Goal: Task Accomplishment & Management: Use online tool/utility

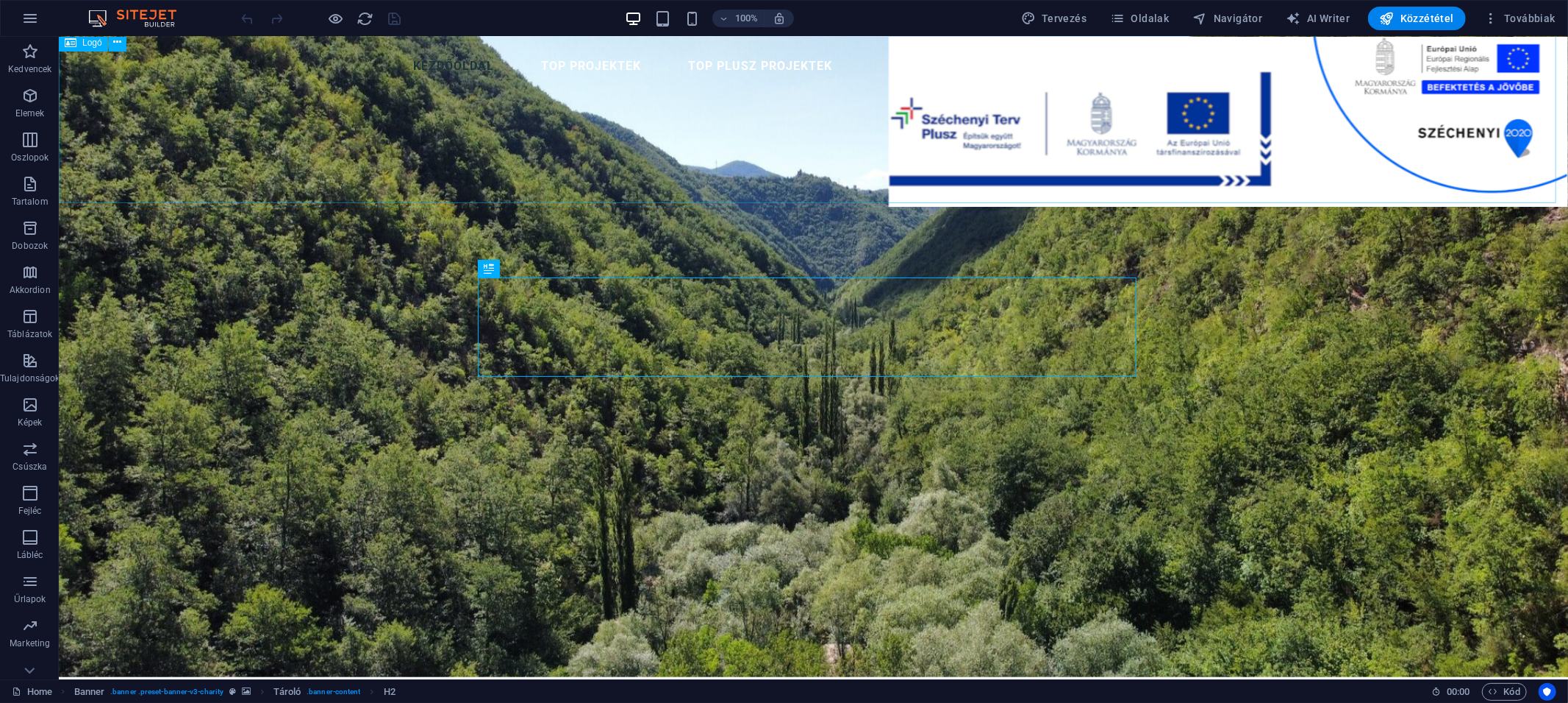
scroll to position [3, 0]
click at [1135, 16] on span "Oldalak" at bounding box center [1139, 18] width 58 height 15
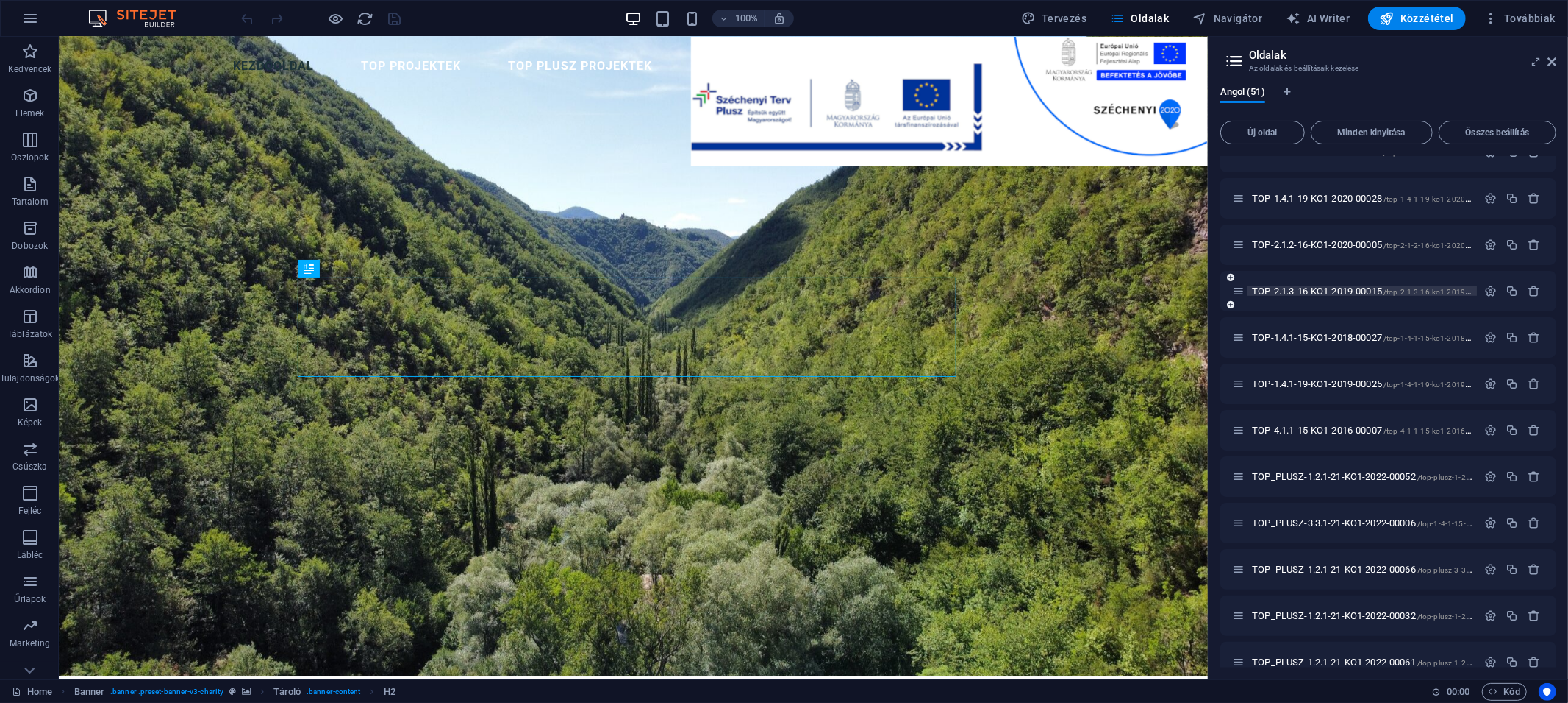
scroll to position [813, 0]
click at [1372, 432] on icon "button" at bounding box center [1512, 429] width 12 height 12
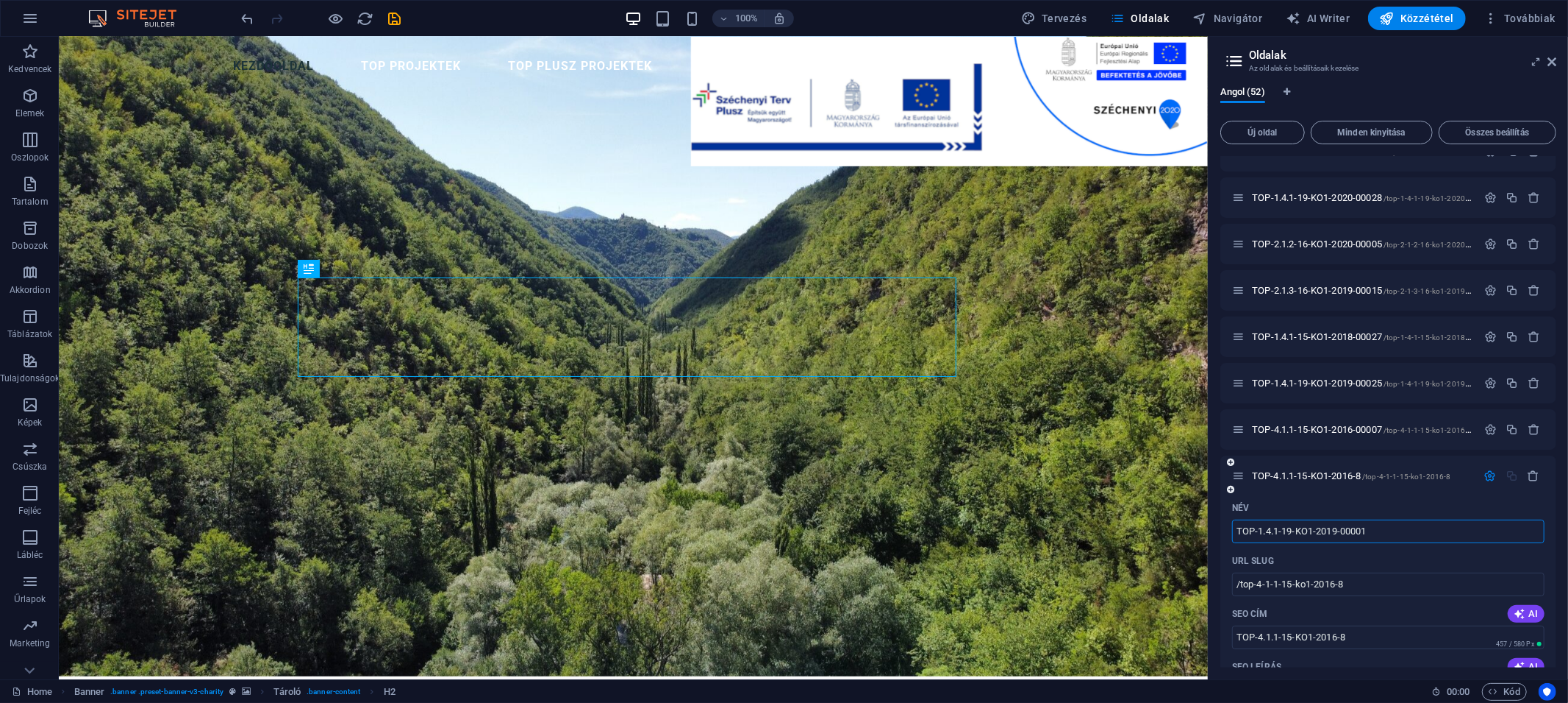
type input "TOP-1.4.1-19-KO1-2019-00001"
type input "/top-1-4-1-19-ko1-2019-00001"
type input "TOP-1.4.1-19-KO1-2019-00001"
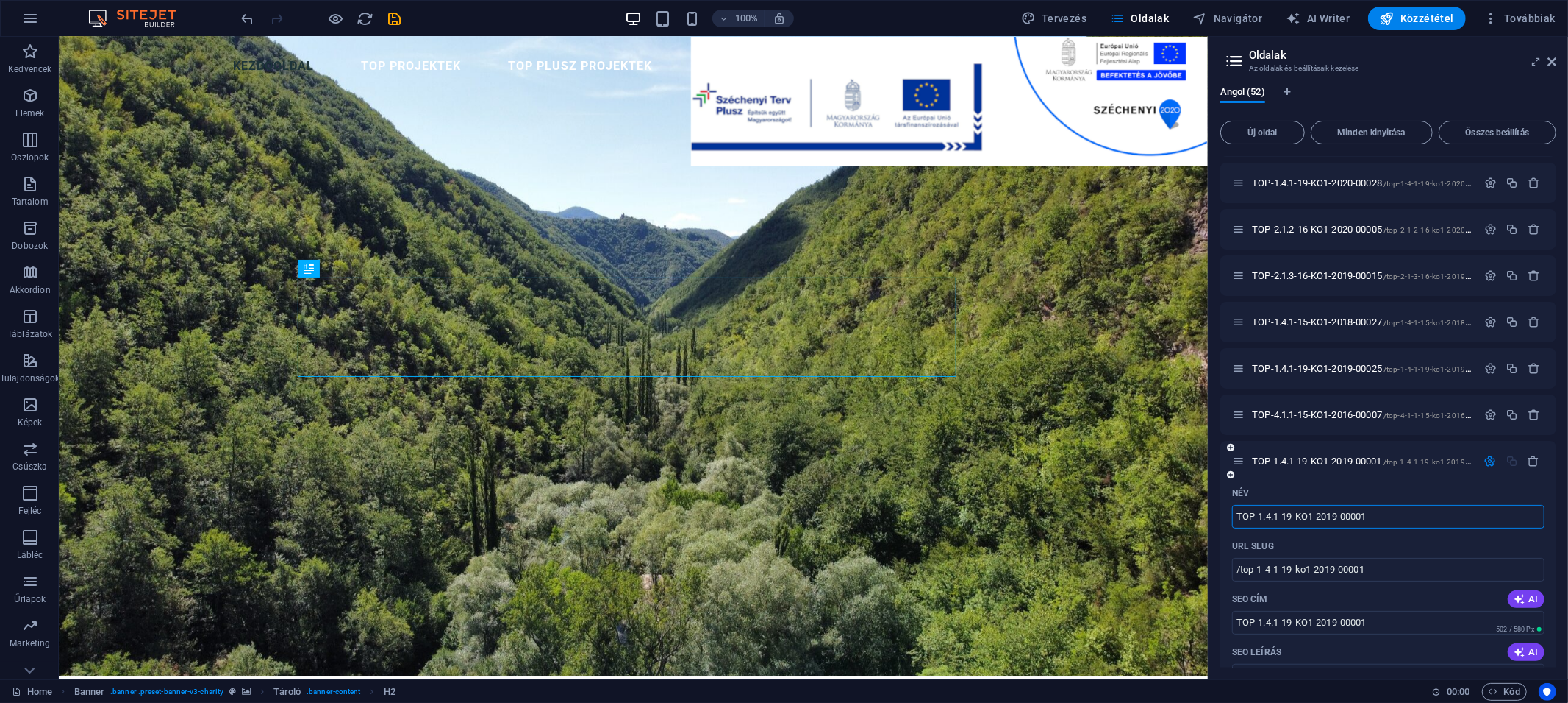
scroll to position [842, 0]
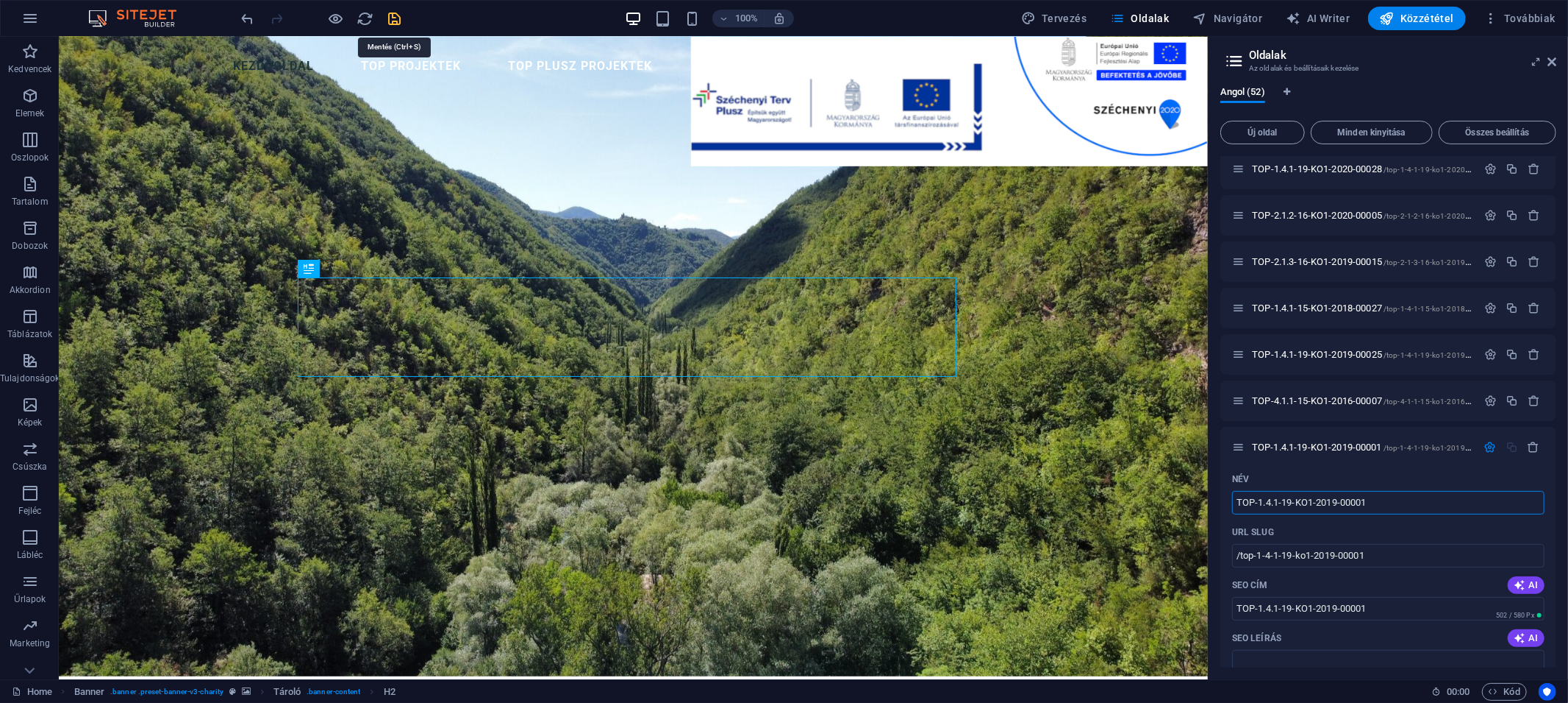
type input "TOP-1.4.1-19-KO1-2019-00001"
click at [394, 20] on icon "save" at bounding box center [395, 19] width 17 height 17
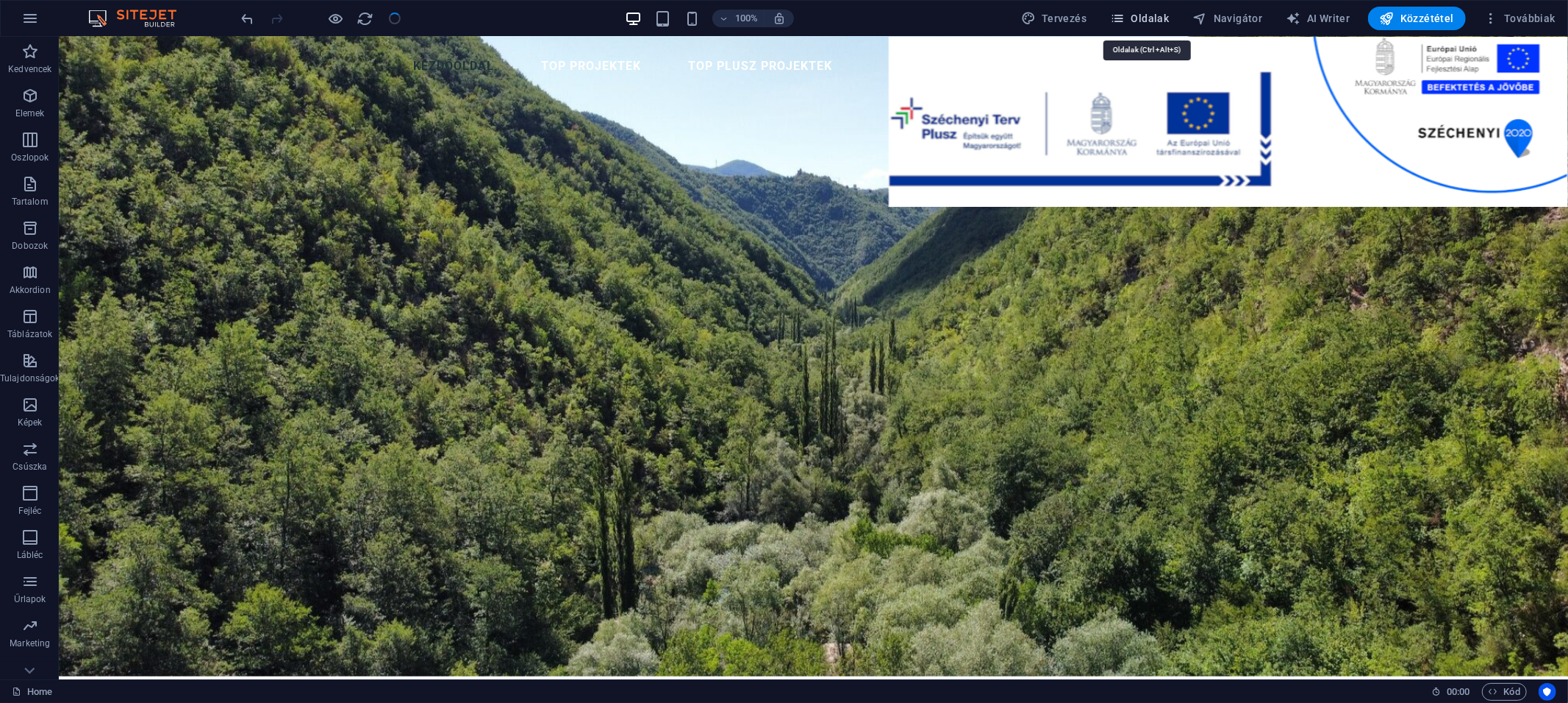
click at [1142, 20] on span "Oldalak" at bounding box center [1139, 18] width 58 height 15
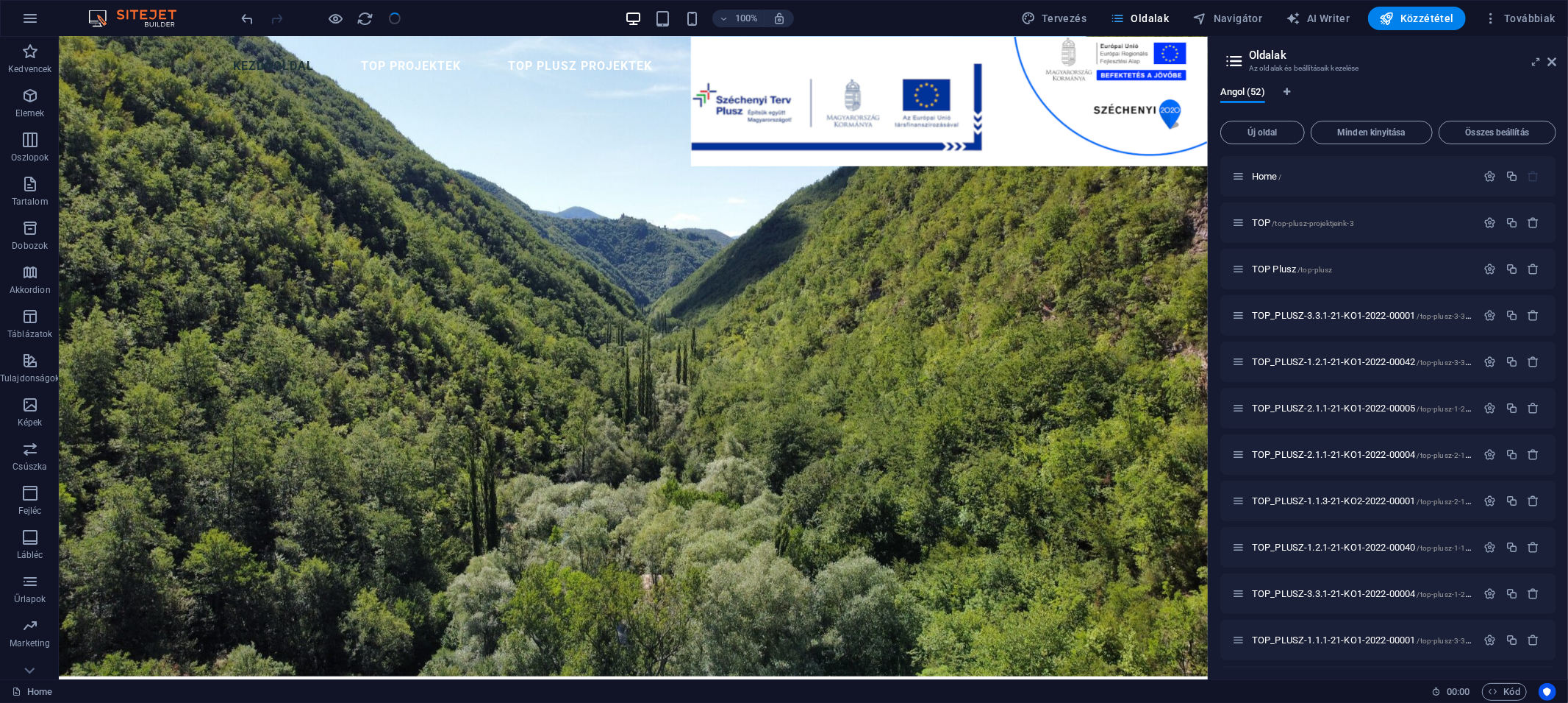
scroll to position [931, 0]
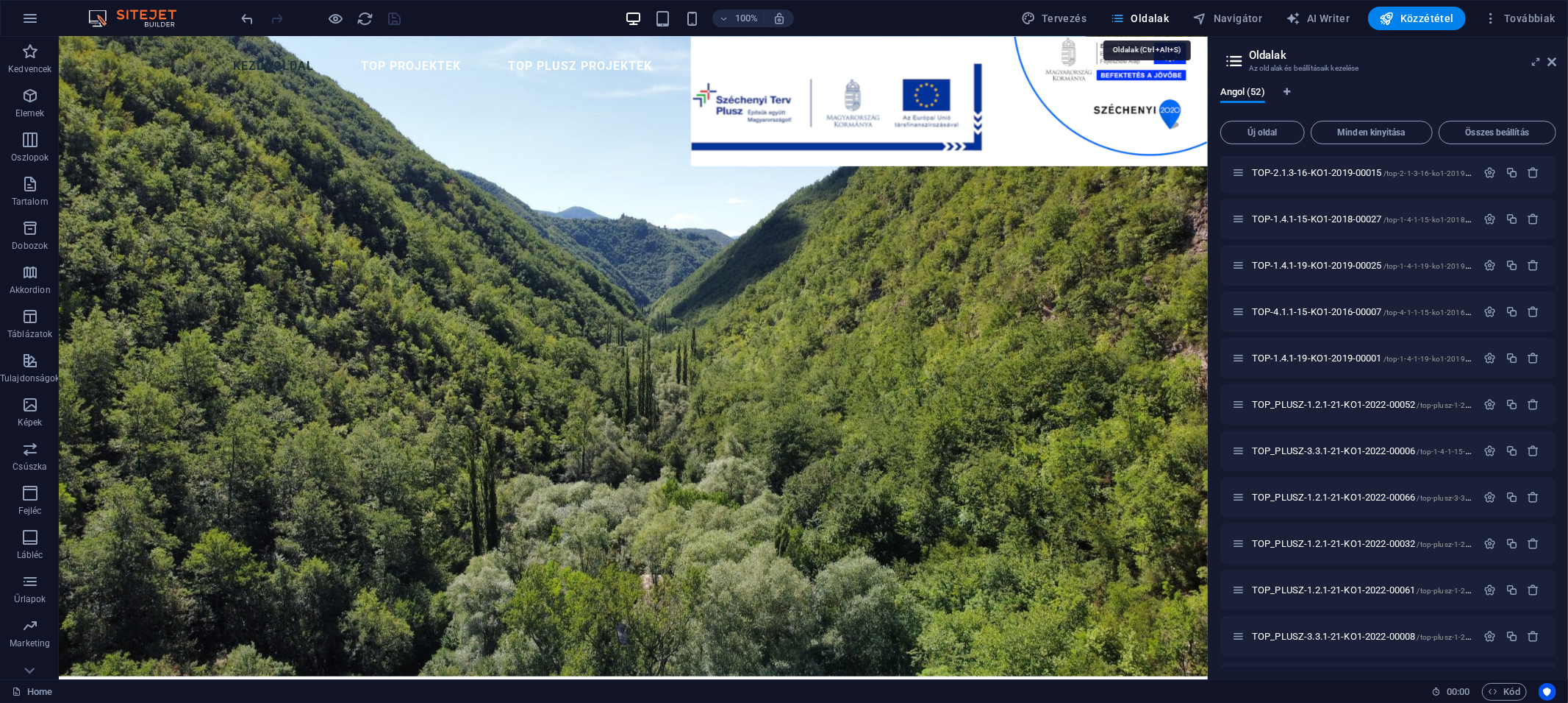
click at [1163, 19] on span "Oldalak" at bounding box center [1139, 18] width 58 height 15
click at [1354, 358] on span "TOP-1.4.1-19-KO1-2019-00001 /top-1-4-1-19-ko1-2019-00001" at bounding box center [1372, 358] width 239 height 11
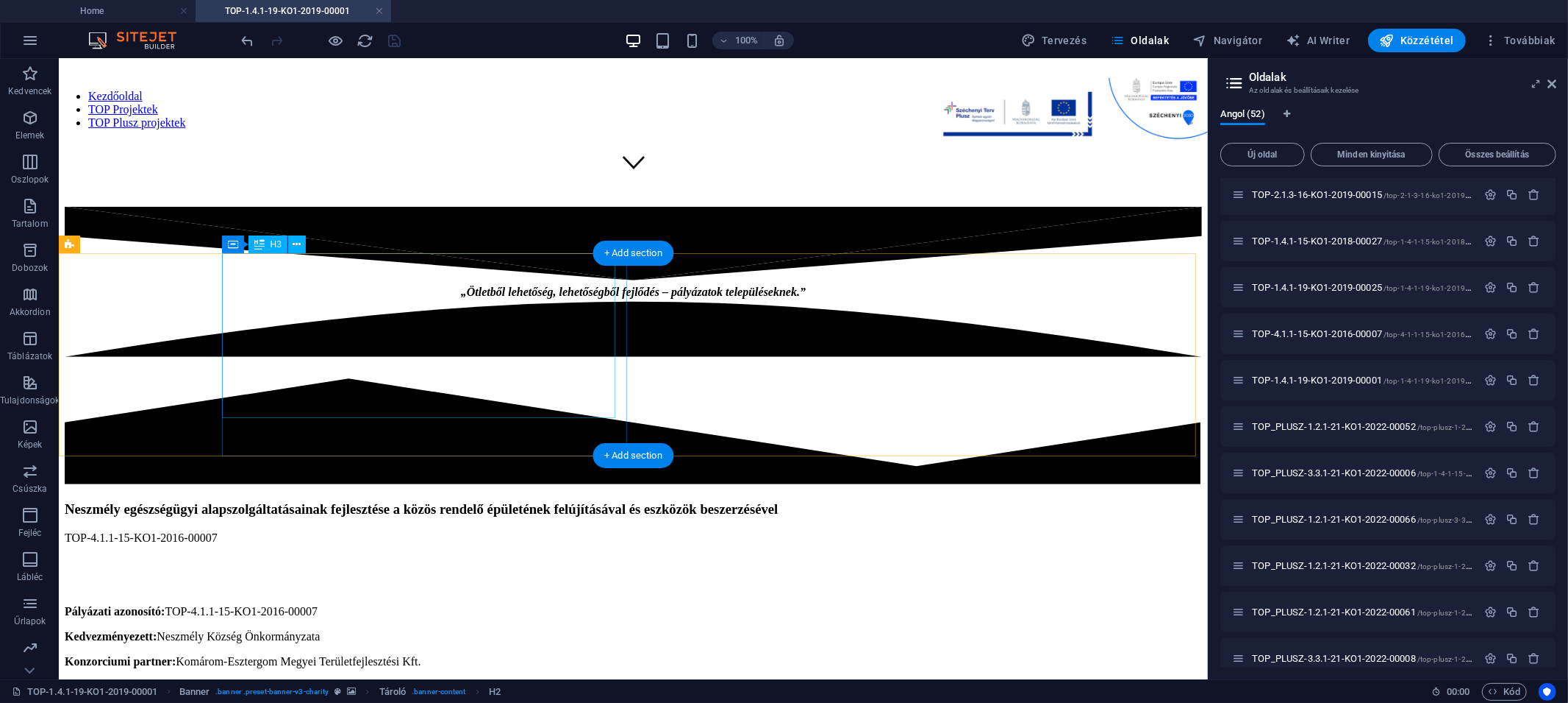
scroll to position [559, 0]
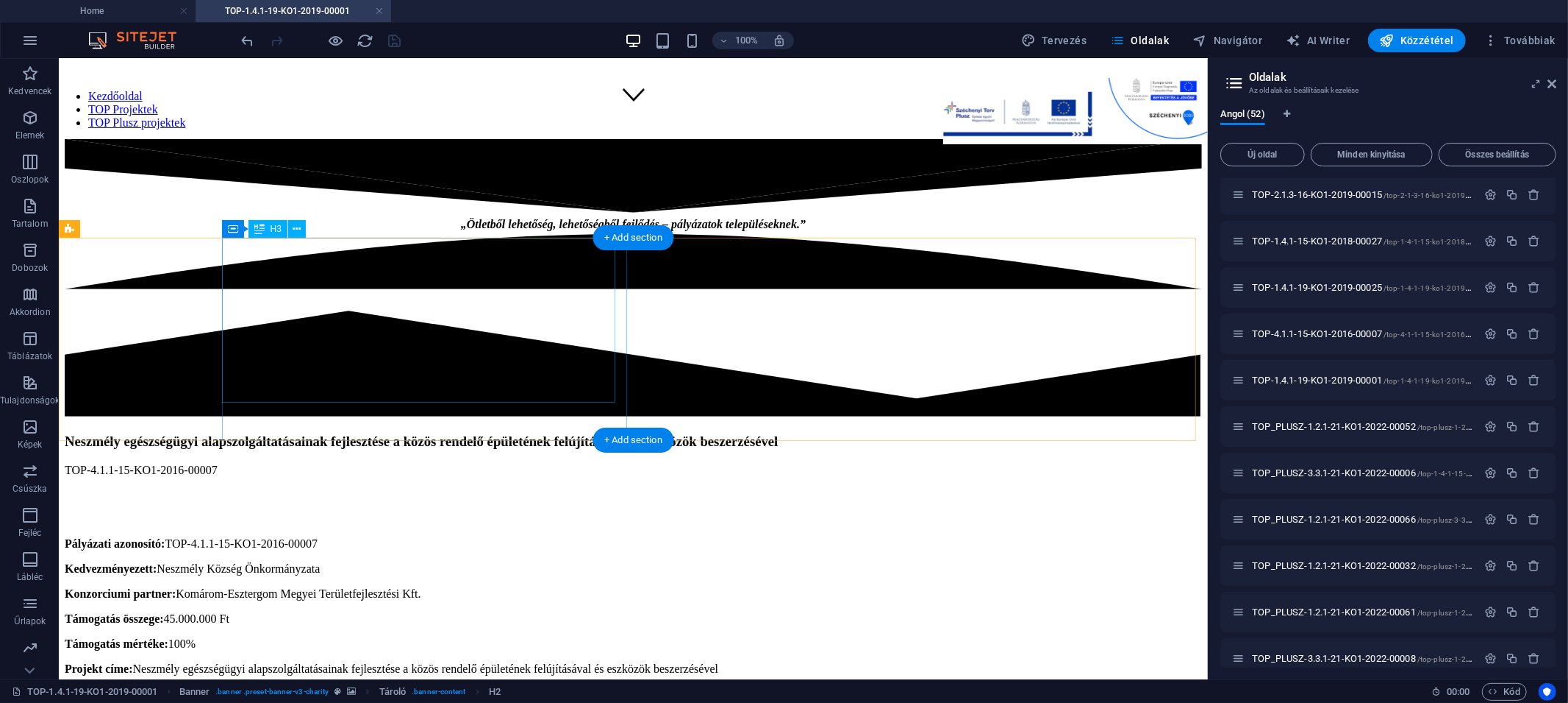
click at [391, 432] on div "Neszmély egészségügyi alapszolgáltatásainak fejlesztése a közös rendelő épületé…" at bounding box center [632, 440] width 1138 height 16
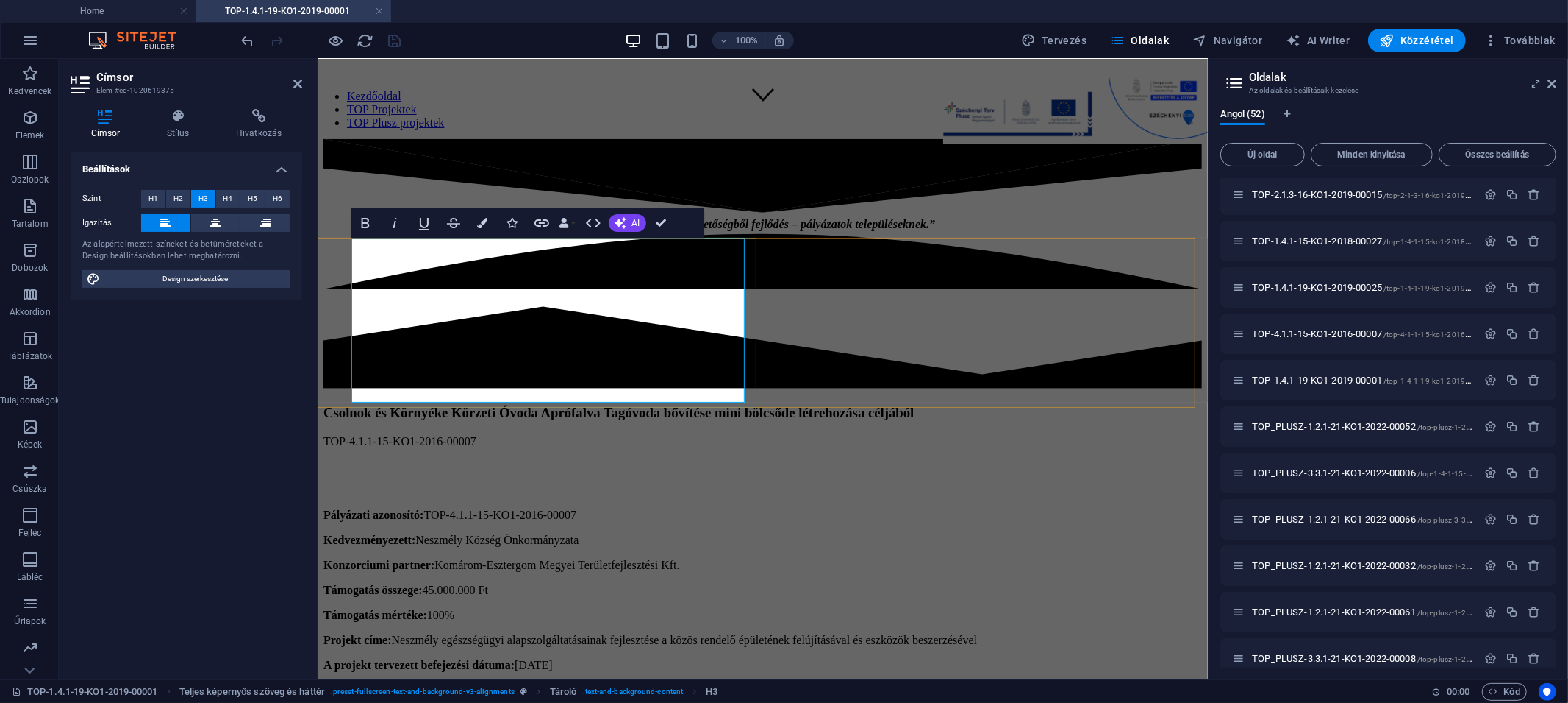
scroll to position [795, 0]
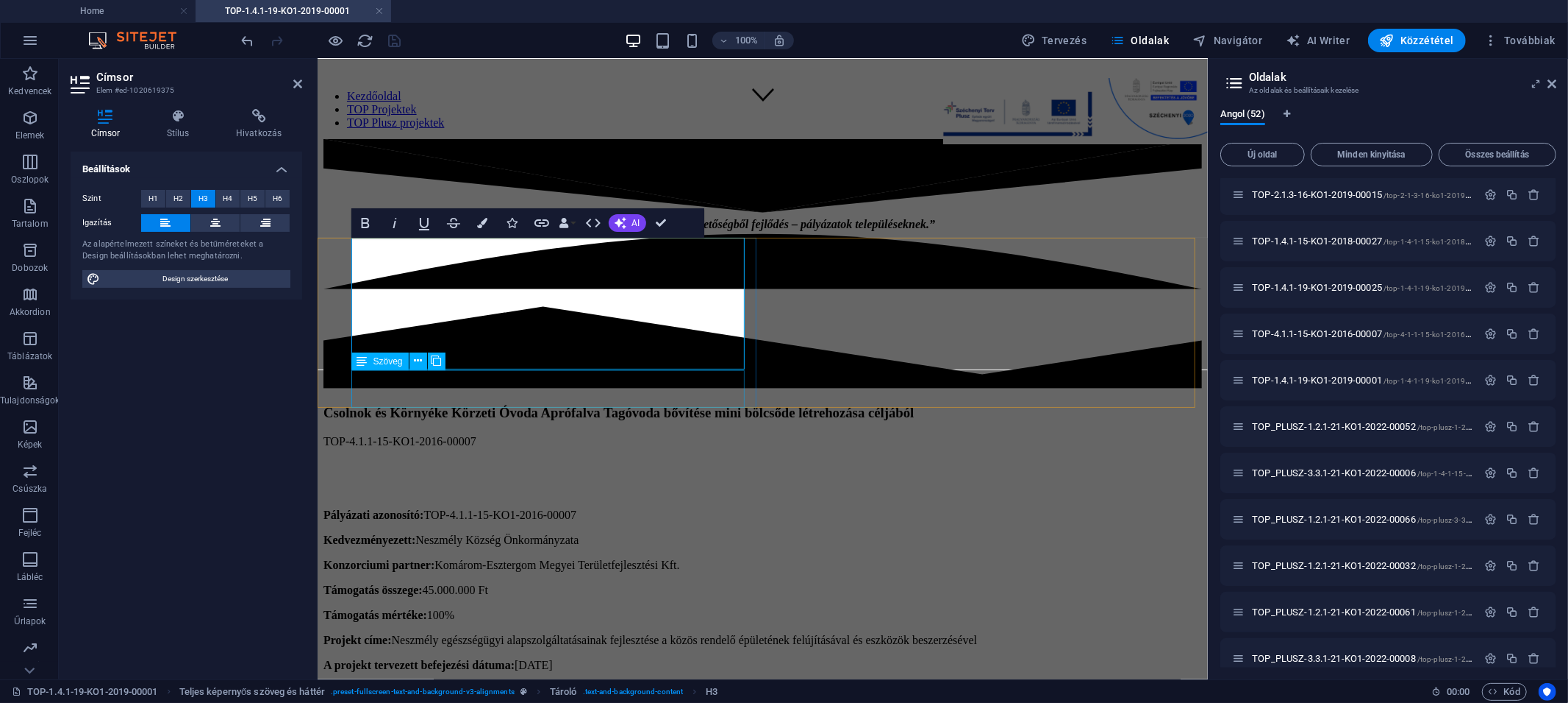
click at [423, 434] on div "TOP-4.1.1-15-KO1-2016-00007" at bounding box center [762, 453] width 879 height 38
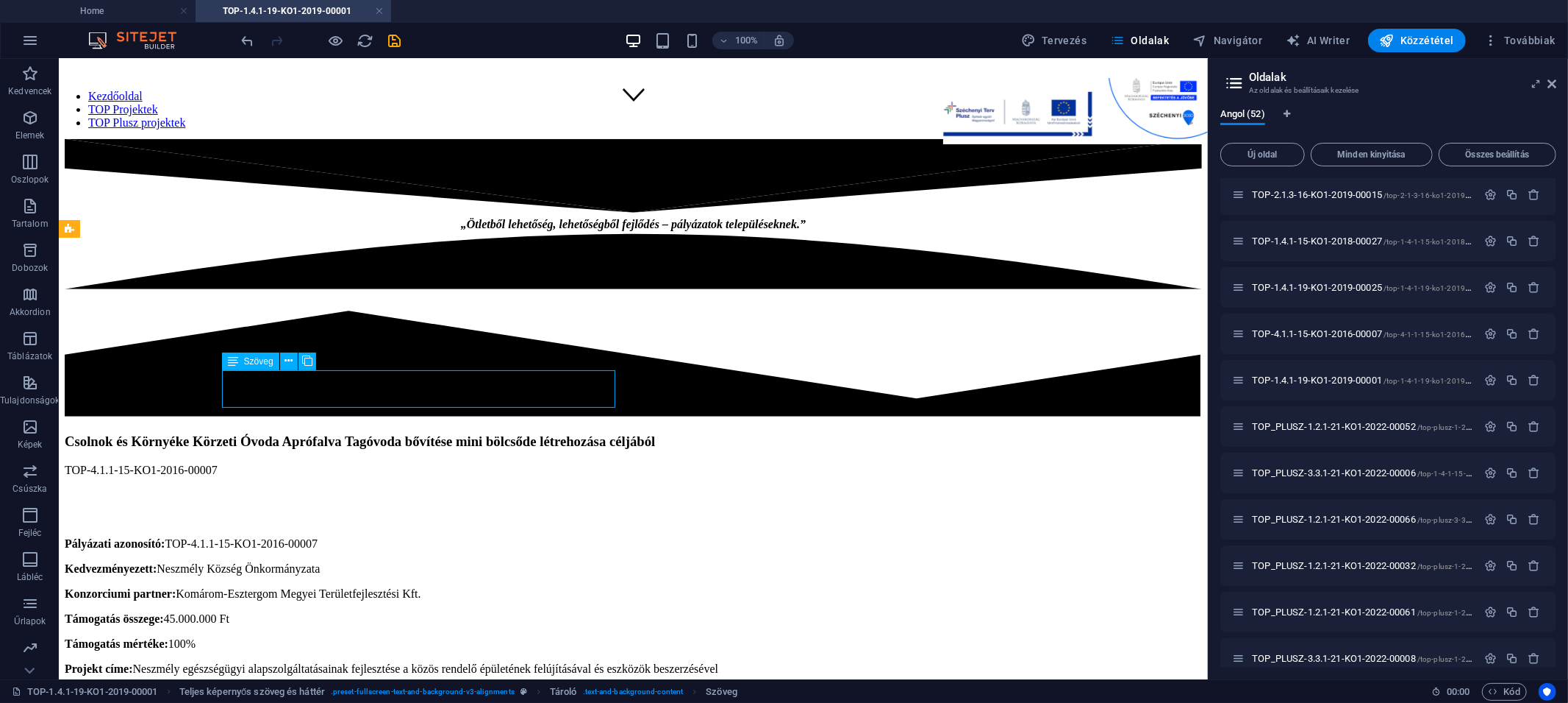
click at [371, 463] on div "TOP-4.1.1-15-KO1-2016-00007" at bounding box center [632, 481] width 1138 height 38
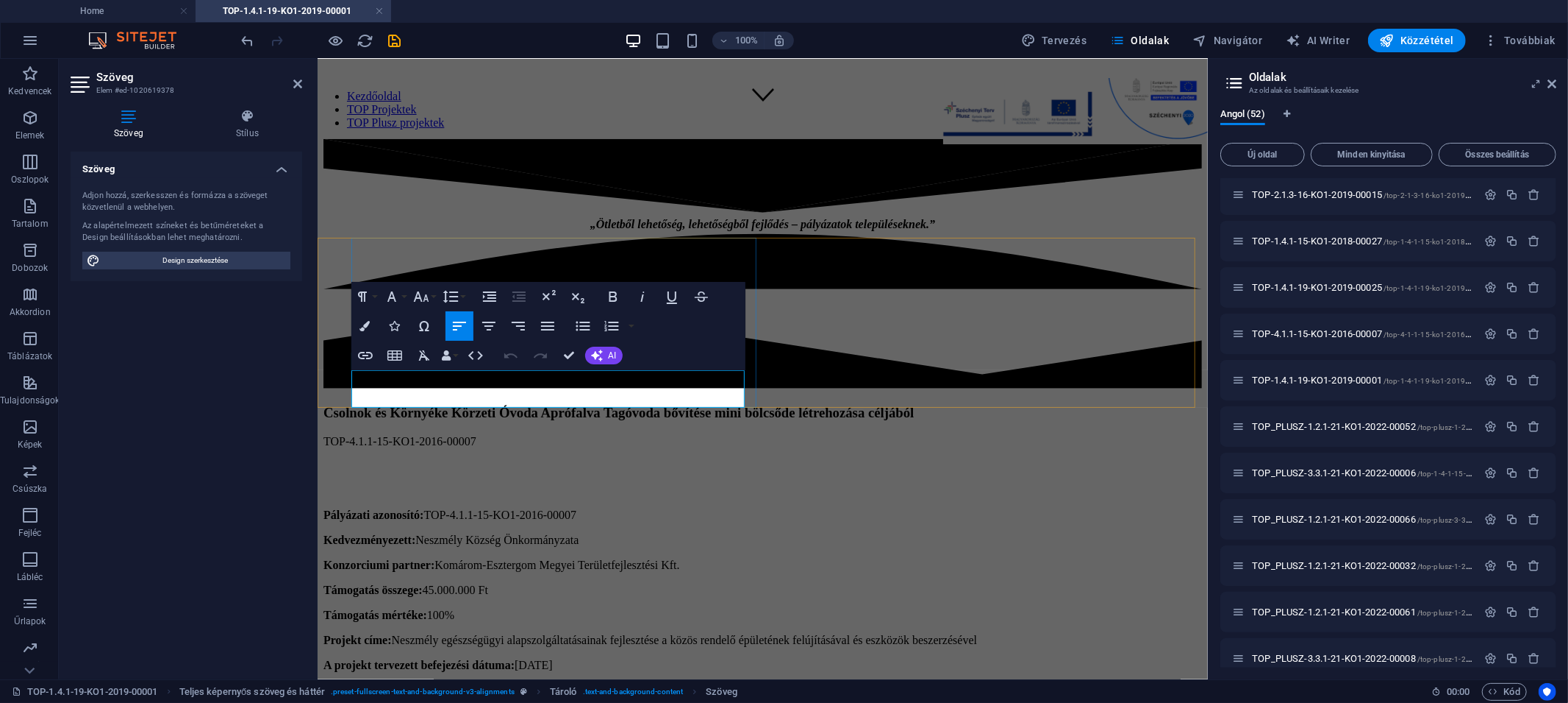
click at [383, 434] on p "TOP-4.1.1-15-KO1-2016-00007" at bounding box center [762, 440] width 879 height 13
click at [401, 434] on p "TOP-4.1.1-15-KO1-2016-00007" at bounding box center [762, 440] width 879 height 13
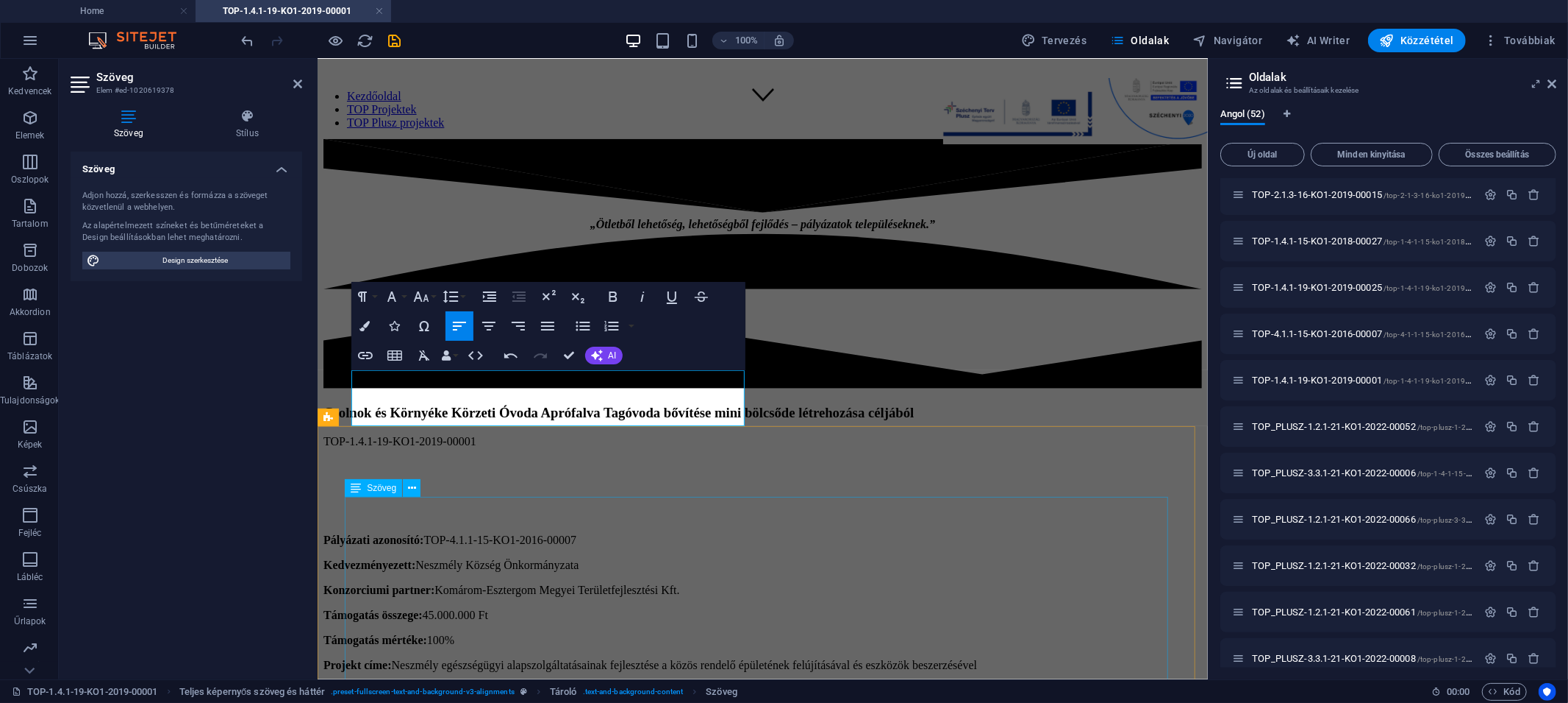
click at [480, 533] on div "Pályázati azonosító: TOP-4.1.1-15-KO1-2016-00007 Kedvezményezett: Neszmély Közs…" at bounding box center [762, 677] width 879 height 289
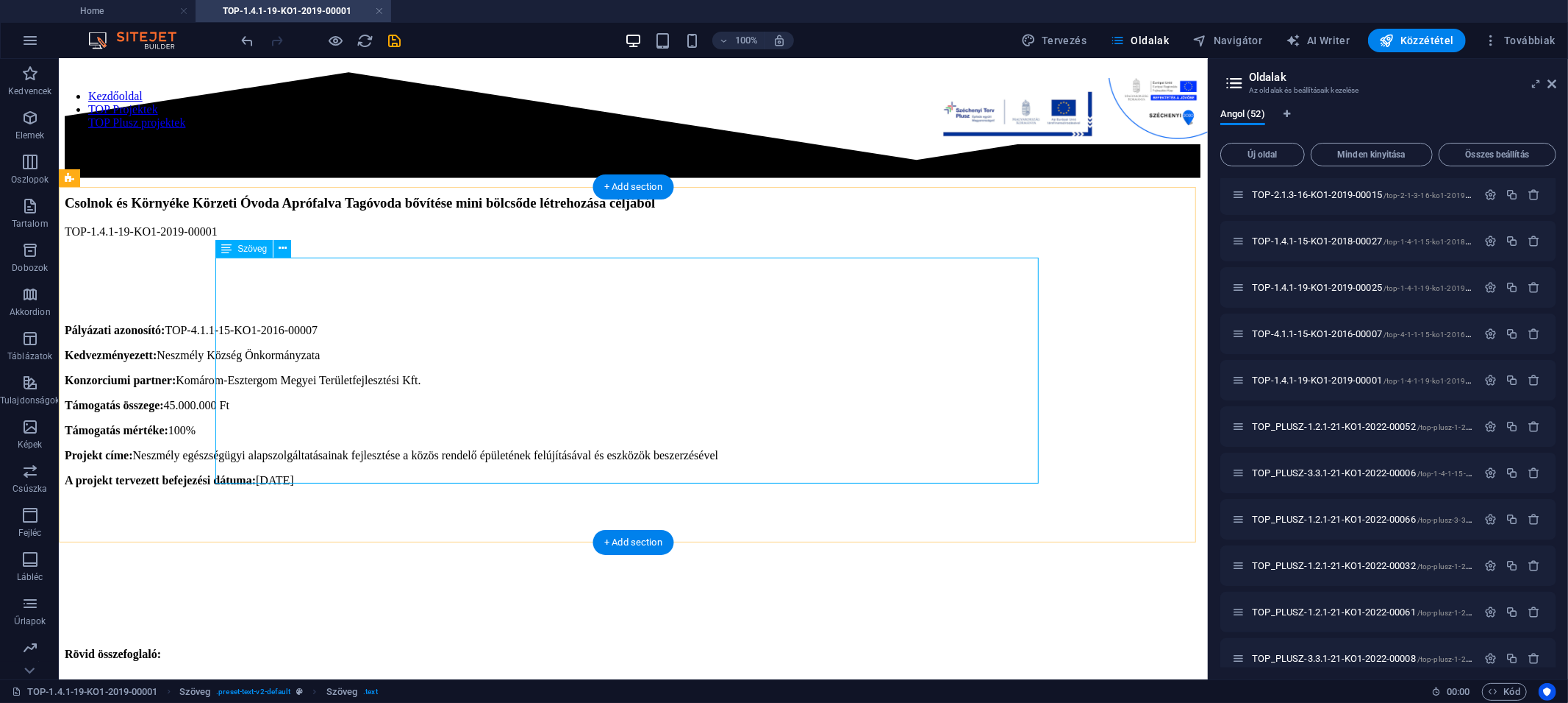
scroll to position [797, 0]
click at [506, 385] on div "Pályázati azonosító: TOP-4.1.1-15-KO1-2016-00007 Kedvezményezett: Neszmély Közs…" at bounding box center [632, 468] width 1138 height 289
click at [487, 381] on div "Pályázati azonosító: TOP-4.1.1-15-KO1-2016-00007 Kedvezményezett: Neszmély Közs…" at bounding box center [632, 468] width 1138 height 289
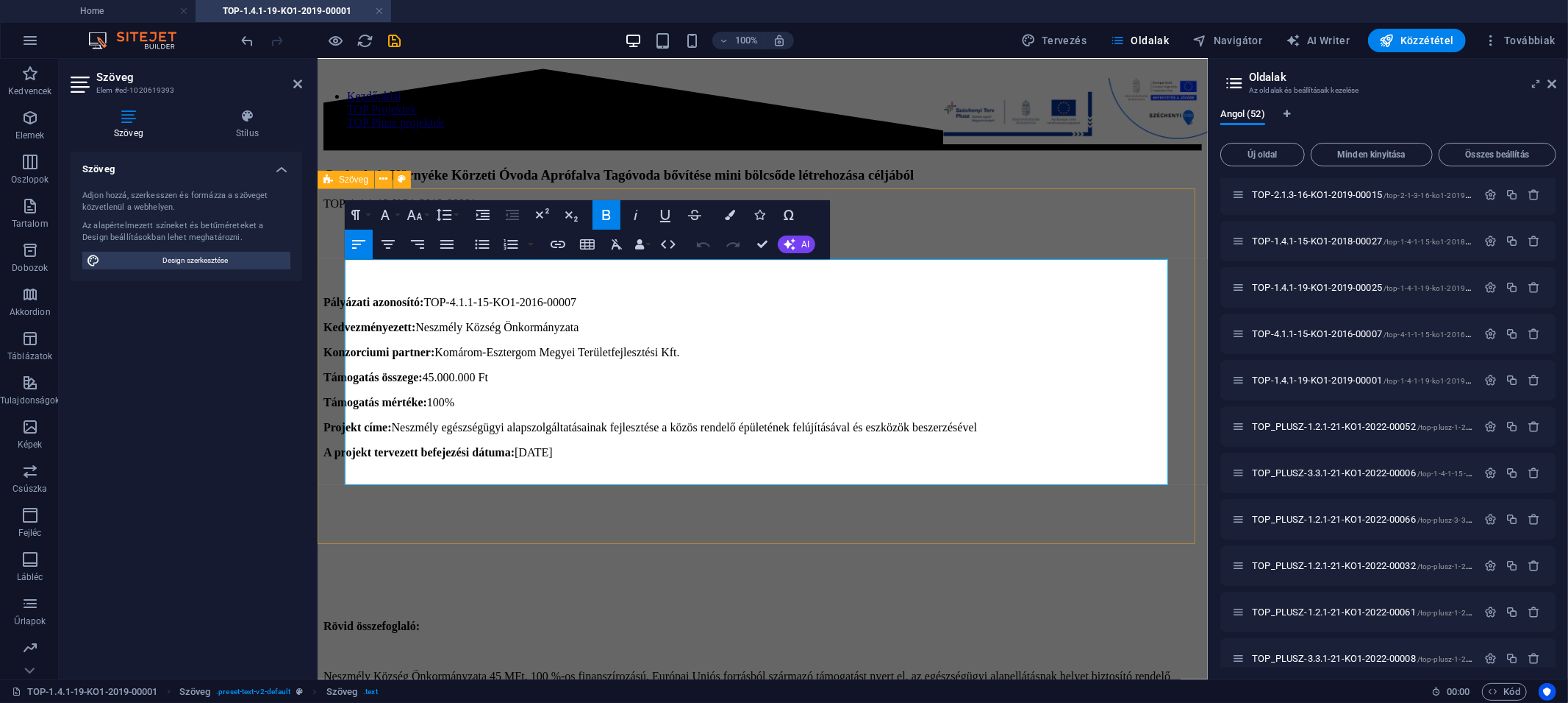
drag, startPoint x: 602, startPoint y: 380, endPoint x: 342, endPoint y: 257, distance: 287.6
click at [342, 272] on div "Pályázati azonosító: TOP-4.1.1-15-KO1-2016-00007 Kedvezményezett: Neszmély Közs…" at bounding box center [762, 428] width 879 height 312
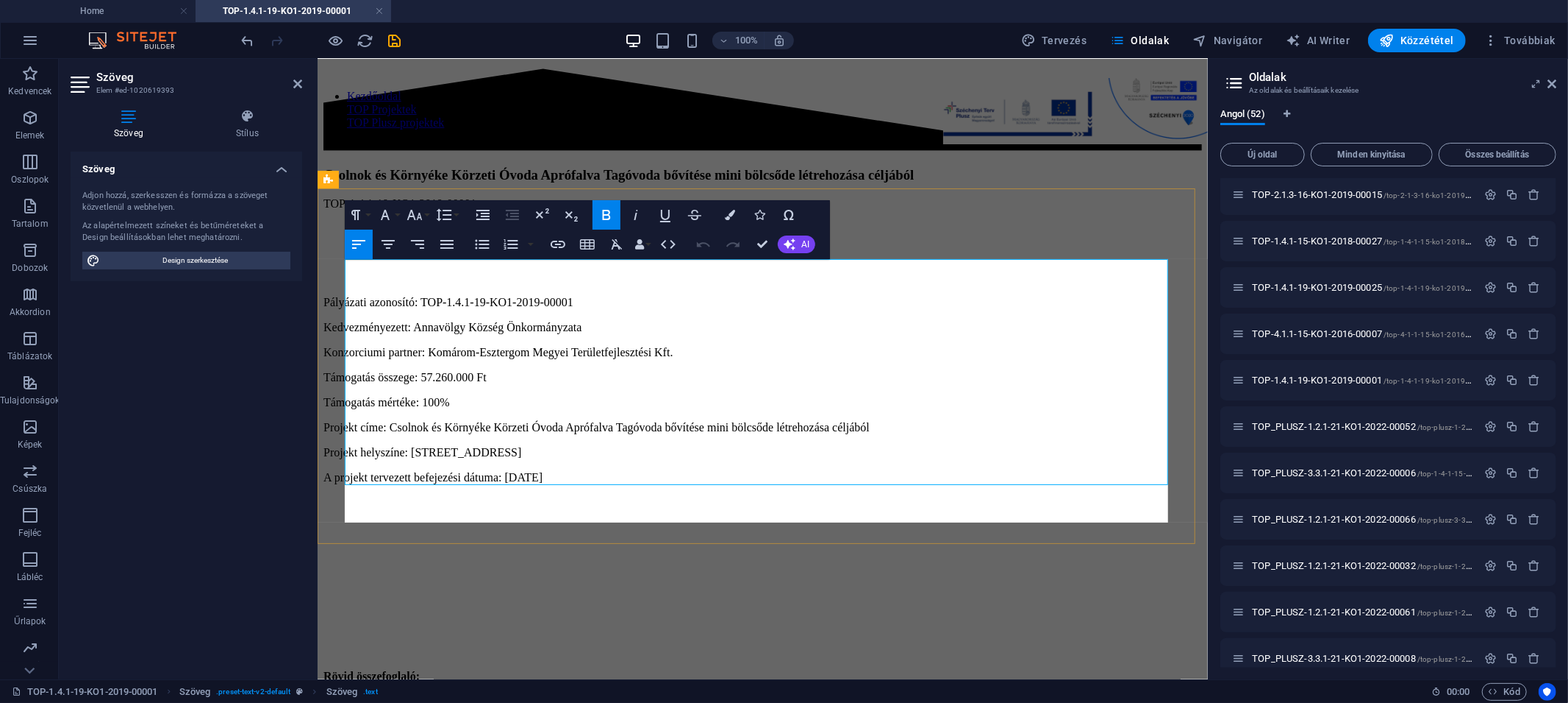
scroll to position [5739, 0]
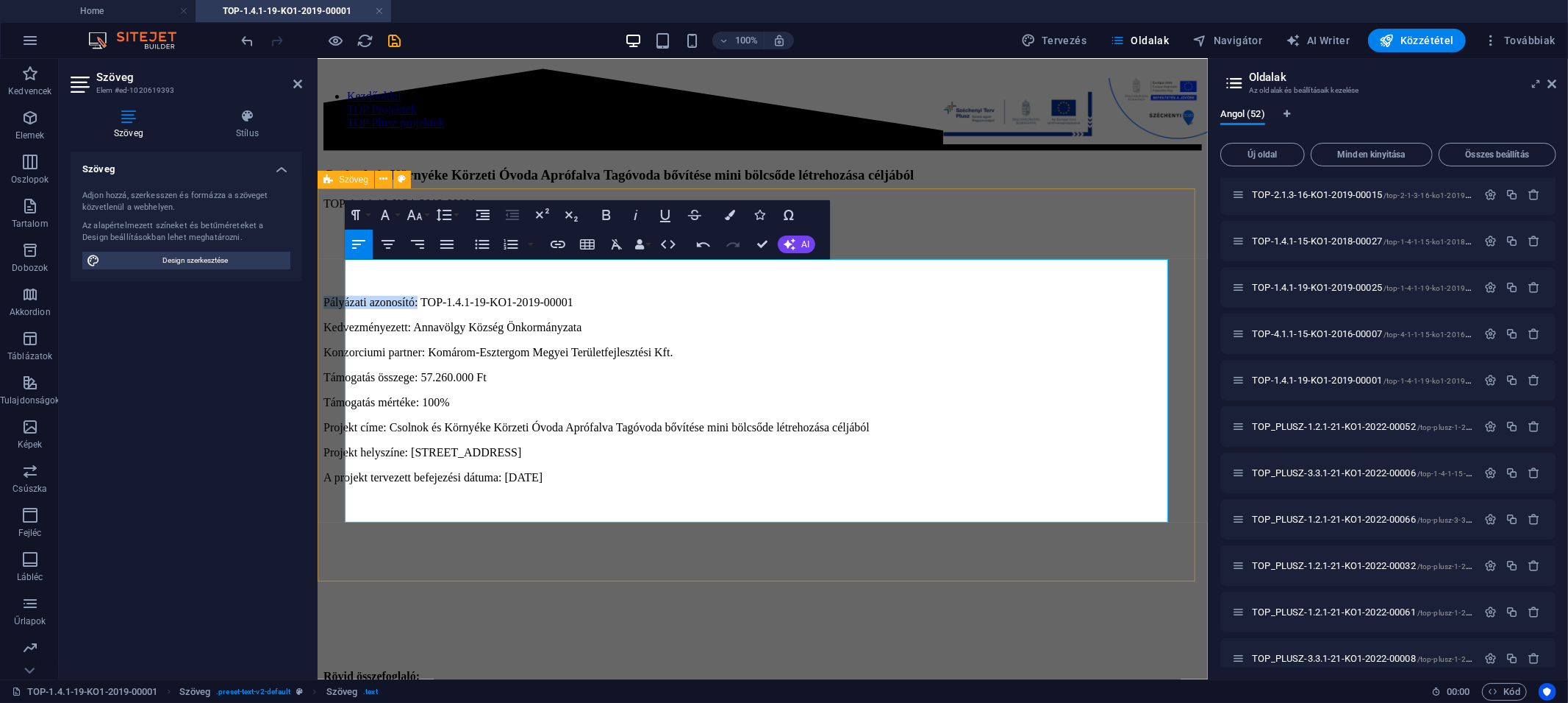
drag, startPoint x: 446, startPoint y: 272, endPoint x: 324, endPoint y: 265, distance: 122.2
click at [324, 272] on div "Pályázati azonosító: TOP-1.4.1-19-KO1-2019-00001 Kedvezményezett: Annavölgy Köz…" at bounding box center [762, 453] width 879 height 362
click at [602, 212] on icon "button" at bounding box center [607, 215] width 18 height 18
drag, startPoint x: 432, startPoint y: 290, endPoint x: 328, endPoint y: 292, distance: 104.0
click at [328, 292] on div "Pályázati azonosító: TOP-1.4.1-19-KO1-2019-00001 Kedvezményezett: Annavölgy Köz…" at bounding box center [762, 453] width 879 height 362
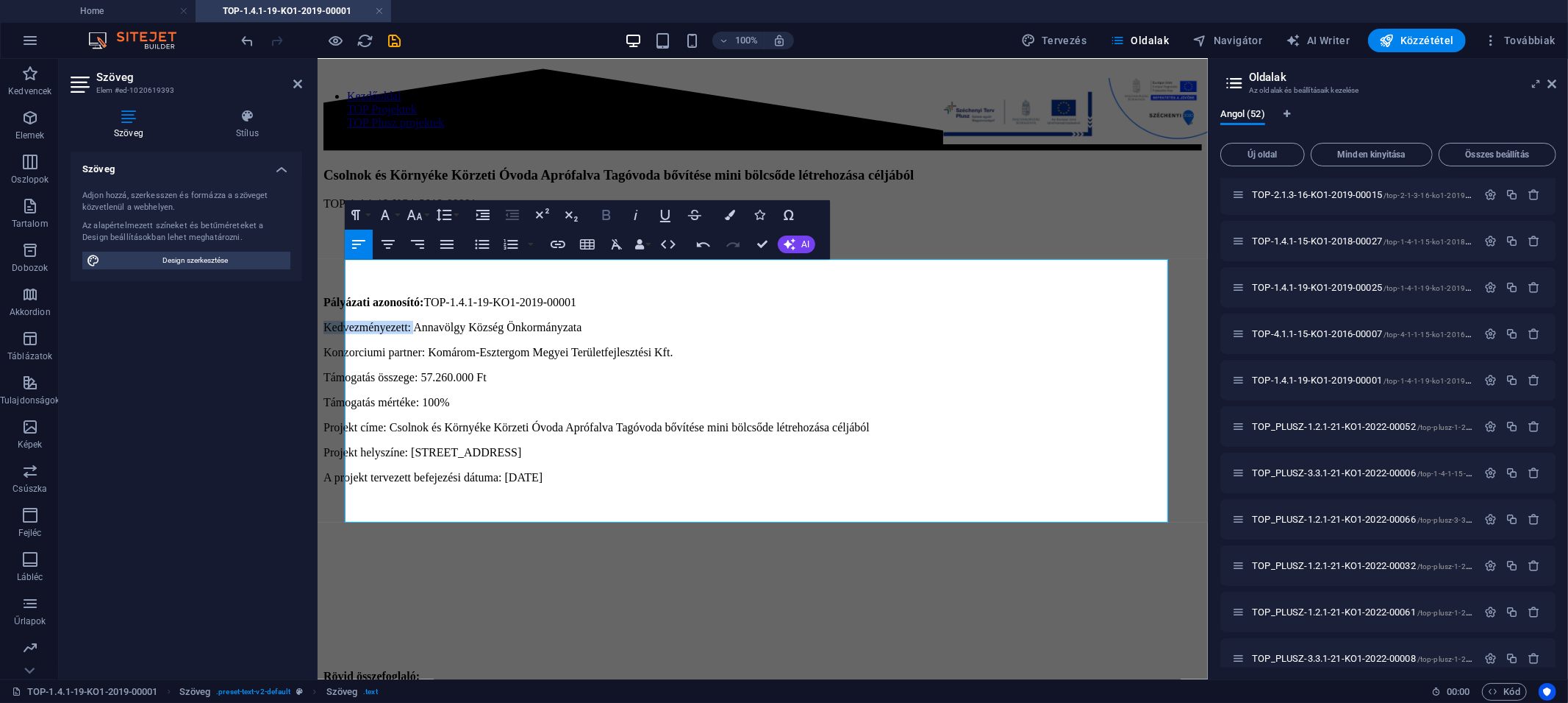
click at [609, 213] on icon "button" at bounding box center [607, 215] width 8 height 10
drag, startPoint x: 445, startPoint y: 305, endPoint x: 326, endPoint y: 307, distance: 119.0
click at [326, 307] on div "Pályázati azonosító: TOP-1.4.1-19-KO1-2019-00001 Kedvezményezett: Annavölgy Köz…" at bounding box center [762, 453] width 879 height 362
click at [603, 218] on icon "button" at bounding box center [607, 215] width 8 height 10
drag, startPoint x: 452, startPoint y: 326, endPoint x: 316, endPoint y: 326, distance: 136.0
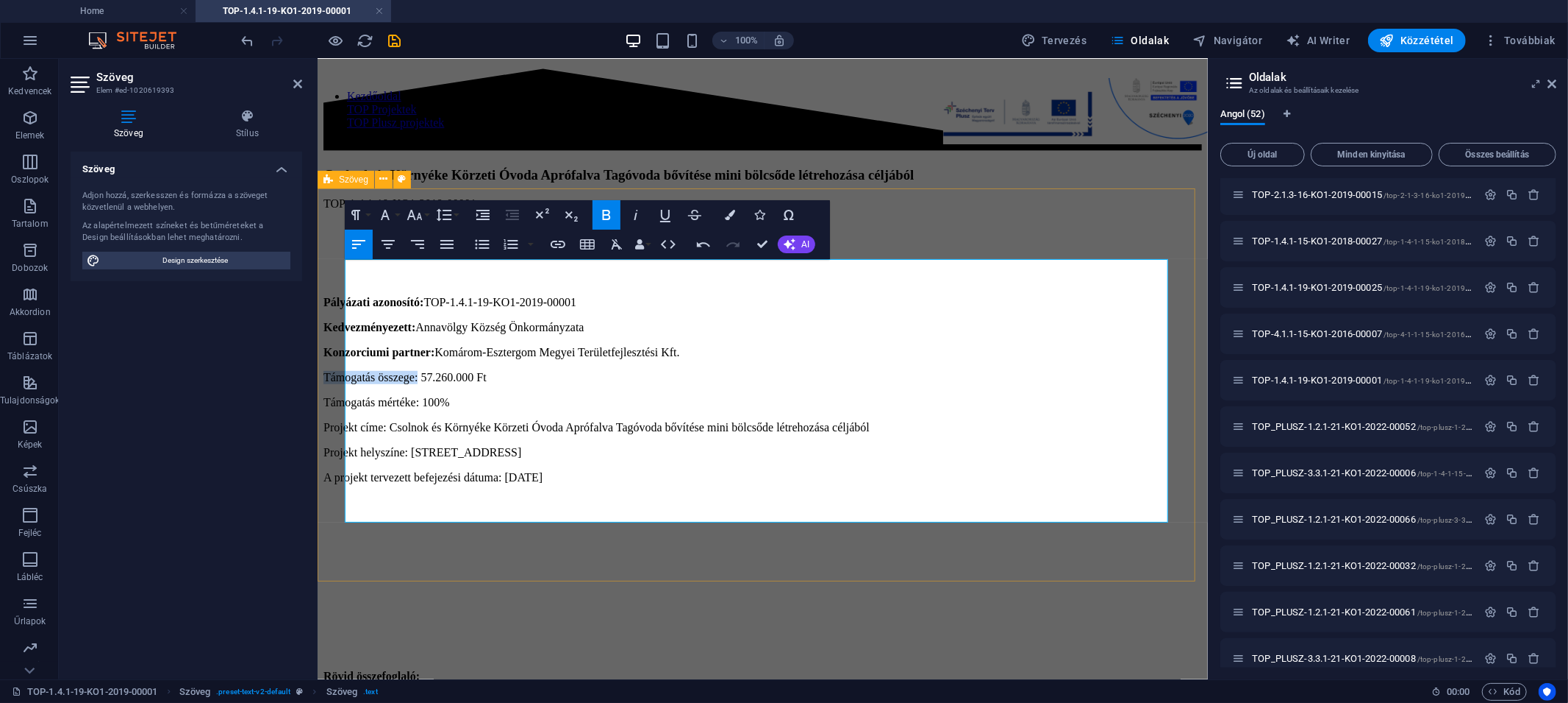
click at [323, 326] on div "Pályázati azonosító: TOP-1.4.1-19-KO1-2019-00001 Kedvezményezett: Annavölgy Köz…" at bounding box center [762, 453] width 879 height 362
click at [600, 211] on icon "button" at bounding box center [607, 215] width 18 height 18
drag, startPoint x: 454, startPoint y: 345, endPoint x: 317, endPoint y: 343, distance: 137.0
click at [323, 343] on div "Pályázati azonosító: TOP-1.4.1-19-KO1-2019-00001 Kedvezményezett: Annavölgy Köz…" at bounding box center [762, 453] width 879 height 362
click at [607, 218] on icon "button" at bounding box center [607, 215] width 18 height 18
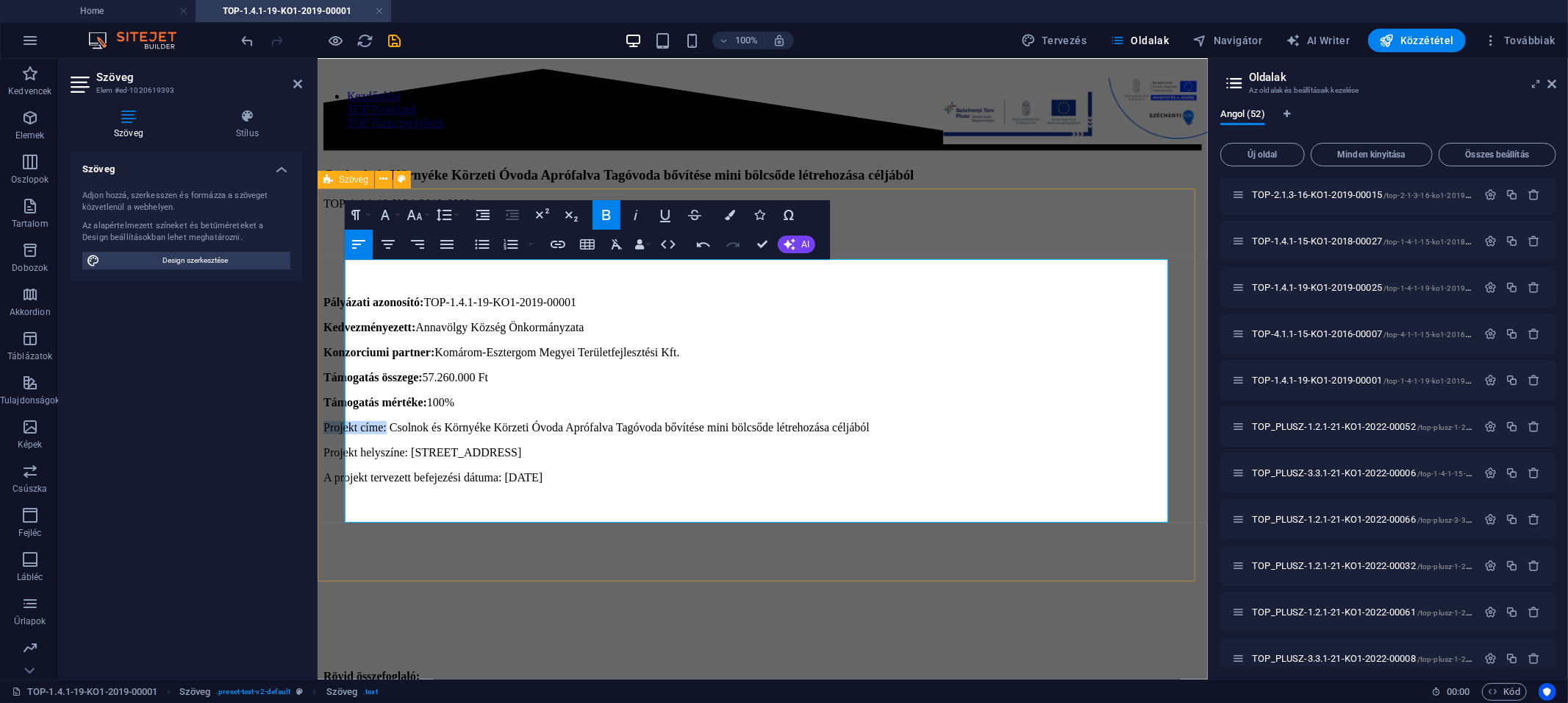
drag, startPoint x: 411, startPoint y: 367, endPoint x: 328, endPoint y: 364, distance: 83.1
click at [328, 364] on div "Pályázati azonosító: TOP-1.4.1-19-KO1-2019-00001 Kedvezményezett: Annavölgy Köz…" at bounding box center [762, 453] width 879 height 362
click at [606, 219] on icon "button" at bounding box center [607, 215] width 8 height 10
drag, startPoint x: 436, startPoint y: 380, endPoint x: 321, endPoint y: 381, distance: 115.0
click at [323, 381] on div "Pályázati azonosító: TOP-1.4.1-19-KO1-2019-00001 Kedvezményezett: Annavölgy Köz…" at bounding box center [762, 453] width 879 height 362
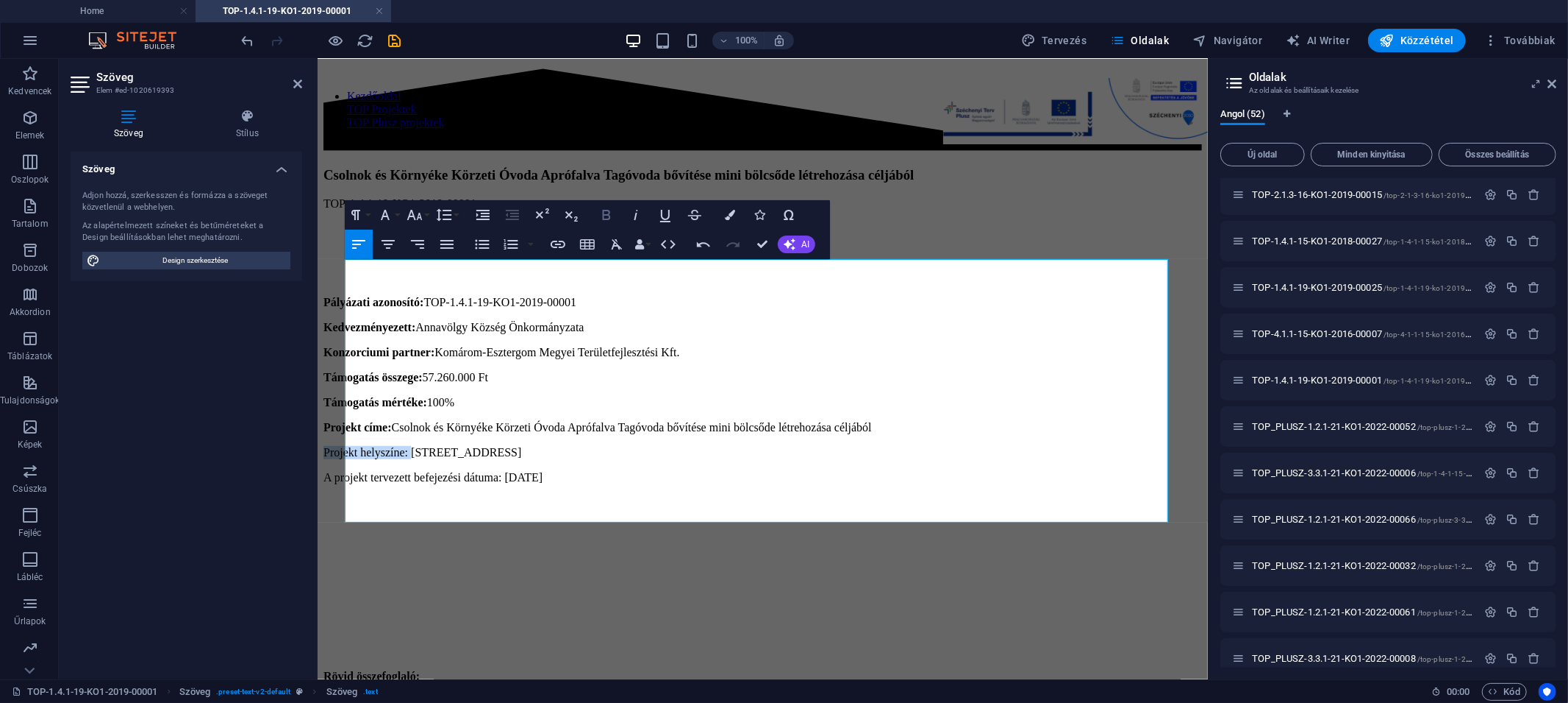
click at [603, 218] on icon "button" at bounding box center [607, 215] width 8 height 10
drag, startPoint x: 536, startPoint y: 397, endPoint x: 339, endPoint y: 388, distance: 197.2
click at [339, 388] on div "Pályázati azonosító: TOP-1.4.1-19-KO1-2019-00001 Kedvezményezett: Annavölgy Köz…" at bounding box center [762, 453] width 879 height 362
click at [359, 495] on p at bounding box center [762, 502] width 879 height 13
drag, startPoint x: 539, startPoint y: 400, endPoint x: 344, endPoint y: 400, distance: 195.0
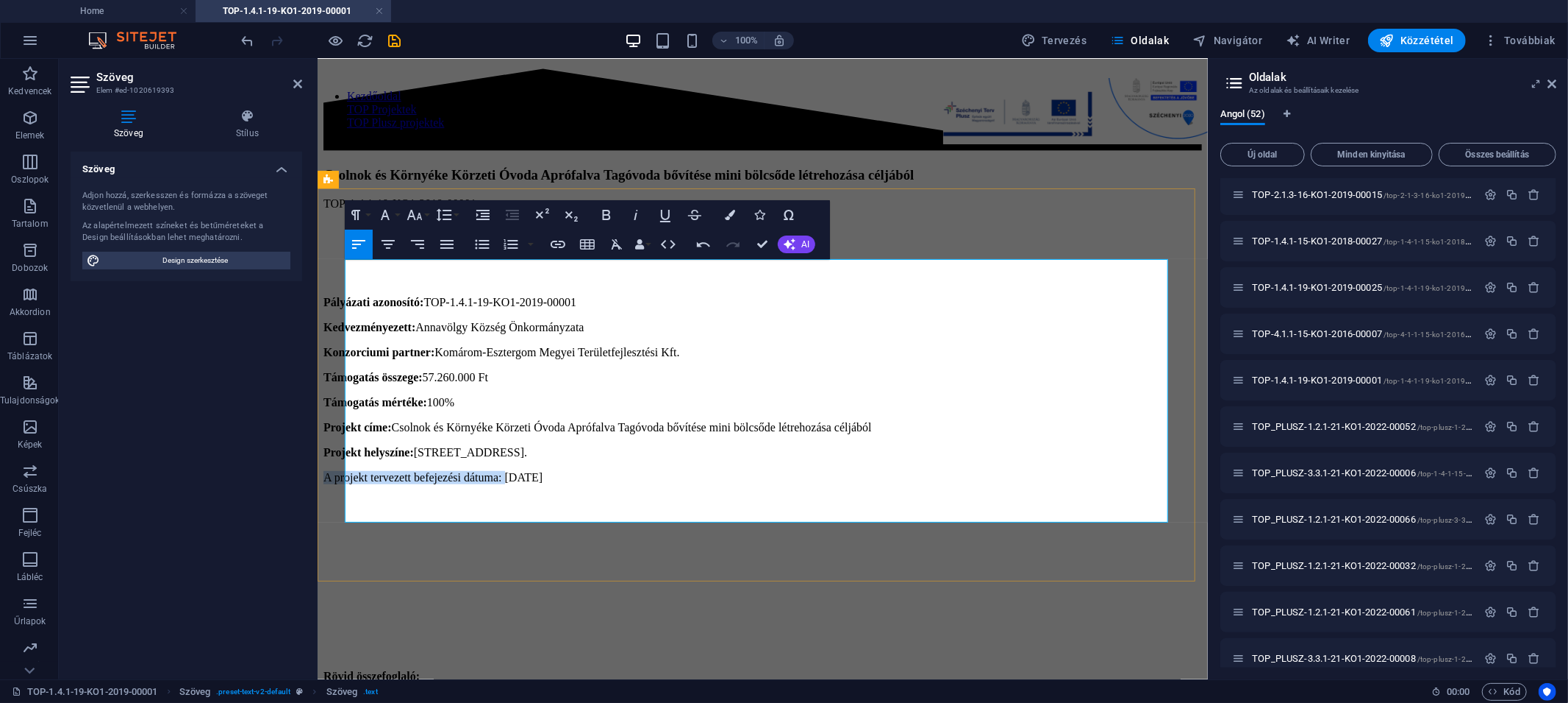
click at [344, 470] on p "A projekt tervezett befejezési dátuma: [DATE]" at bounding box center [762, 477] width 879 height 13
click at [608, 218] on icon "button" at bounding box center [607, 215] width 8 height 10
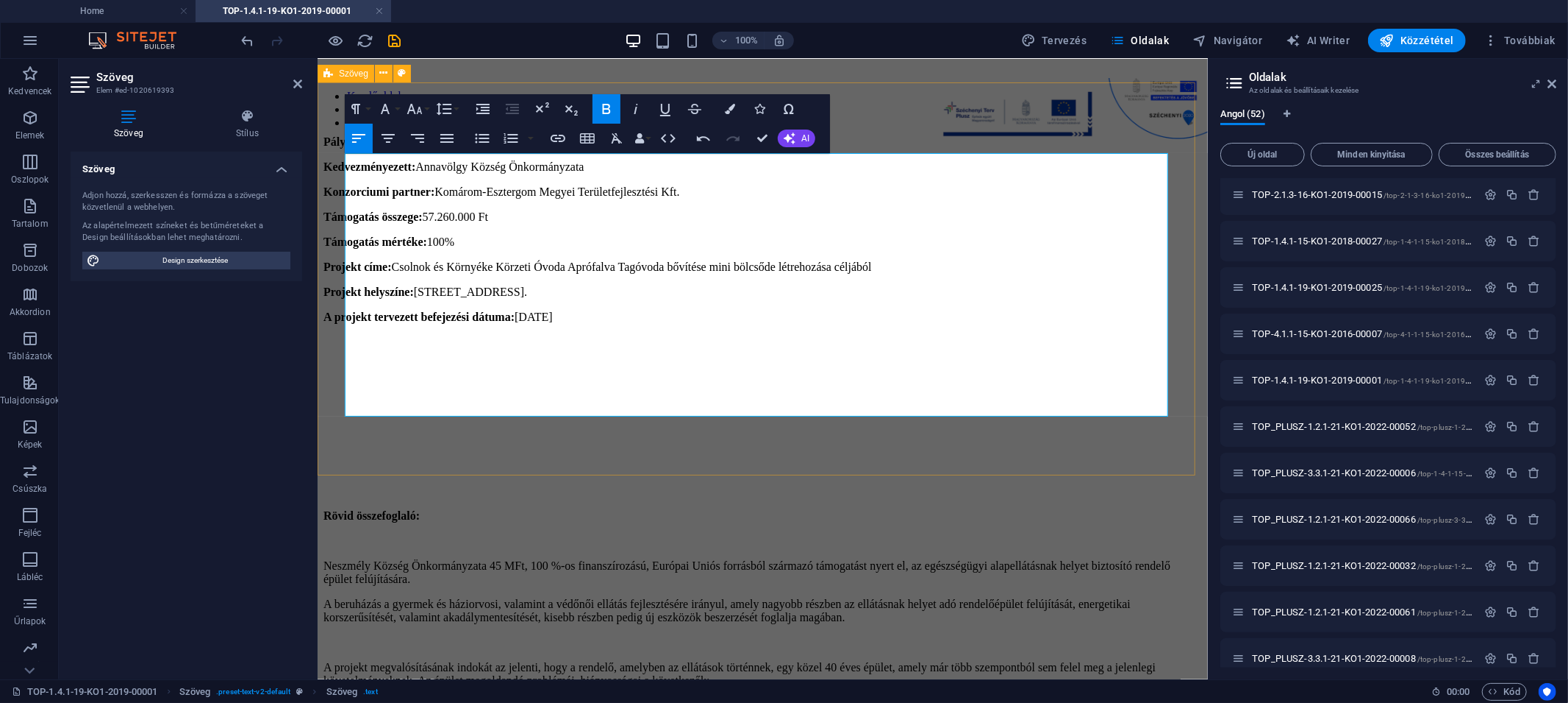
scroll to position [1103, 0]
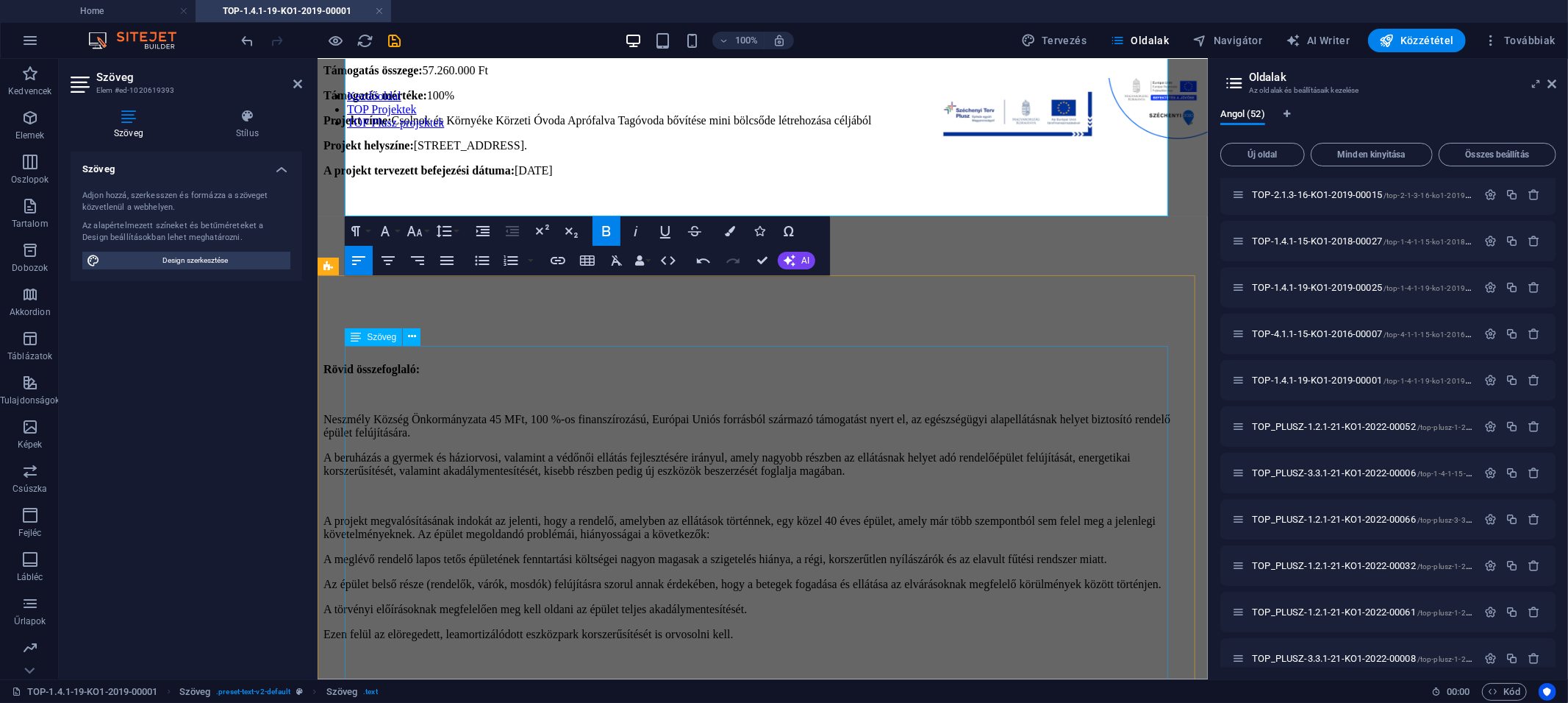
click at [442, 460] on div "Rövid összefoglaló: Neszmély Község Önkormányzata 45 MFt, 100 %-os finanszírozá…" at bounding box center [762, 609] width 879 height 493
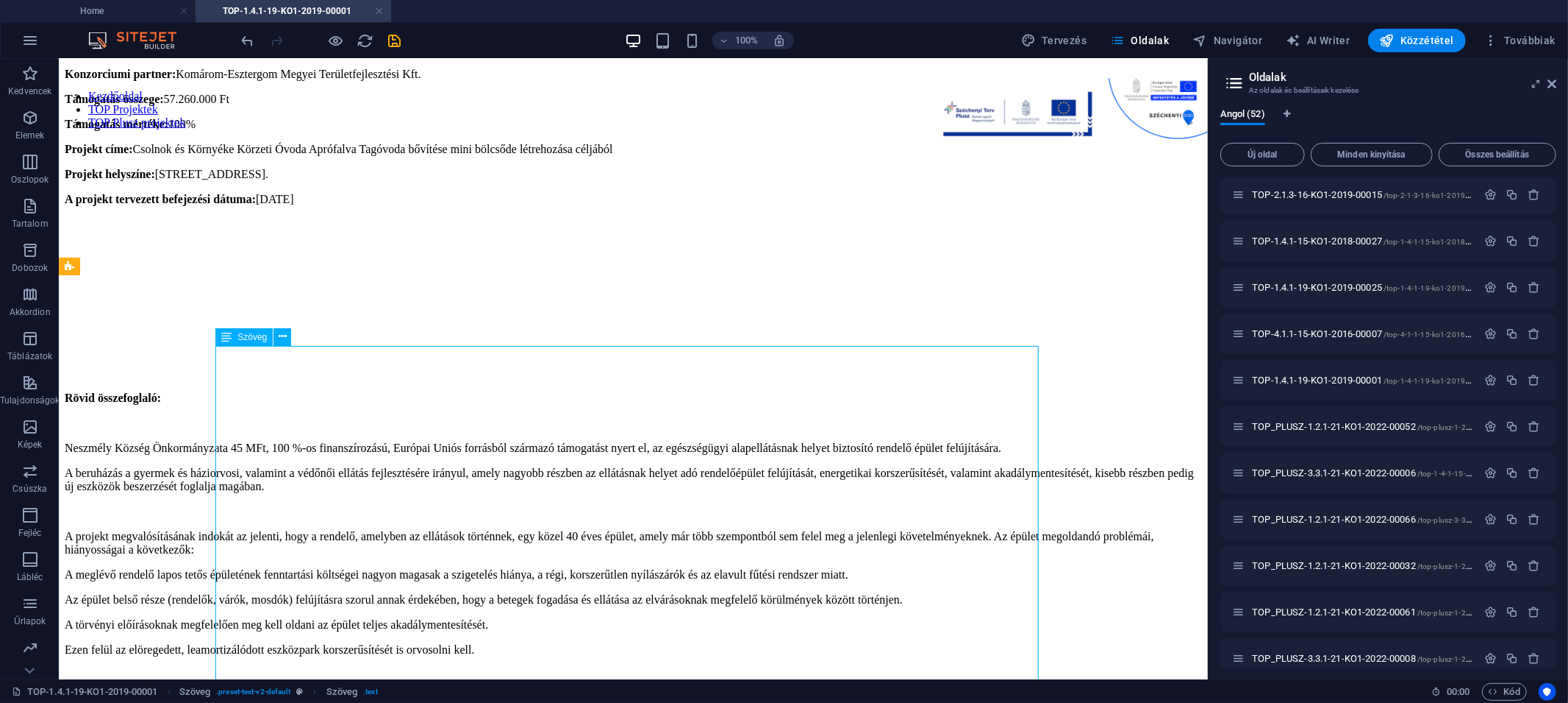
click at [253, 398] on div "Rövid összefoglaló: Neszmély Község Önkormányzata 45 MFt, 100 %-os finanszírozá…" at bounding box center [632, 624] width 1138 height 467
click at [228, 396] on div "Rövid összefoglaló: Neszmély Község Önkormányzata 45 MFt, 100 %-os finanszírozá…" at bounding box center [632, 624] width 1138 height 467
drag, startPoint x: 228, startPoint y: 396, endPoint x: 298, endPoint y: 456, distance: 92.2
click at [228, 396] on div "Rövid összefoglaló: Neszmély Község Önkormányzata 45 MFt, 100 %-os finanszírozá…" at bounding box center [632, 624] width 1138 height 467
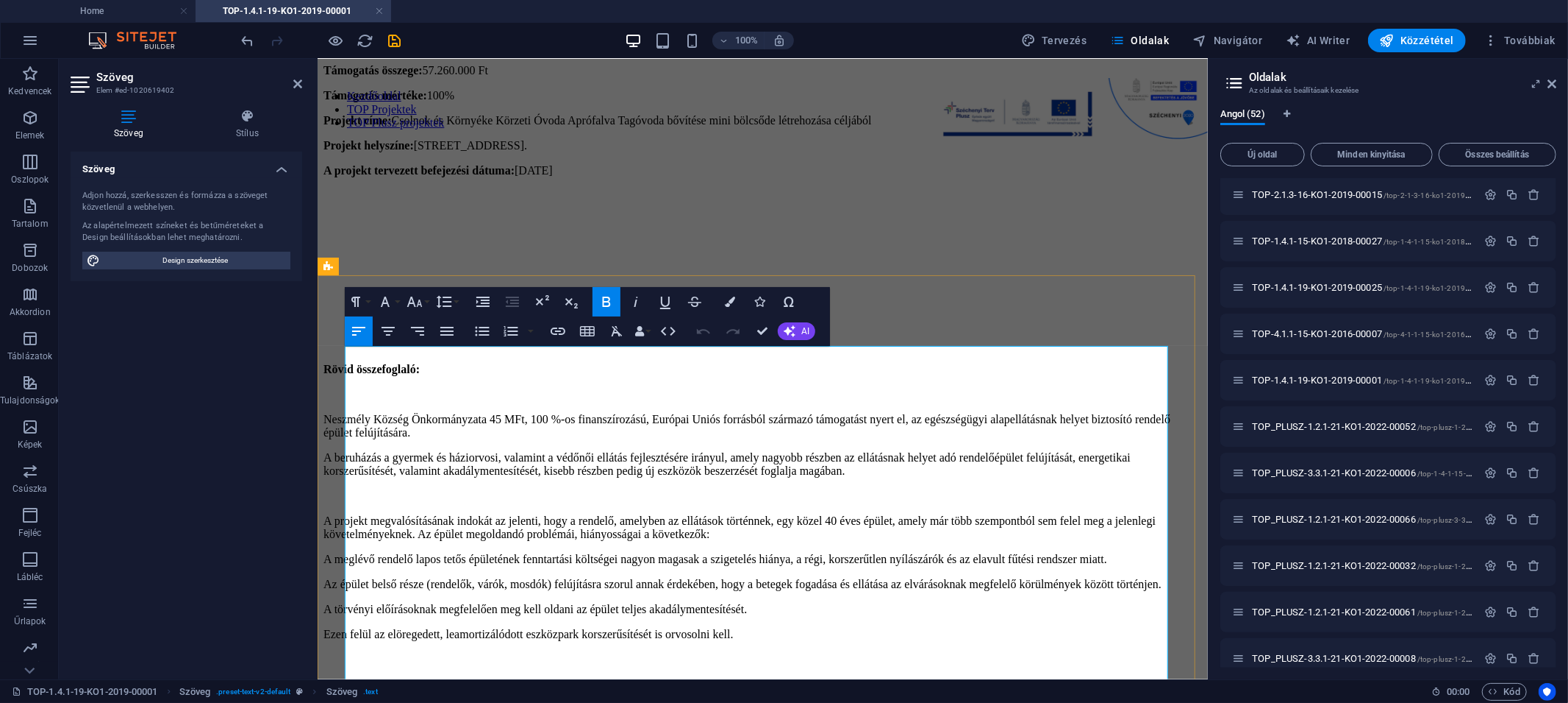
click at [466, 450] on p "A beruházás a gyermek és háziorvosi, valamint a védőnői ellátás fejlesztésére i…" at bounding box center [762, 463] width 879 height 27
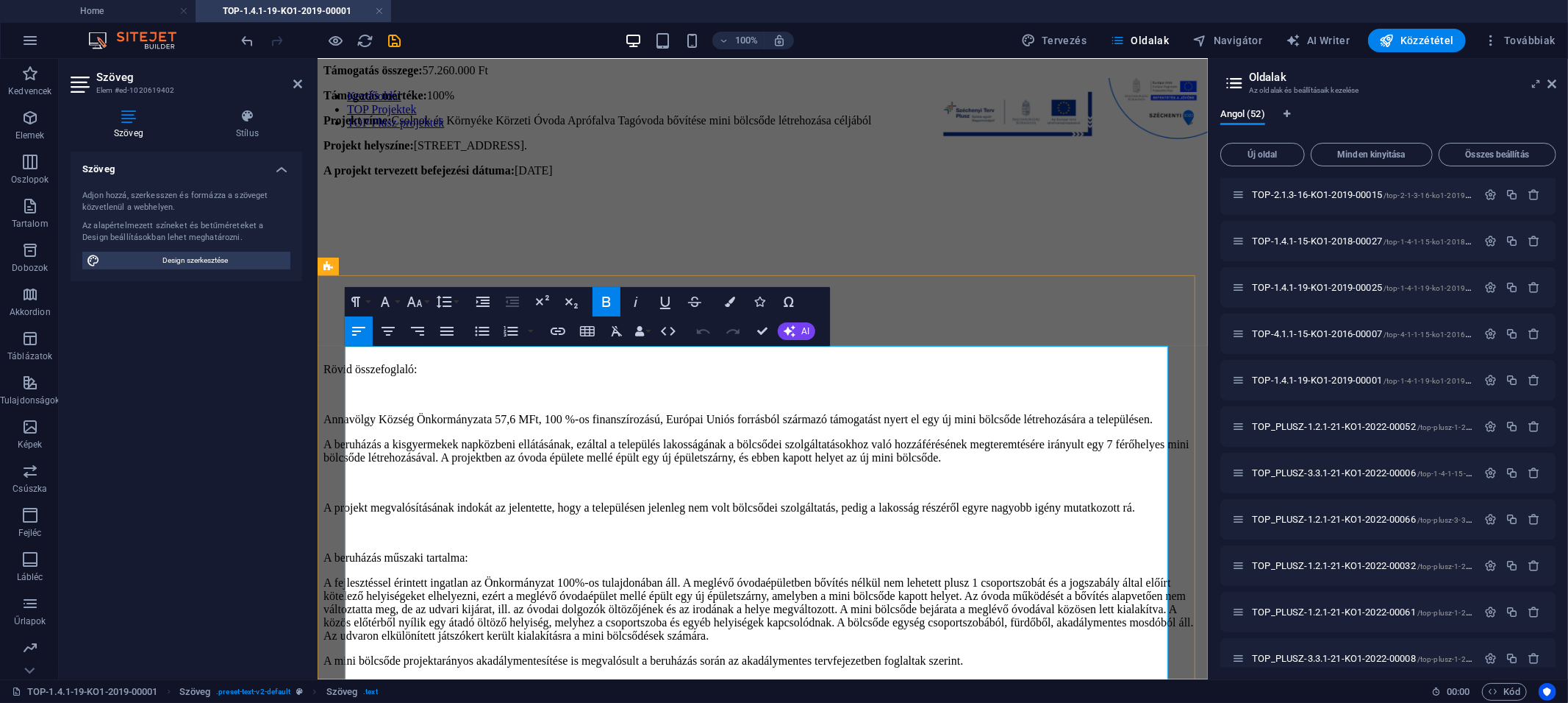
scroll to position [29352, 0]
click at [413, 362] on p "Rövid összefoglaló:" at bounding box center [762, 368] width 879 height 13
click at [600, 300] on icon "button" at bounding box center [607, 301] width 18 height 18
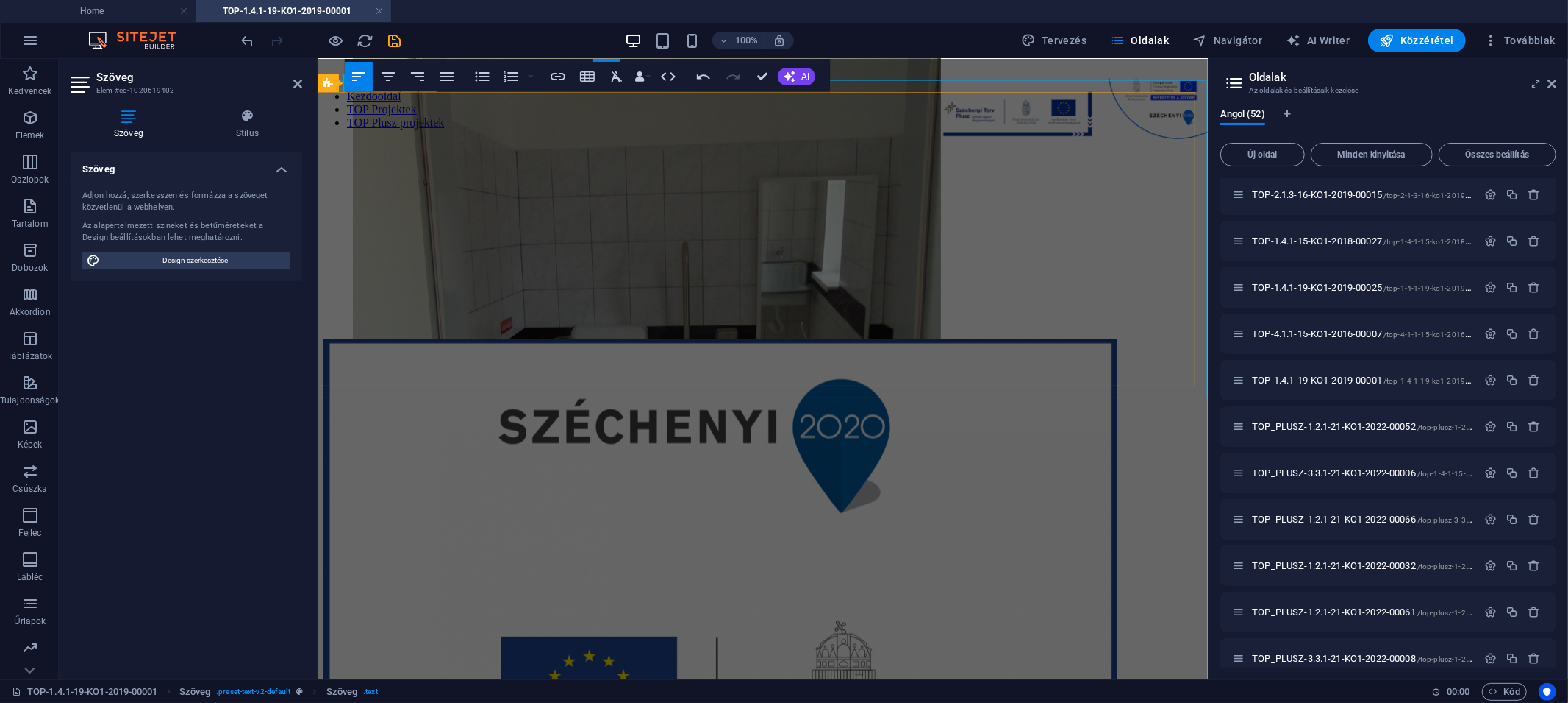
scroll to position [1787, 0]
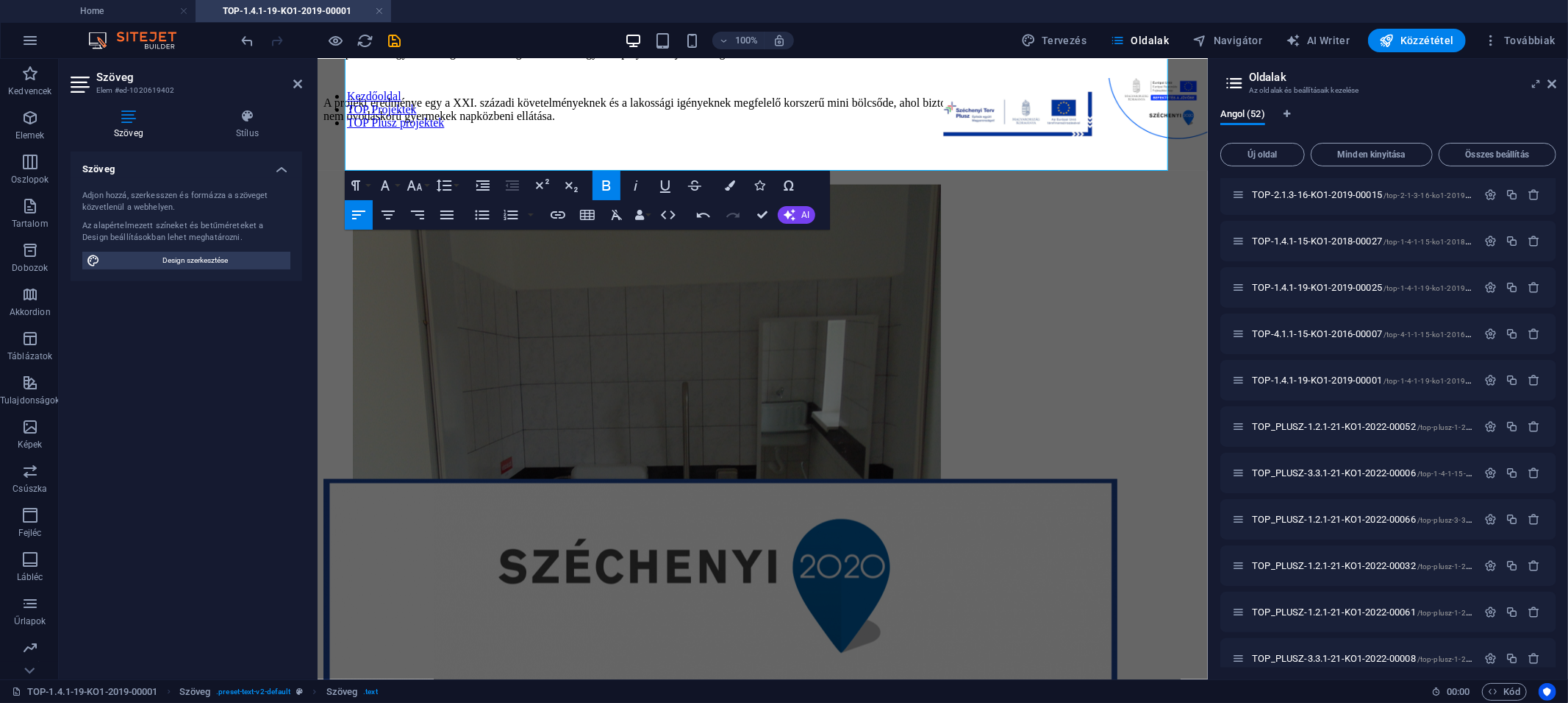
click at [367, 254] on li at bounding box center [646, 480] width 588 height 591
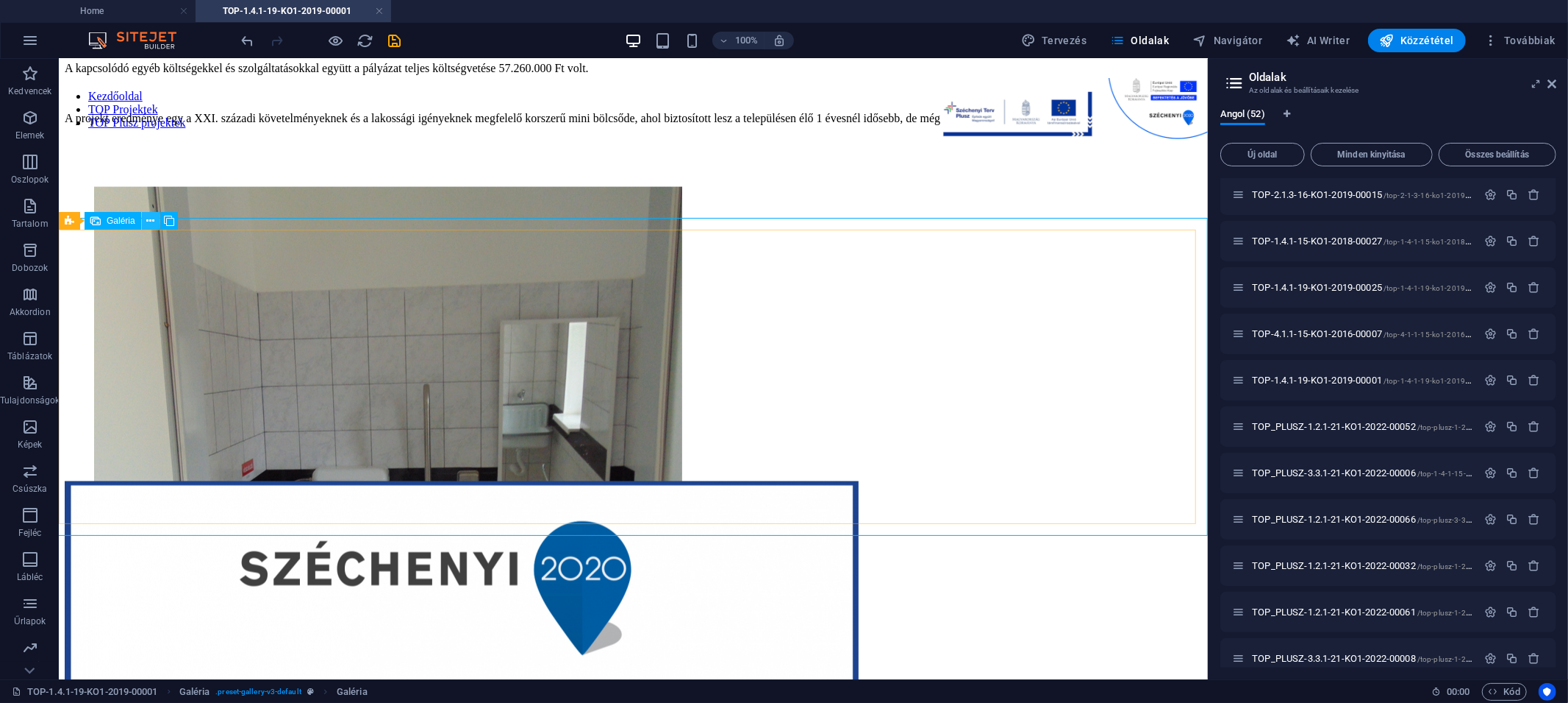
click at [148, 222] on icon at bounding box center [150, 221] width 8 height 16
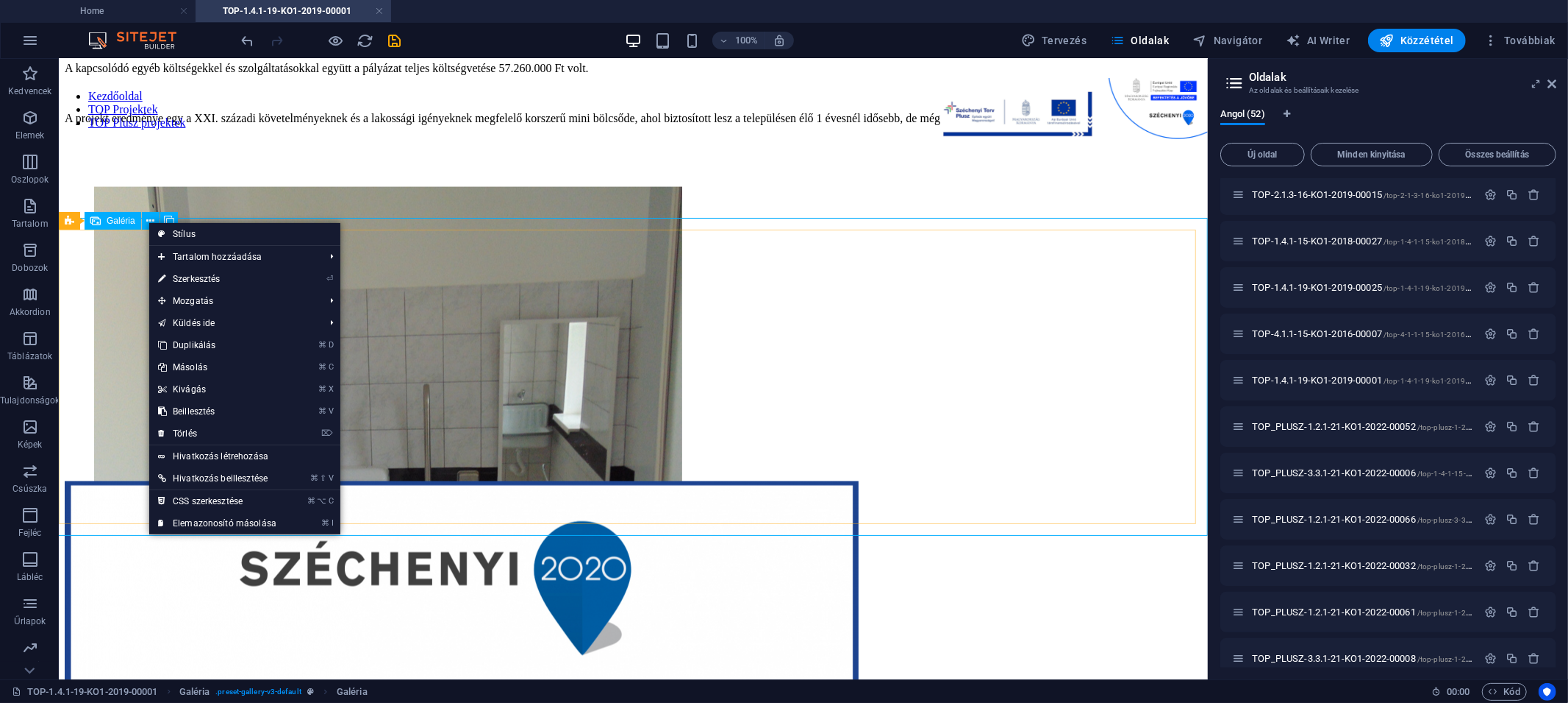
click at [138, 222] on div "Galéria" at bounding box center [112, 221] width 57 height 18
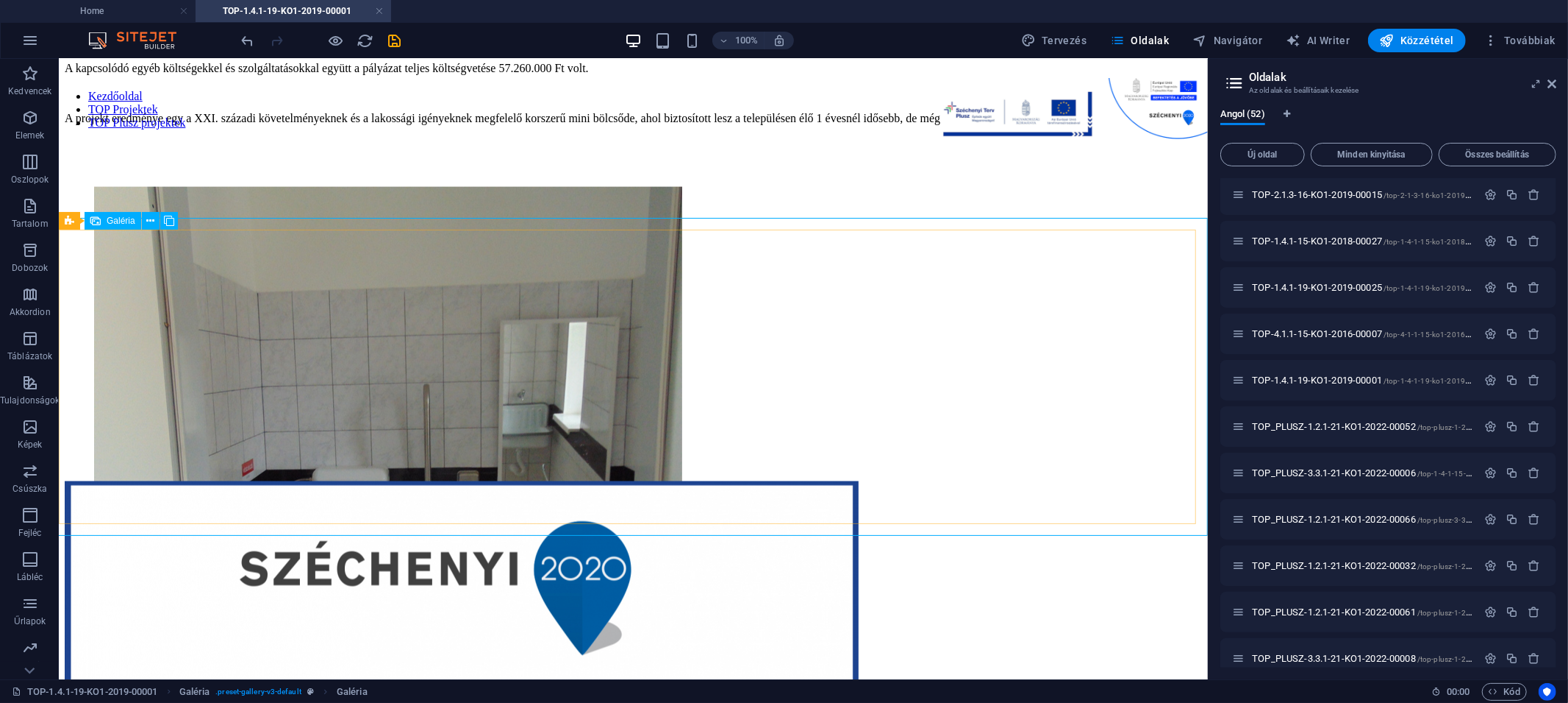
click at [131, 222] on span "Galéria" at bounding box center [121, 220] width 29 height 9
click at [115, 216] on span "Galéria" at bounding box center [121, 220] width 29 height 9
click at [116, 219] on span "Galéria" at bounding box center [121, 220] width 29 height 9
select select "4"
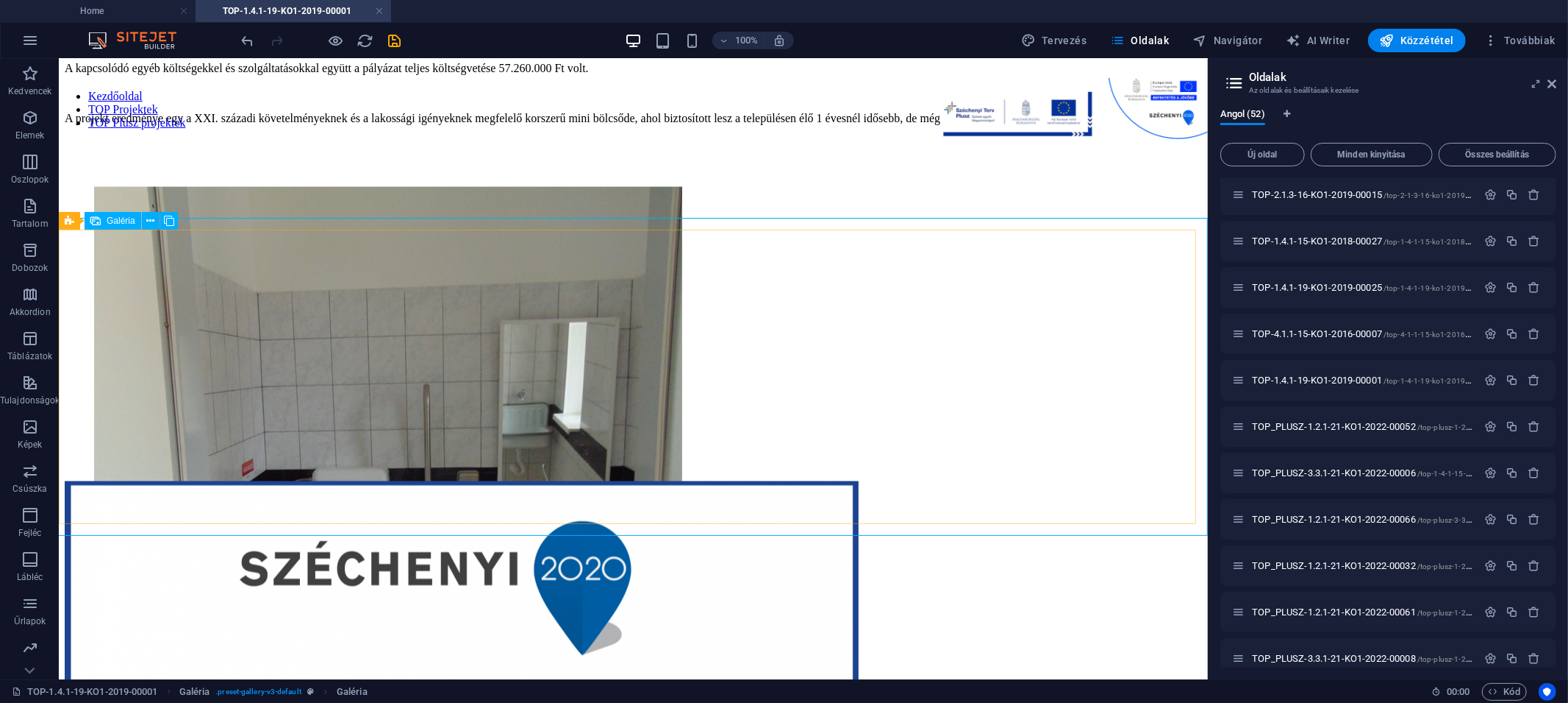
select select "px"
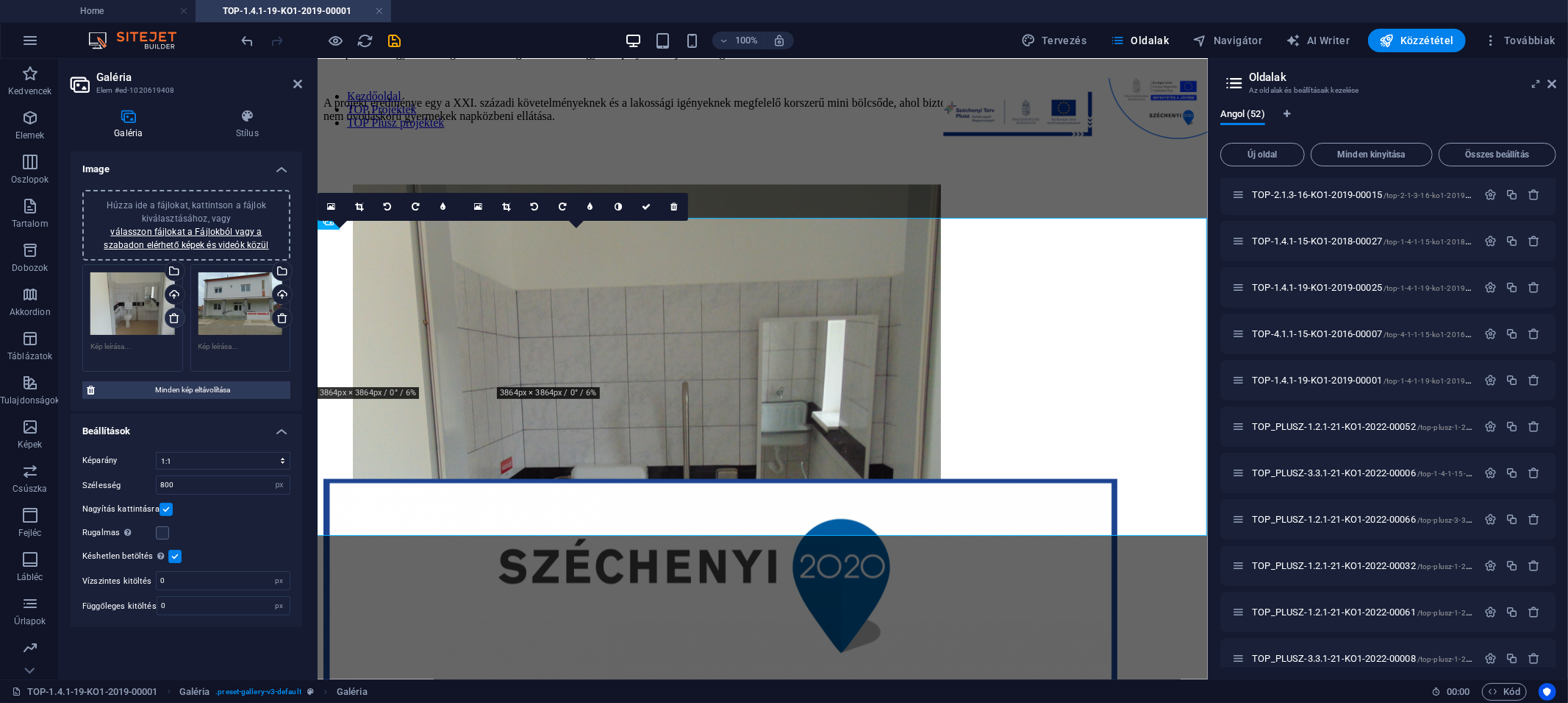
click at [172, 316] on icon at bounding box center [174, 318] width 12 height 12
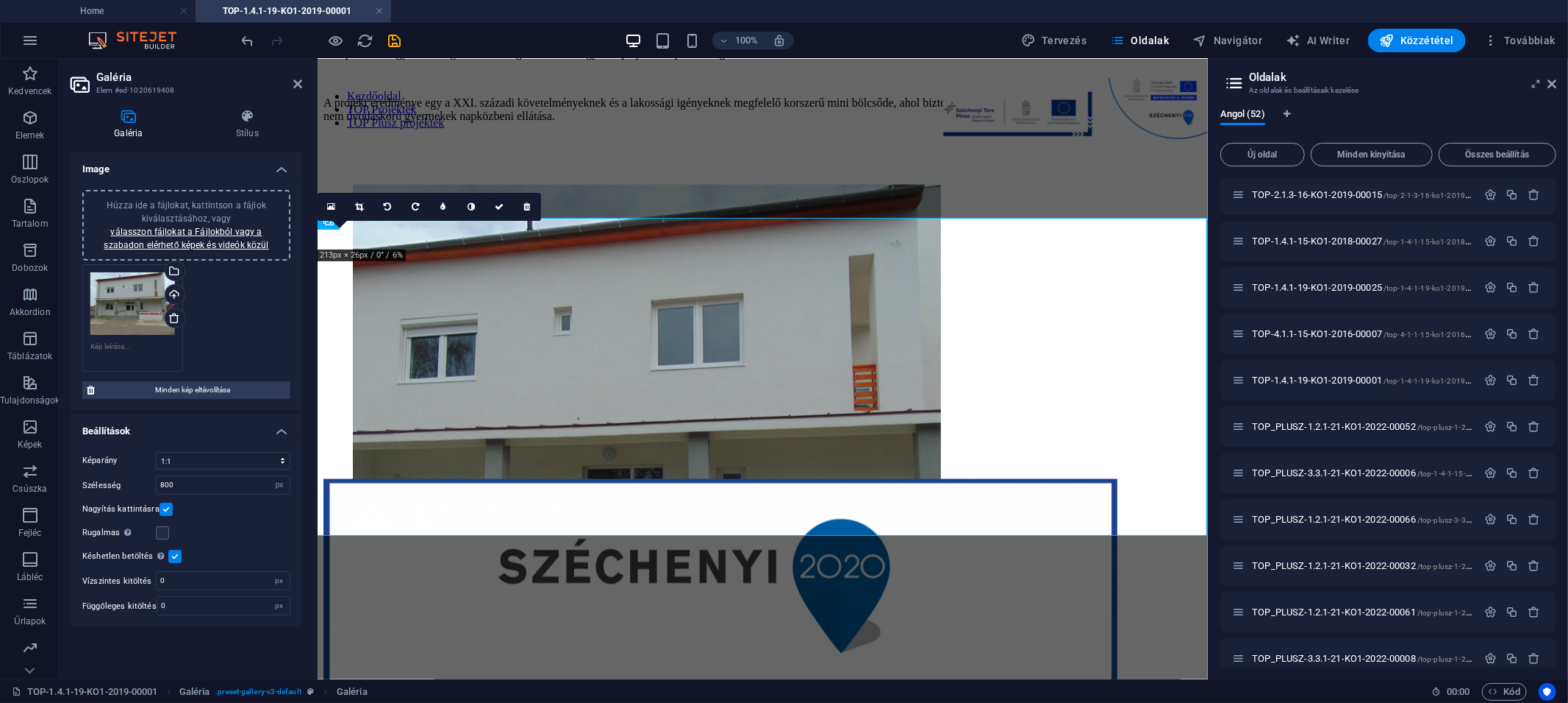
click at [175, 320] on icon at bounding box center [174, 318] width 12 height 12
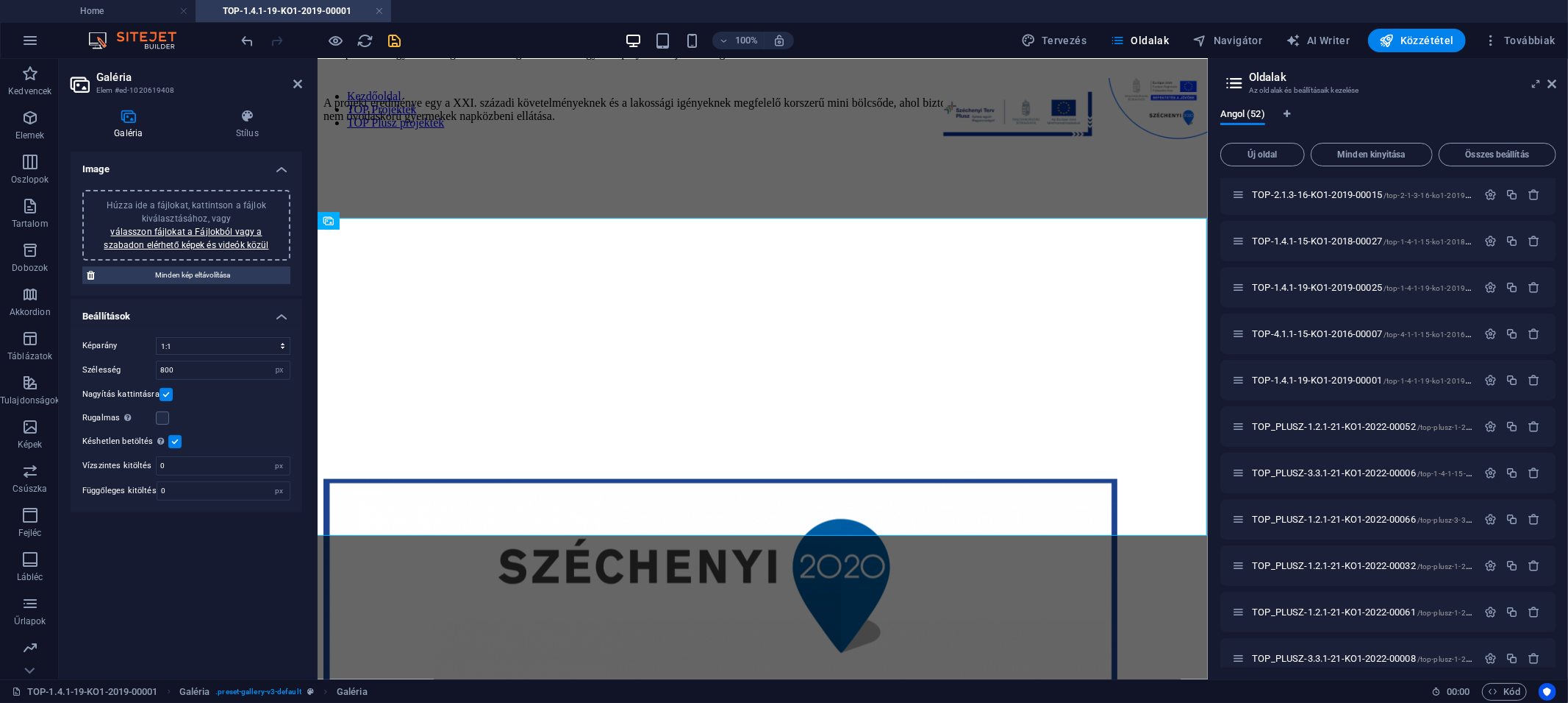
click at [396, 46] on icon "save" at bounding box center [395, 41] width 17 height 17
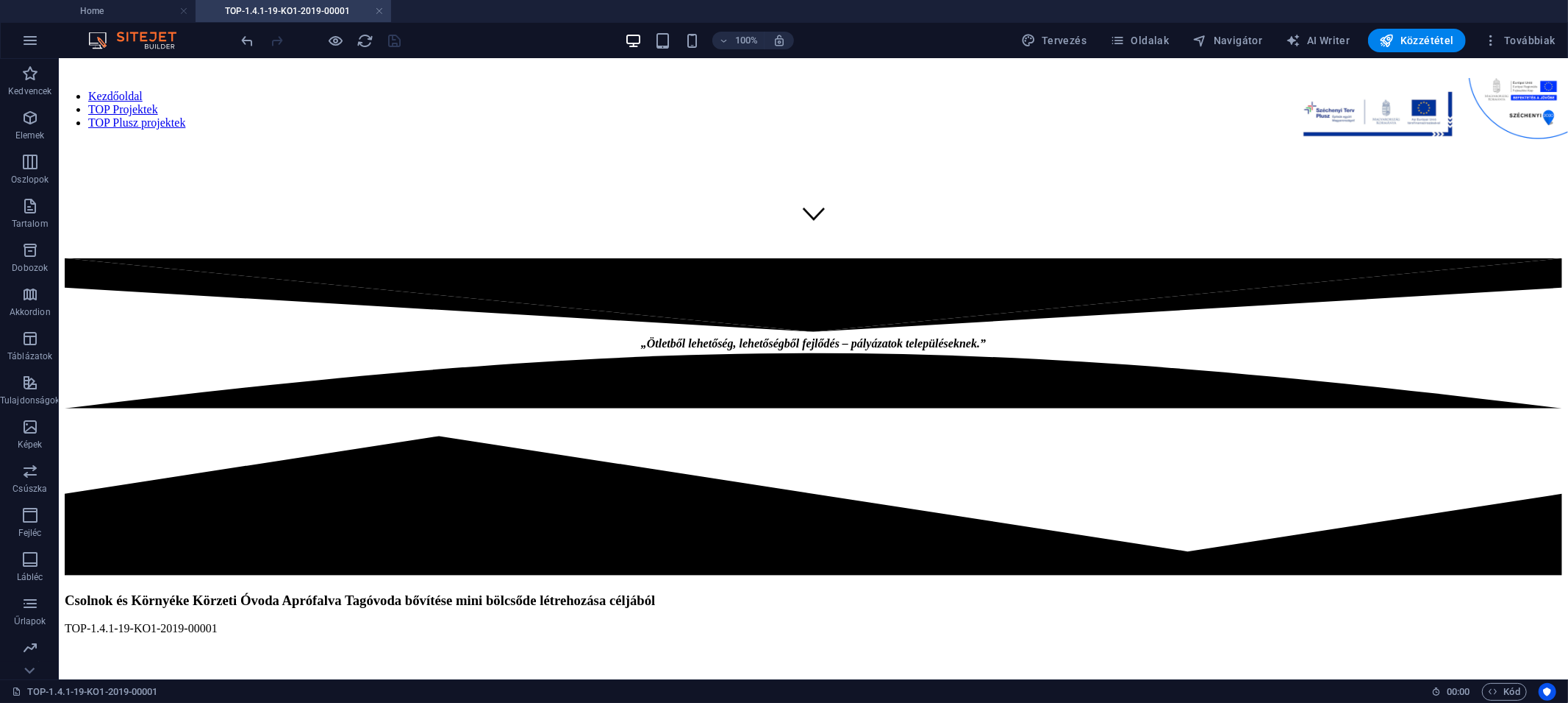
scroll to position [518, 0]
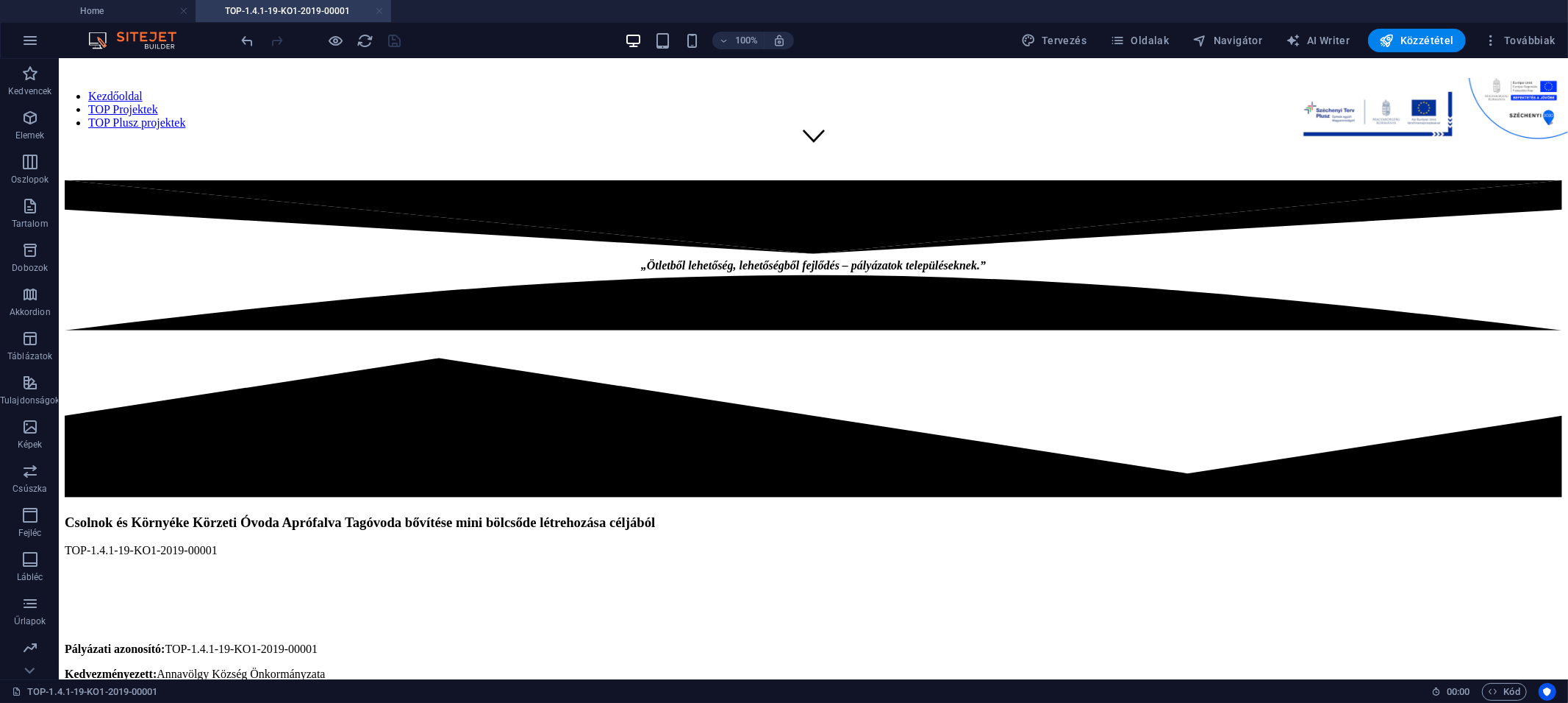
click at [383, 12] on link at bounding box center [379, 12] width 9 height 14
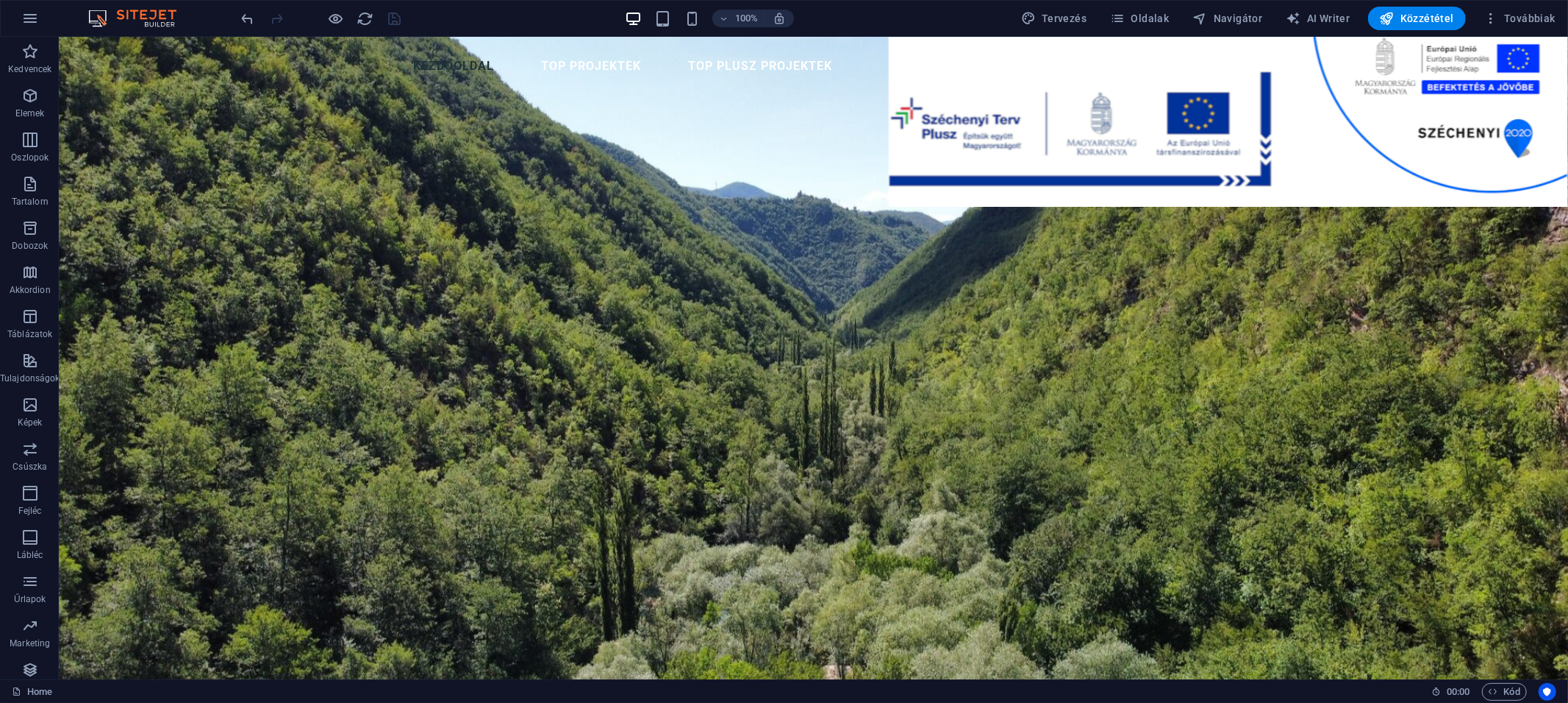
scroll to position [3, 0]
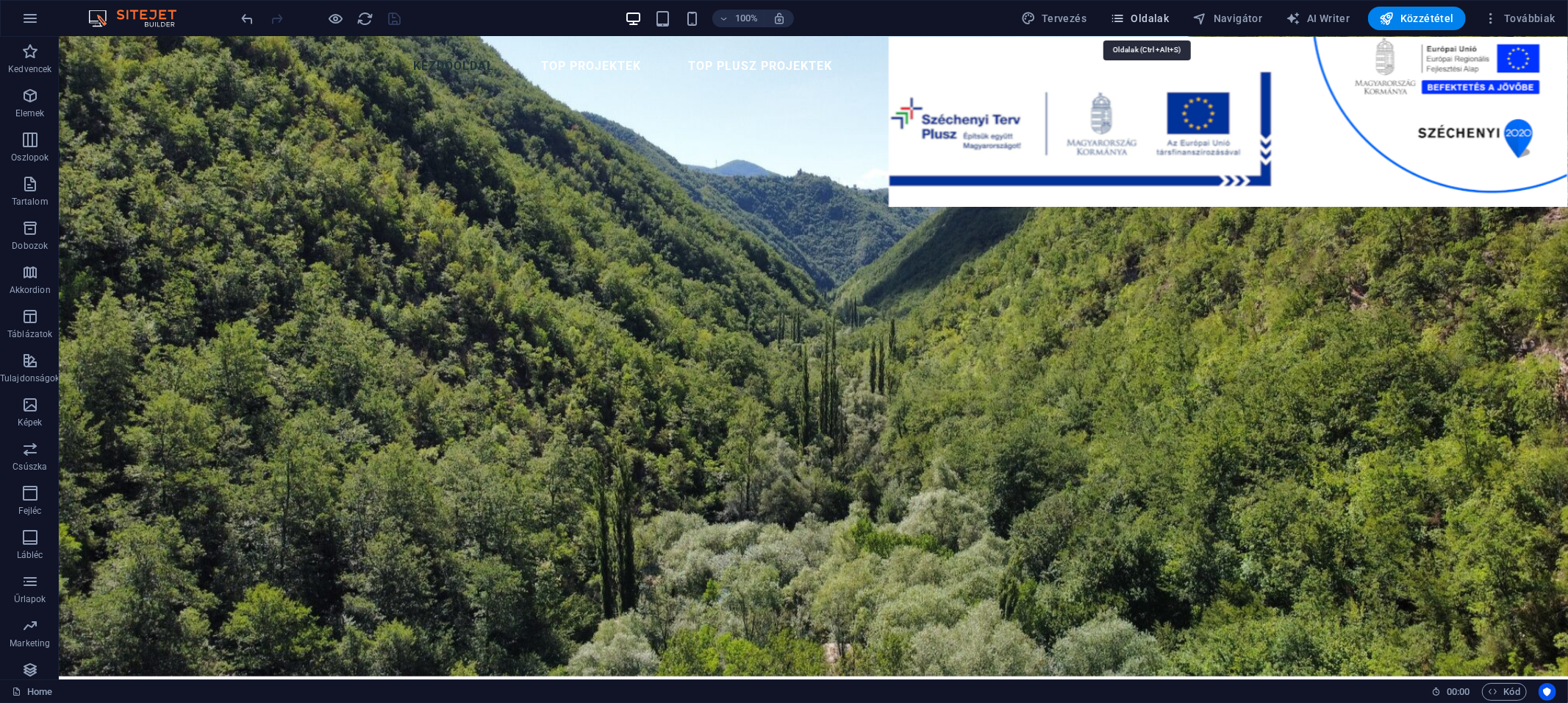
click at [1152, 20] on span "Oldalak" at bounding box center [1139, 18] width 58 height 15
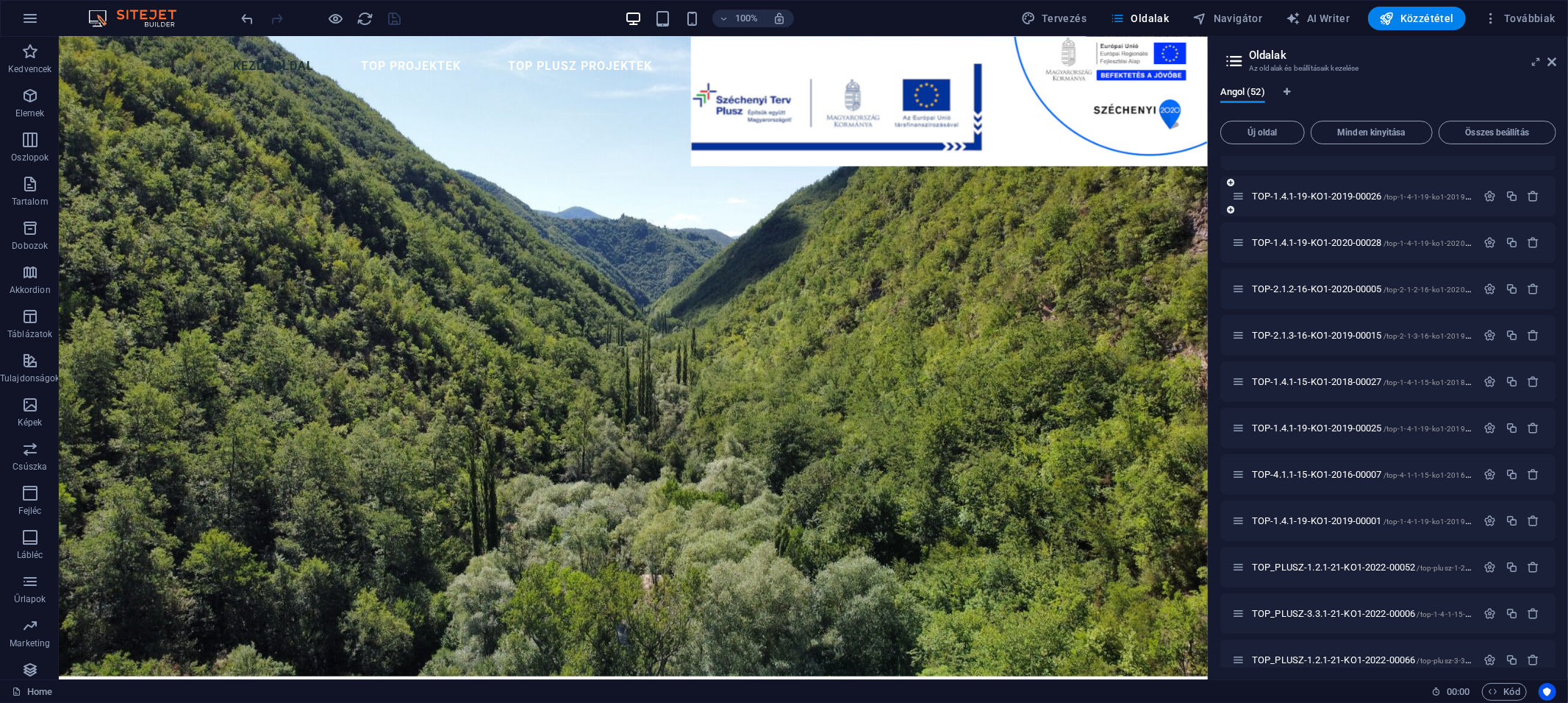
scroll to position [783, 0]
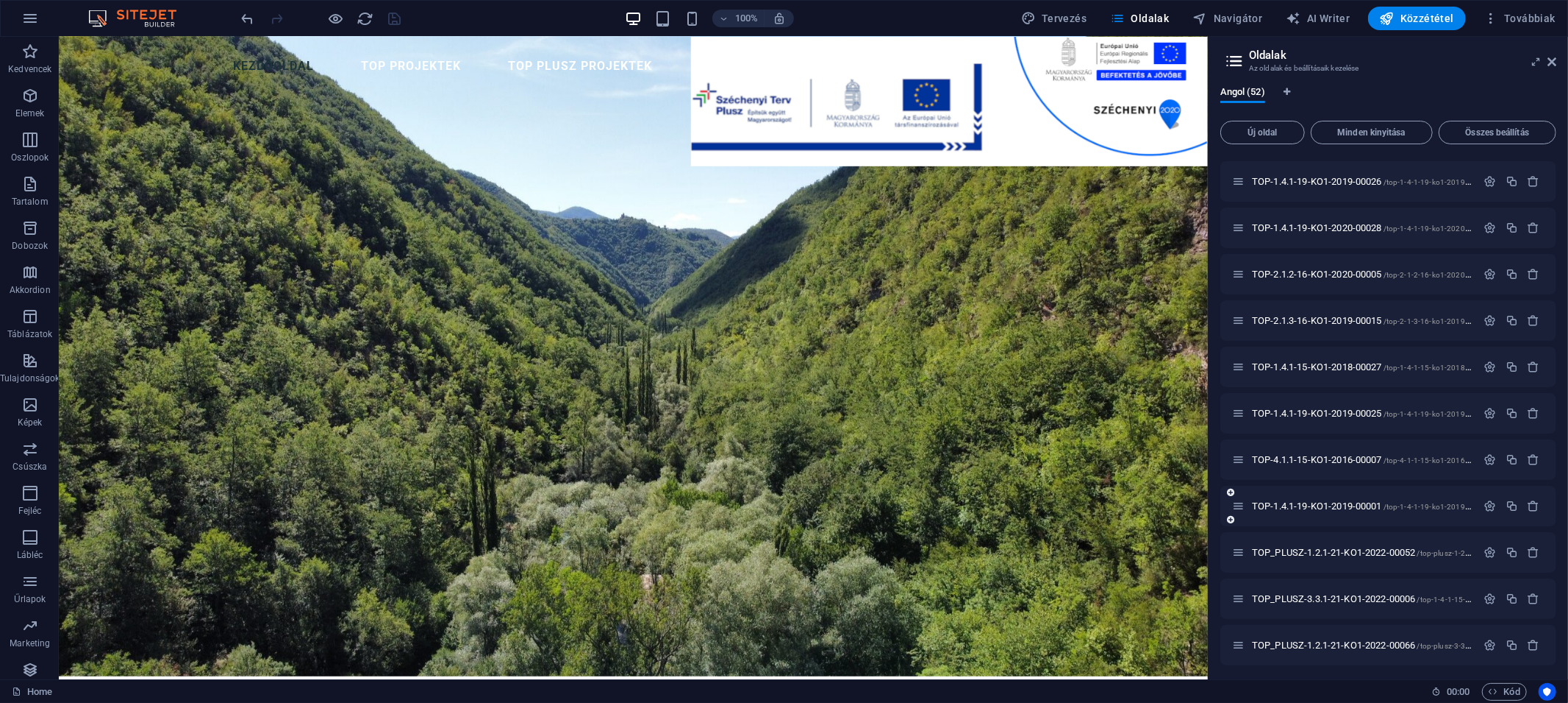
click at [1372, 508] on icon "button" at bounding box center [1512, 506] width 12 height 12
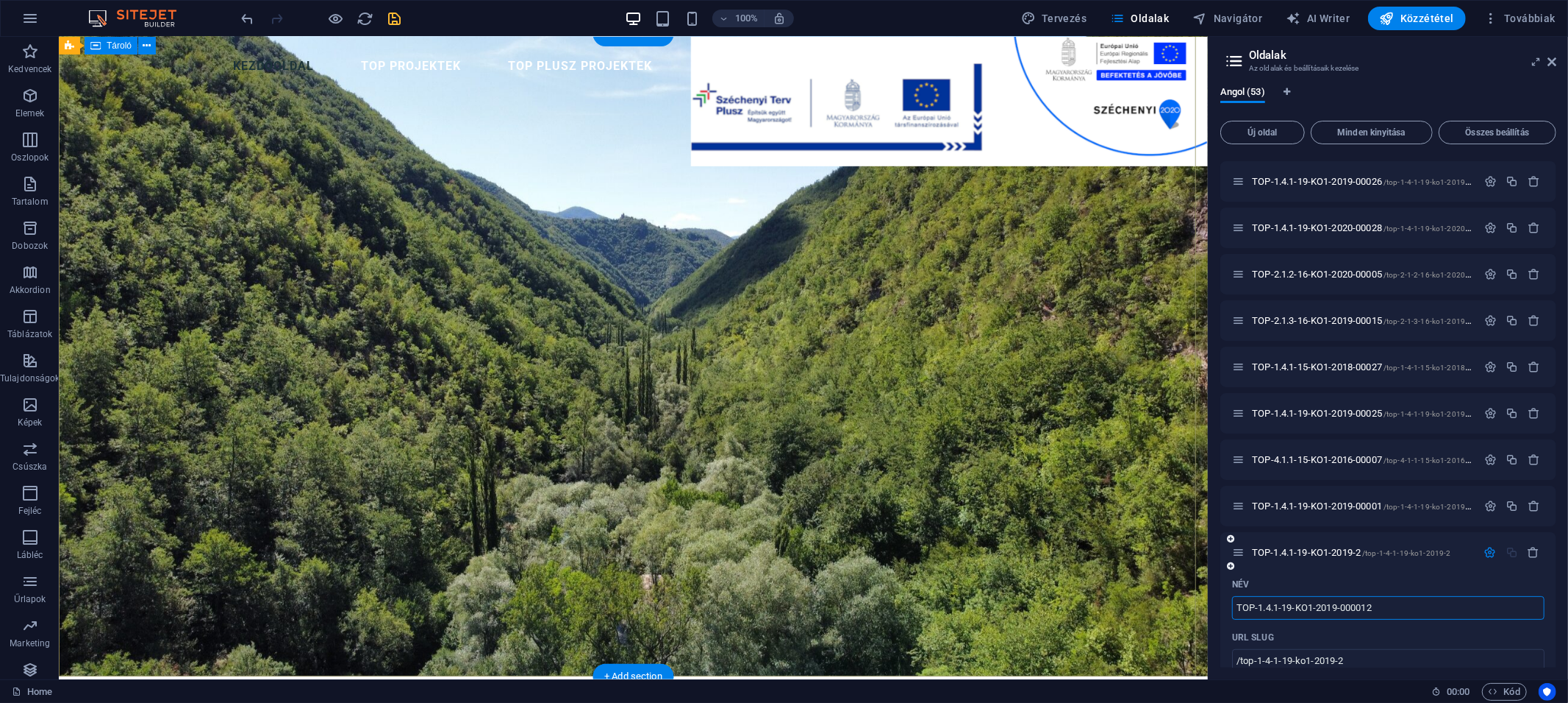
type input "TOP-1.4.1-19-KO1-2019-000012"
type input "/top-1-4-1-19-ko1-2019-000012"
type input "TOP-1.4.1-19-KO1-2019-000012"
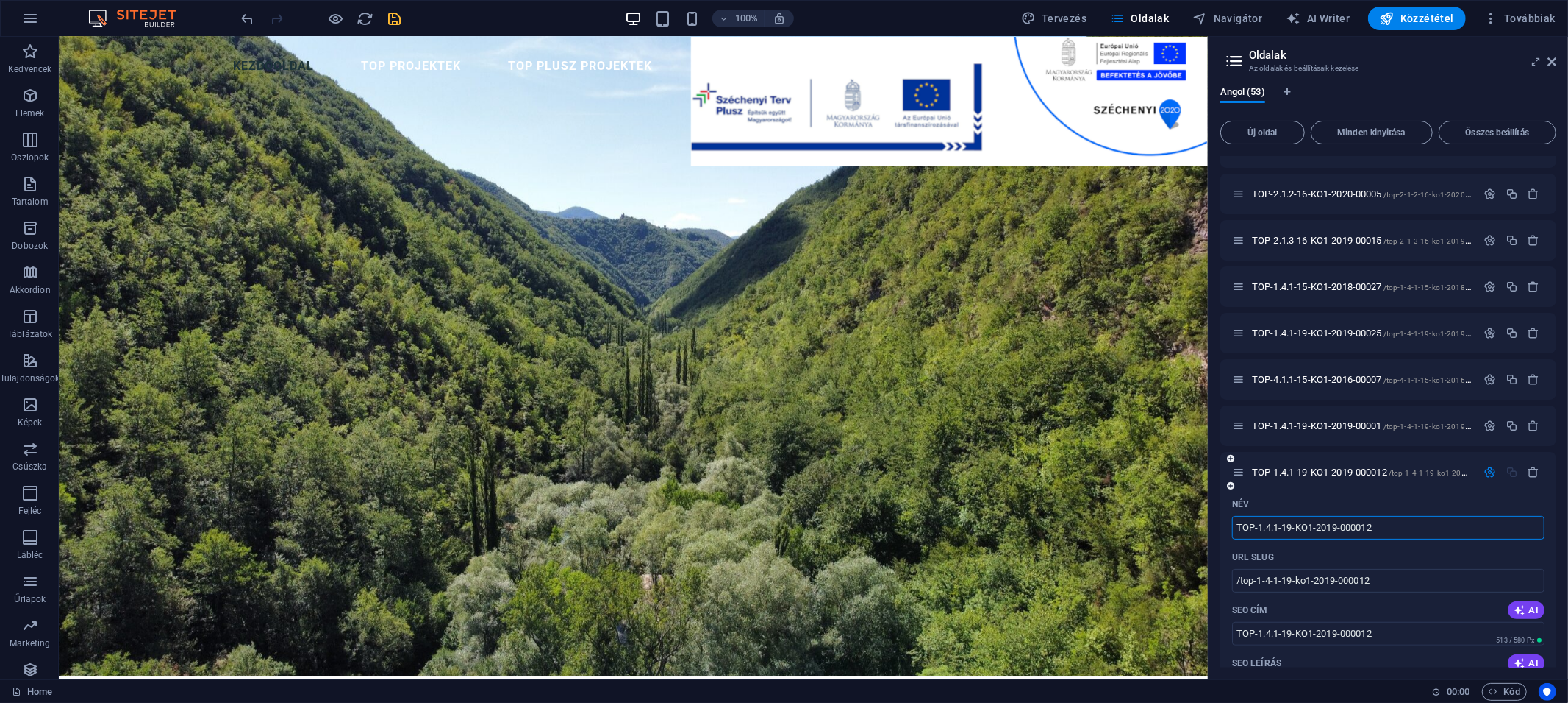
scroll to position [876, 0]
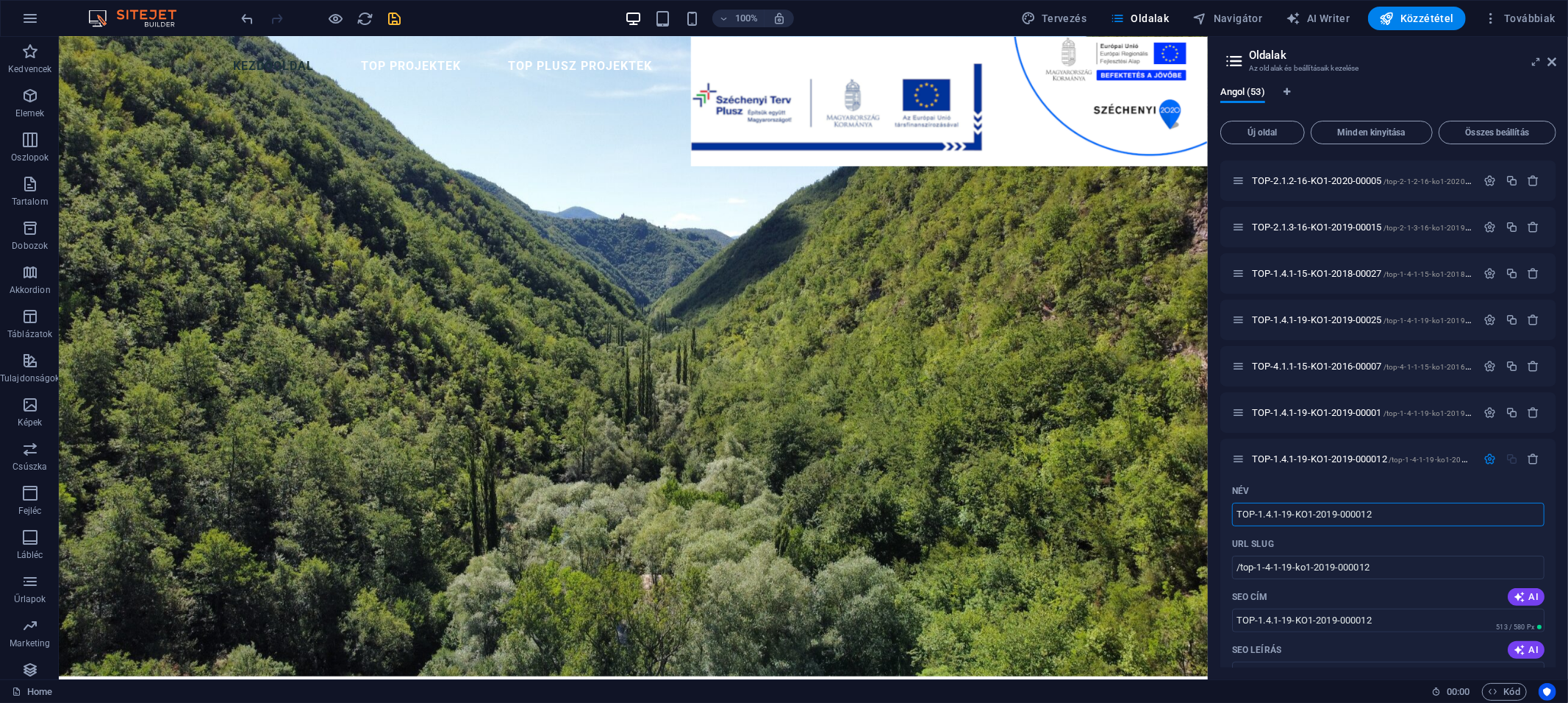
type input "TOP-1.4.1-19-KO1-2019-000012"
click at [394, 19] on icon "save" at bounding box center [395, 19] width 17 height 17
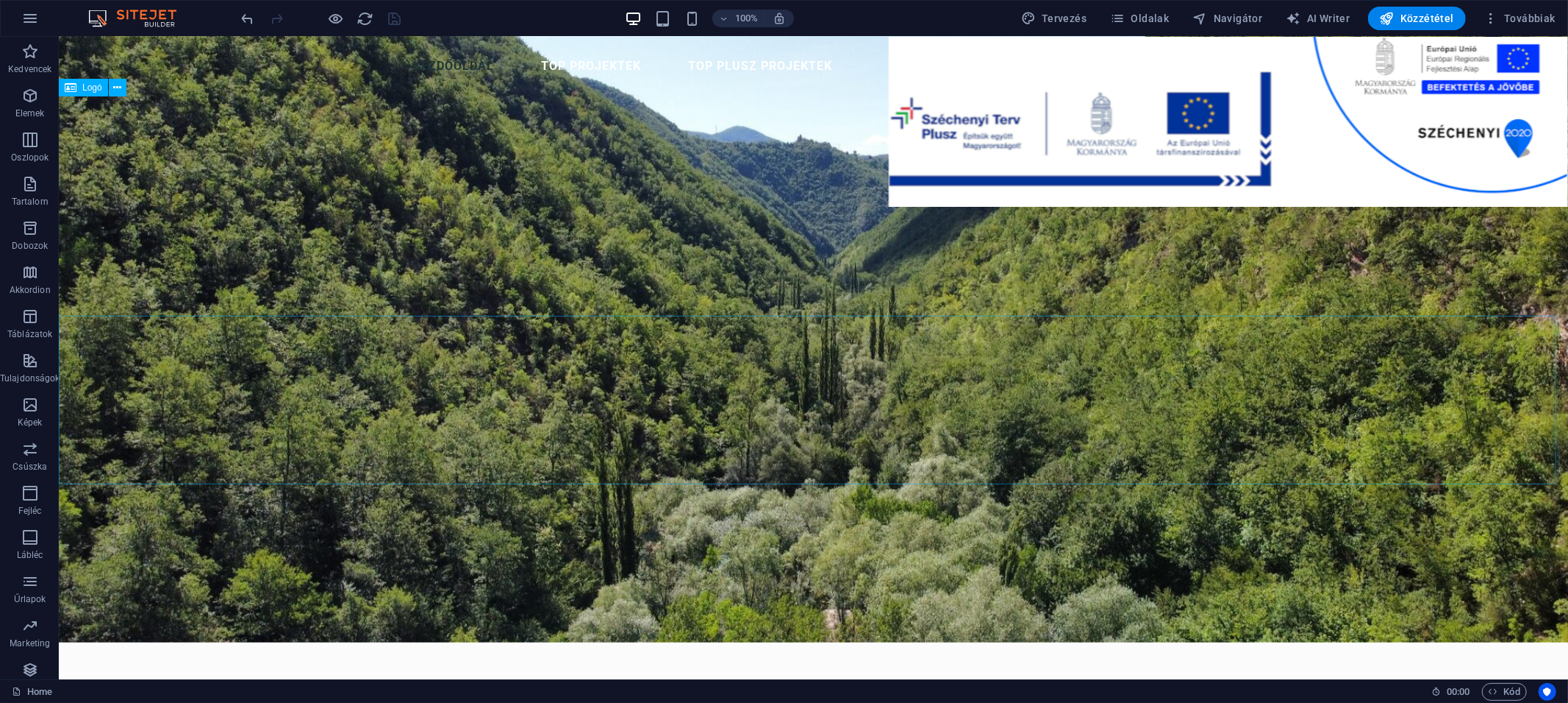
scroll to position [0, 0]
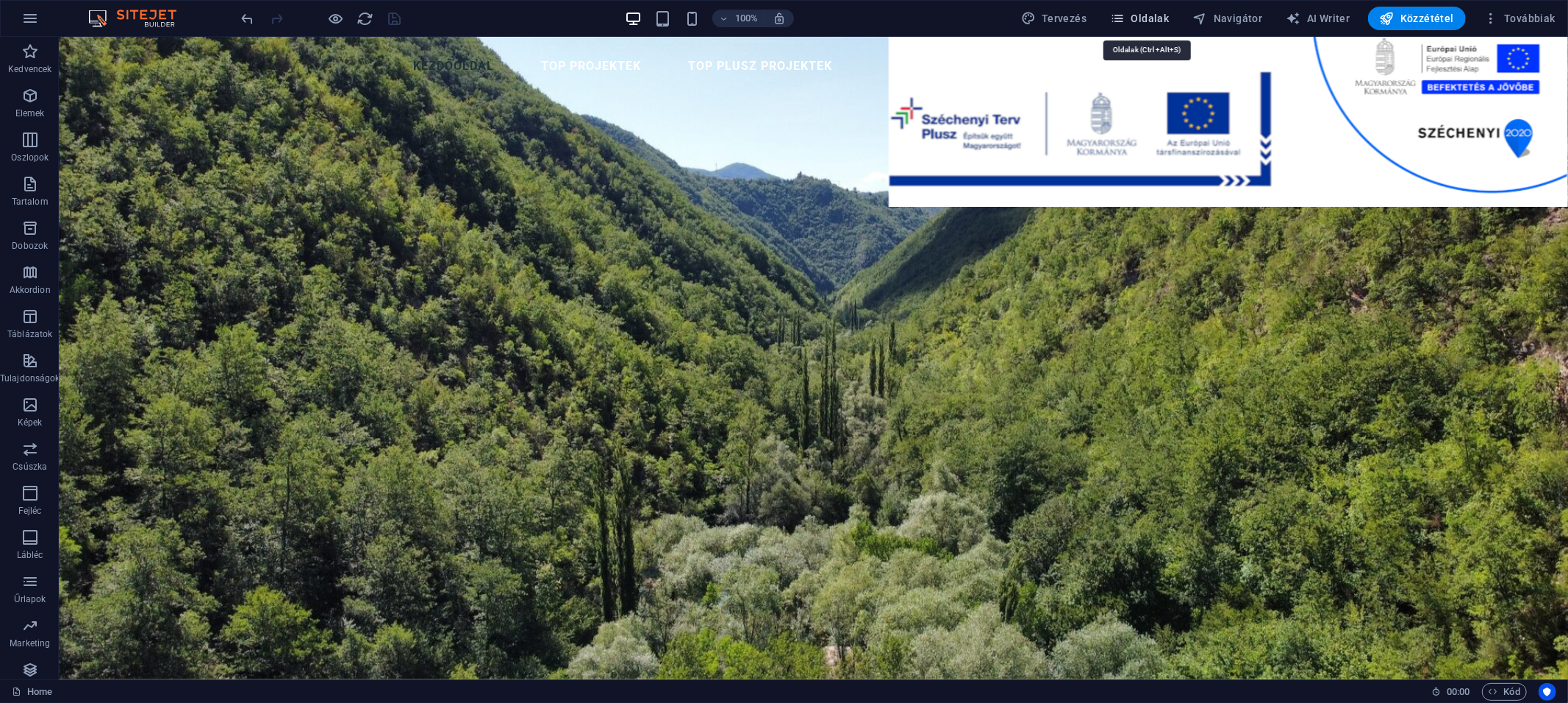
click at [1148, 11] on span "Oldalak" at bounding box center [1139, 18] width 58 height 15
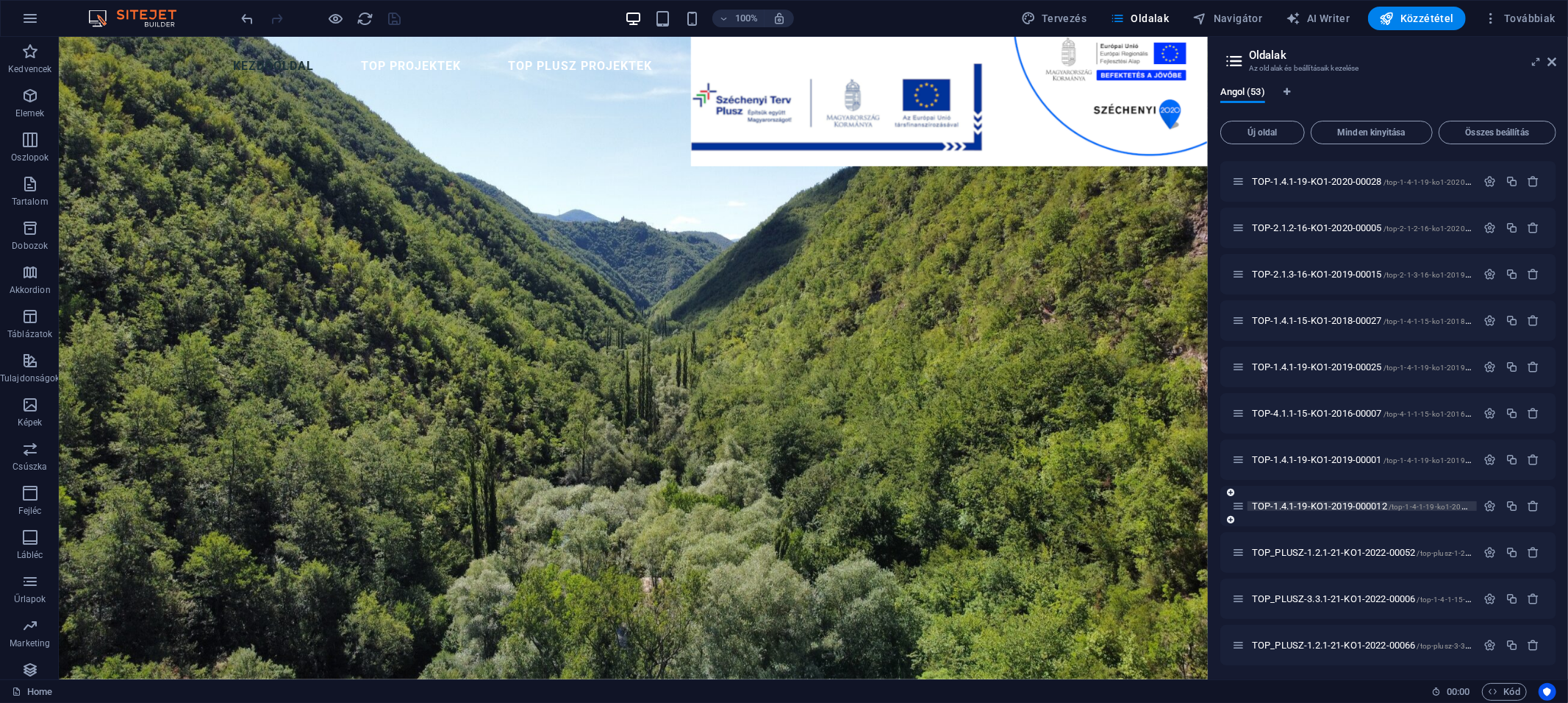
scroll to position [847, 0]
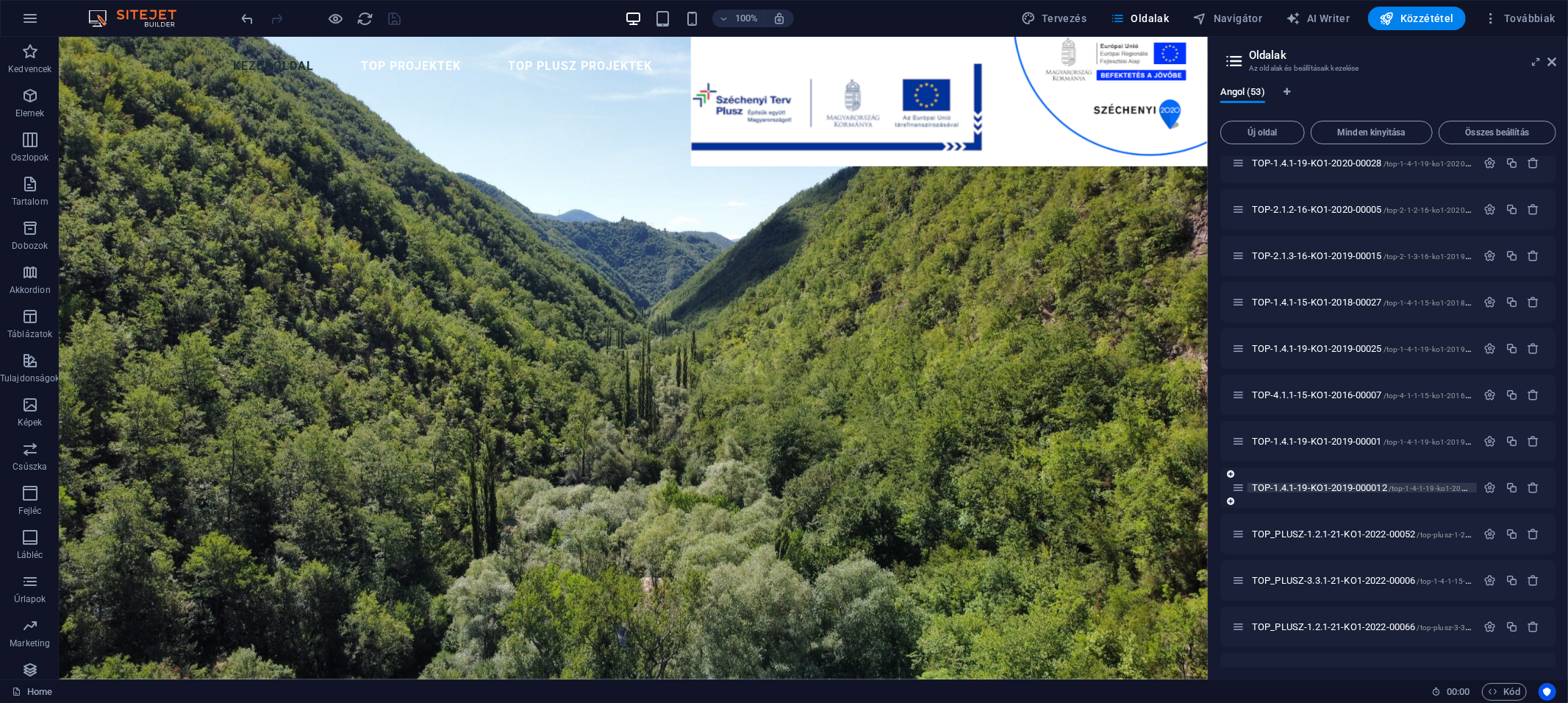
click at [1340, 484] on span "TOP-1.4.1-19-KO1-2019-000012 /top-1-4-1-19-ko1-2019-000012" at bounding box center [1376, 488] width 248 height 11
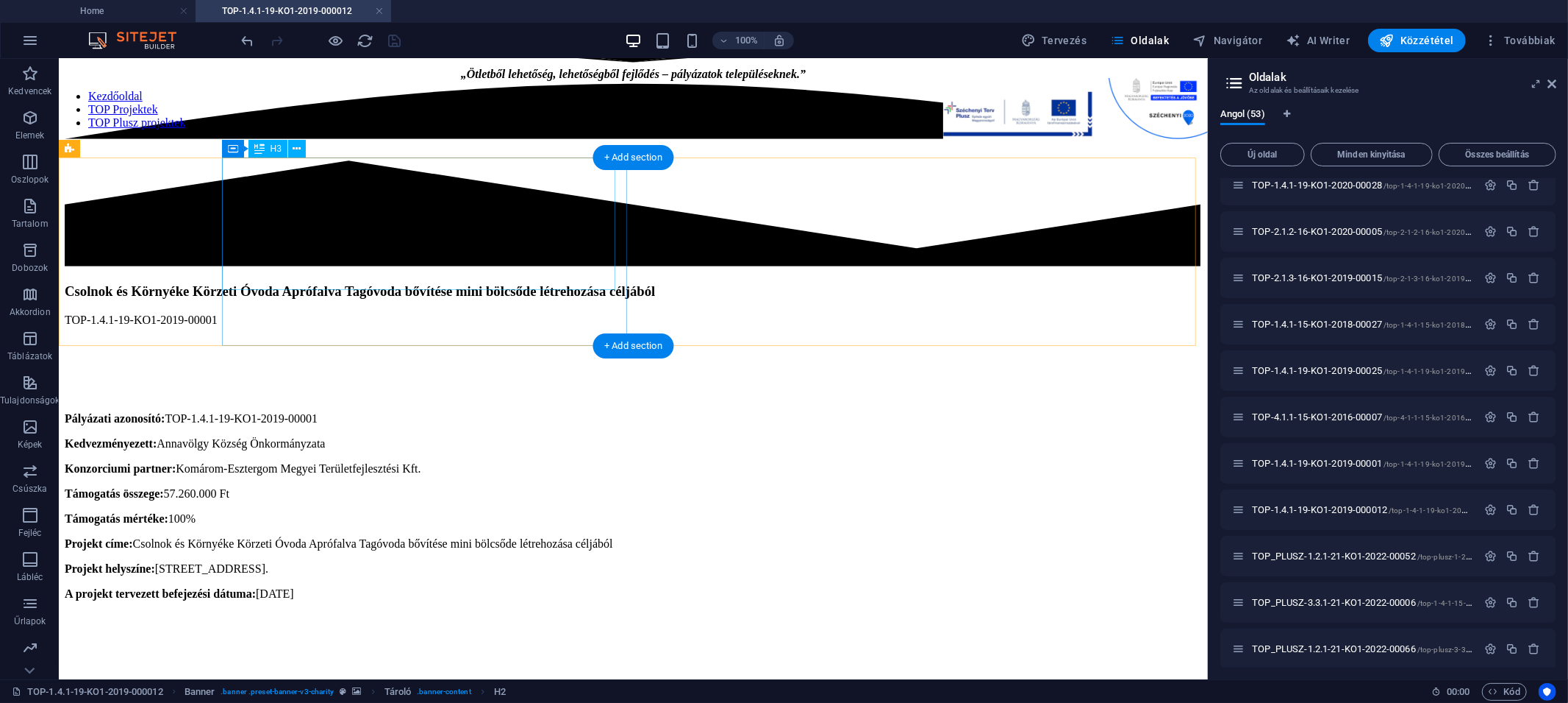
scroll to position [715, 0]
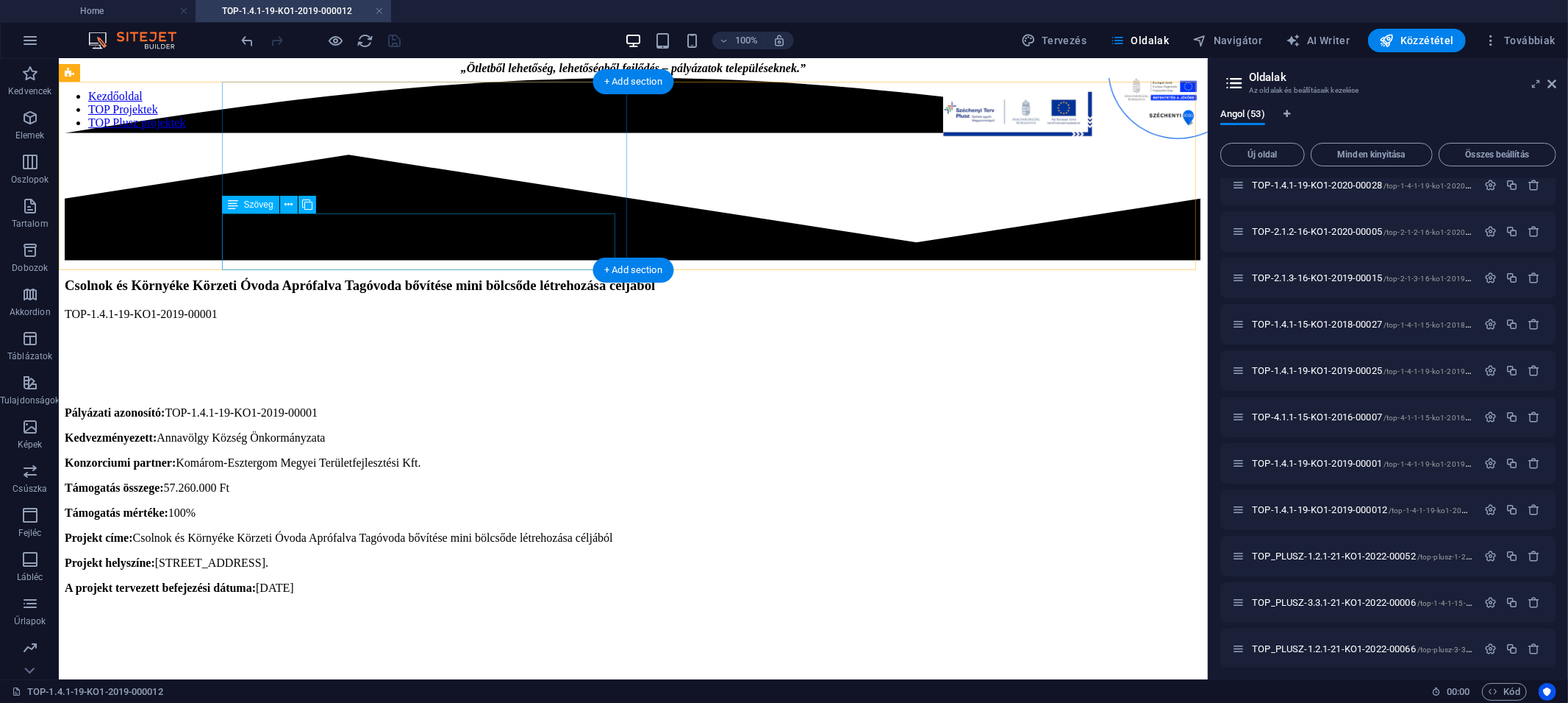
click at [342, 307] on div "TOP-1.4.1-19-KO1-2019-00001" at bounding box center [632, 338] width 1138 height 63
click at [351, 307] on div "TOP-1.4.1-19-KO1-2019-00001" at bounding box center [632, 338] width 1138 height 63
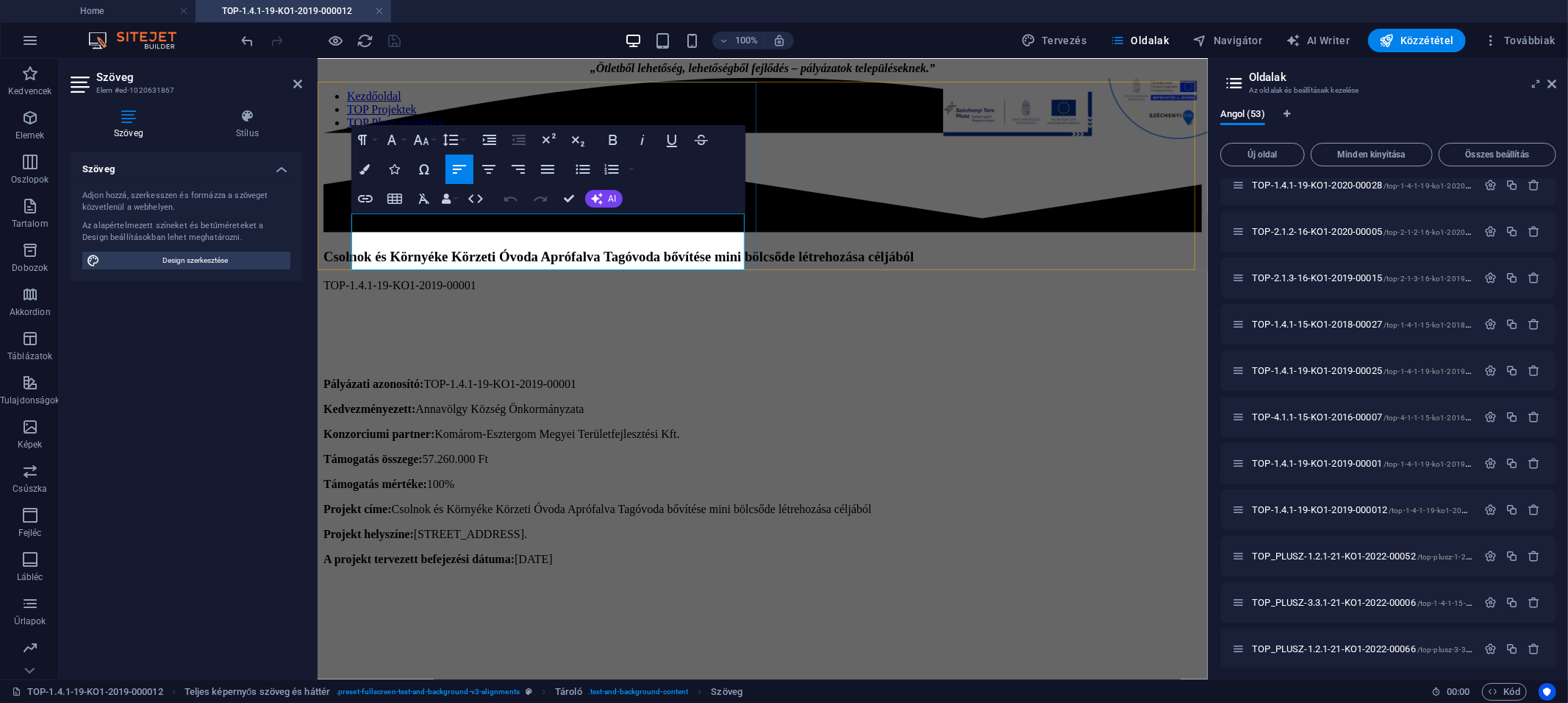
click at [456, 278] on p "TOP-1.4.1-19-KO1-2019-00001" at bounding box center [762, 284] width 879 height 13
click at [764, 353] on div "Pályázati azonosító: TOP-1.4.1-19-KO1-2019-00001 Kedvezményezett: Annavölgy Köz…" at bounding box center [762, 534] width 879 height 362
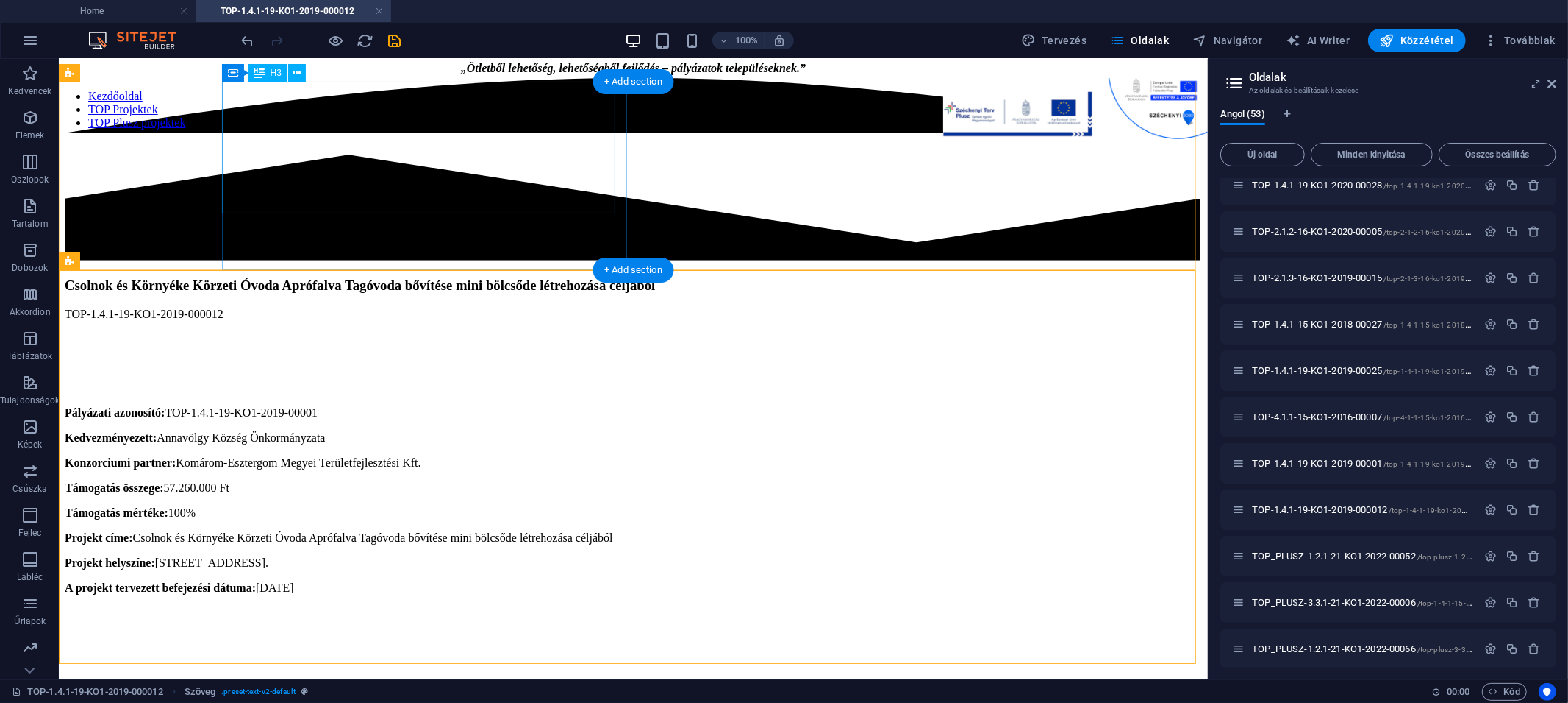
click at [432, 277] on div "Csolnok és Környéke Körzeti Óvoda Aprófalva Tagóvoda bővítése mini bölcsőde lét…" at bounding box center [632, 285] width 1138 height 16
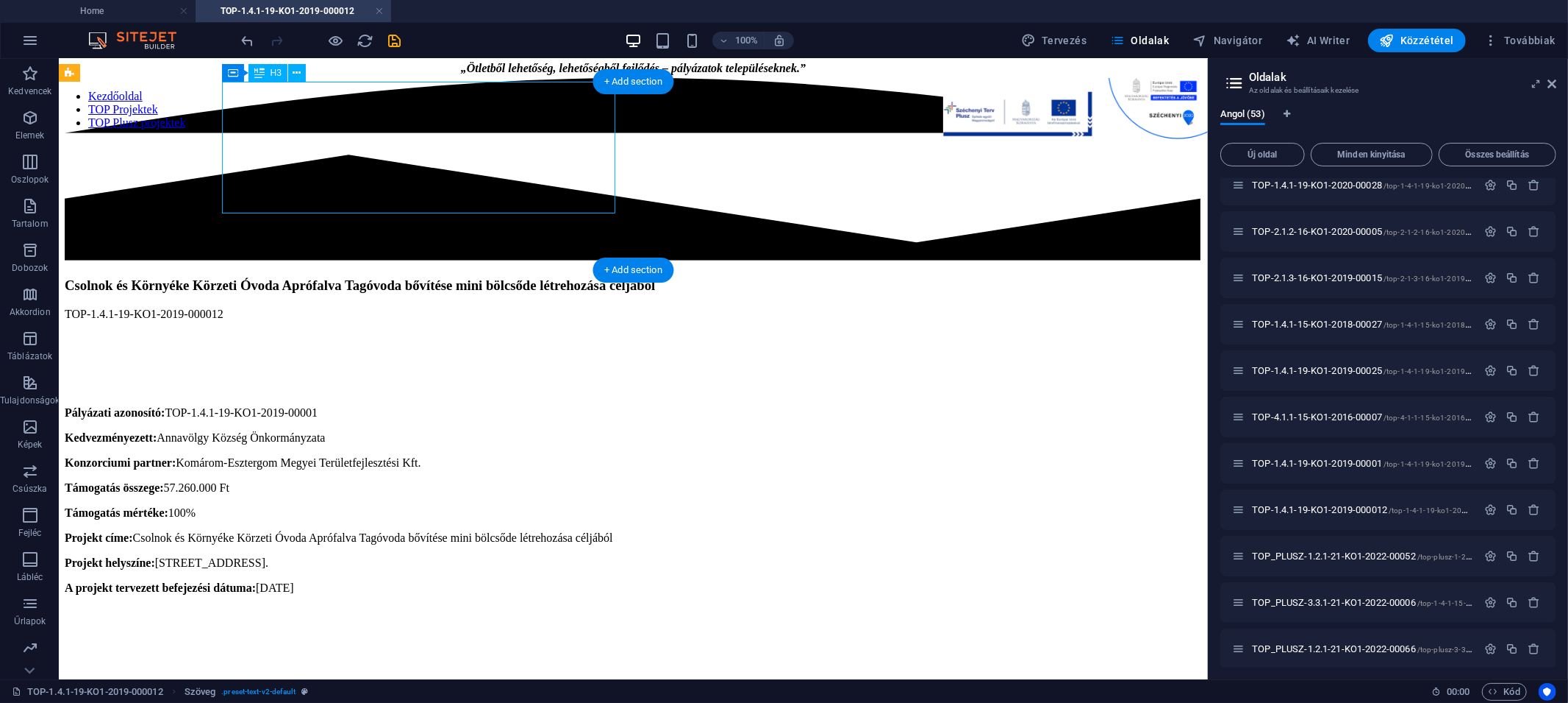
click at [432, 277] on div "Csolnok és Környéke Körzeti Óvoda Aprófalva Tagóvoda bővítése mini bölcsőde lét…" at bounding box center [632, 285] width 1138 height 16
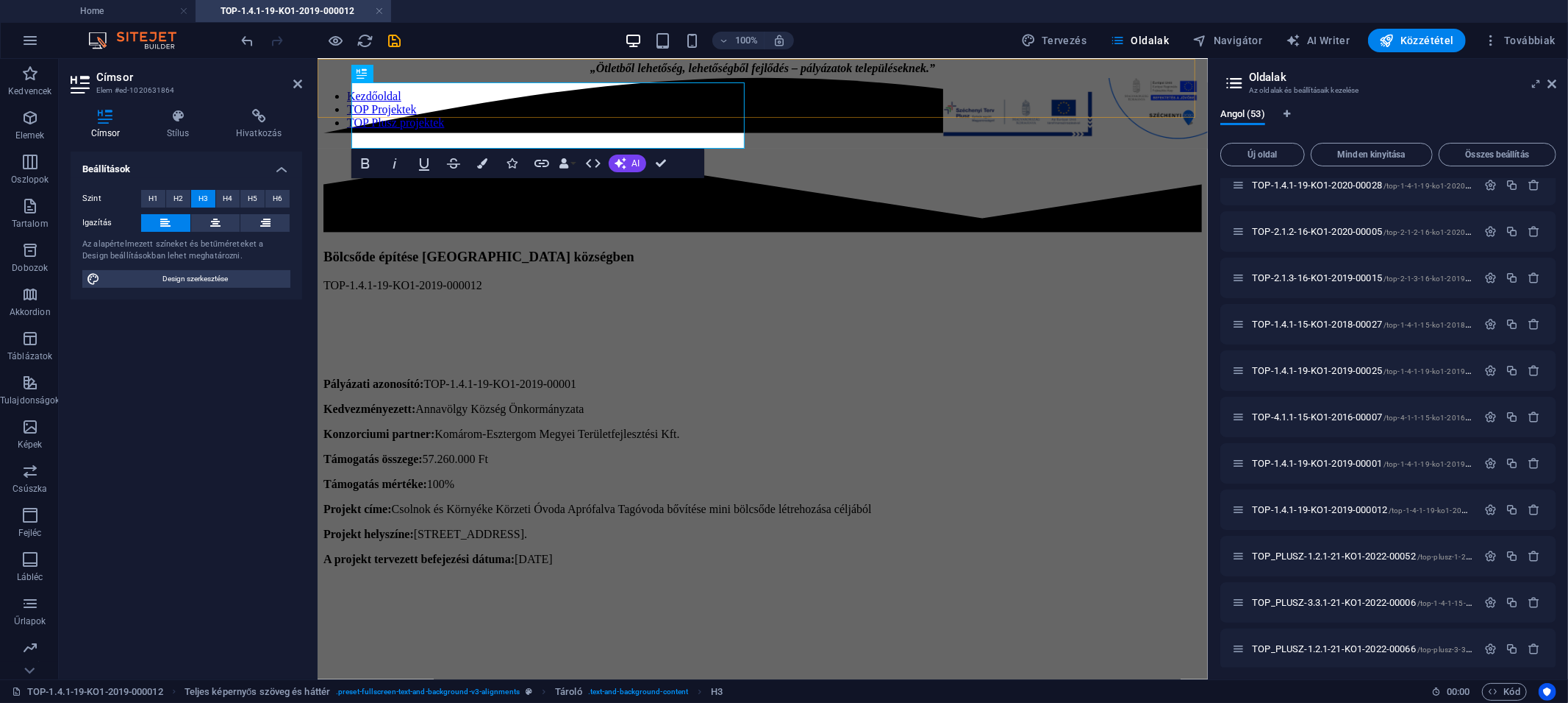
scroll to position [712, 0]
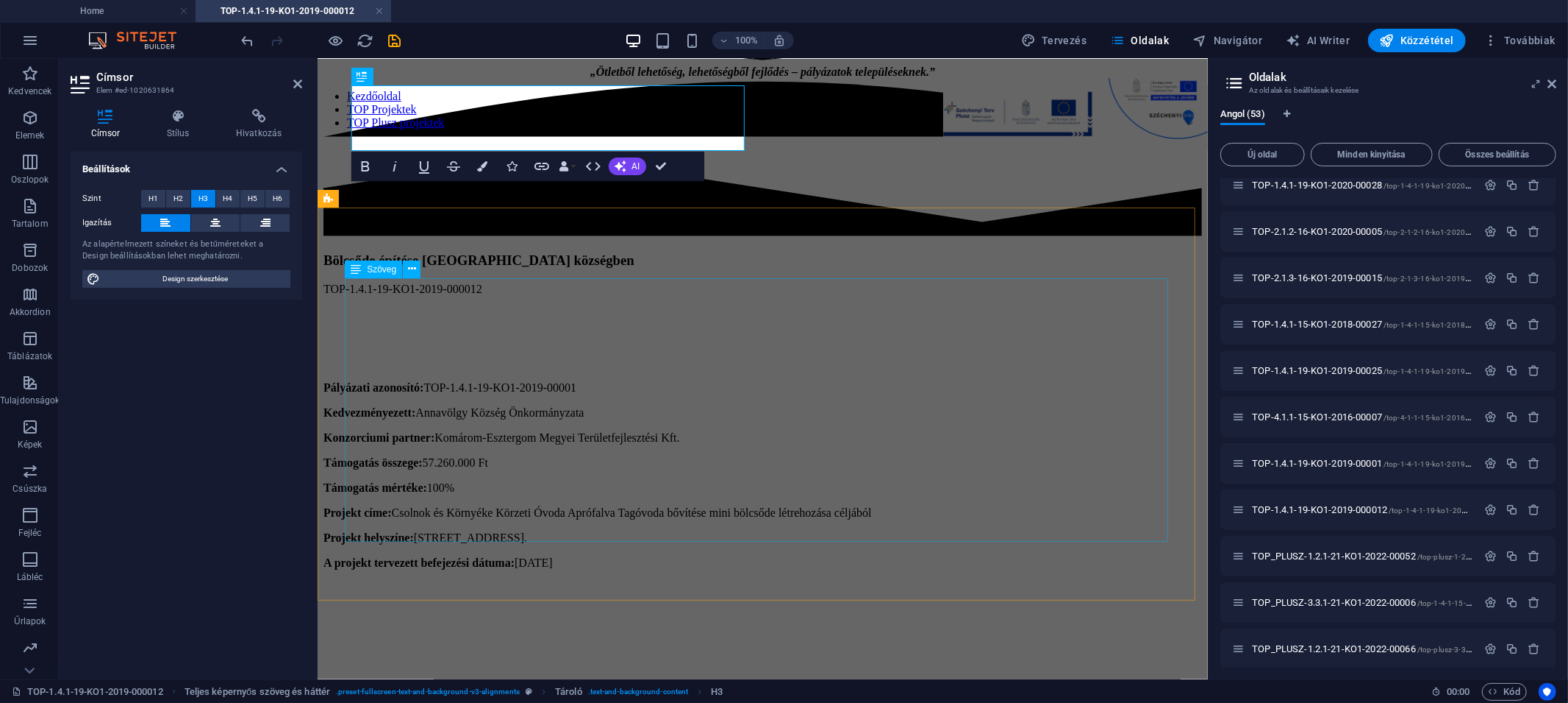
click at [406, 381] on div "Pályázati azonosító: TOP-1.4.1-19-KO1-2019-00001 Kedvezményezett: Annavölgy Köz…" at bounding box center [762, 550] width 879 height 339
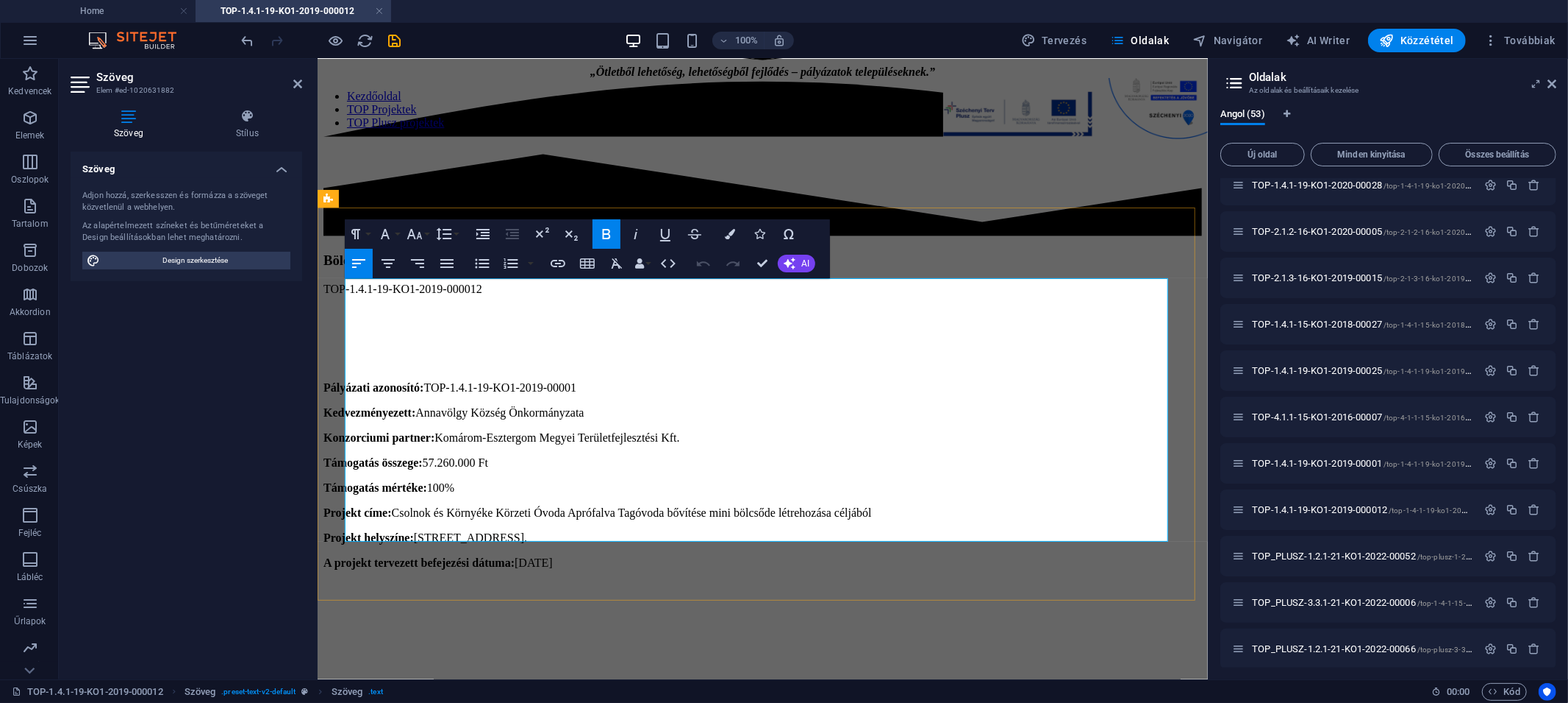
click at [465, 456] on p "Támogatás összege: 57.260.000 Ft" at bounding box center [762, 462] width 879 height 13
click at [497, 481] on p "Támogatás mértéke: 100%" at bounding box center [762, 487] width 879 height 13
drag, startPoint x: 608, startPoint y: 419, endPoint x: 338, endPoint y: 283, distance: 302.3
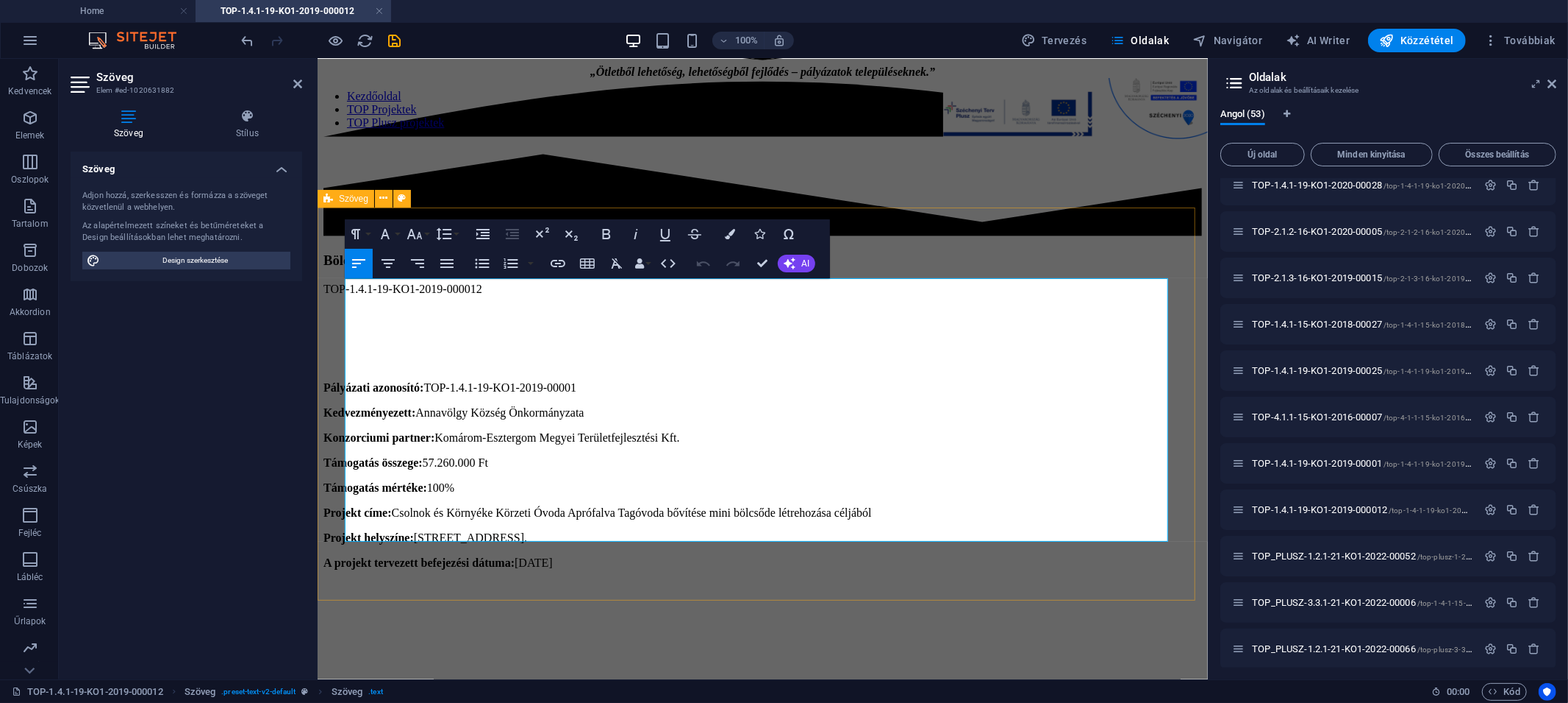
click at [338, 357] on div "Pályázati azonosító: TOP-1.4.1-19-KO1-2019-00001 Kedvezményezett: Annavölgy Köz…" at bounding box center [762, 538] width 879 height 362
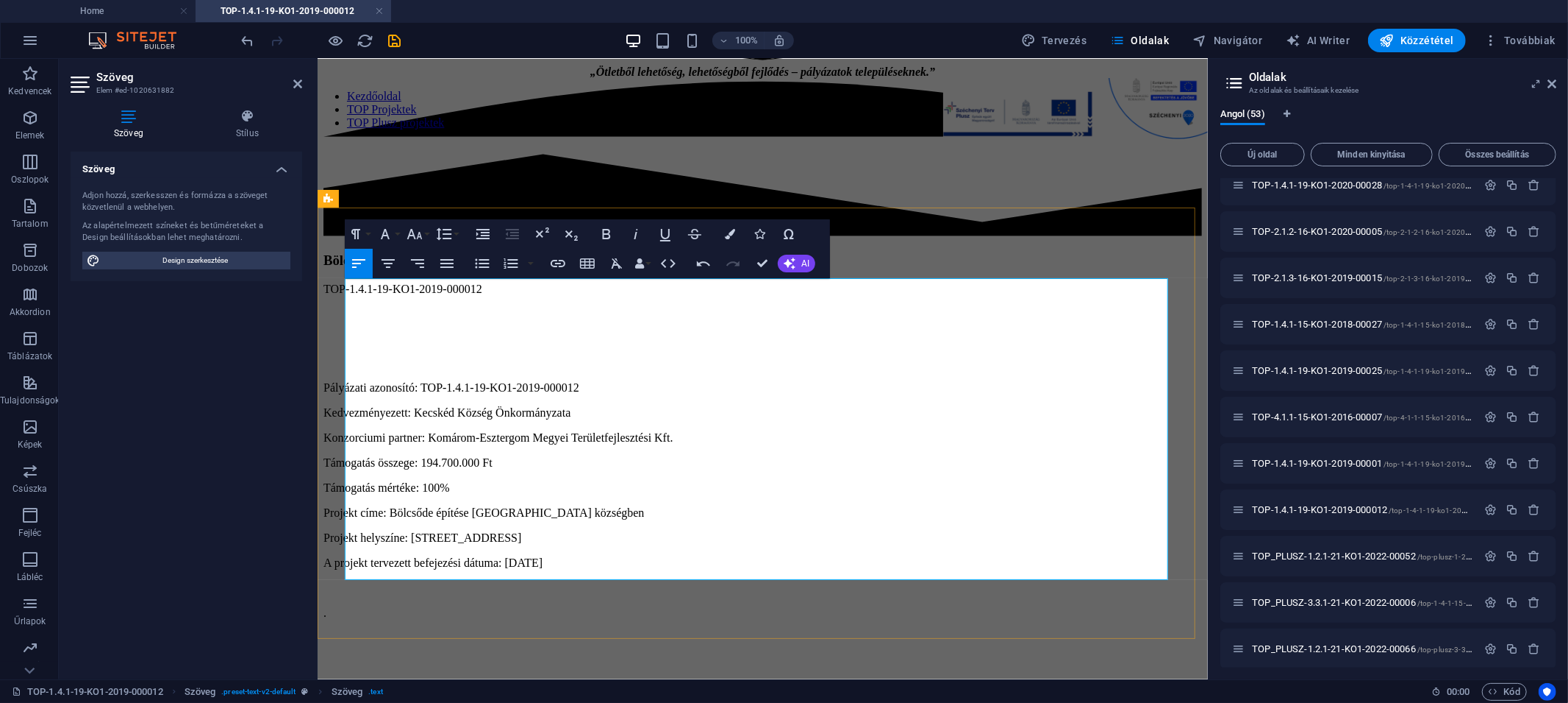
scroll to position [4980, 0]
drag, startPoint x: 447, startPoint y: 289, endPoint x: 320, endPoint y: 280, distance: 127.3
click at [323, 357] on div "Pályázati azonosító: TOP-1.4.1-19-KO1-2019-000012 Kedvezményezett: Kecskéd Közs…" at bounding box center [762, 563] width 879 height 412
click at [601, 231] on icon "button" at bounding box center [607, 234] width 18 height 18
drag, startPoint x: 439, startPoint y: 308, endPoint x: 323, endPoint y: 306, distance: 116.0
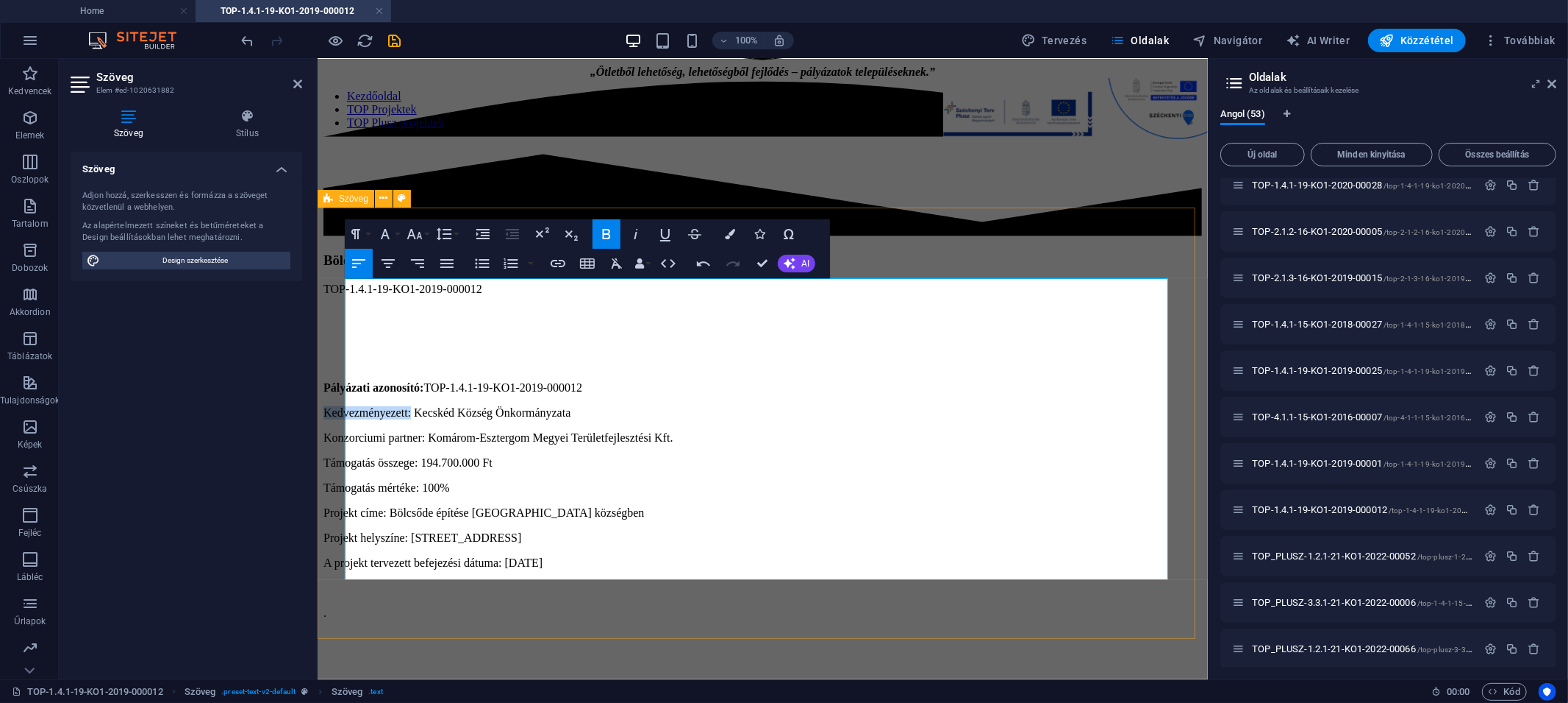
click at [323, 357] on div "Pályázati azonosító: TOP-1.4.1-19-KO1-2019-000012 Kedvezményezett: Kecskéd Közs…" at bounding box center [762, 563] width 879 height 412
click at [600, 236] on icon "button" at bounding box center [607, 234] width 18 height 18
drag, startPoint x: 457, startPoint y: 326, endPoint x: 320, endPoint y: 326, distance: 137.0
click at [323, 357] on div "Pályázati azonosító: TOP-1.4.1-19-KO1-2019-000012 Kedvezményezett: Kecskéd Közs…" at bounding box center [762, 563] width 879 height 412
click at [606, 236] on icon "button" at bounding box center [607, 234] width 18 height 18
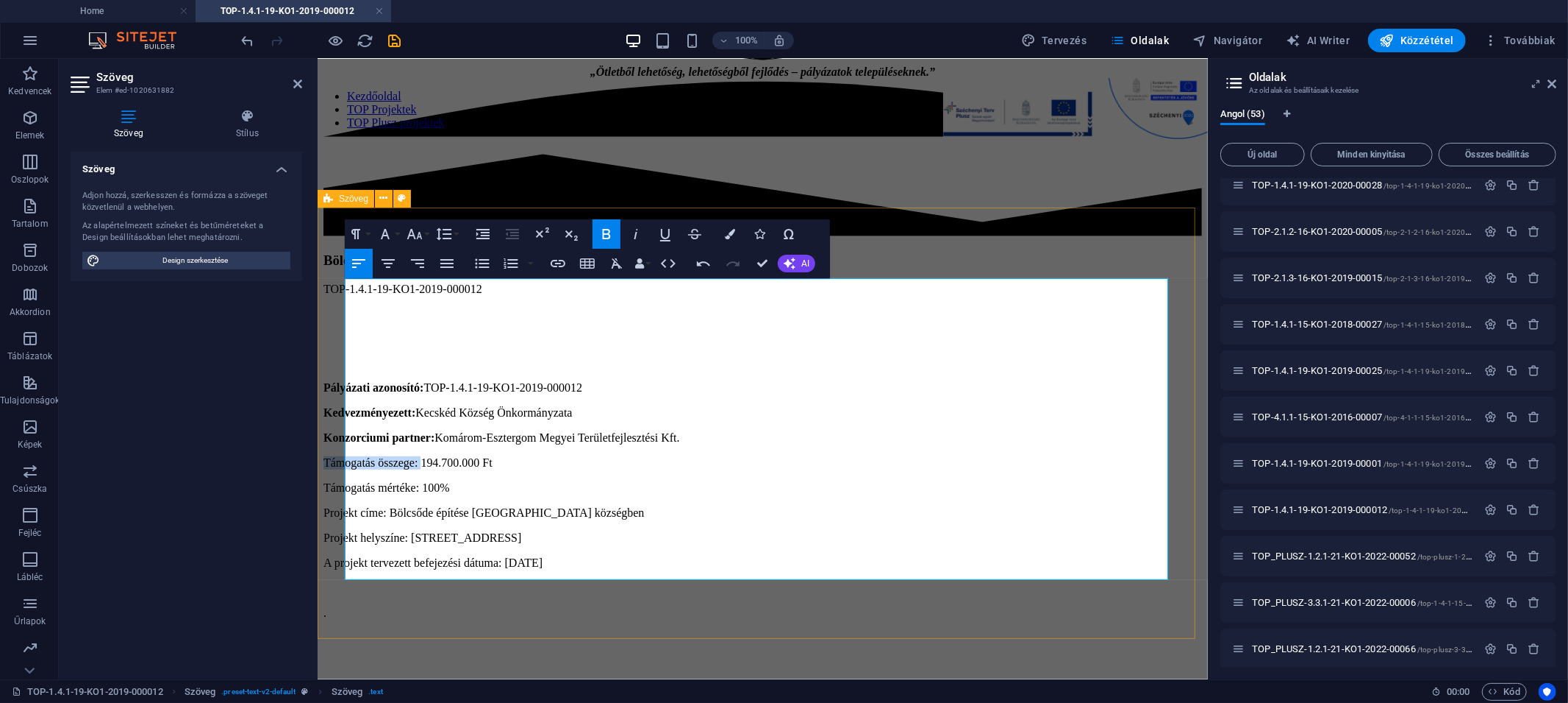
drag, startPoint x: 452, startPoint y: 343, endPoint x: 331, endPoint y: 349, distance: 121.1
click at [331, 357] on div "Pályázati azonosító: TOP-1.4.1-19-KO1-2019-000012 Kedvezményezett: Kecskéd Közs…" at bounding box center [762, 563] width 879 height 412
click at [600, 239] on icon "button" at bounding box center [607, 234] width 18 height 18
drag, startPoint x: 451, startPoint y: 363, endPoint x: 342, endPoint y: 370, distance: 109.2
click at [342, 370] on div "Pályázati azonosító: TOP-1.4.1-19-KO1-2019-000012 Kedvezményezett: Kecskéd Közs…" at bounding box center [762, 563] width 879 height 412
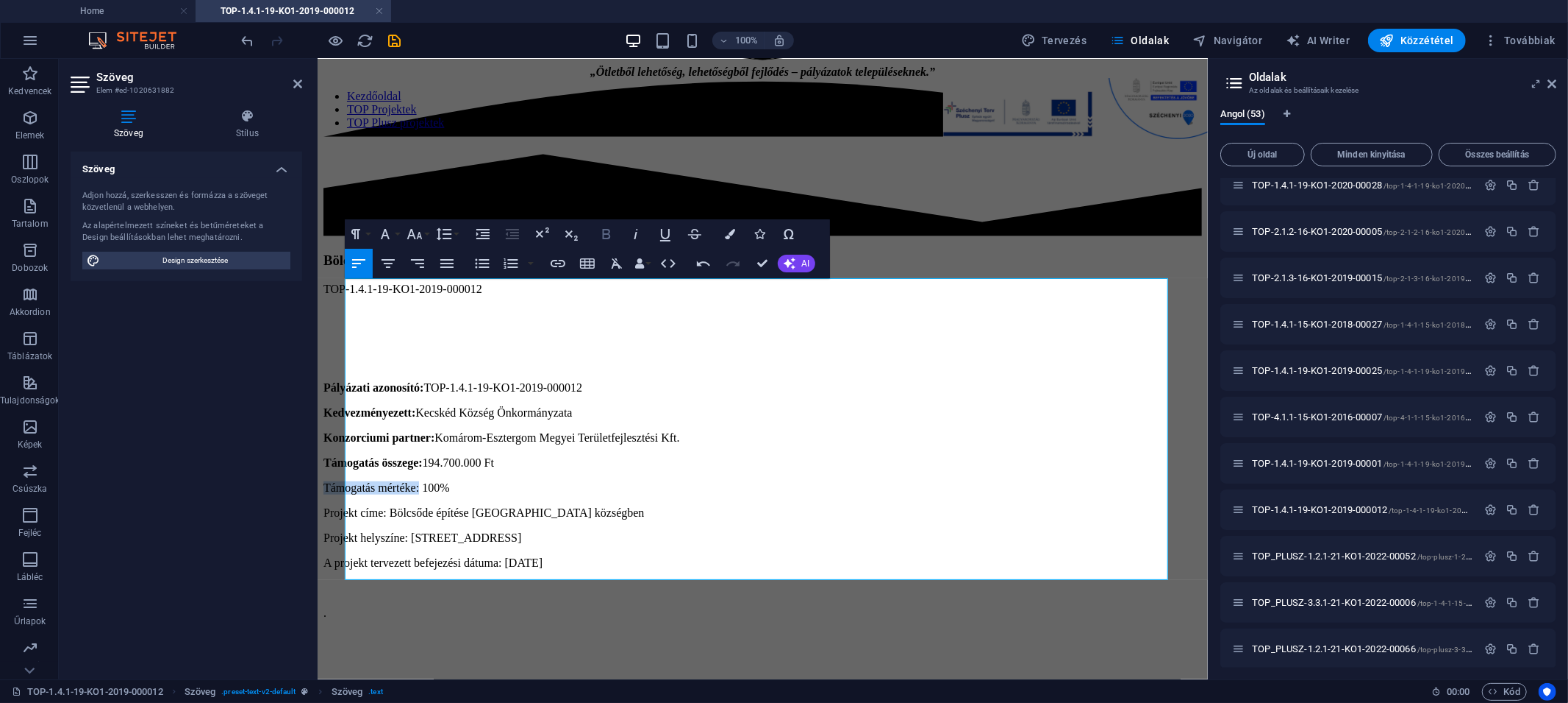
click at [608, 235] on icon "button" at bounding box center [607, 234] width 18 height 18
drag, startPoint x: 412, startPoint y: 381, endPoint x: 328, endPoint y: 382, distance: 84.0
click at [328, 382] on div "Pályázati azonosító: TOP-1.4.1-19-KO1-2019-000012 Kedvezményezett: Kecskéd Közs…" at bounding box center [762, 563] width 879 height 412
click at [608, 235] on icon "button" at bounding box center [607, 233] width 8 height 10
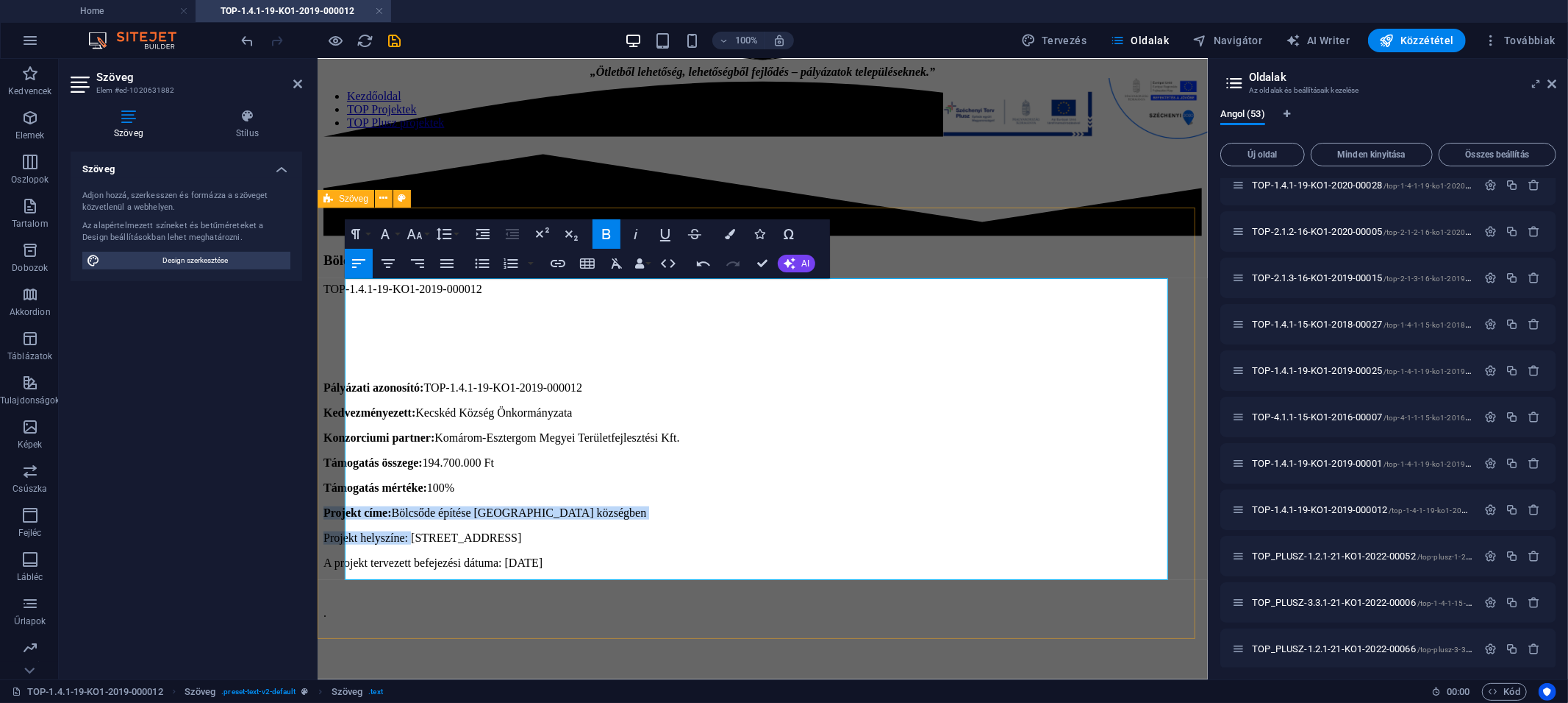
drag, startPoint x: 435, startPoint y: 402, endPoint x: 329, endPoint y: 386, distance: 107.2
click at [329, 386] on div "Pályázati azonosító: TOP-1.4.1-19-KO1-2019-000012 Kedvezményezett: Kecskéd Közs…" at bounding box center [762, 563] width 879 height 412
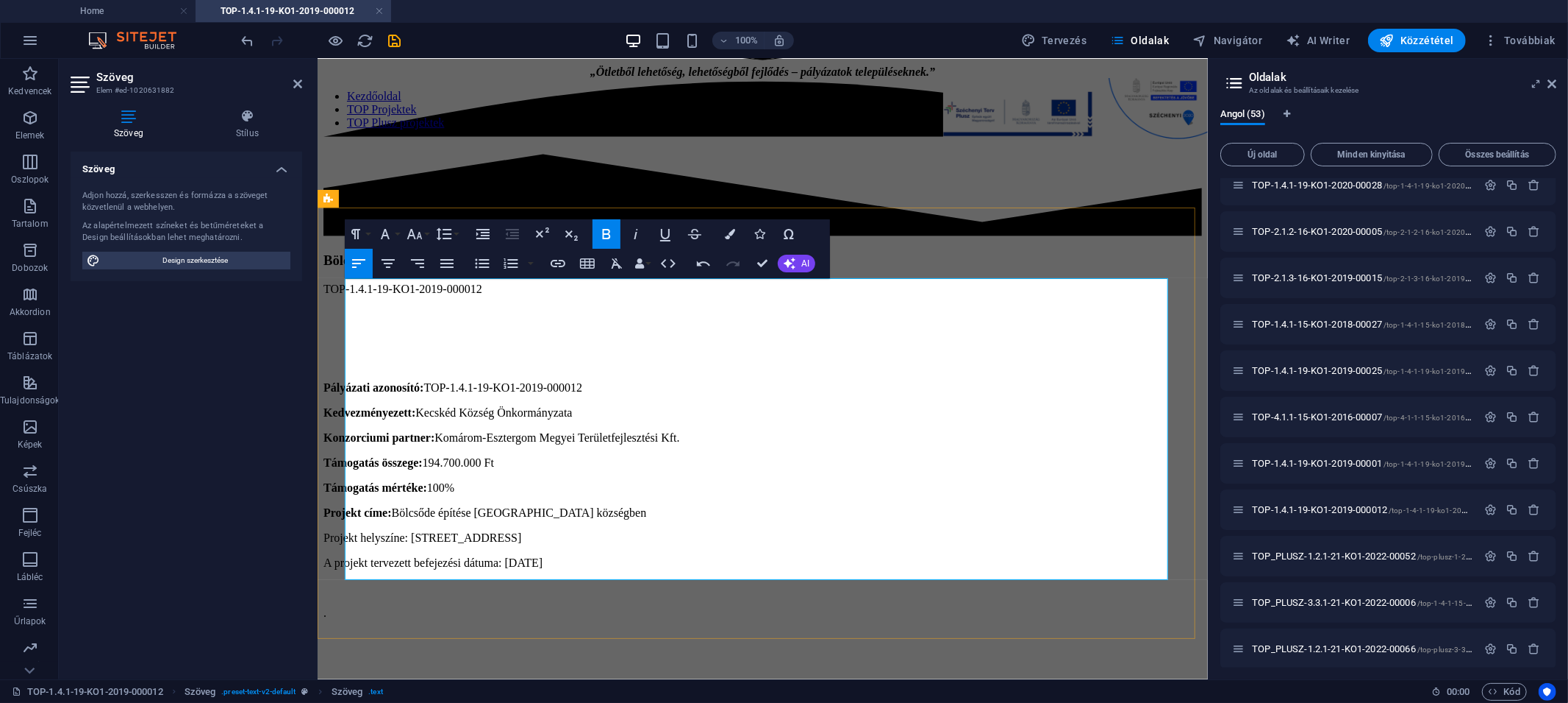
click at [359, 531] on p "Projekt helyszíne: [STREET_ADDRESS]" at bounding box center [762, 537] width 879 height 13
drag, startPoint x: 345, startPoint y: 403, endPoint x: 433, endPoint y: 405, distance: 88.0
click at [433, 531] on p "Projekt helyszíne: [STREET_ADDRESS]" at bounding box center [762, 537] width 879 height 13
click at [605, 232] on icon "button" at bounding box center [607, 234] width 18 height 18
drag, startPoint x: 346, startPoint y: 420, endPoint x: 540, endPoint y: 419, distance: 194.0
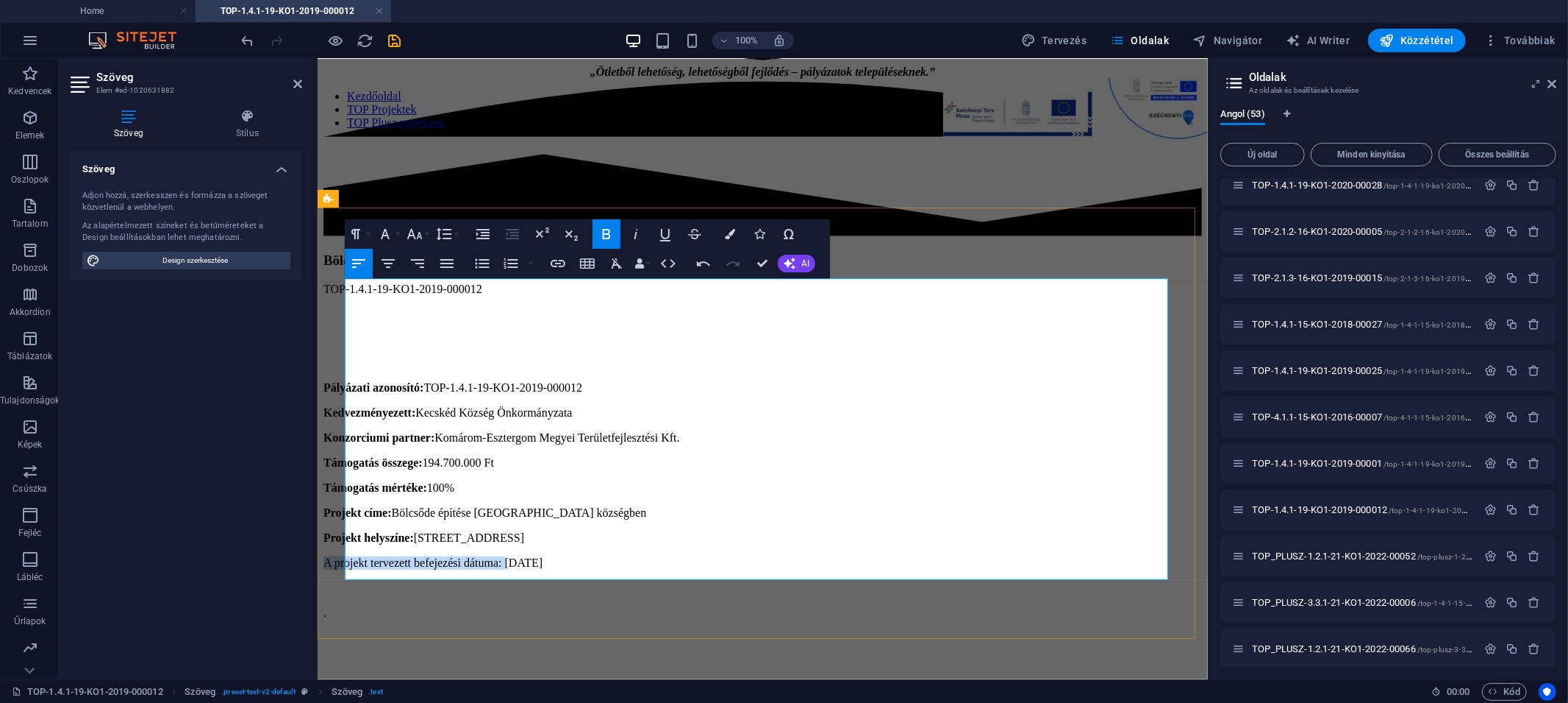
click at [540, 556] on p "A projekt tervezett befejezési dátuma: [DATE]" at bounding box center [762, 562] width 879 height 13
click at [611, 228] on icon "button" at bounding box center [607, 234] width 18 height 18
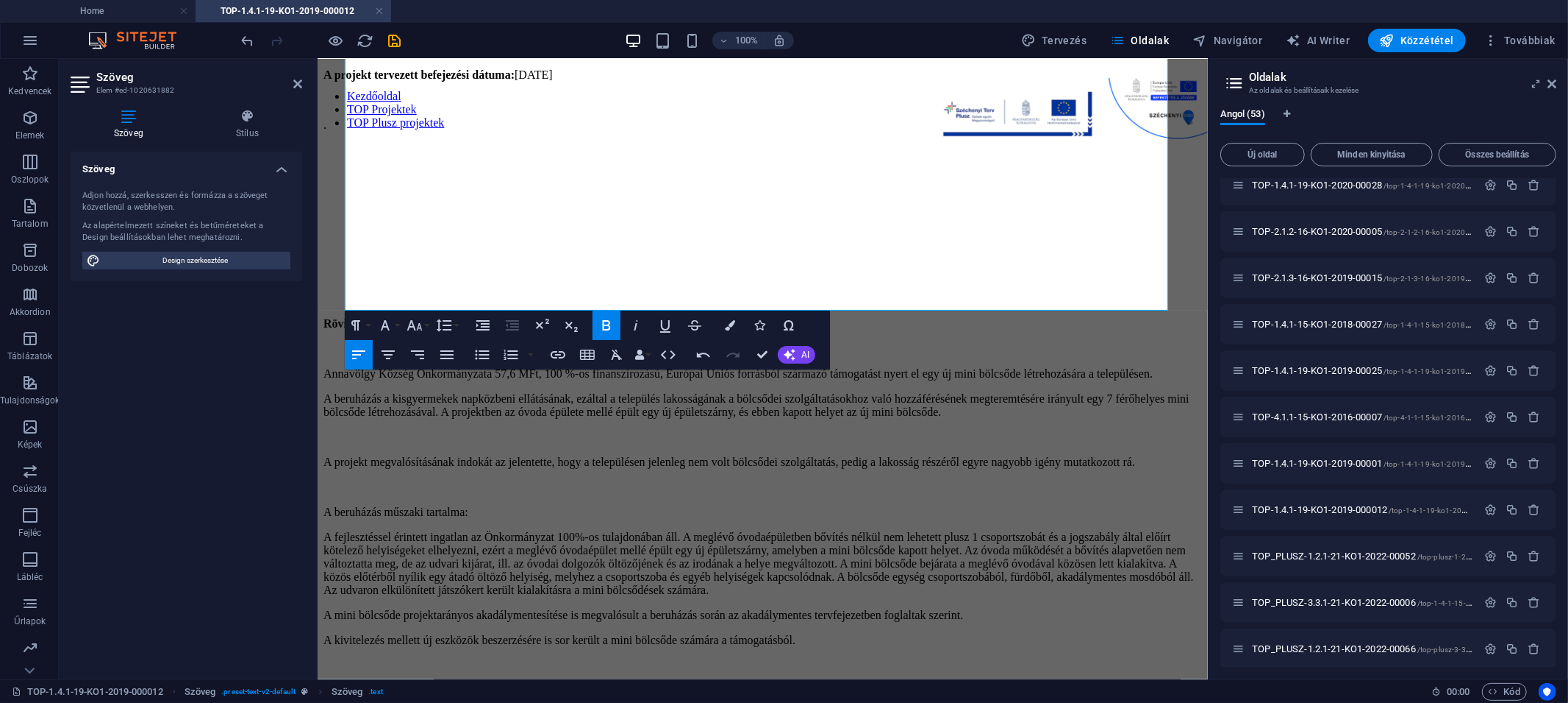
scroll to position [1221, 0]
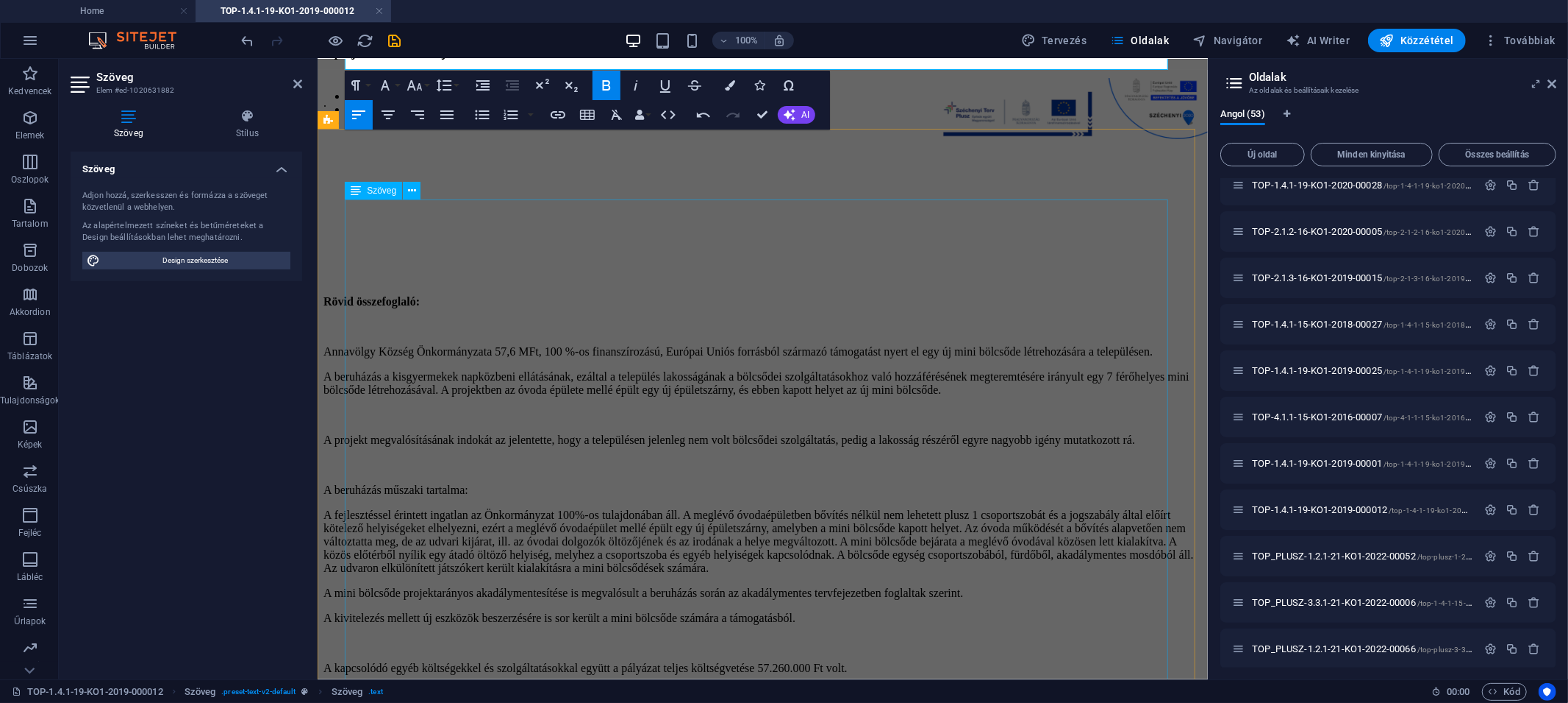
click at [512, 424] on div "Rövid összefoglaló: Annavölgy Község Önkormányzata 57,6 MFt, 100 %-os finanszír…" at bounding box center [762, 541] width 879 height 493
click at [734, 378] on div "Rövid összefoglaló: Annavölgy Község Önkormányzata 57,6 MFt, 100 %-os finanszír…" at bounding box center [762, 541] width 879 height 493
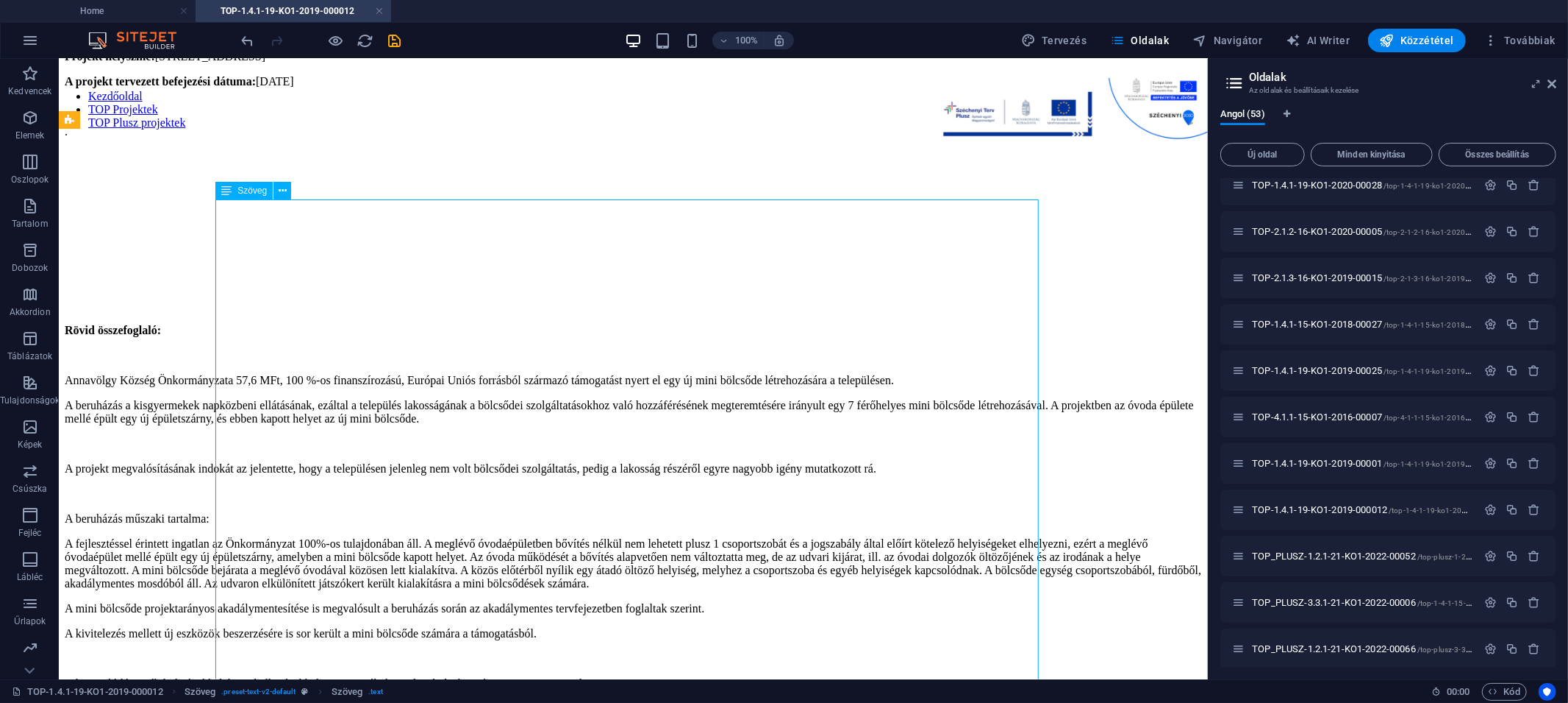
click at [330, 323] on div "Rövid összefoglaló: Annavölgy Község Önkormányzata 57,6 MFt, 100 %-os finanszír…" at bounding box center [632, 556] width 1138 height 467
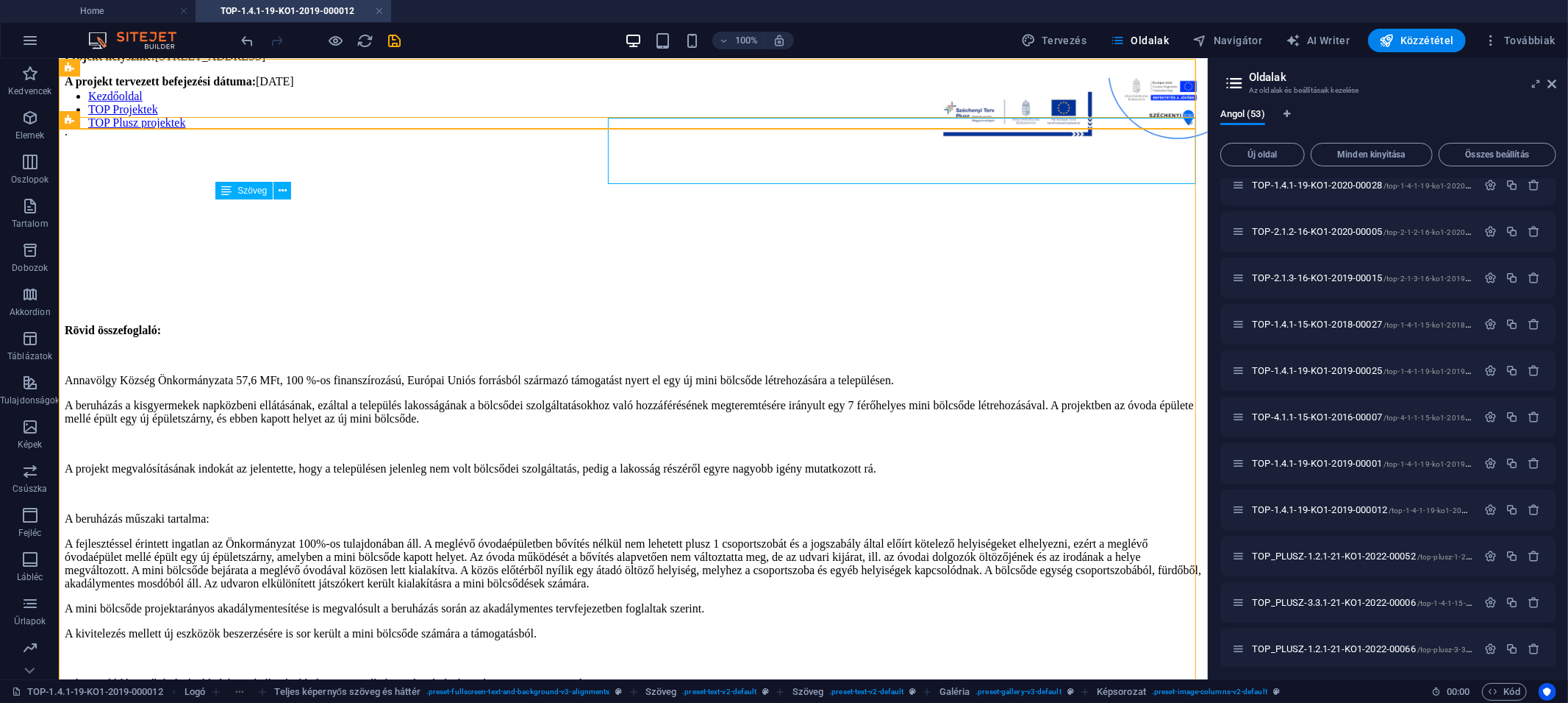
click at [331, 323] on div "Rövid összefoglaló: Annavölgy Község Önkormányzata 57,6 MFt, 100 %-os finanszír…" at bounding box center [632, 556] width 1138 height 467
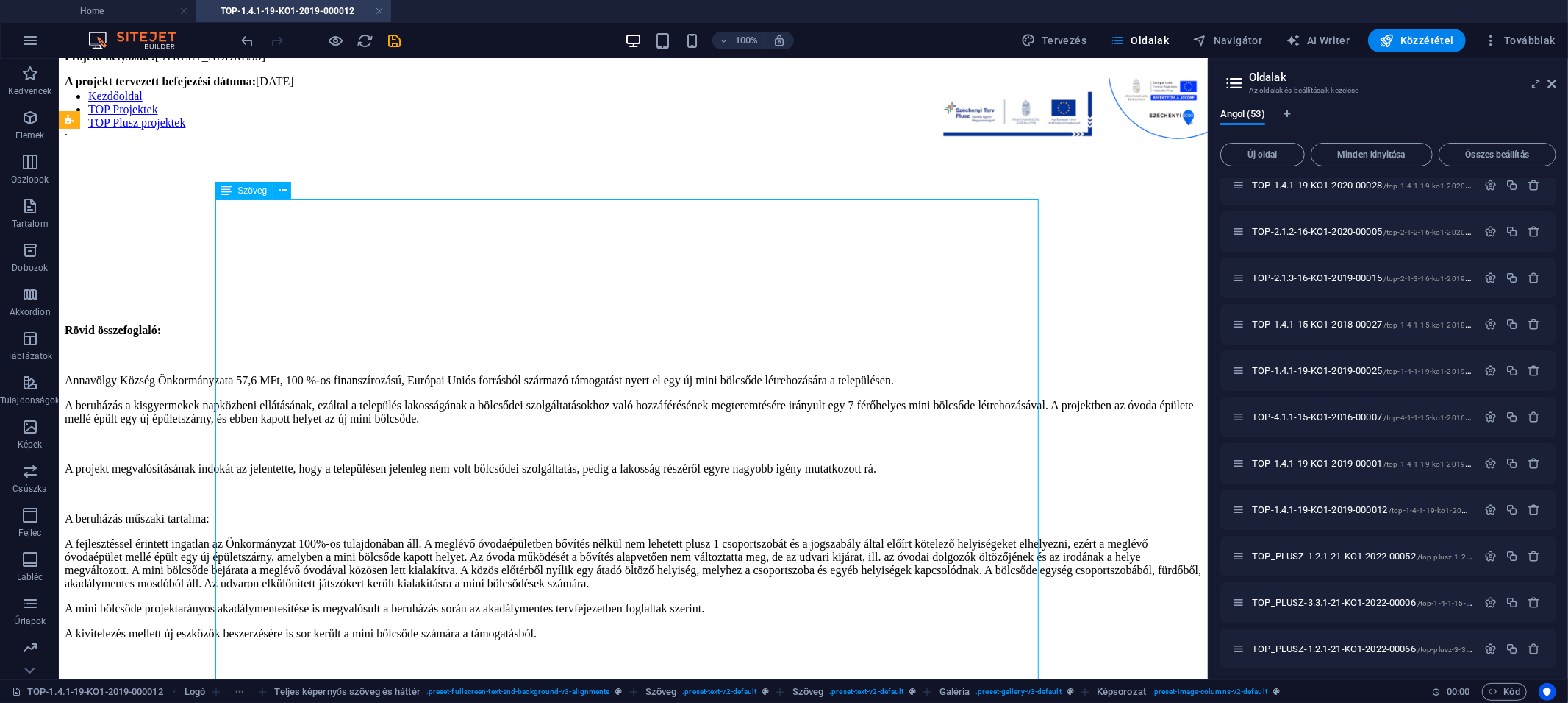
click at [331, 323] on div "Rövid összefoglaló: Annavölgy Község Önkormányzata 57,6 MFt, 100 %-os finanszír…" at bounding box center [632, 556] width 1138 height 467
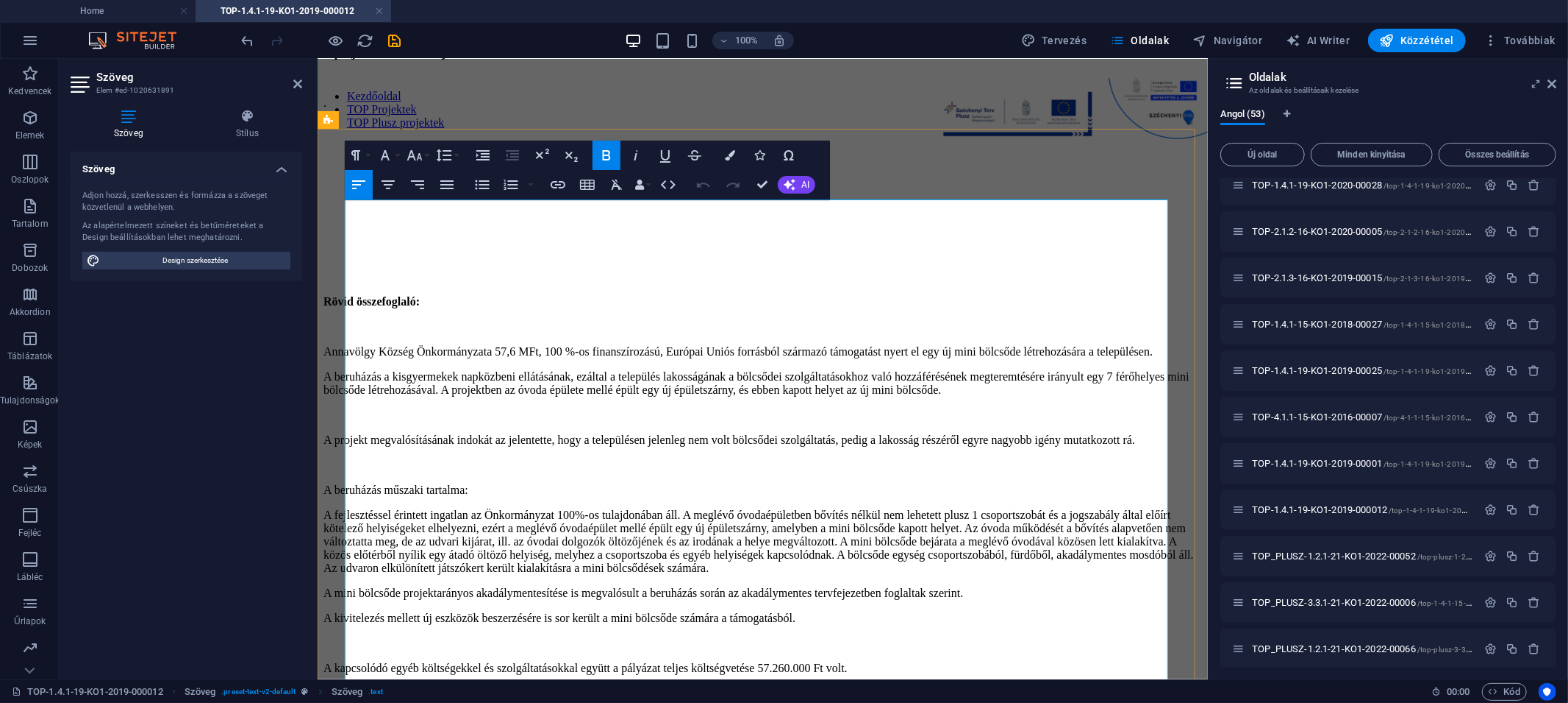
click at [419, 369] on p "A beruházás a kisgyermekek napközbeni ellátásának, ezáltal a település lakosság…" at bounding box center [762, 382] width 879 height 27
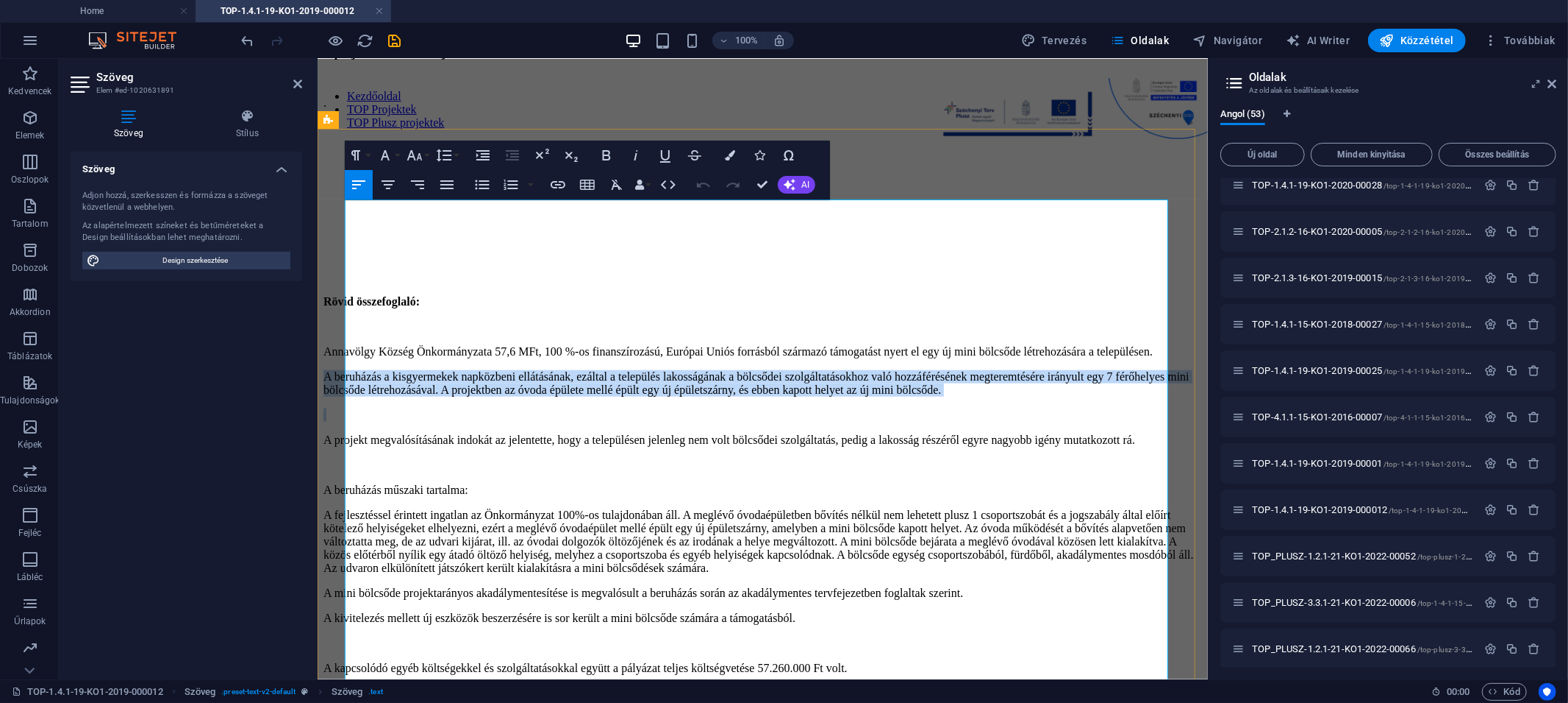
click at [419, 369] on p "A beruházás a kisgyermekek napközbeni ellátásának, ezáltal a település lakosság…" at bounding box center [762, 382] width 879 height 27
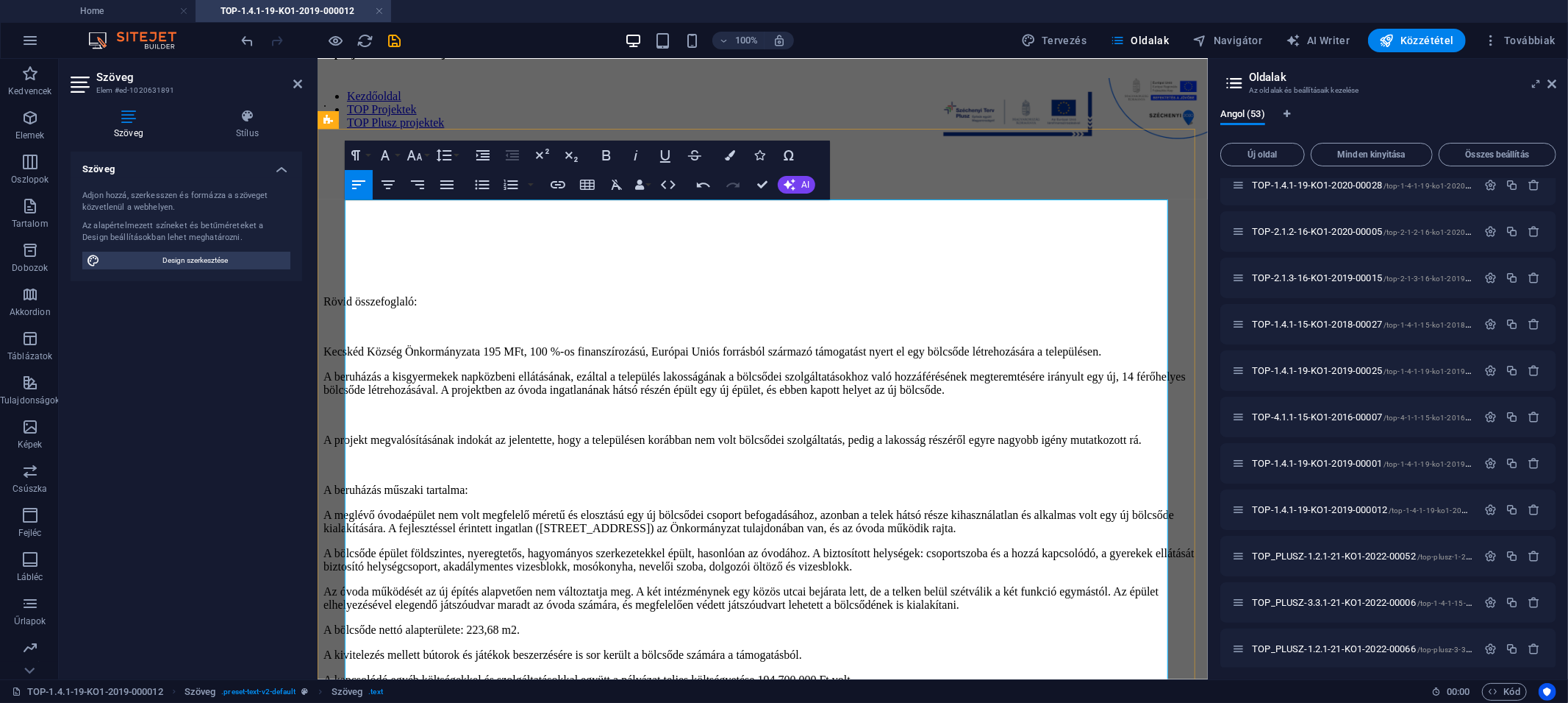
scroll to position [29599, 0]
click at [406, 294] on p "Rövid összefoglaló:" at bounding box center [762, 300] width 879 height 13
click at [600, 154] on icon "button" at bounding box center [607, 155] width 18 height 18
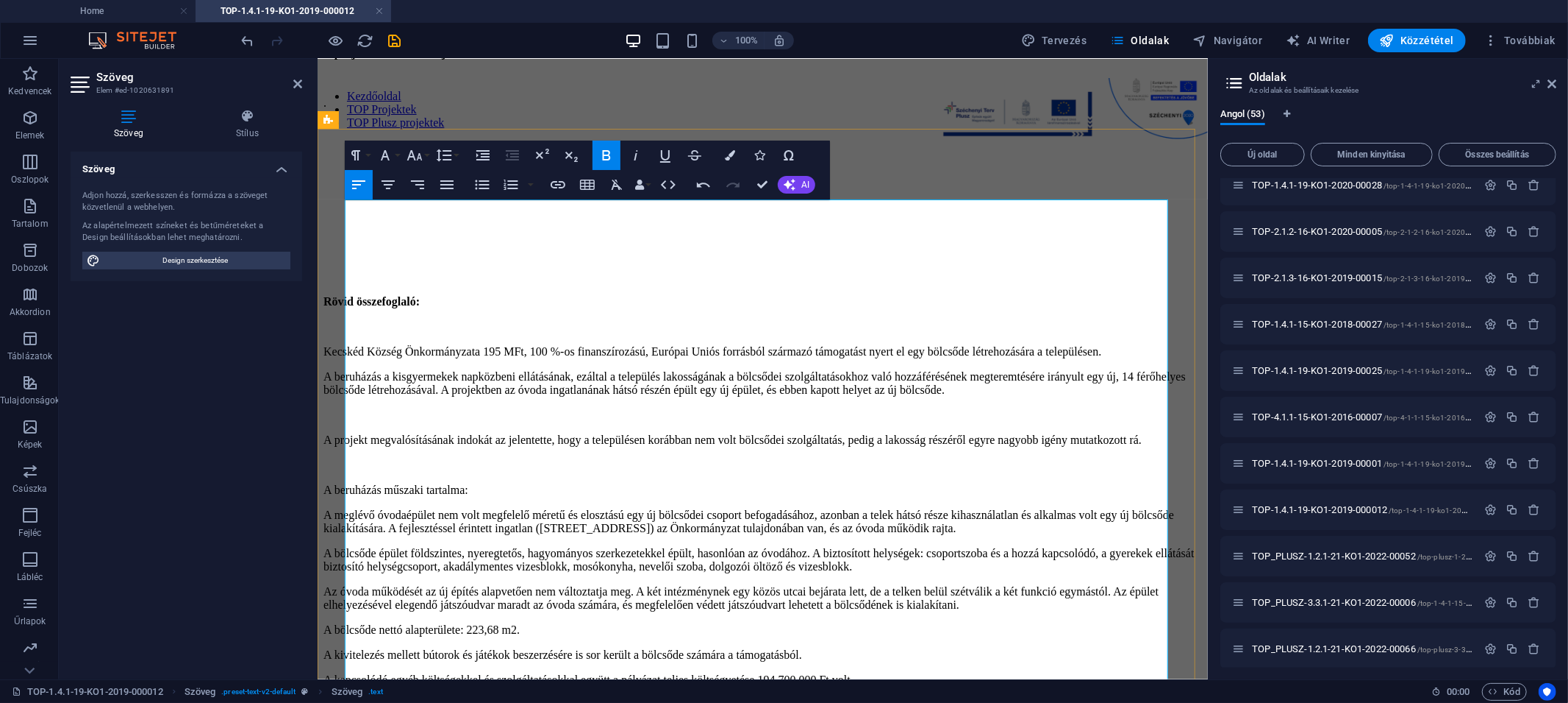
click at [405, 483] on p "A beruházás műszaki tartalma:" at bounding box center [762, 489] width 879 height 13
click at [603, 154] on icon "button" at bounding box center [607, 154] width 8 height 10
drag, startPoint x: 393, startPoint y: 39, endPoint x: 398, endPoint y: 47, distance: 9.4
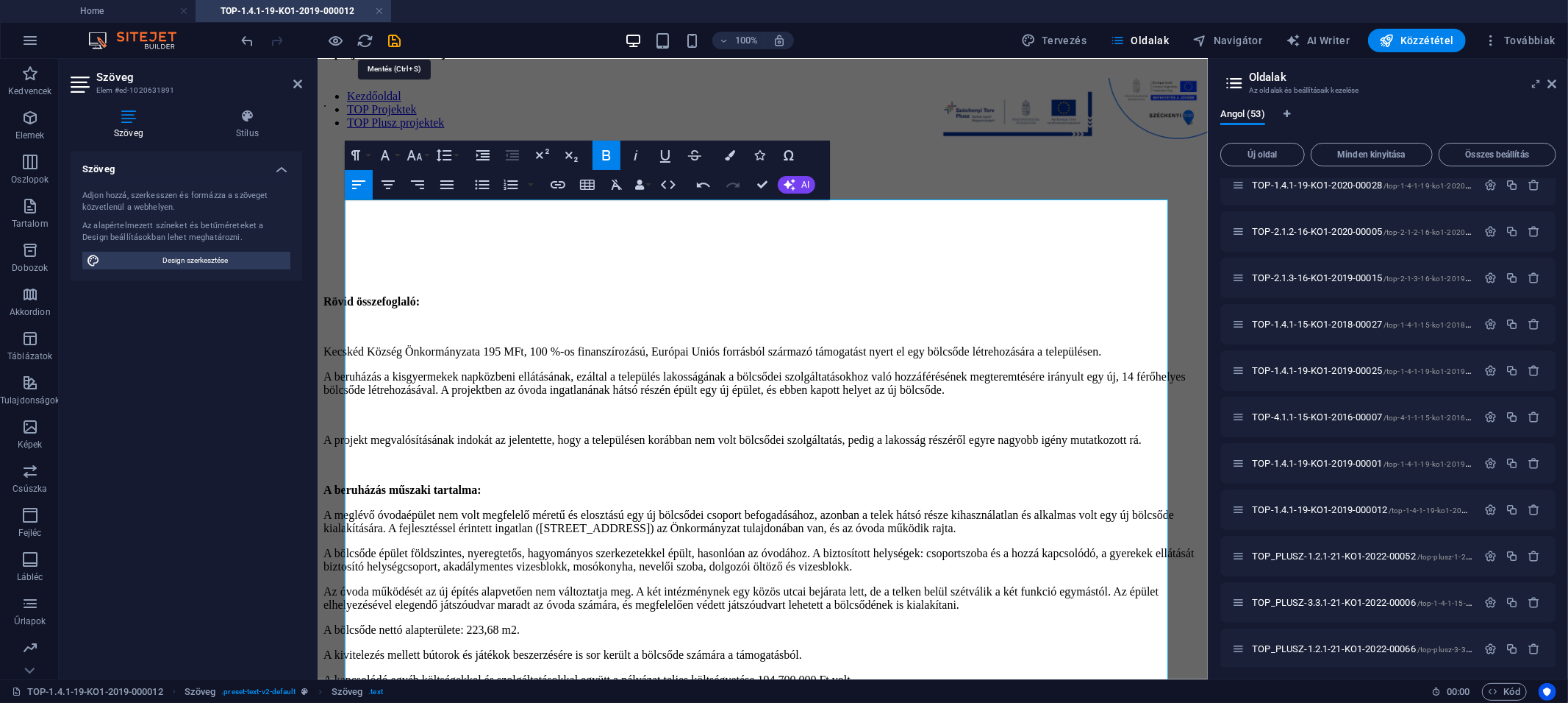
click at [394, 39] on icon "save" at bounding box center [395, 41] width 17 height 17
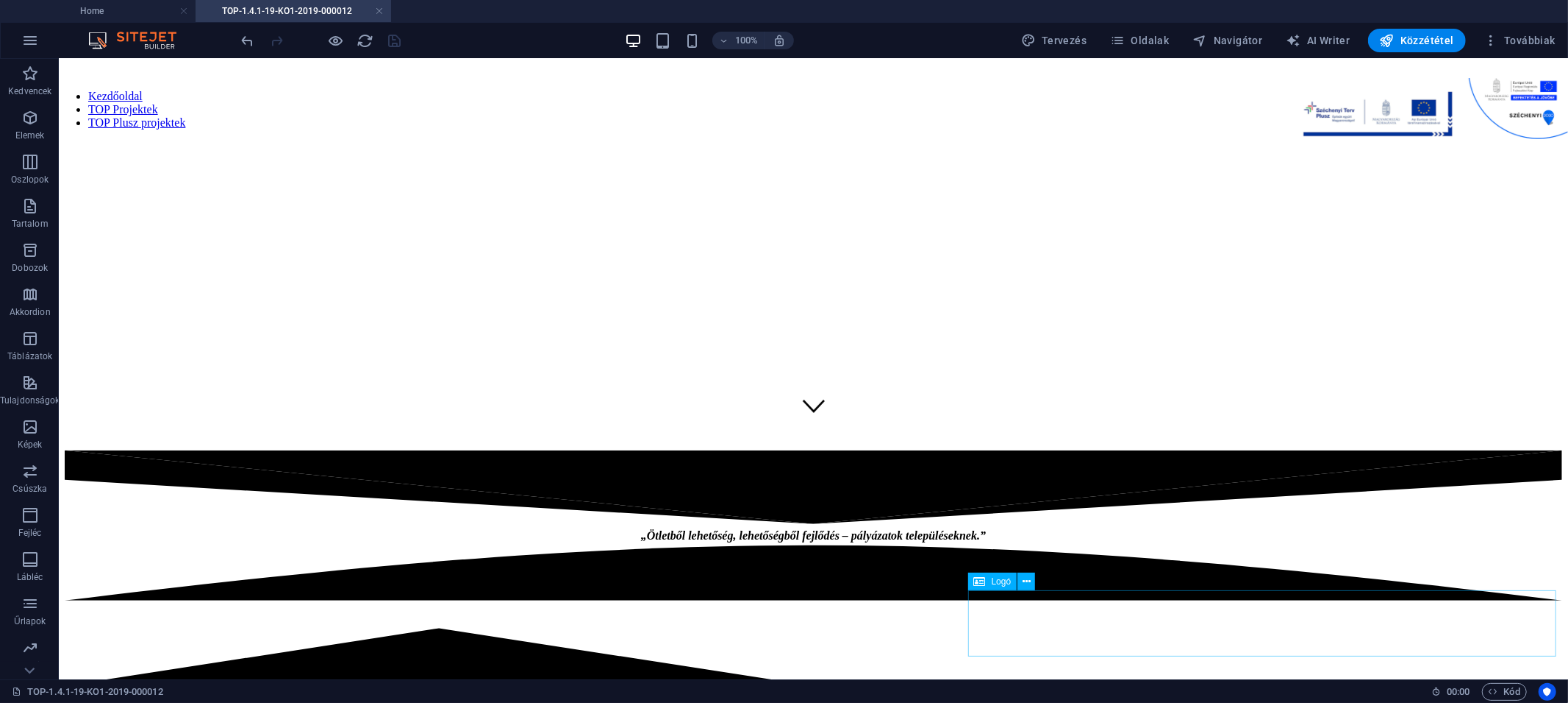
scroll to position [0, 0]
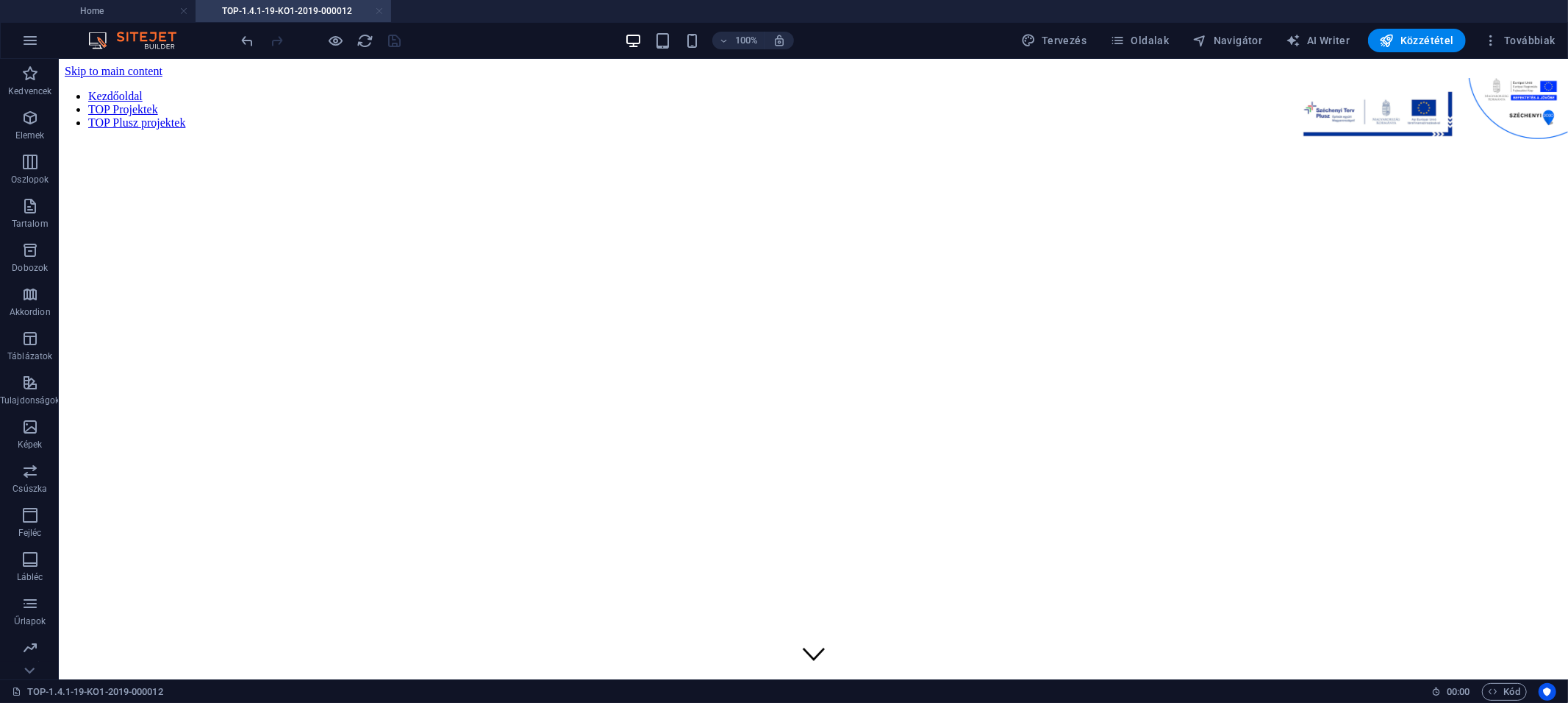
click at [382, 12] on link at bounding box center [379, 12] width 9 height 14
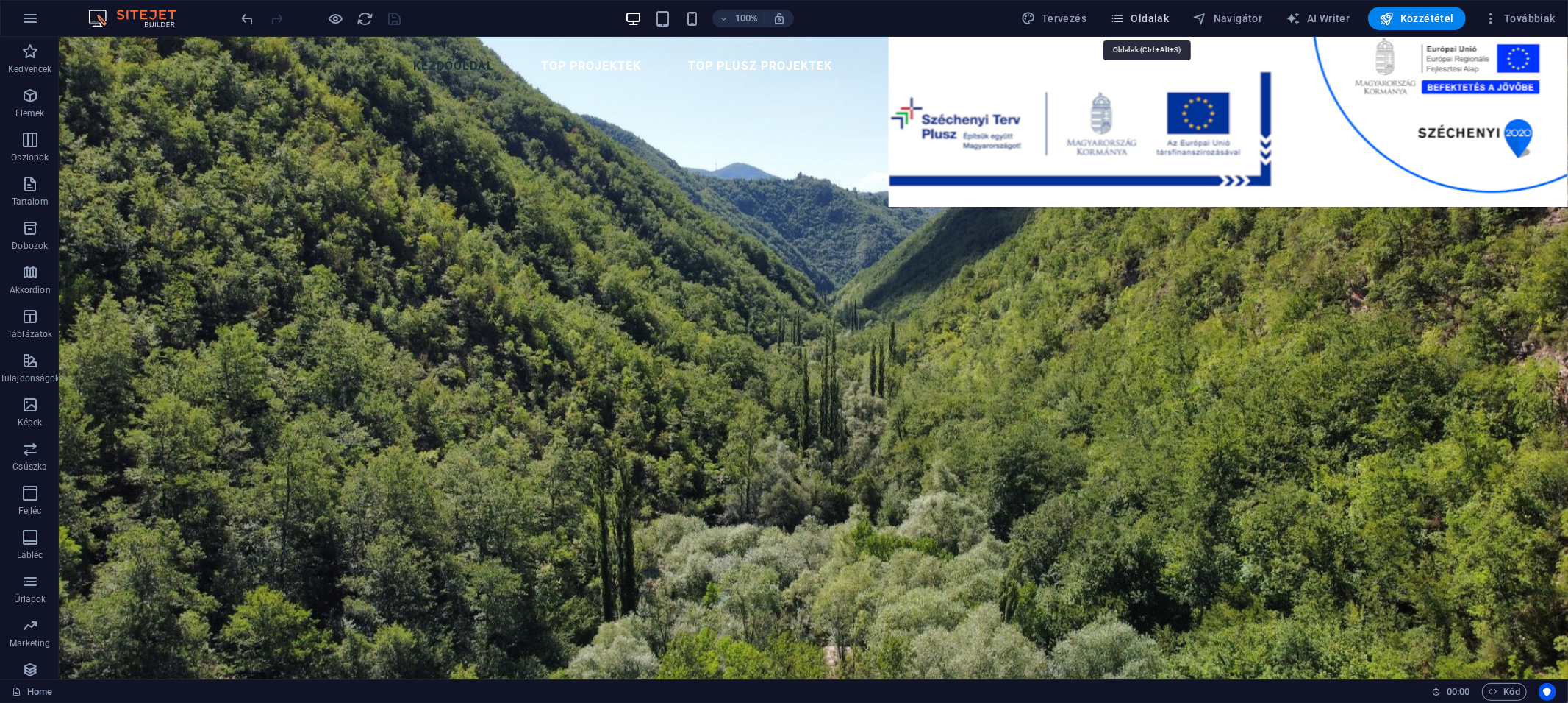
click at [1165, 20] on span "Oldalak" at bounding box center [1139, 18] width 58 height 15
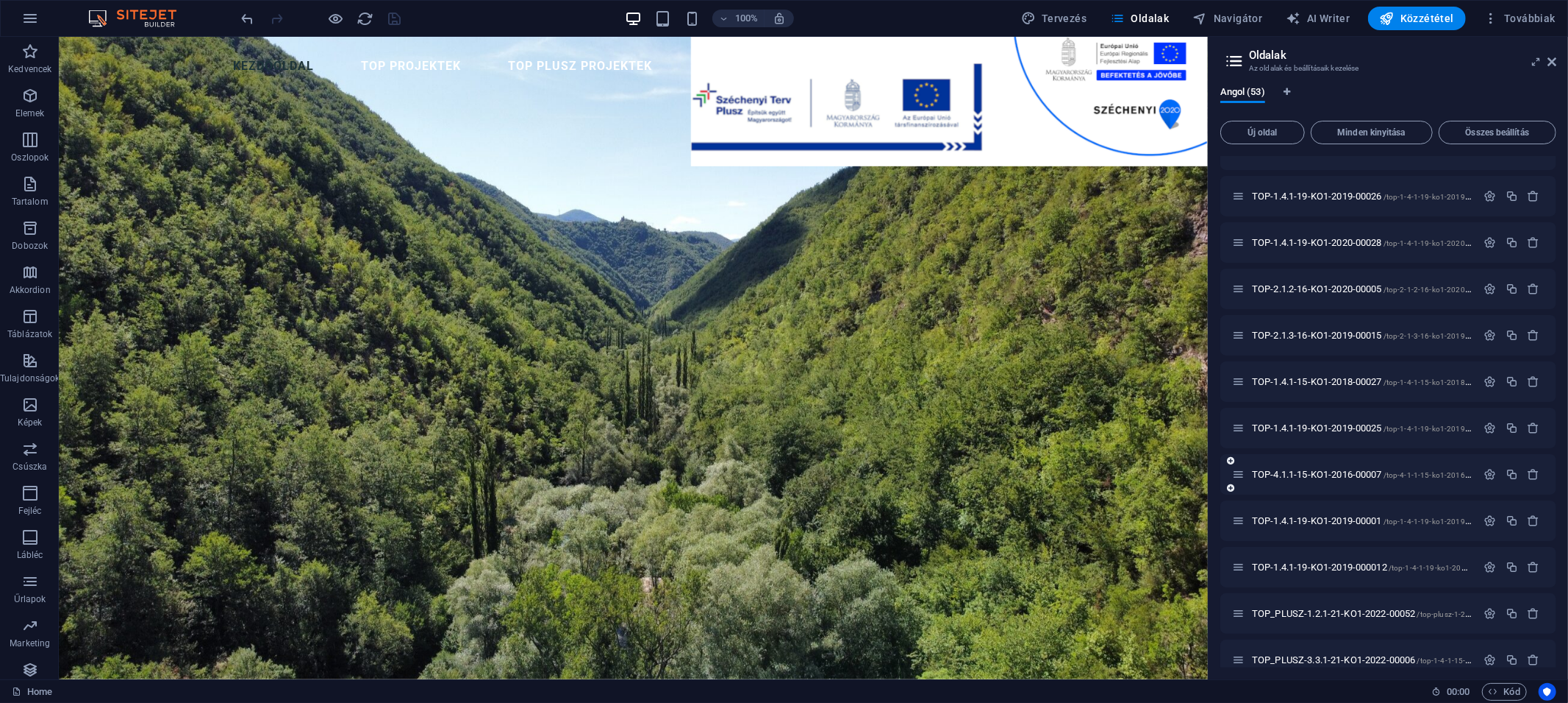
scroll to position [810, 0]
click at [1372, 524] on icon "button" at bounding box center [1512, 525] width 12 height 12
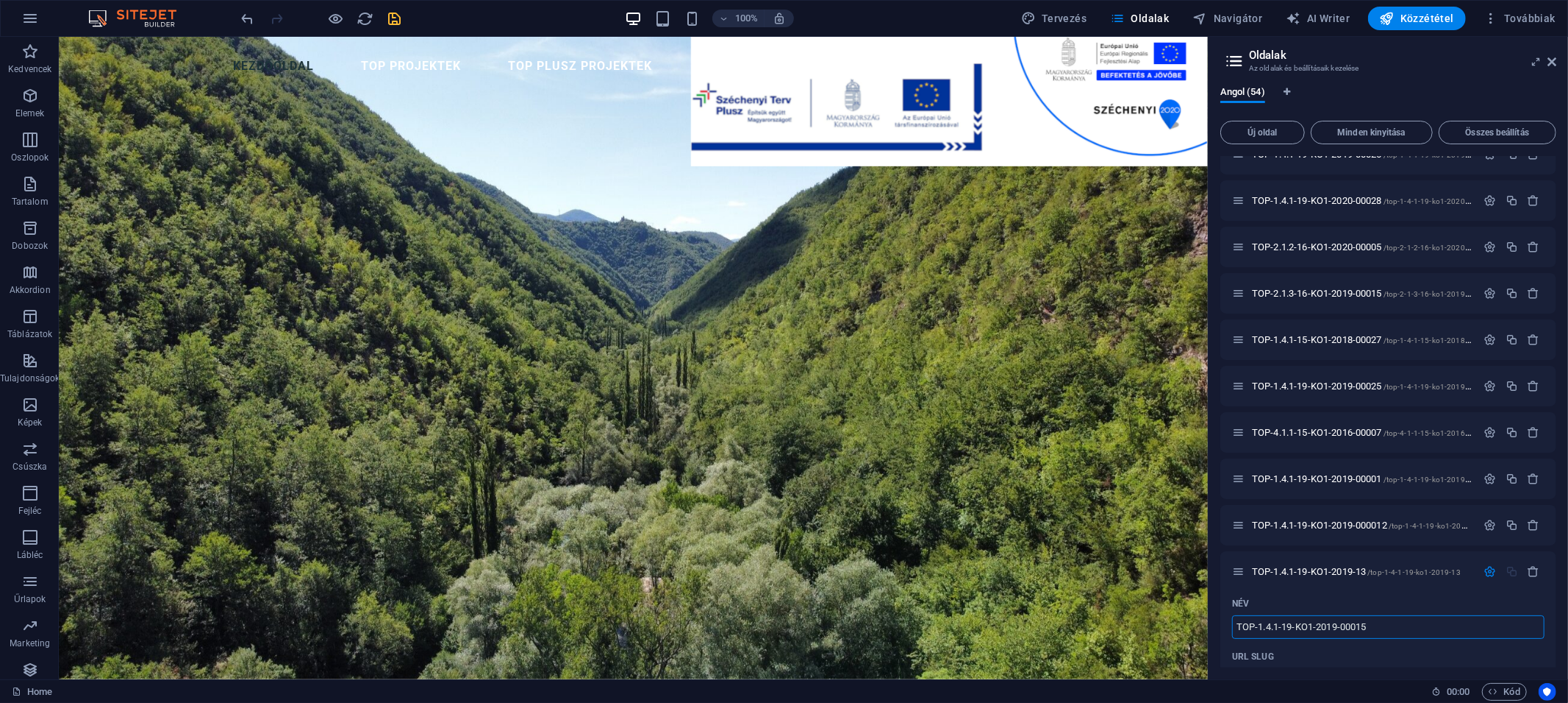
type input "TOP-1.4.1-19-KO1-2019-00015"
type input "/top-1-4-1-19-ko1-2019-00015"
type input "TOP-1.4.1-19-KO1-2019-00015"
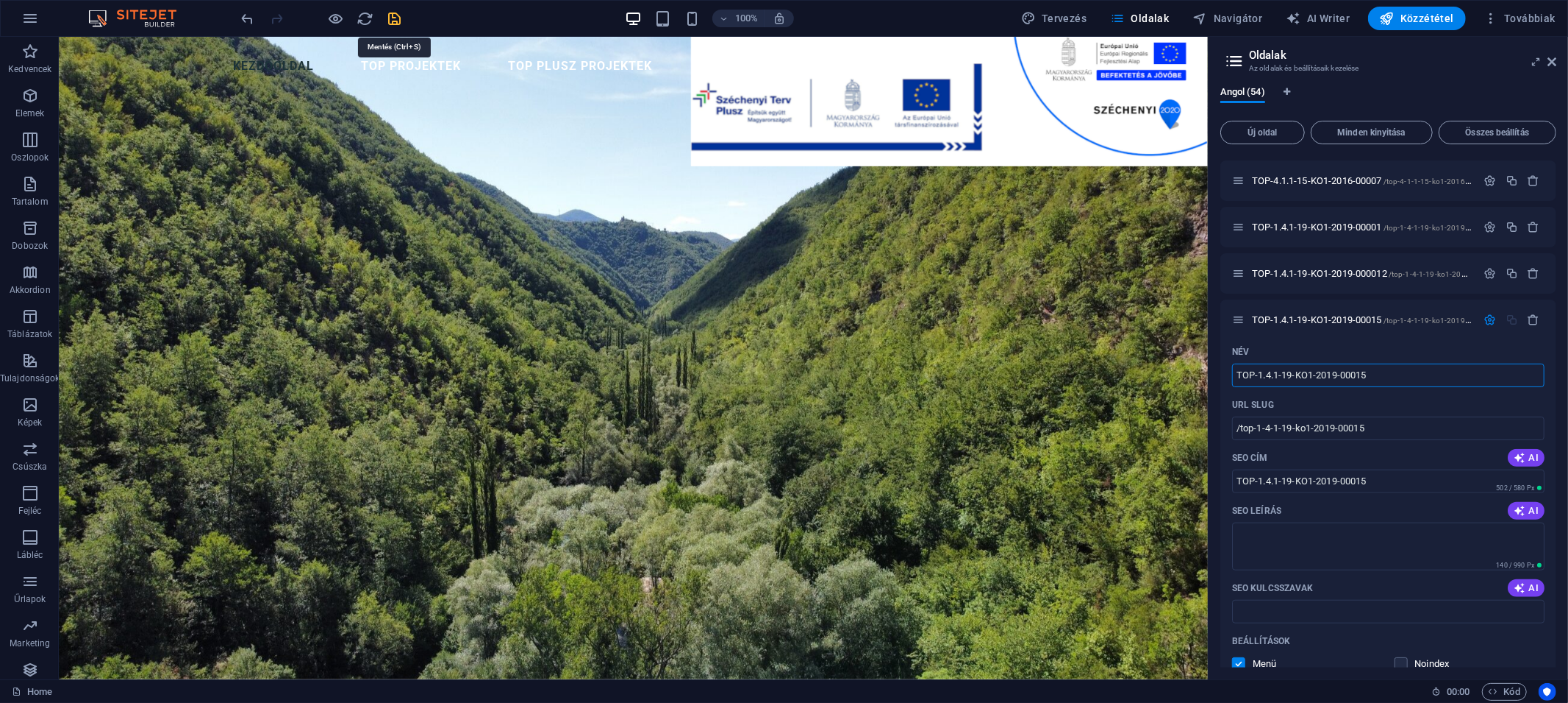
type input "TOP-1.4.1-19-KO1-2019-00015"
click at [395, 16] on icon "save" at bounding box center [395, 19] width 17 height 17
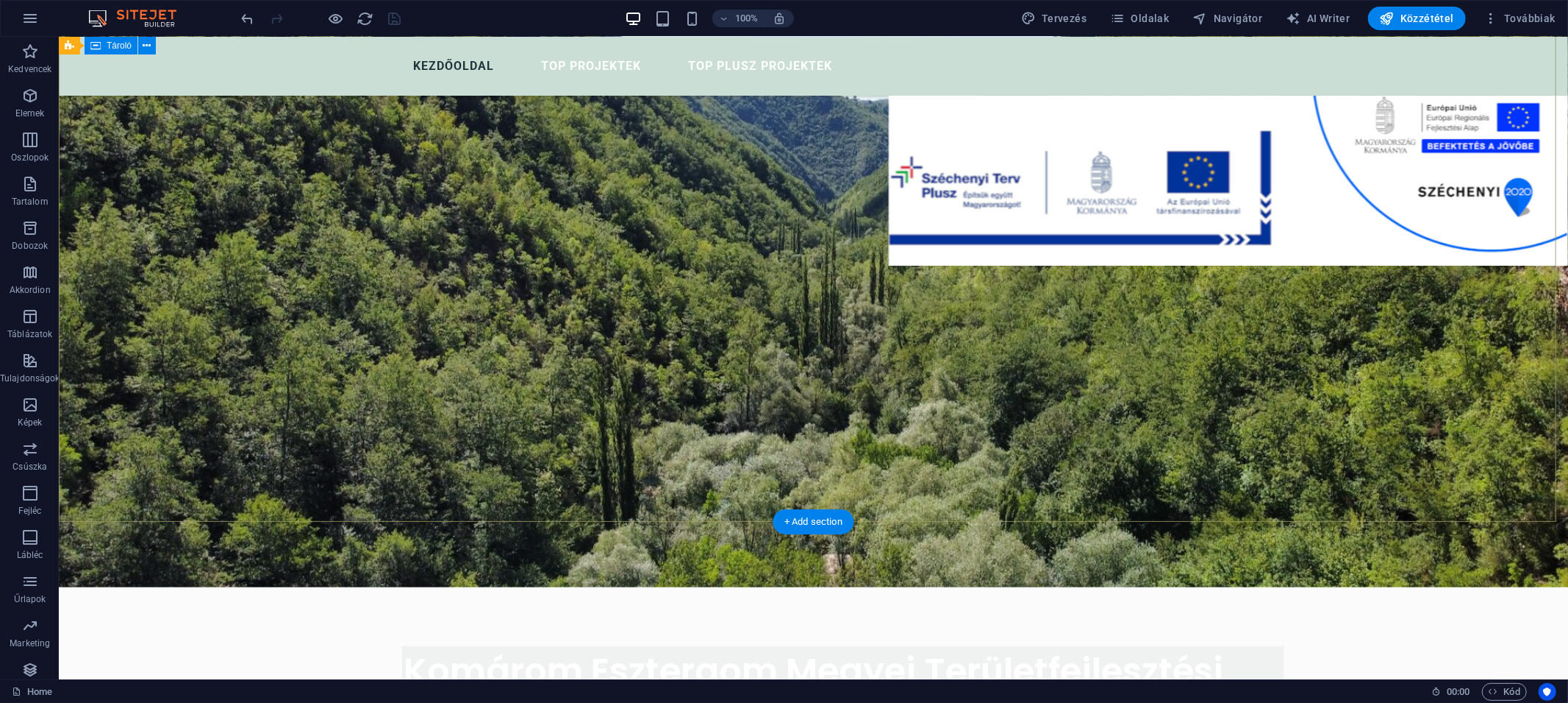
scroll to position [0, 0]
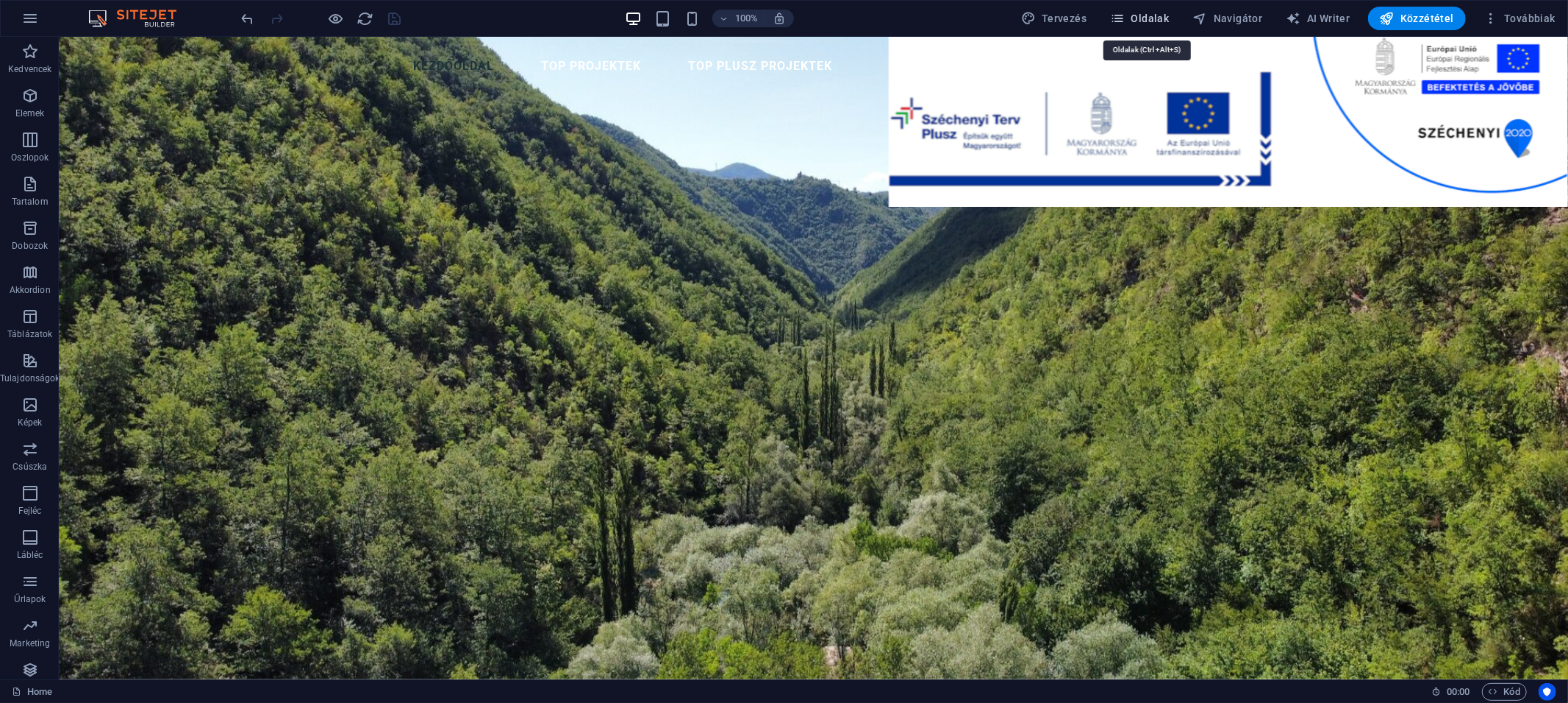
click at [1162, 18] on span "Oldalak" at bounding box center [1139, 18] width 58 height 15
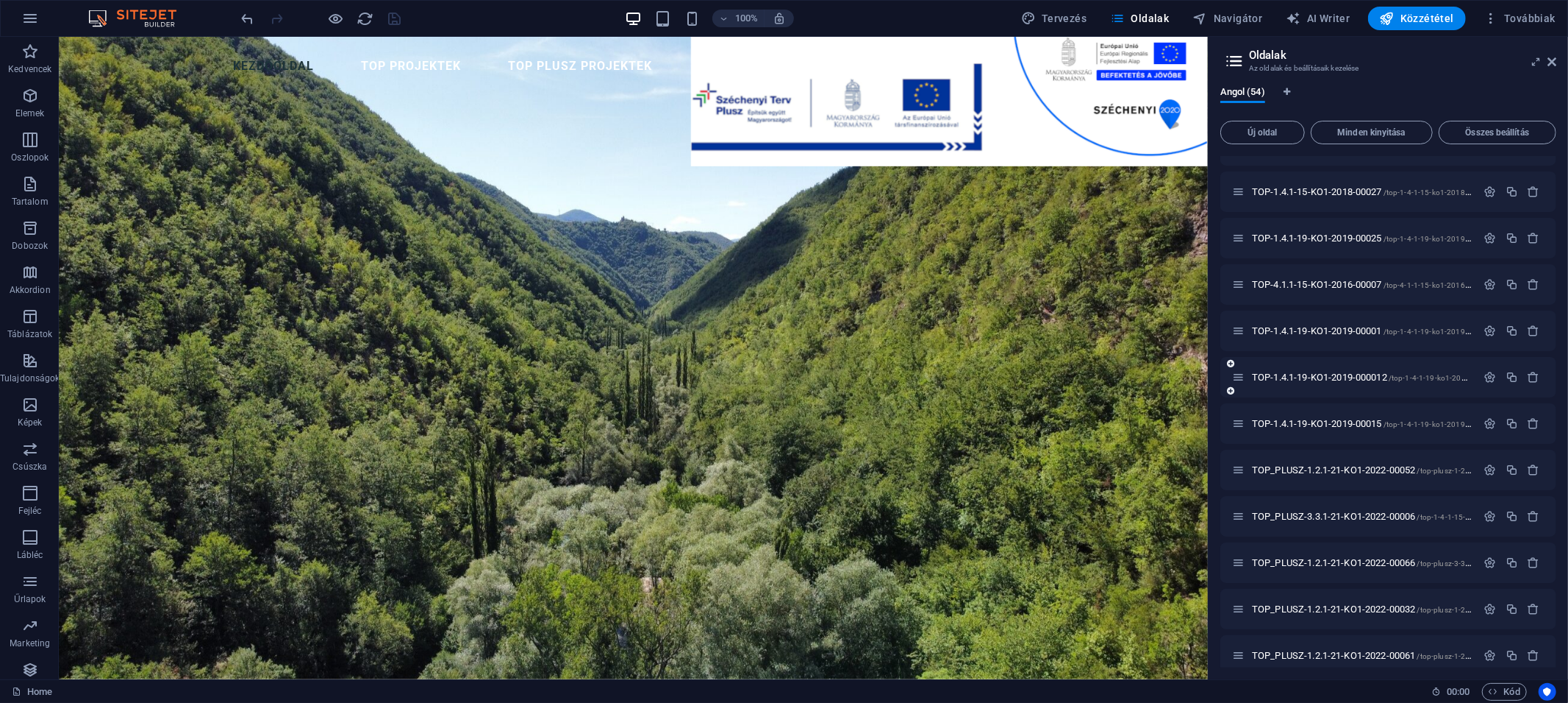
scroll to position [953, 0]
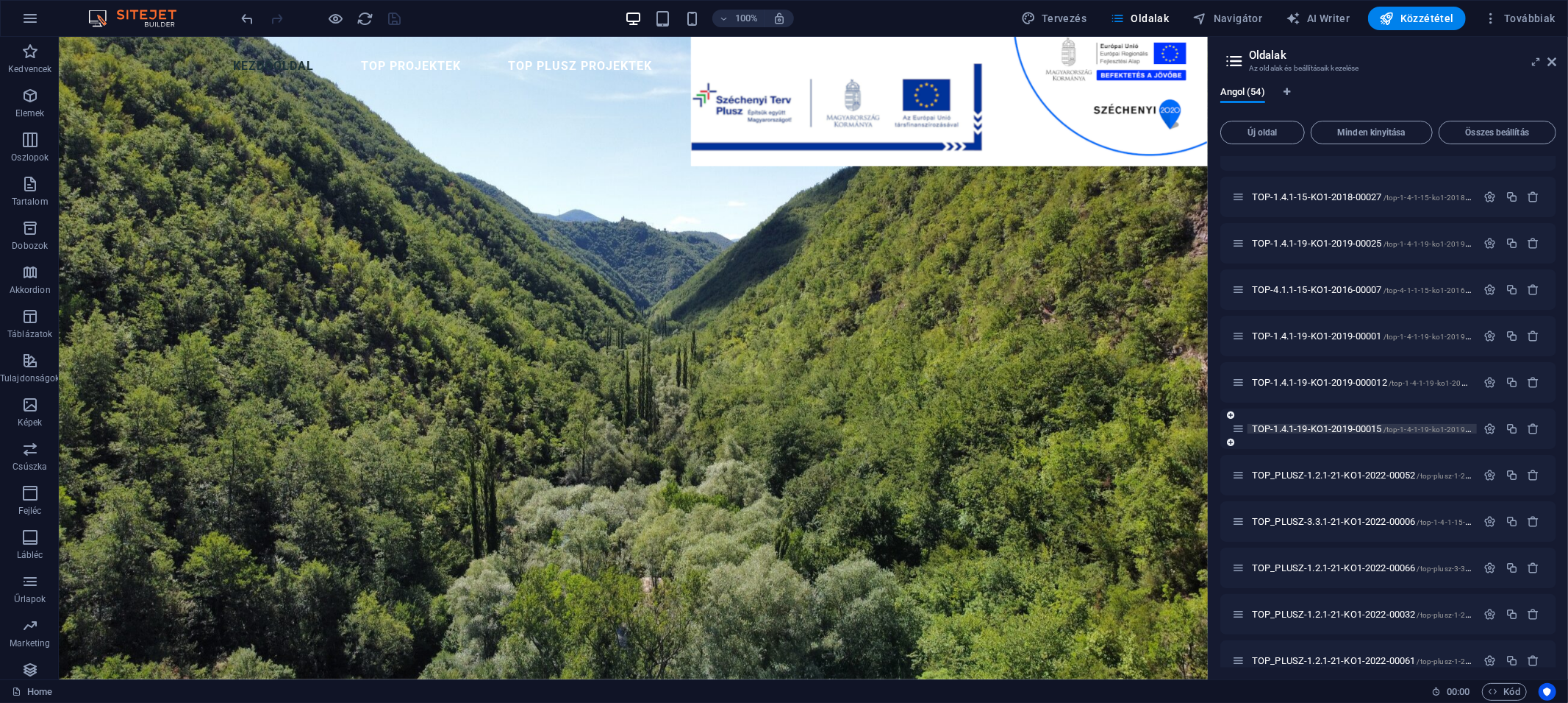
click at [1362, 424] on span "TOP-1.4.1-19-KO1-2019-00015 /top-1-4-1-19-ko1-2019-00015" at bounding box center [1372, 428] width 239 height 11
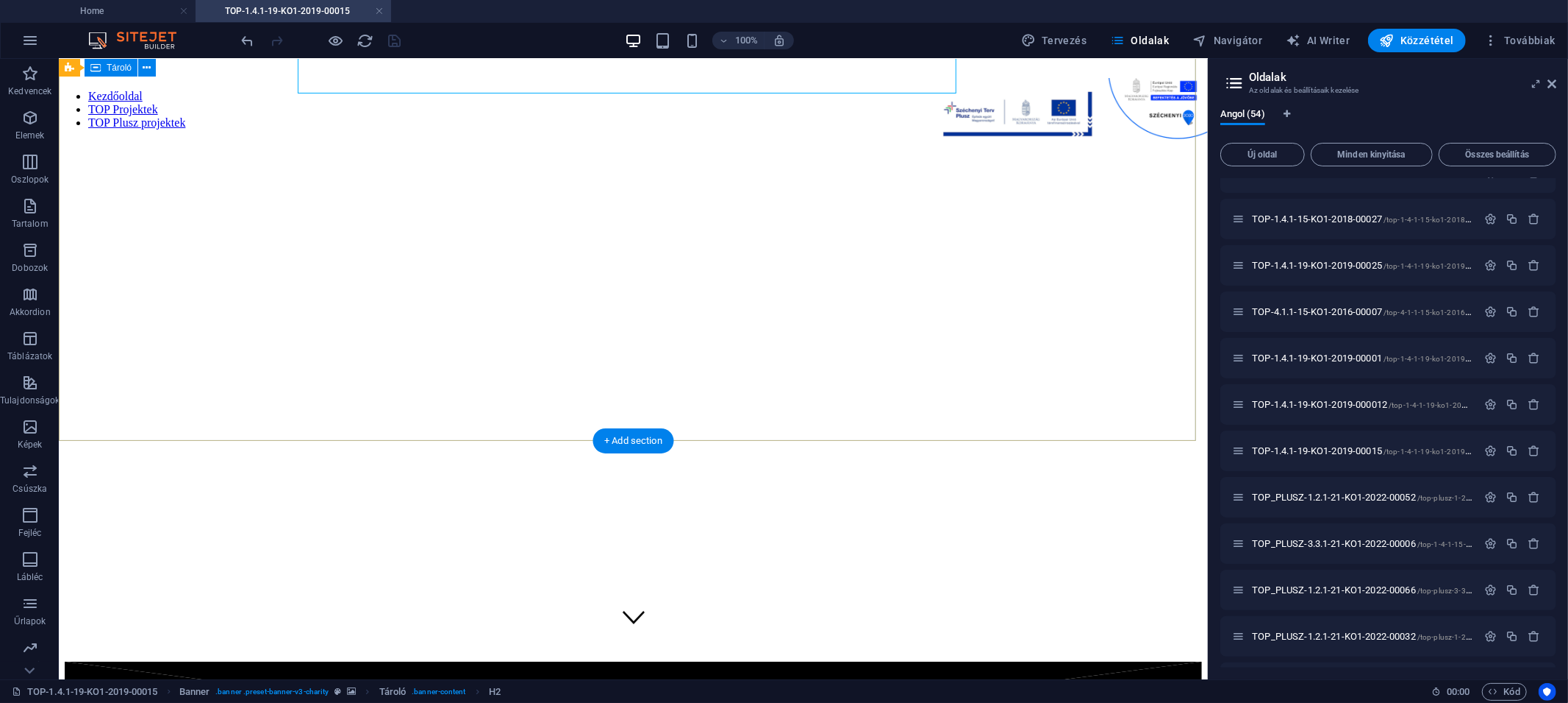
scroll to position [317, 0]
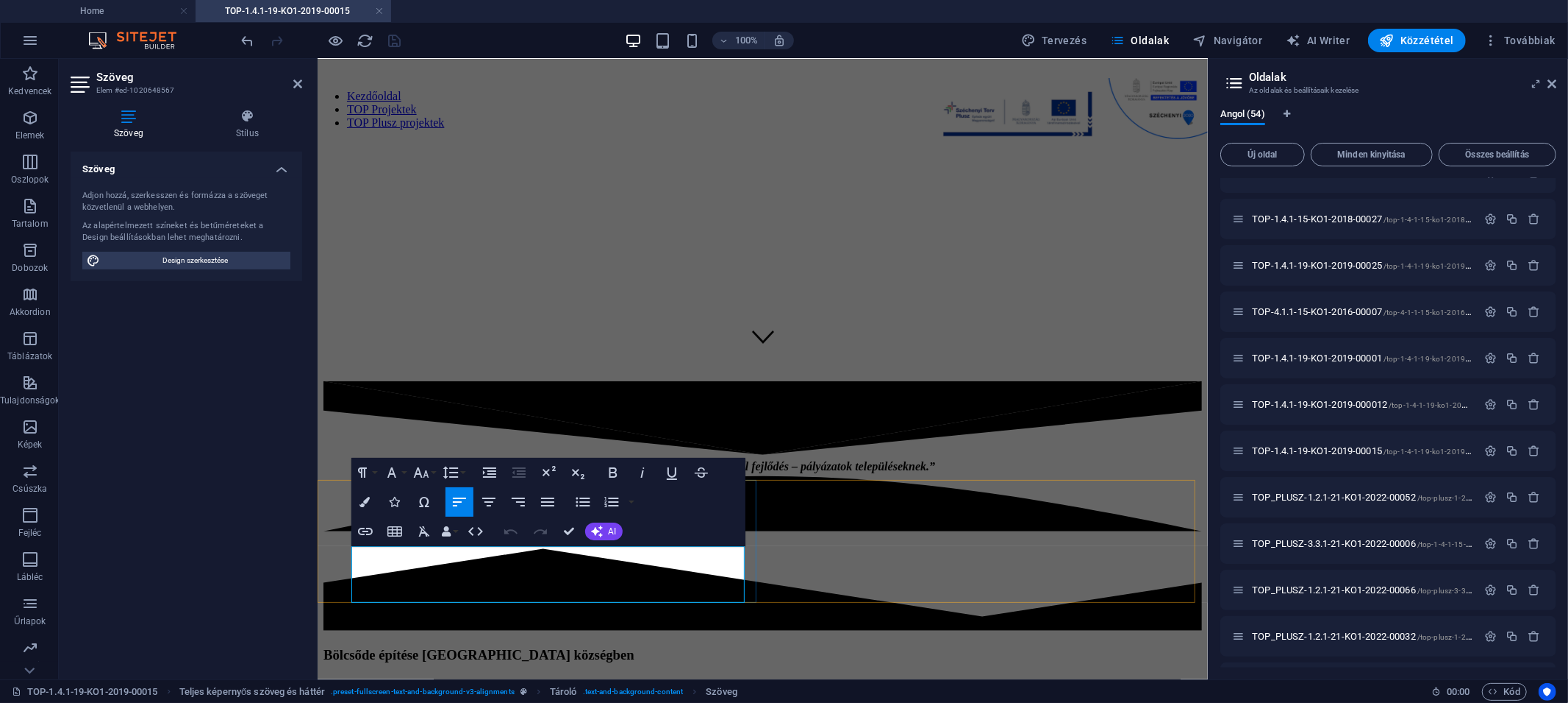
click at [426, 563] on p "TOP-1.4.1-19-KO1-2019-000012" at bounding box center [762, 683] width 879 height 13
click at [841, 474] on div at bounding box center [762, 506] width 879 height 252
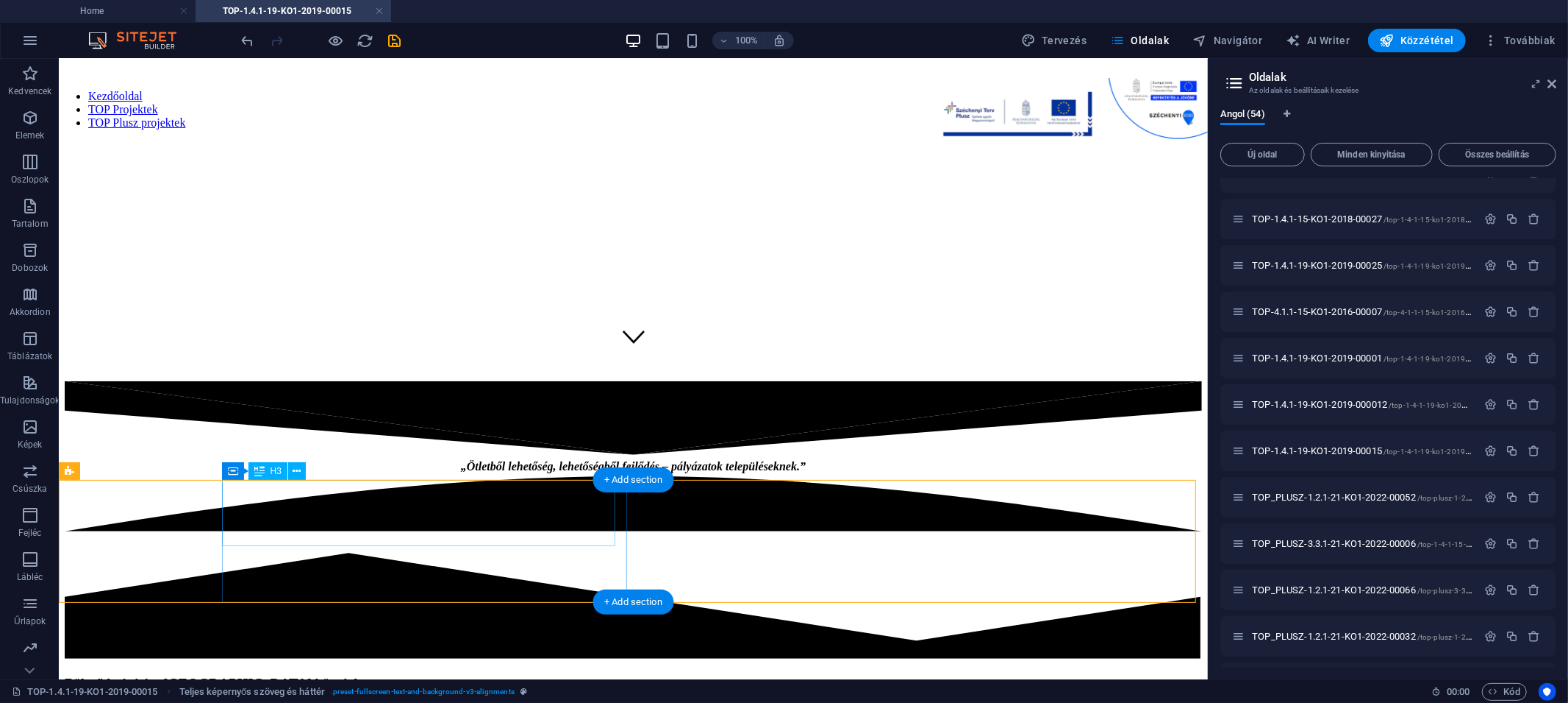
click at [419, 563] on div "Bölcsőde építése [GEOGRAPHIC_DATA] községben" at bounding box center [632, 683] width 1138 height 16
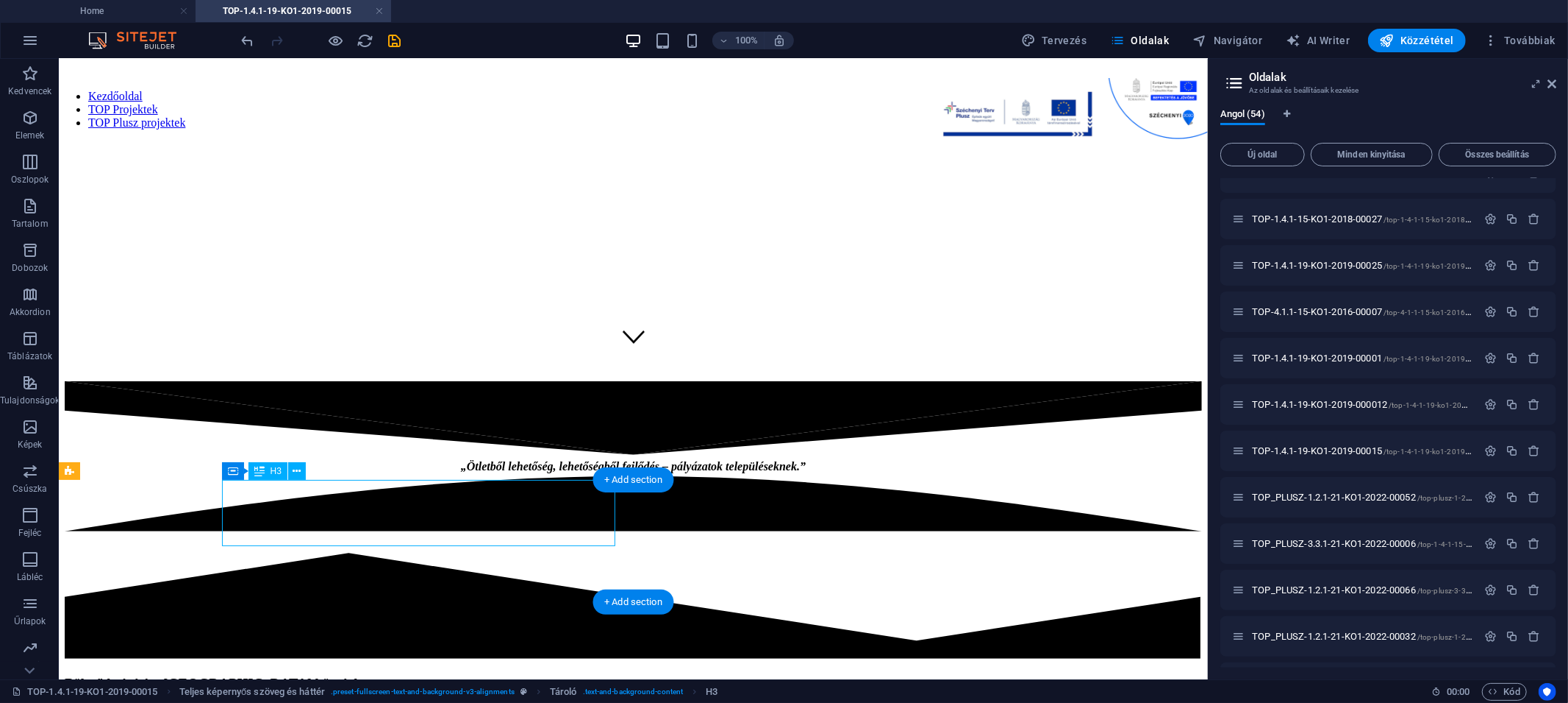
click at [419, 563] on div "Bölcsőde építése [GEOGRAPHIC_DATA] községben" at bounding box center [632, 683] width 1138 height 16
click at [161, 563] on h3 "Bölcsőde építése [GEOGRAPHIC_DATA] községben" at bounding box center [632, 683] width 1138 height 16
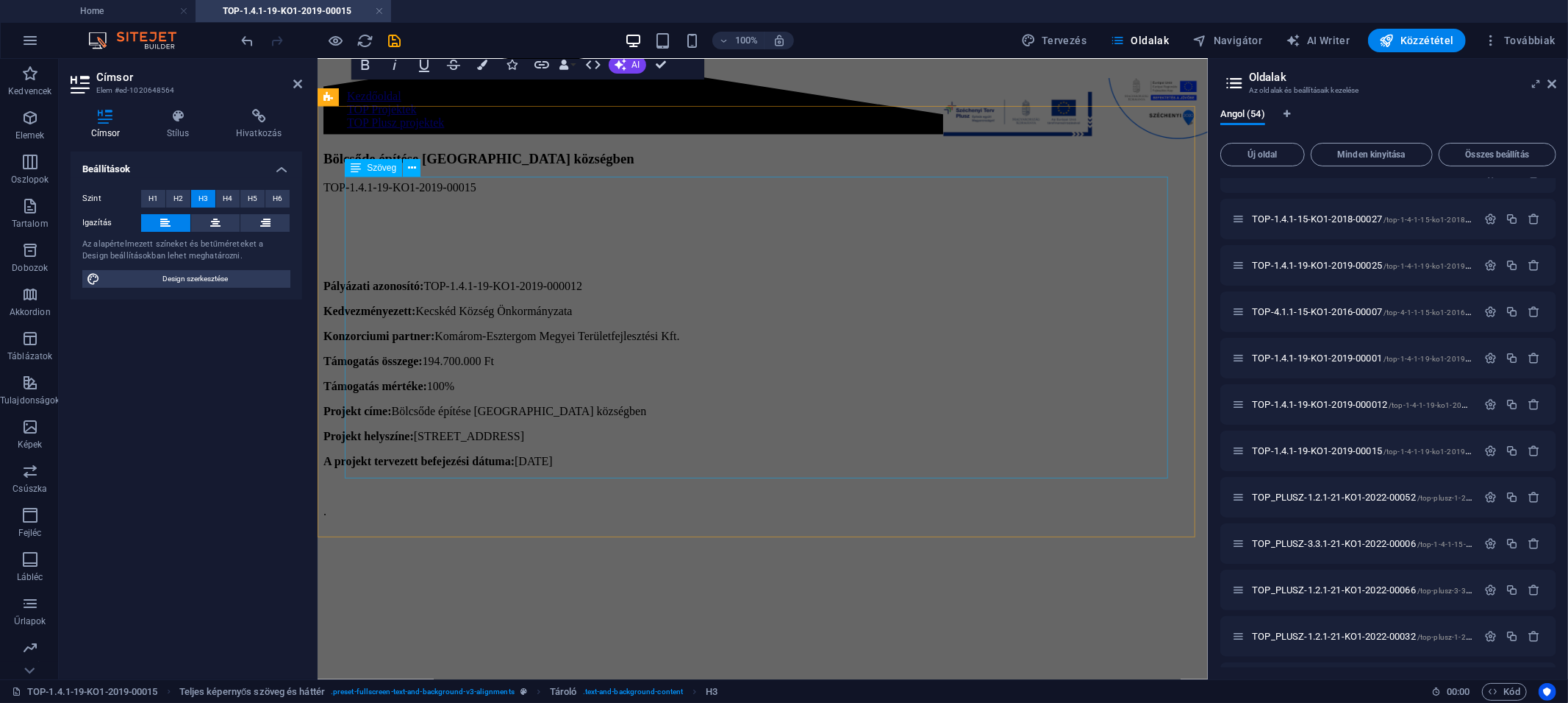
click at [430, 279] on div "Pályázati azonosító: TOP-1.4.1-19-KO1-2019-000012 Kedvezményezett: Kecskéd Közs…" at bounding box center [762, 473] width 879 height 389
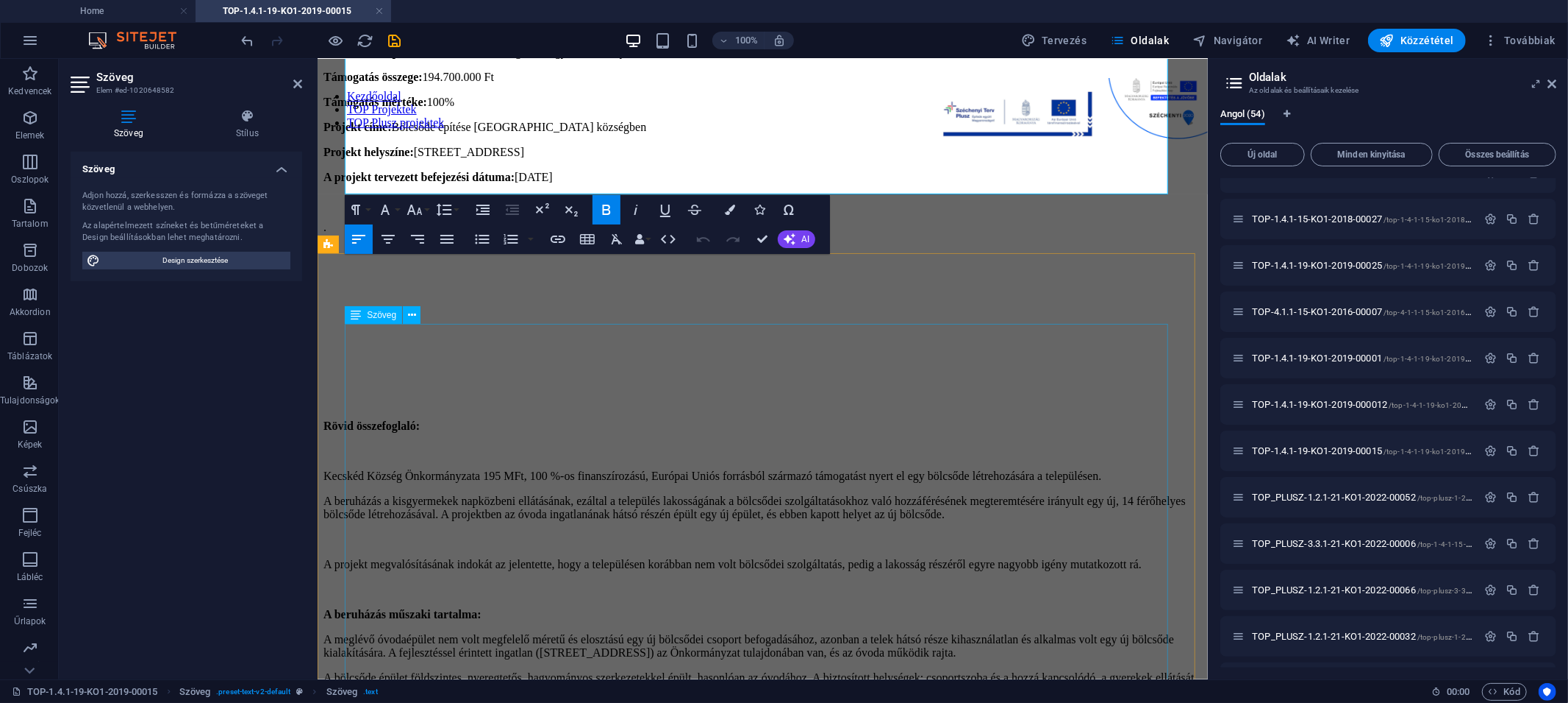
scroll to position [799, 0]
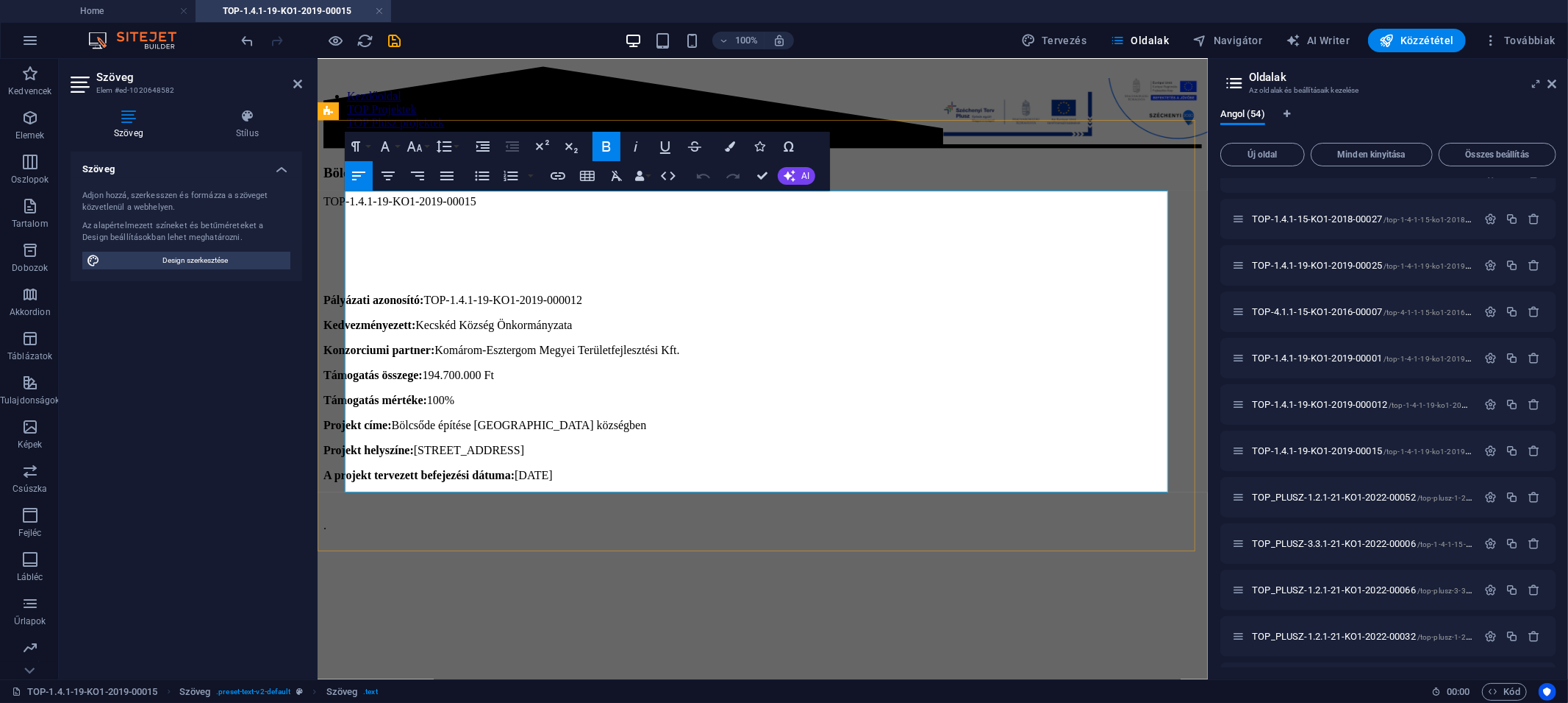
click at [647, 468] on p "A projekt tervezett befejezési dátuma: [DATE]" at bounding box center [762, 474] width 879 height 13
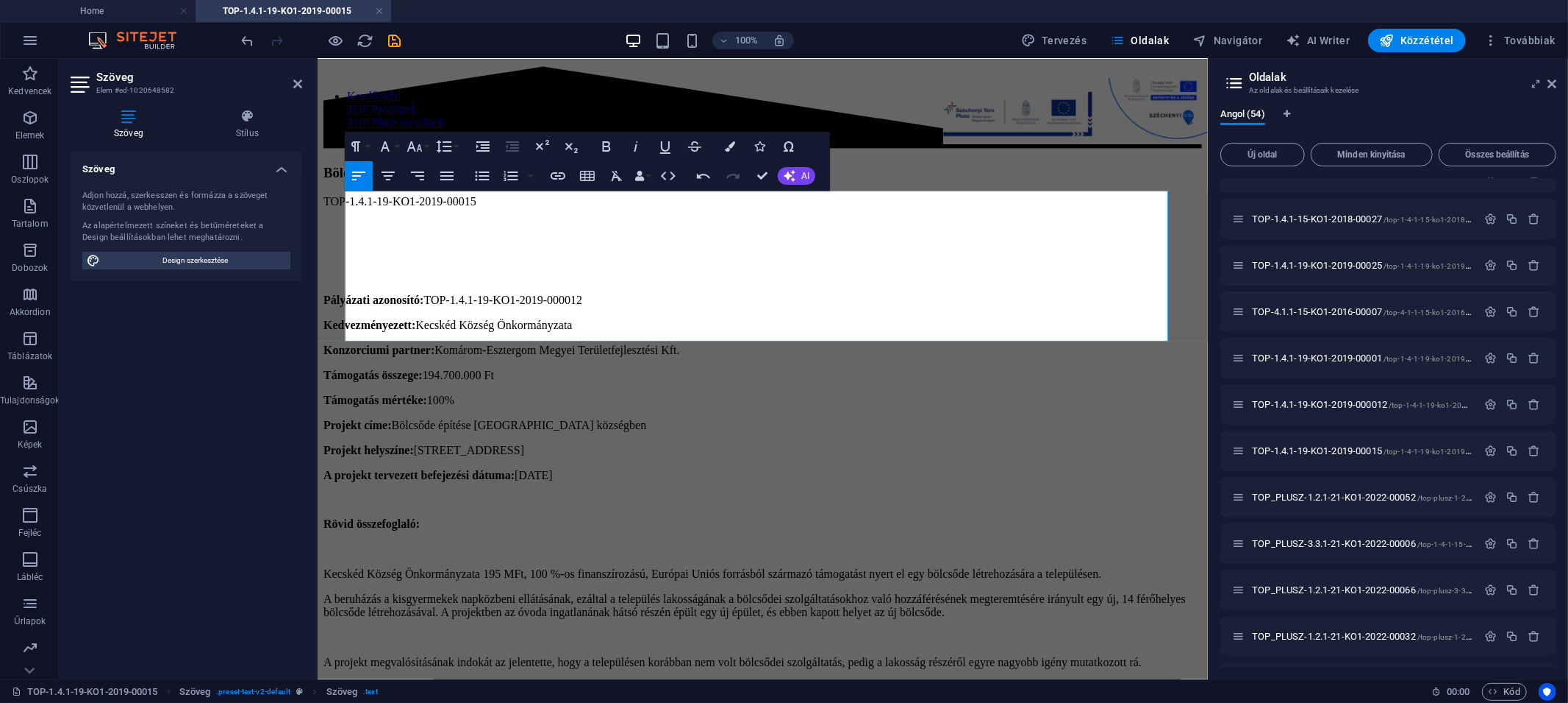
drag, startPoint x: 614, startPoint y: 329, endPoint x: 312, endPoint y: 191, distance: 332.0
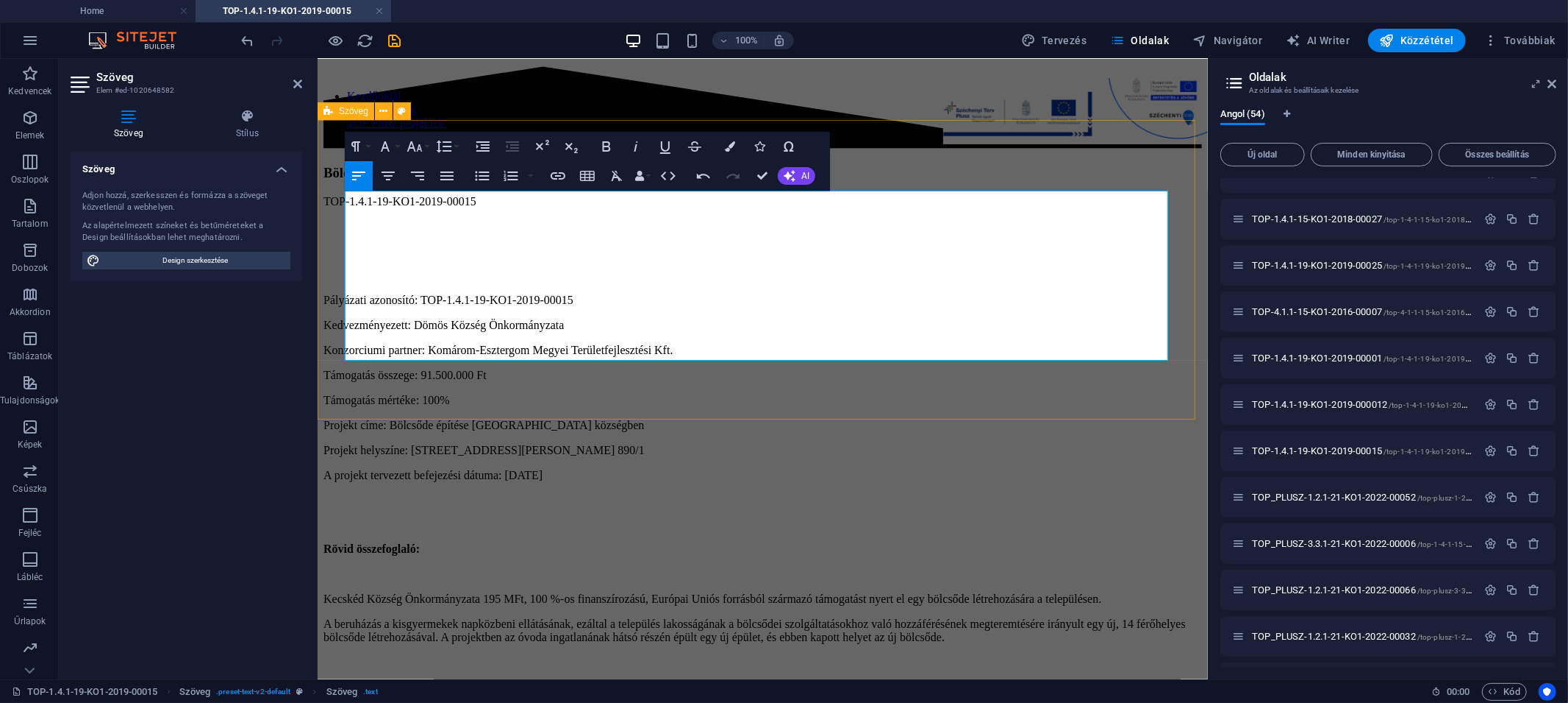
scroll to position [5014, 0]
click at [626, 468] on p "A projekt tervezett befejezési dátuma: [DATE]" at bounding box center [762, 474] width 879 height 13
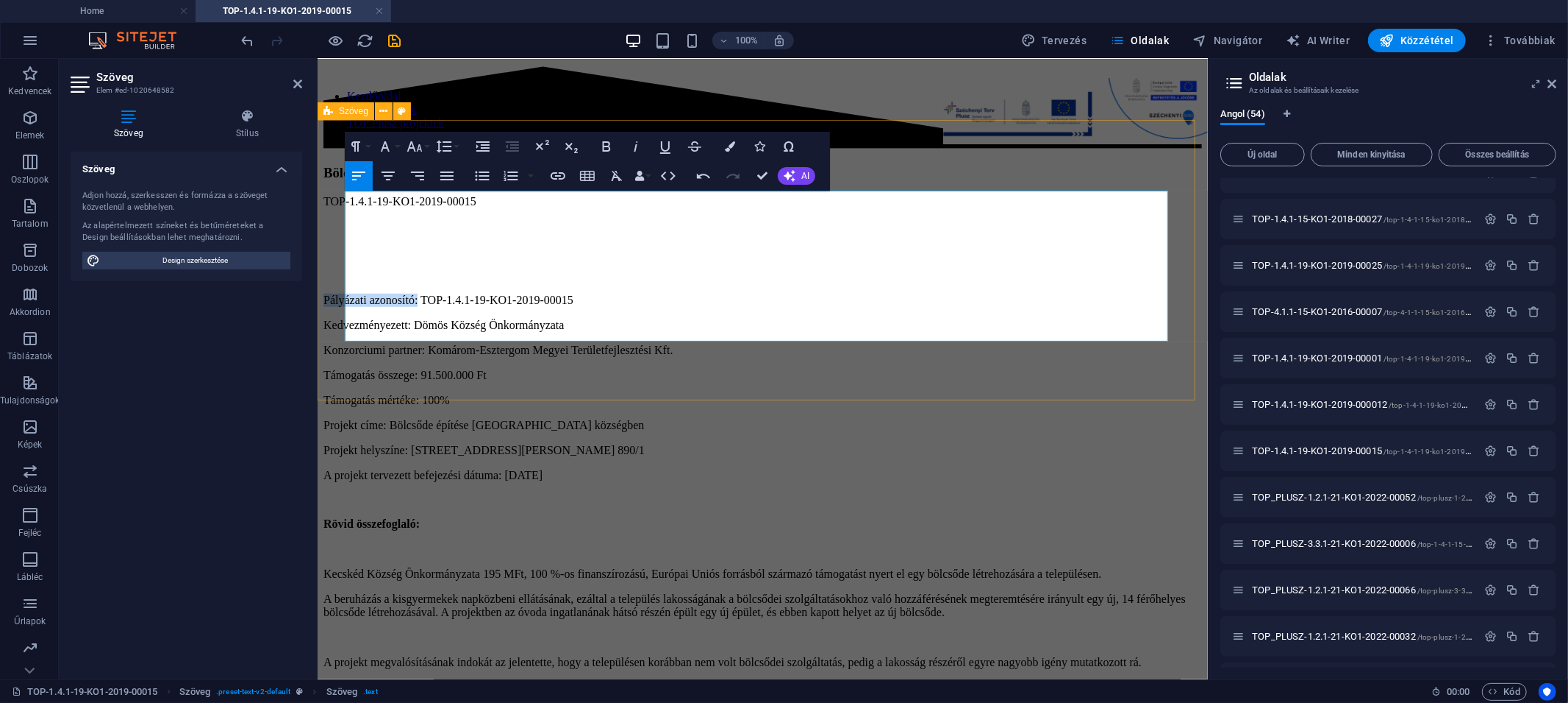
drag, startPoint x: 445, startPoint y: 201, endPoint x: 331, endPoint y: 192, distance: 114.4
click at [331, 269] on div "Pályázati azonosító: TOP-1.4.1-19-KO1-2019-00015 Kedvezményezett: Dömös Község …" at bounding box center [762, 375] width 879 height 212
click at [600, 148] on icon "button" at bounding box center [607, 146] width 18 height 18
drag, startPoint x: 440, startPoint y: 218, endPoint x: 288, endPoint y: 218, distance: 152.0
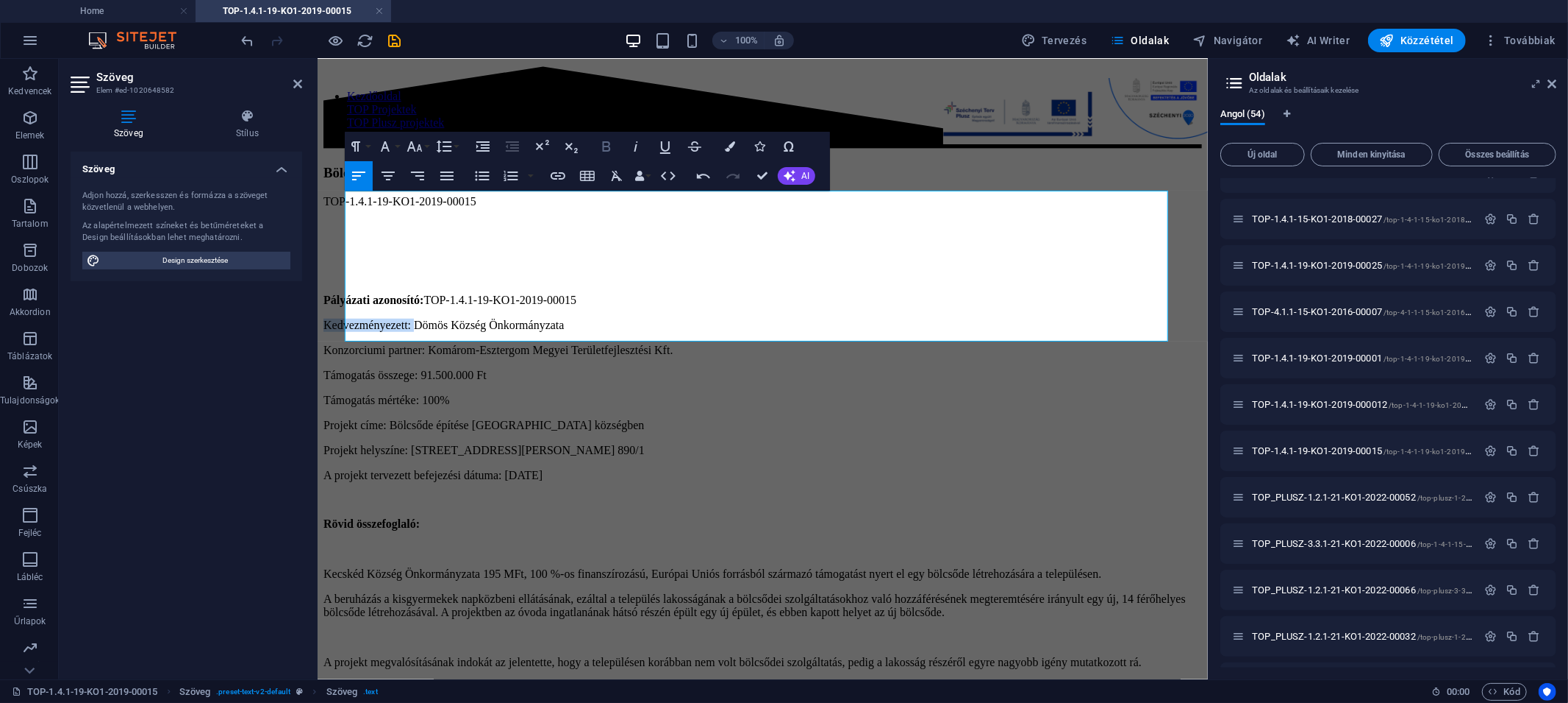
click at [611, 145] on icon "button" at bounding box center [607, 146] width 18 height 18
drag, startPoint x: 452, startPoint y: 237, endPoint x: 324, endPoint y: 238, distance: 128.0
click at [324, 269] on div "Pályázati azonosító: TOP-1.4.1-19-KO1-2019-00015 Kedvezményezett: Dömös Község …" at bounding box center [762, 375] width 879 height 212
click at [602, 148] on icon "button" at bounding box center [607, 146] width 18 height 18
drag, startPoint x: 445, startPoint y: 258, endPoint x: 344, endPoint y: 262, distance: 101.1
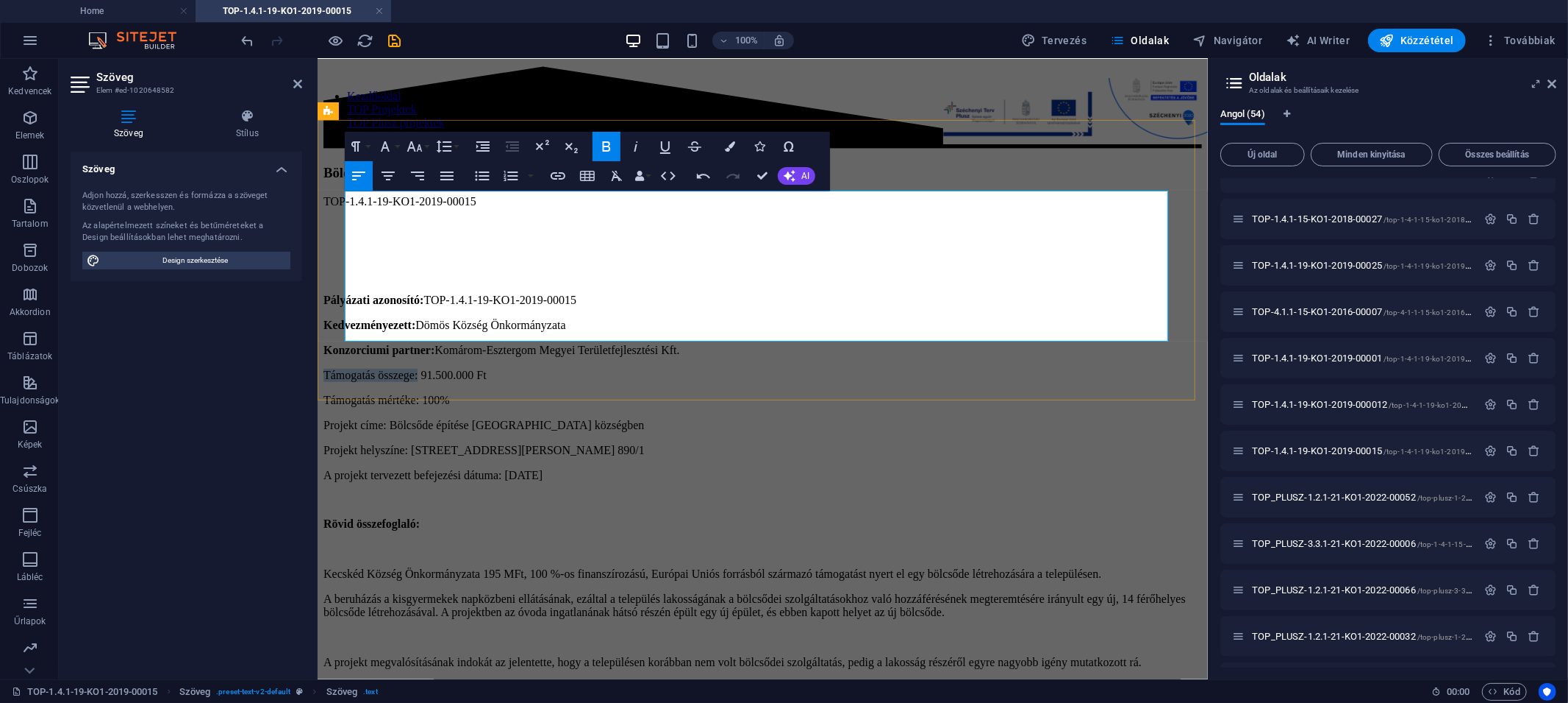
click at [344, 367] on p "Támogatás összege: 91.500.000 Ft" at bounding box center [762, 374] width 879 height 13
click at [602, 148] on icon "button" at bounding box center [607, 146] width 18 height 18
drag, startPoint x: 452, startPoint y: 273, endPoint x: 342, endPoint y: 274, distance: 110.0
click at [342, 274] on div "Pályázati azonosító: TOP-1.4.1-19-KO1-2019-00015 Kedvezményezett: Dömös Község …" at bounding box center [762, 375] width 879 height 212
click at [611, 145] on icon "button" at bounding box center [607, 146] width 18 height 18
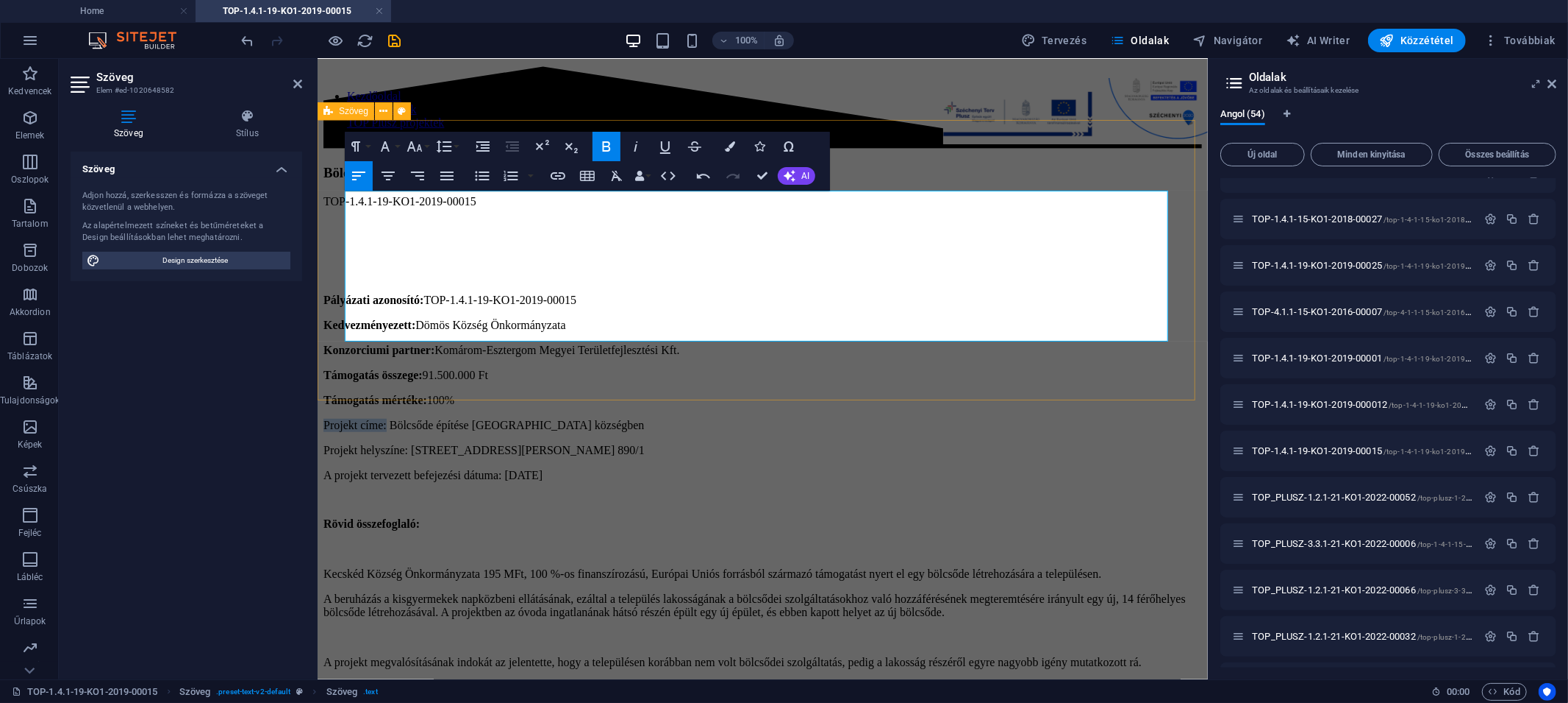
drag, startPoint x: 406, startPoint y: 293, endPoint x: 321, endPoint y: 299, distance: 85.2
click at [323, 299] on div "Pályázati azonosító: TOP-1.4.1-19-KO1-2019-00015 Kedvezményezett: Dömös Község …" at bounding box center [762, 375] width 879 height 212
click at [604, 148] on icon "button" at bounding box center [607, 146] width 18 height 18
drag, startPoint x: 419, startPoint y: 313, endPoint x: 632, endPoint y: 371, distance: 220.8
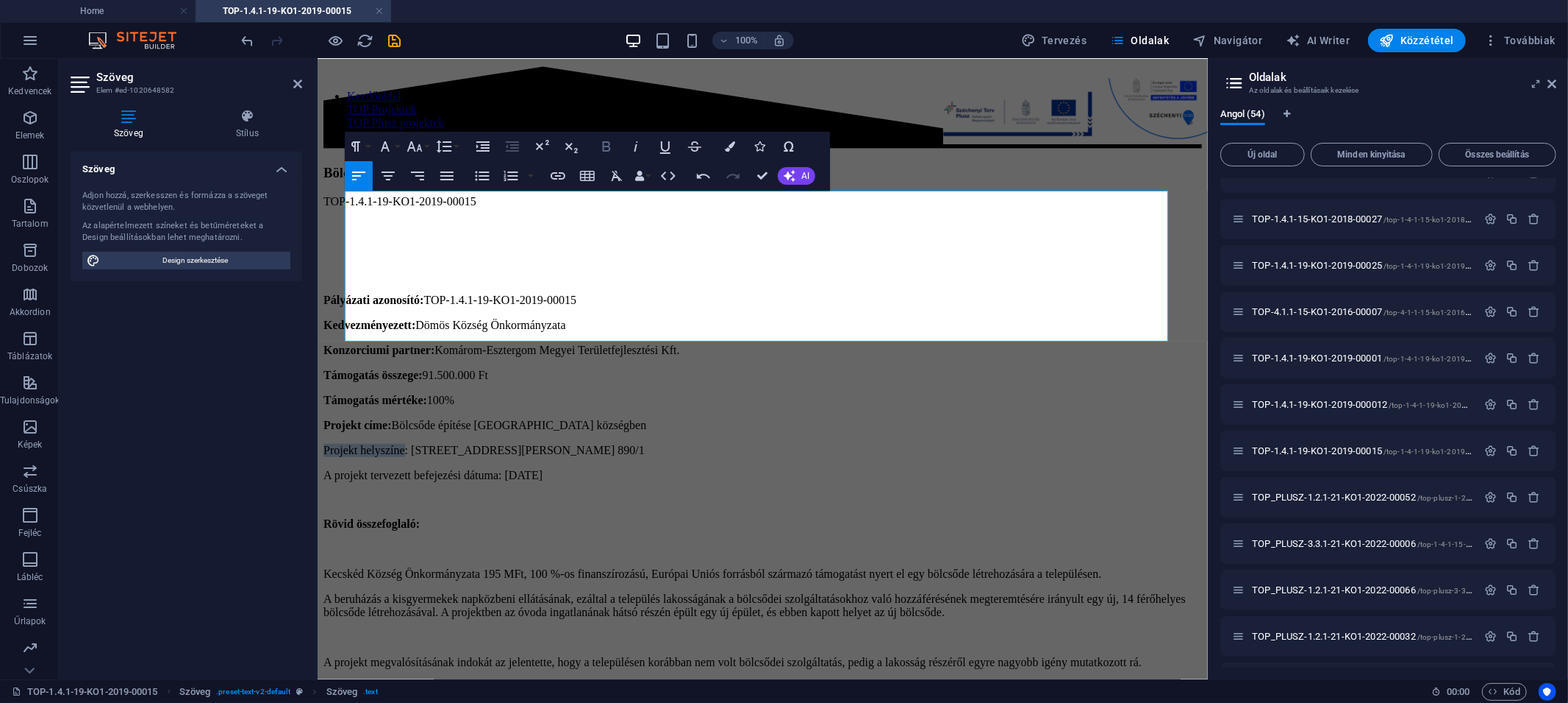
click at [603, 144] on icon "button" at bounding box center [607, 146] width 8 height 10
drag, startPoint x: 538, startPoint y: 332, endPoint x: 332, endPoint y: 329, distance: 206.0
click at [332, 329] on div "Pályázati azonosító: TOP-1.4.1-19-KO1-2019-00015 Kedvezményezett: Dömös Község …" at bounding box center [762, 375] width 879 height 212
click at [603, 149] on icon "button" at bounding box center [607, 146] width 8 height 10
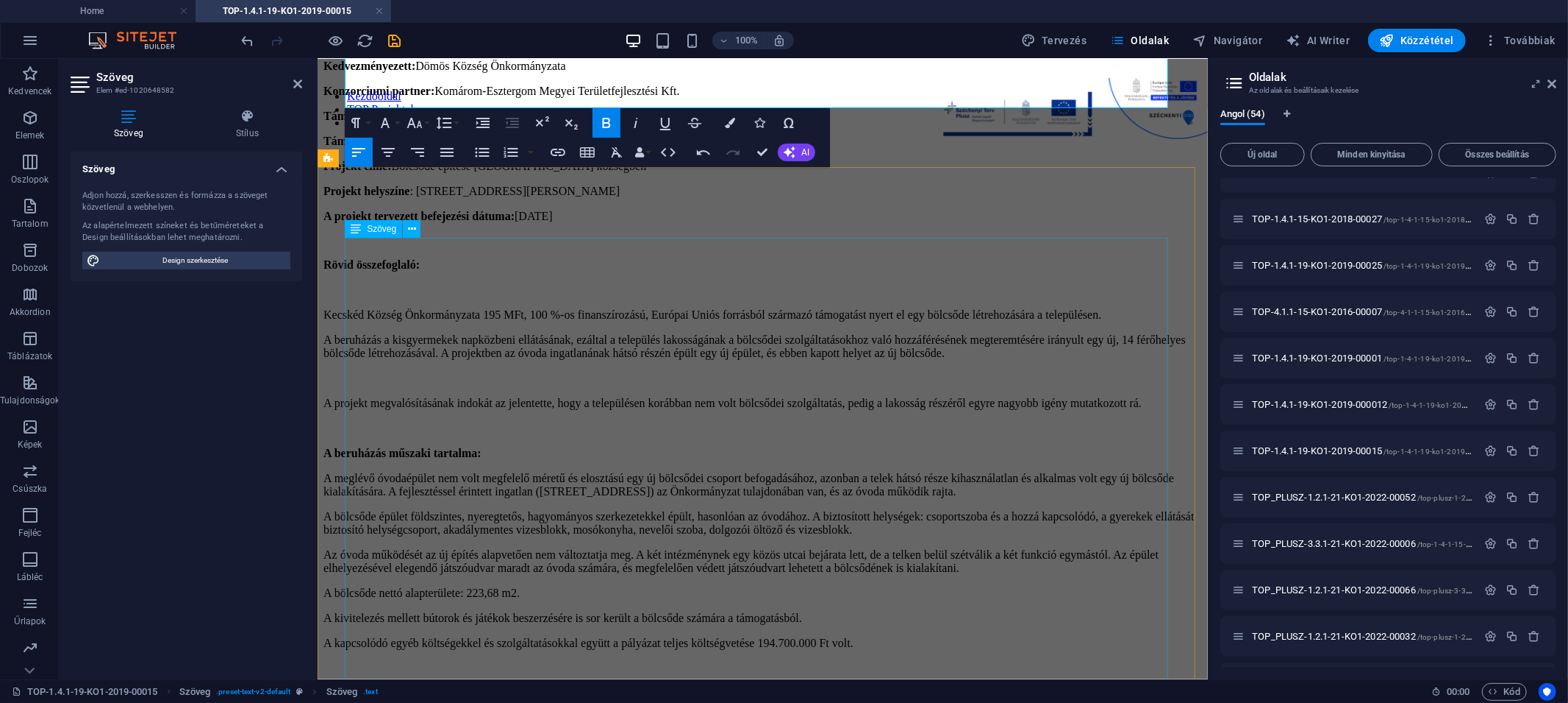
scroll to position [1075, 0]
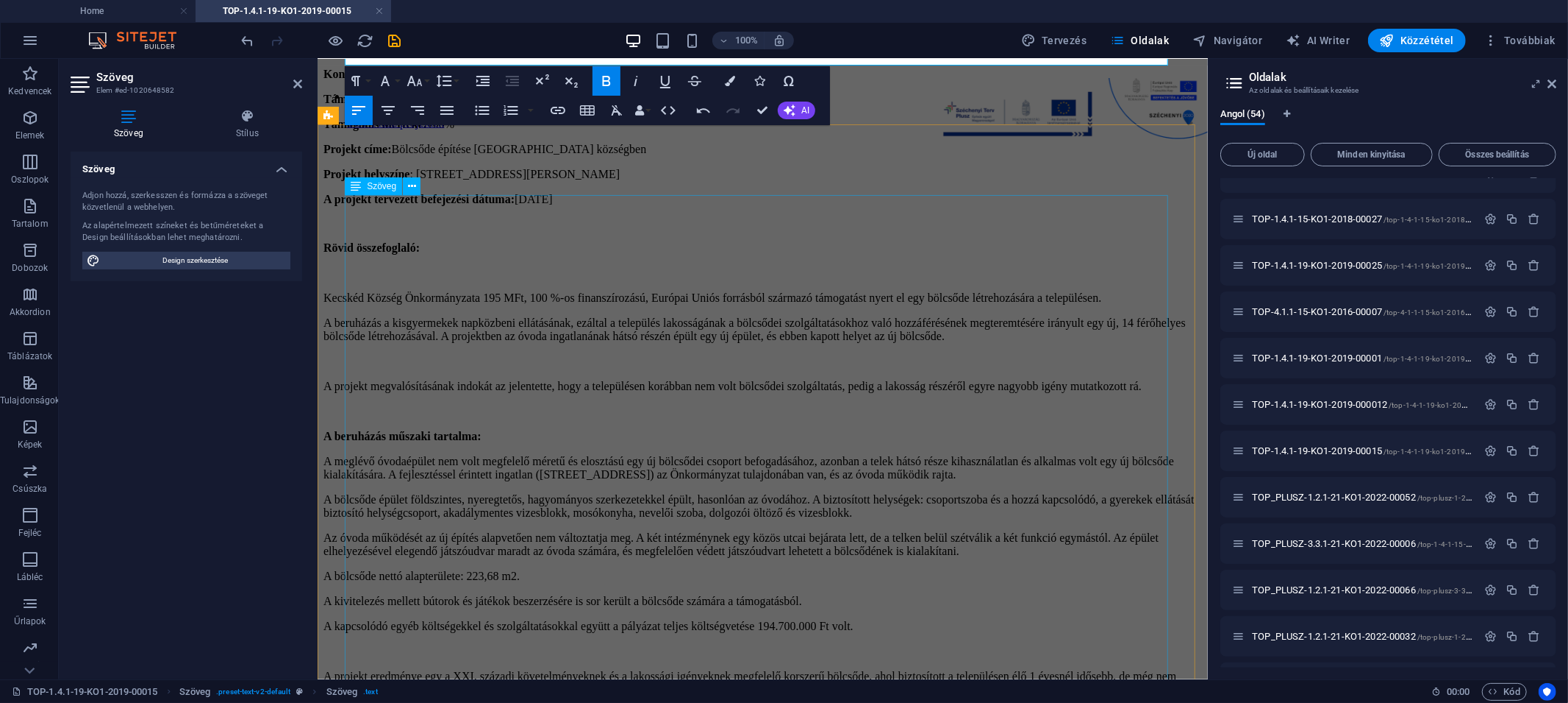
click at [435, 353] on div "Rövid összefoglaló: Kecskéd Község Önkormányzata 195 MFt, 100 %-os finanszírozá…" at bounding box center [762, 492] width 879 height 505
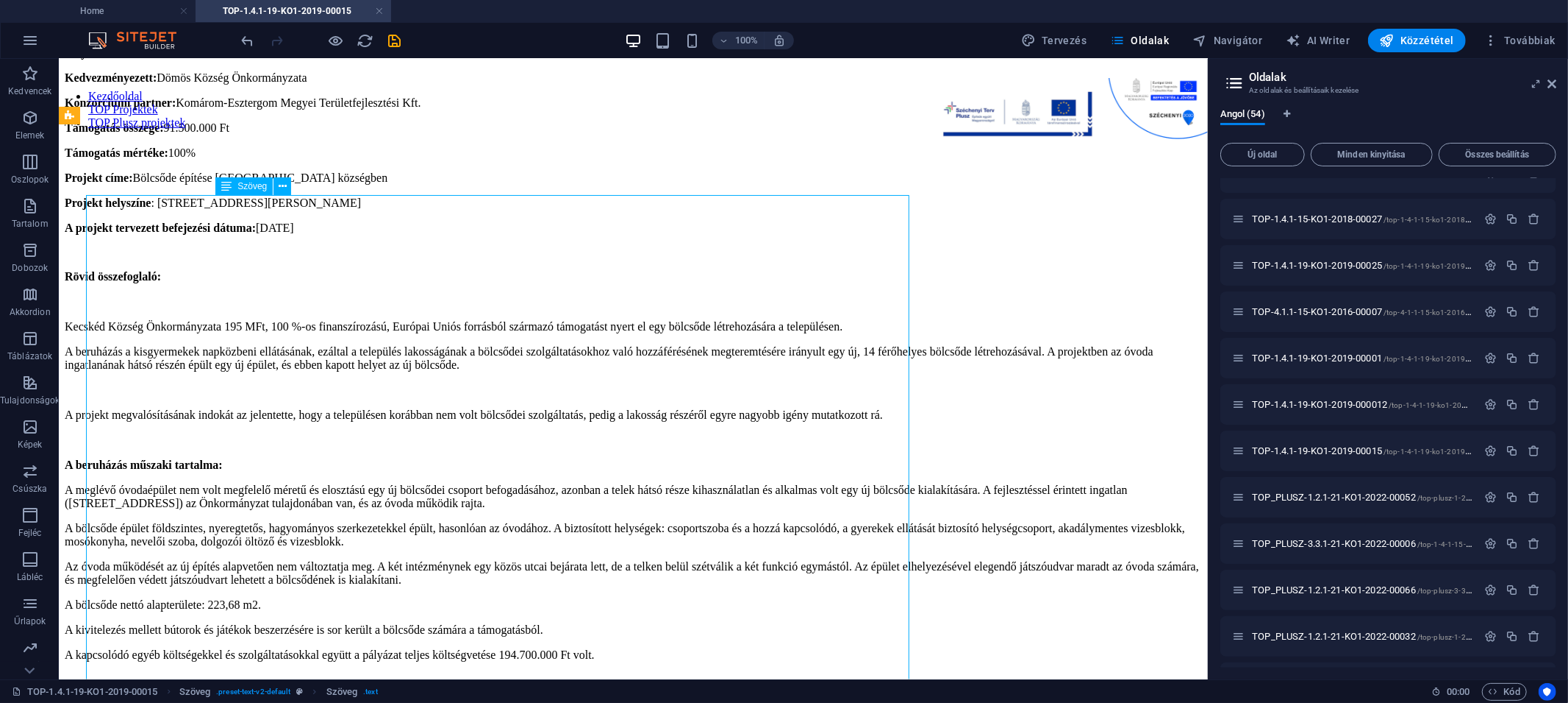
click at [452, 468] on div "Rövid összefoglaló: Kecskéd Község Önkormányzata 195 MFt, 100 %-os finanszírozá…" at bounding box center [632, 515] width 1138 height 492
click at [450, 440] on div "Rövid összefoglaló: Kecskéd Község Önkormányzata 195 MFt, 100 %-os finanszírozá…" at bounding box center [632, 515] width 1138 height 492
drag, startPoint x: 450, startPoint y: 440, endPoint x: 192, endPoint y: 440, distance: 258.0
click at [451, 440] on div "Rövid összefoglaló: Kecskéd Község Önkormányzata 195 MFt, 100 %-os finanszírozá…" at bounding box center [632, 515] width 1138 height 492
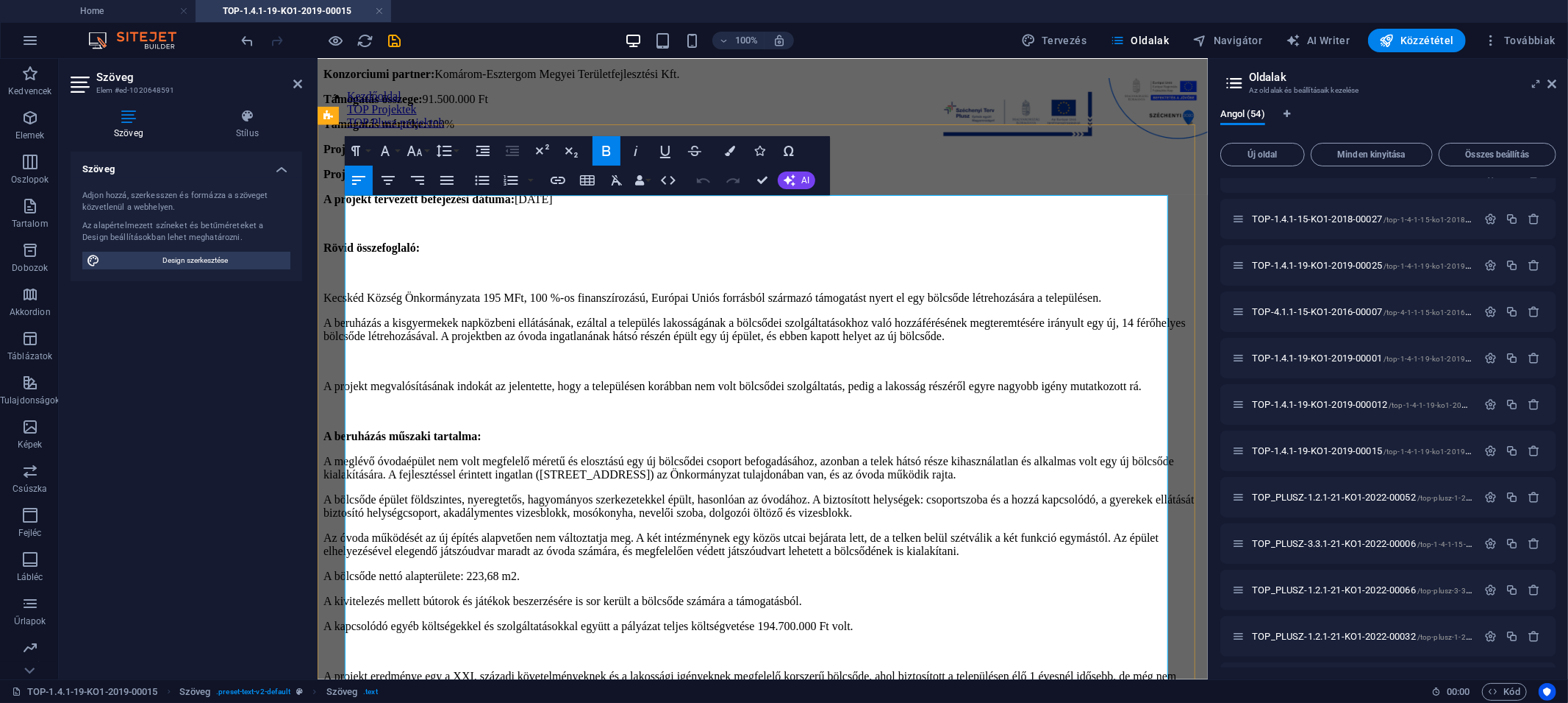
click at [497, 456] on p "A meglévő óvodaépület nem volt megfelelő méretű és elosztású egy új bölcsődei c…" at bounding box center [762, 467] width 879 height 27
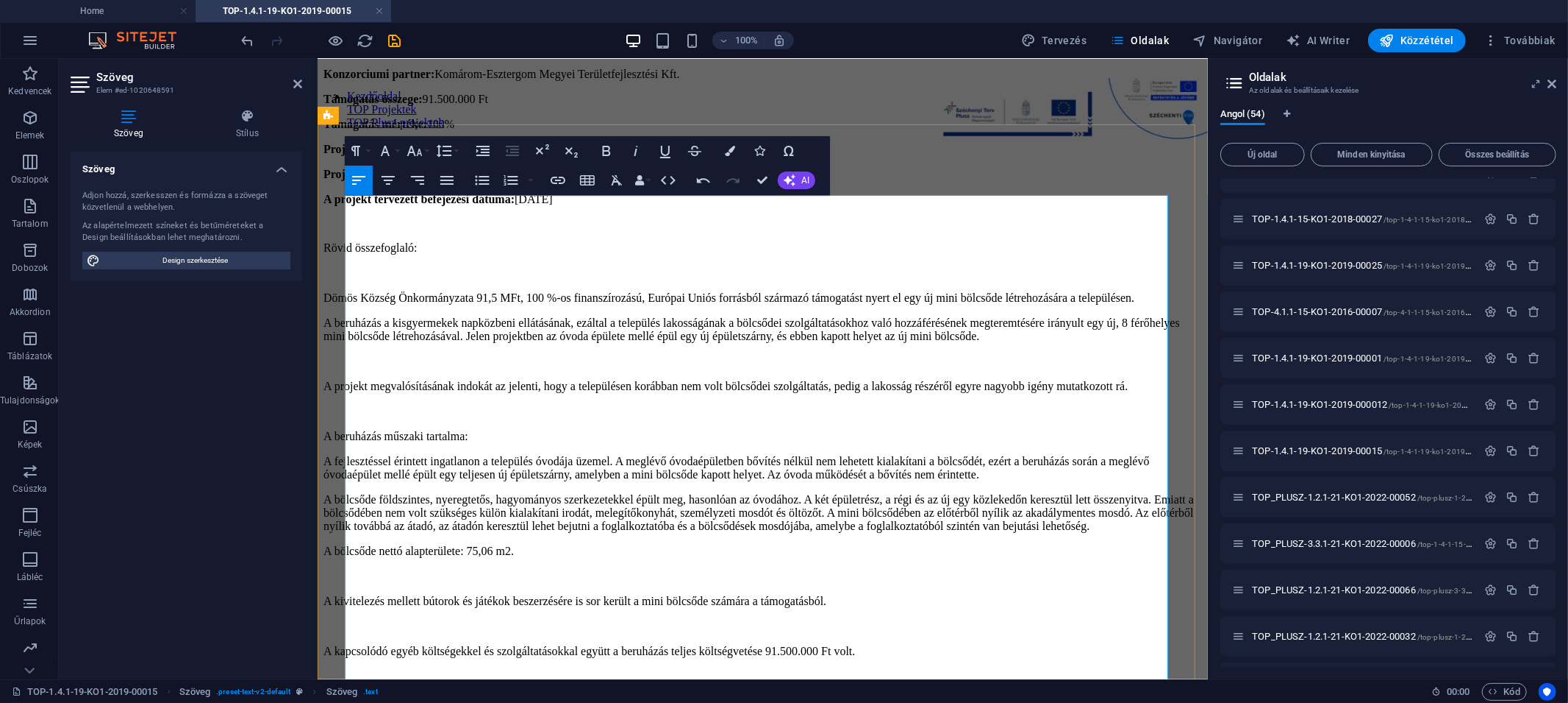
scroll to position [28544, 0]
click at [398, 240] on p "Rövid összefoglaló:" at bounding box center [762, 247] width 879 height 13
click at [603, 147] on icon "button" at bounding box center [607, 151] width 8 height 10
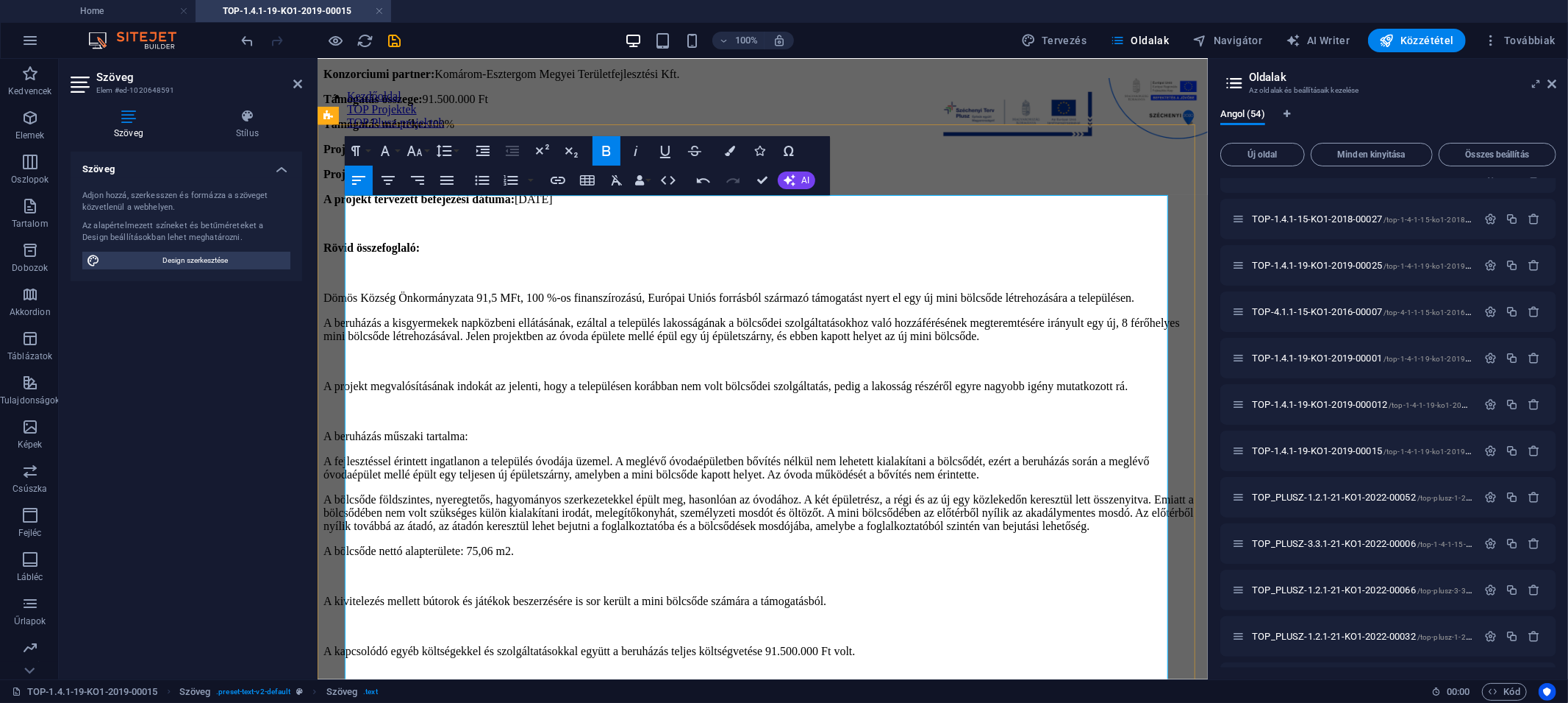
click at [388, 429] on p "A beruházás műszaki tartalma:" at bounding box center [762, 435] width 879 height 13
click at [596, 150] on button "Bold" at bounding box center [607, 151] width 28 height 30
click at [594, 454] on p "A fejlesztéssel érintett ingatlanon a település óvodája üzemel. A meglévő óvoda…" at bounding box center [762, 467] width 879 height 27
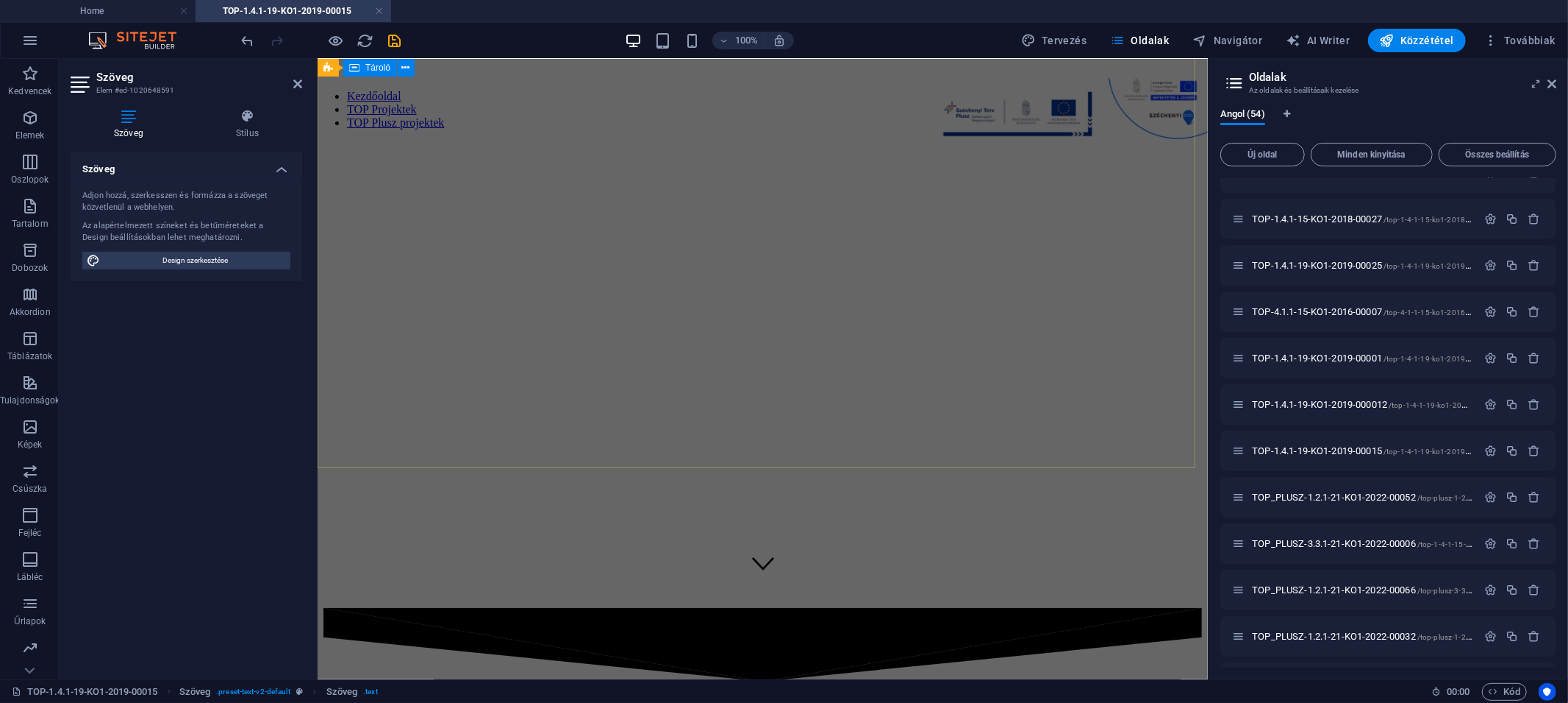
scroll to position [0, 0]
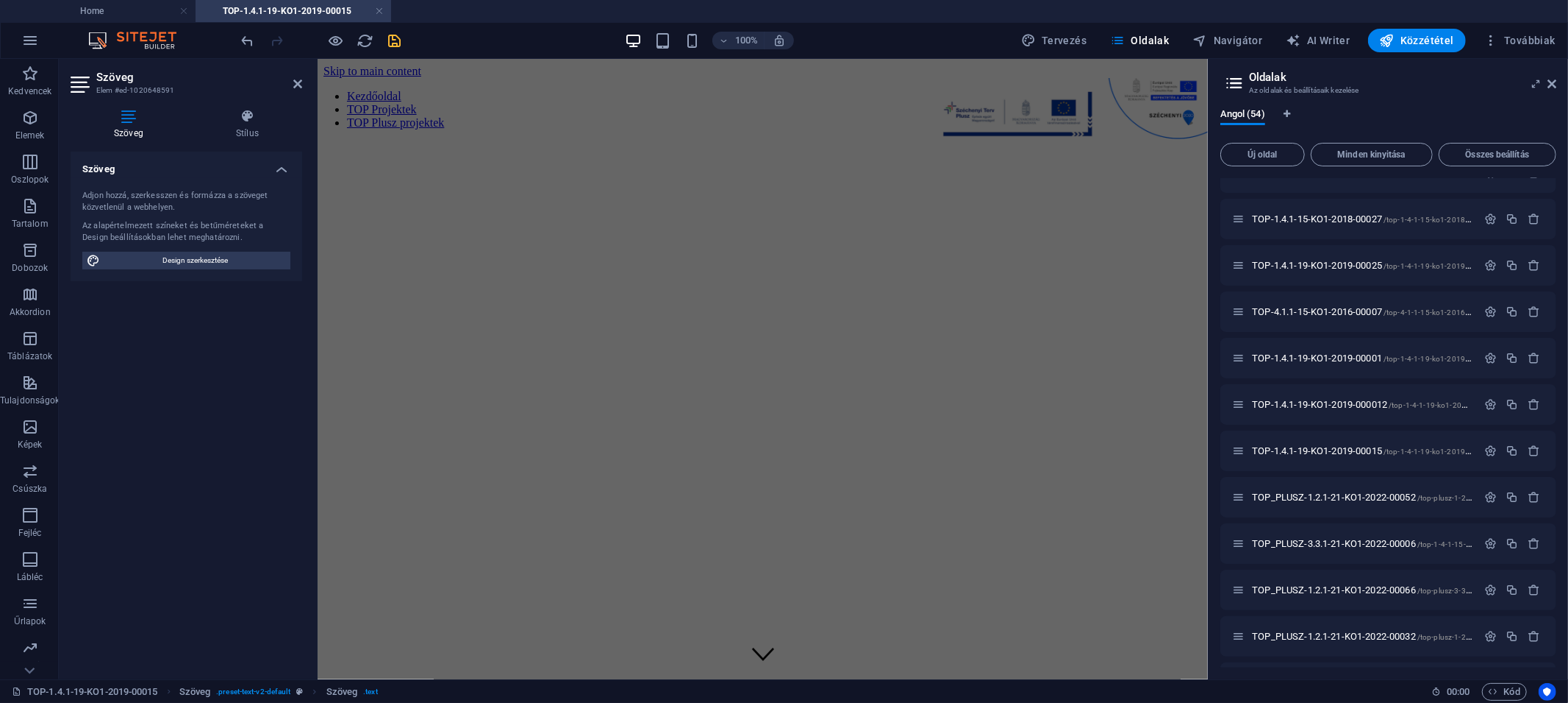
click at [395, 41] on icon "save" at bounding box center [395, 41] width 17 height 17
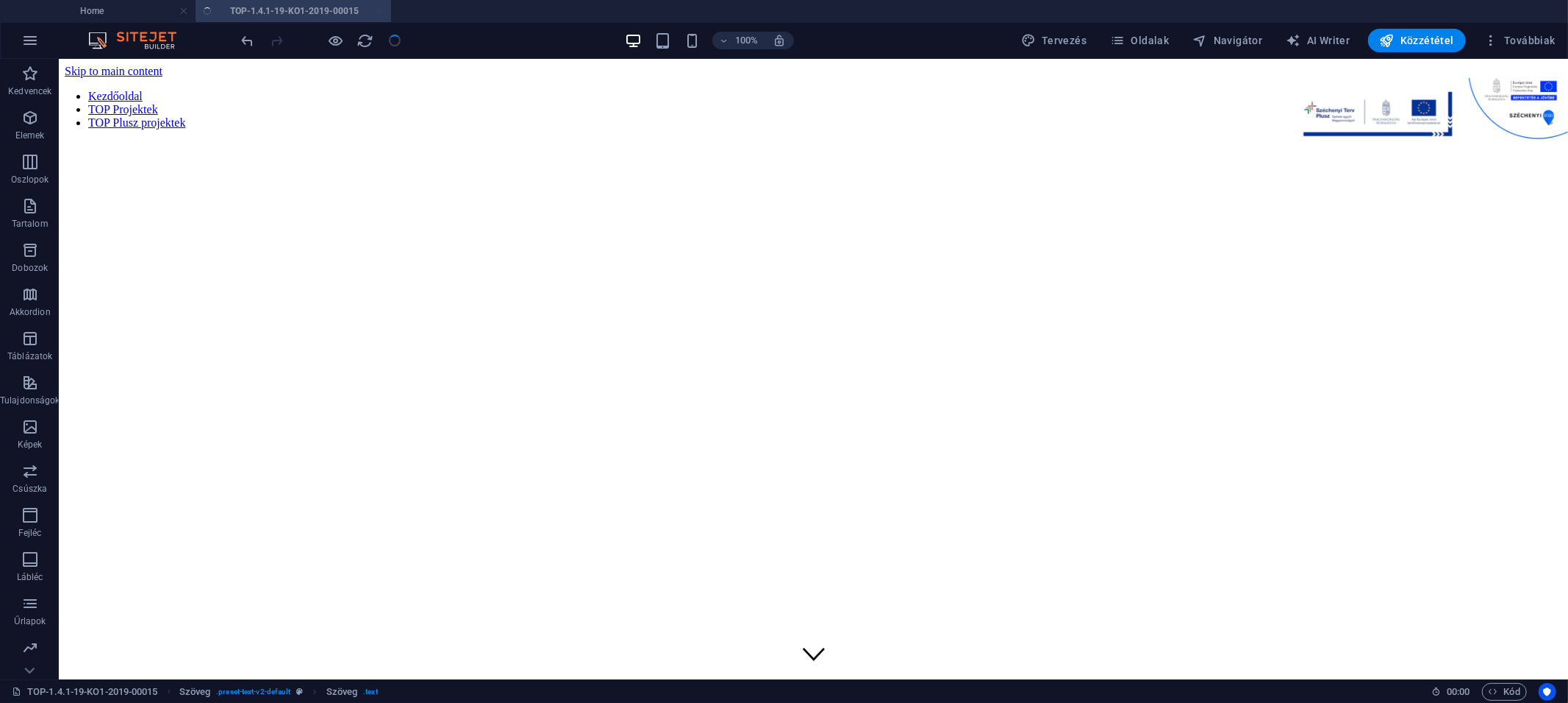
scroll to position [1106, 0]
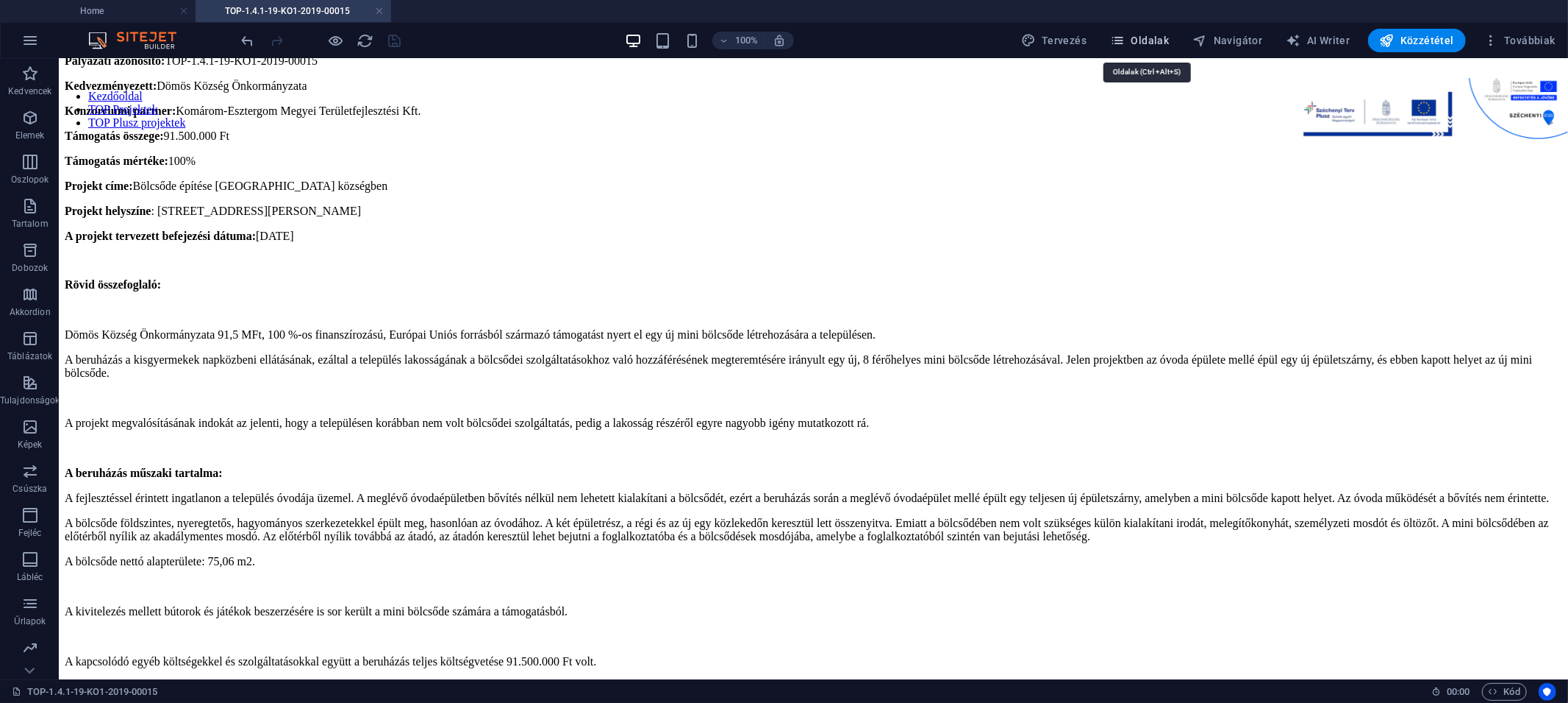
click at [1161, 45] on span "Oldalak" at bounding box center [1139, 40] width 58 height 15
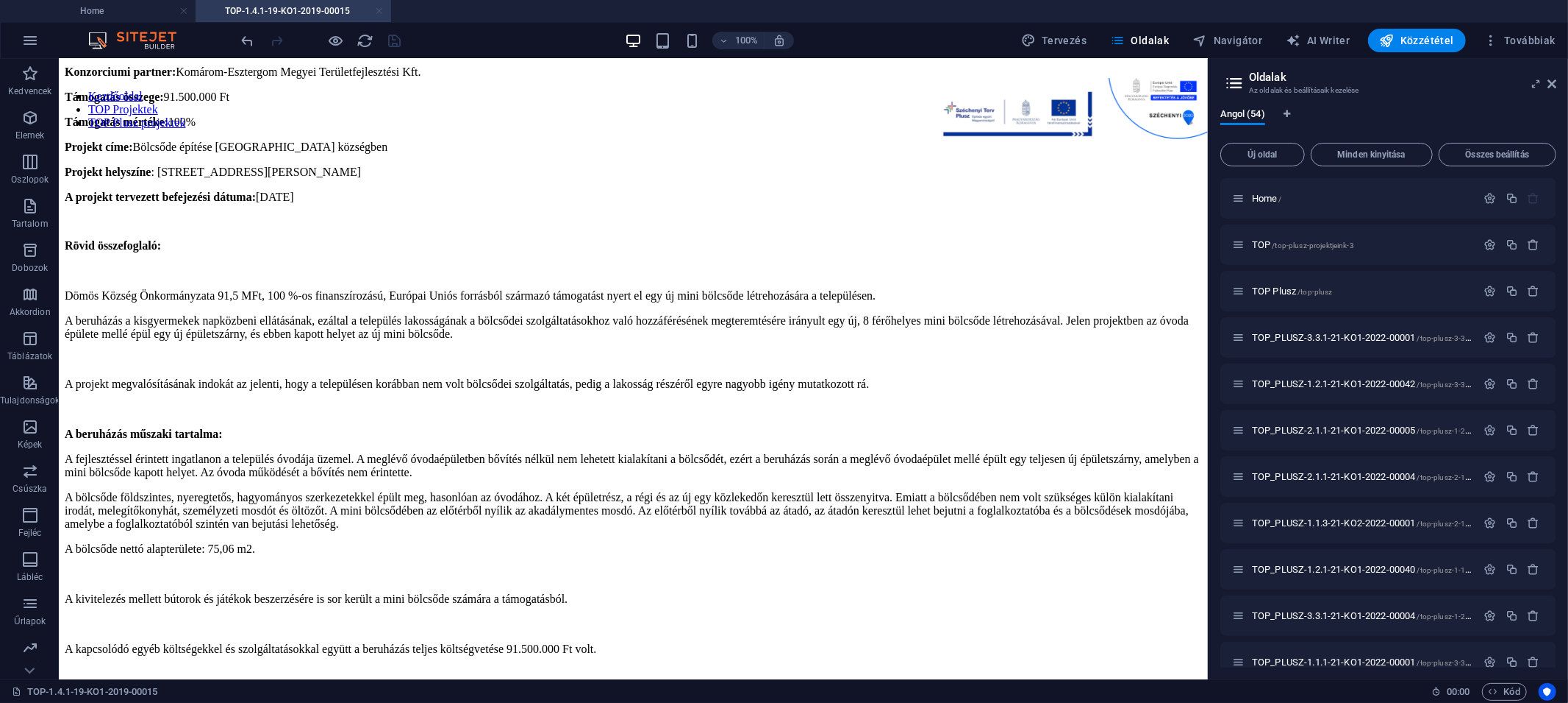
drag, startPoint x: 379, startPoint y: 10, endPoint x: 409, endPoint y: 34, distance: 38.4
click at [379, 10] on link at bounding box center [379, 12] width 9 height 14
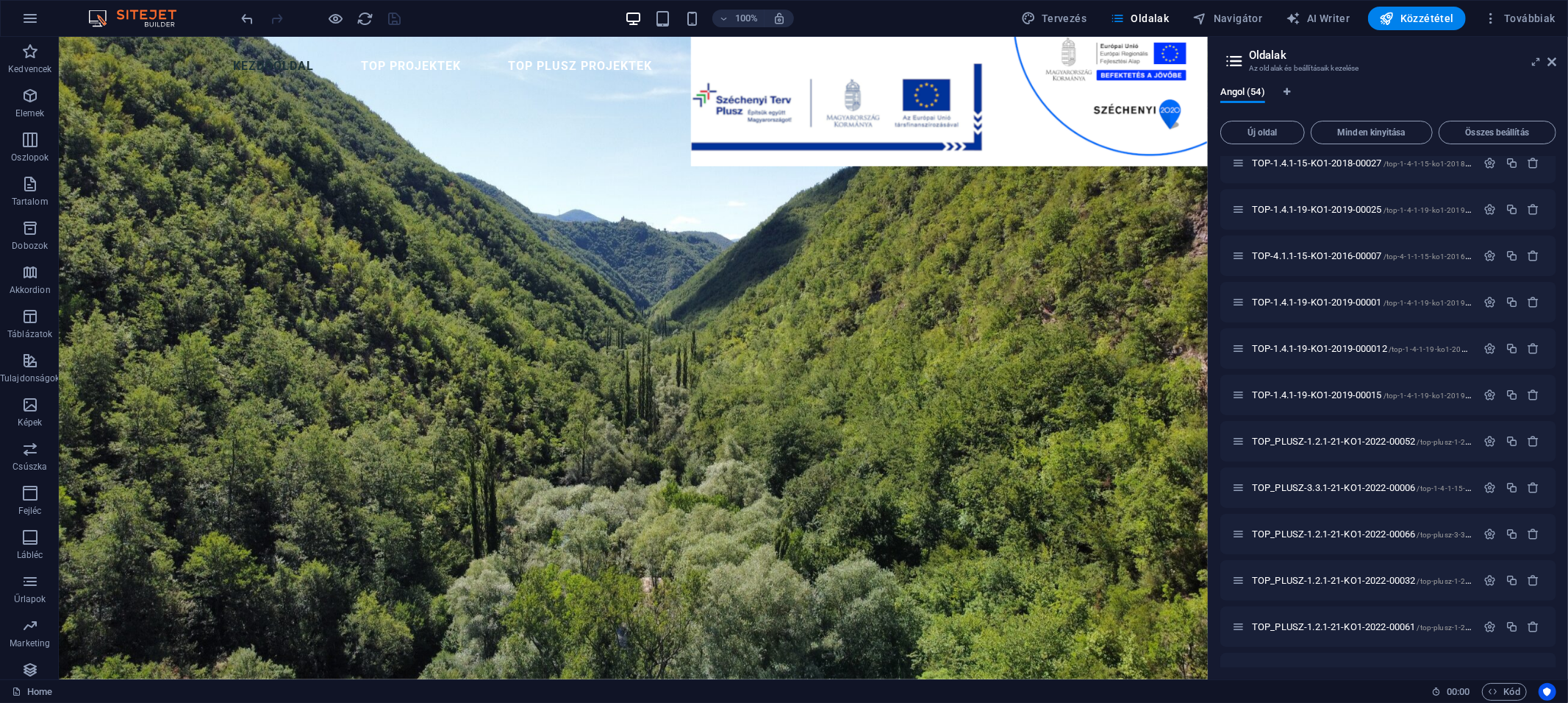
scroll to position [983, 0]
click at [1372, 398] on icon "button" at bounding box center [1512, 399] width 12 height 12
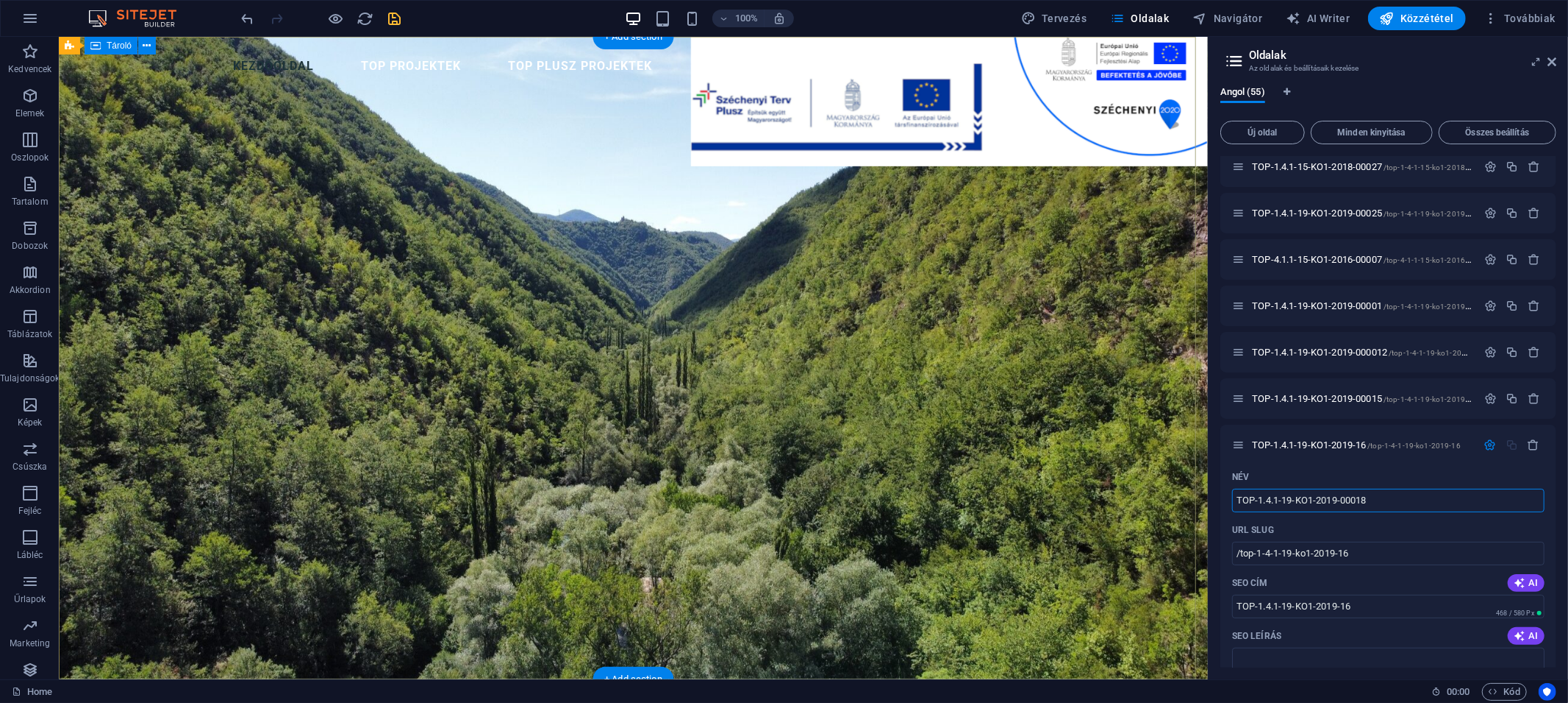
type input "TOP-1.4.1-19-KO1-2019-00018"
type input "/top-1-4-1-19-ko1-2019-00018"
type input "TOP-1.4.1-19-KO1-2019-00018"
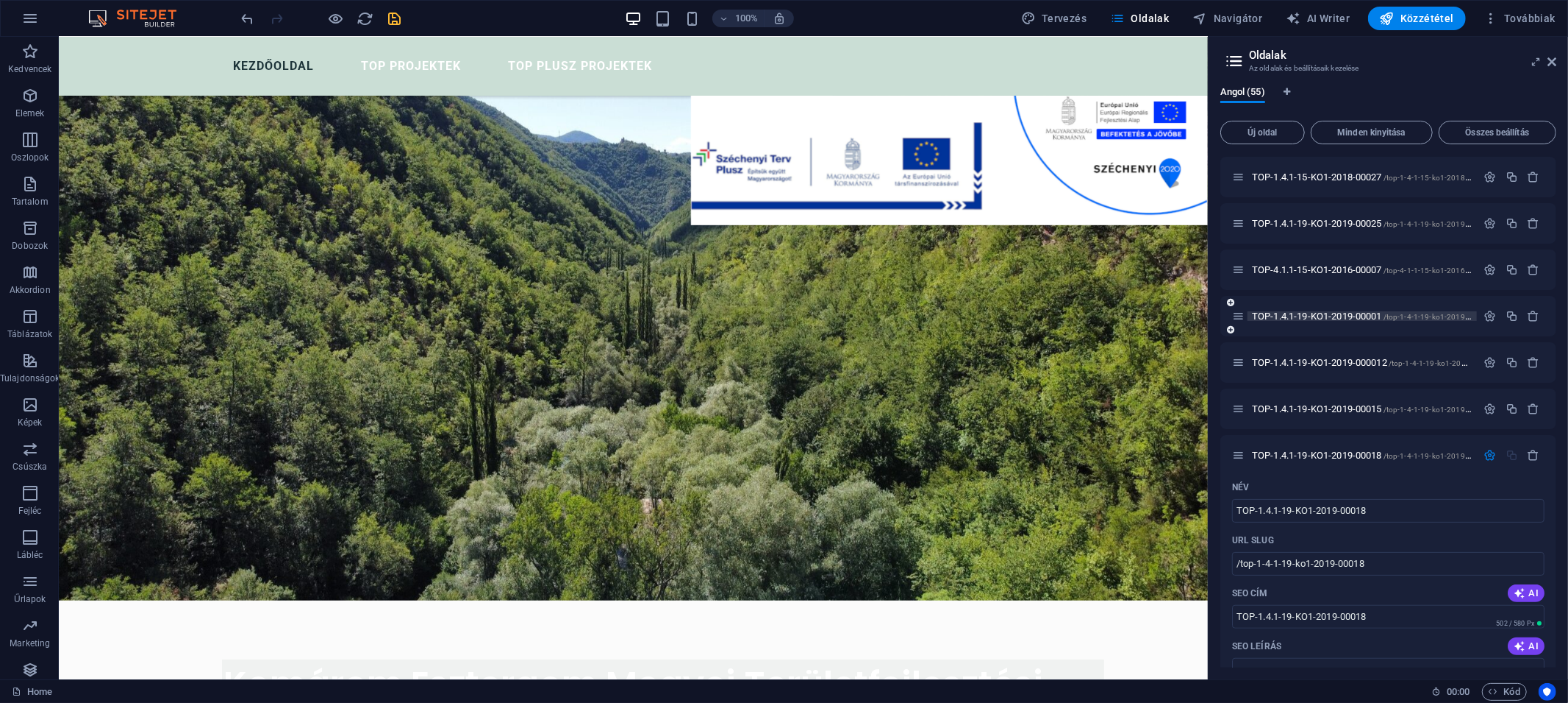
scroll to position [961, 0]
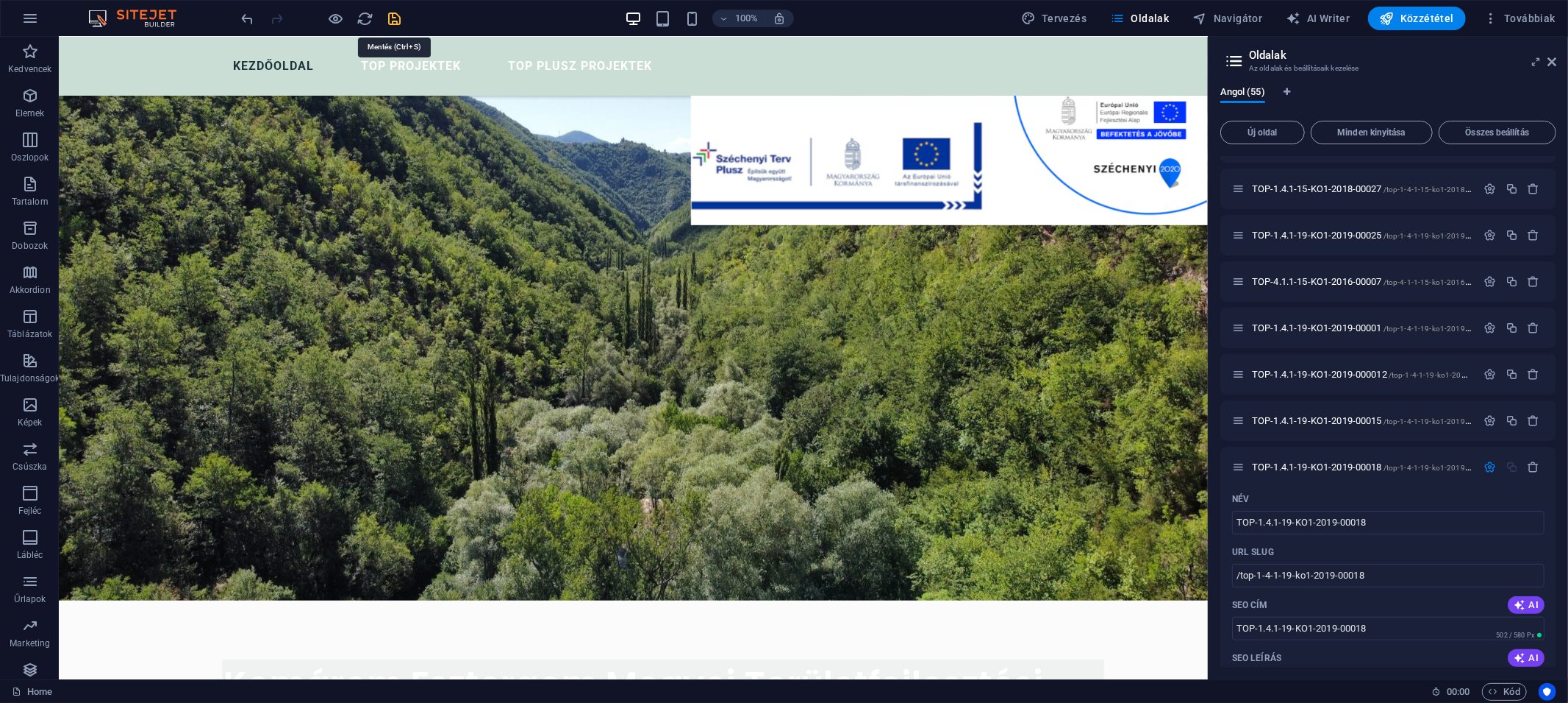
click at [398, 15] on icon "save" at bounding box center [395, 19] width 17 height 17
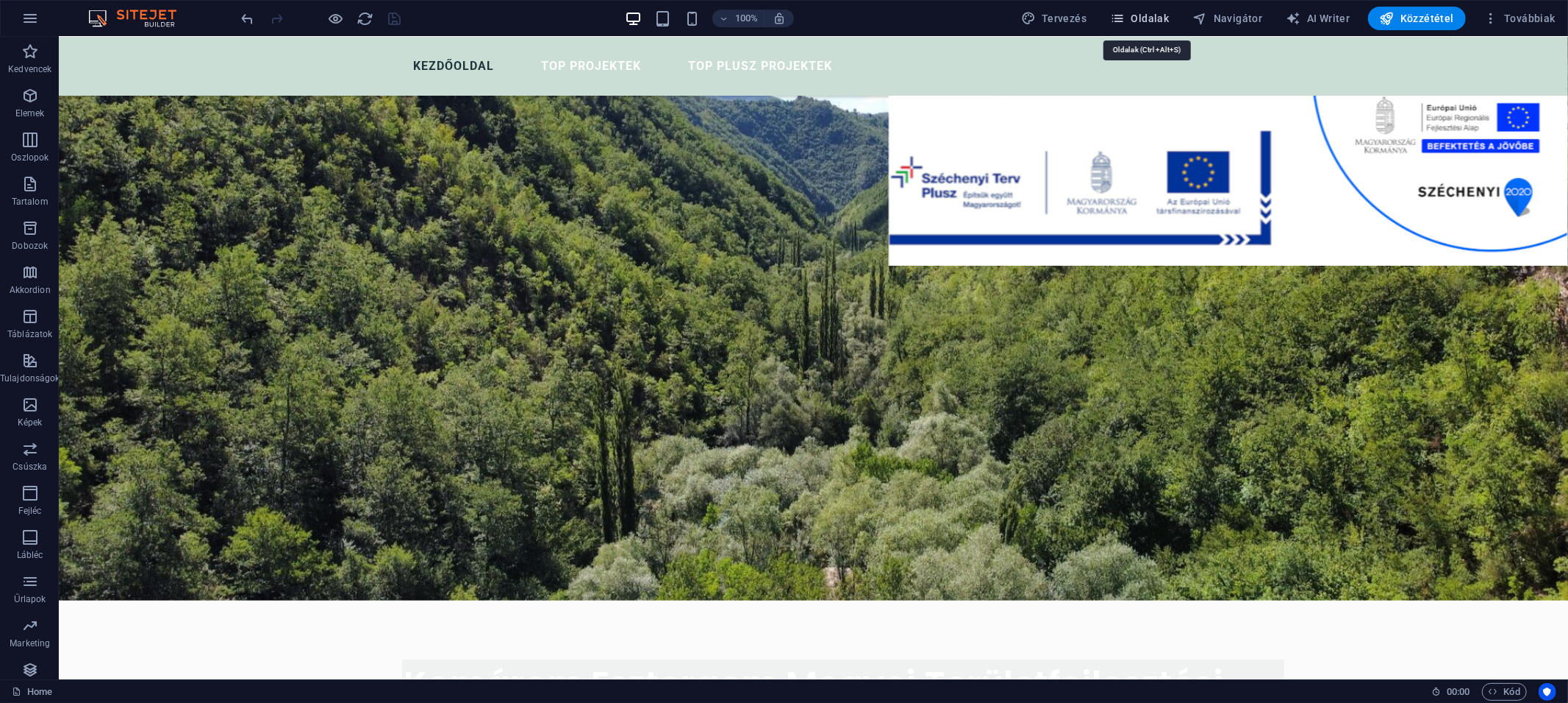
click at [1152, 20] on span "Oldalak" at bounding box center [1139, 18] width 58 height 15
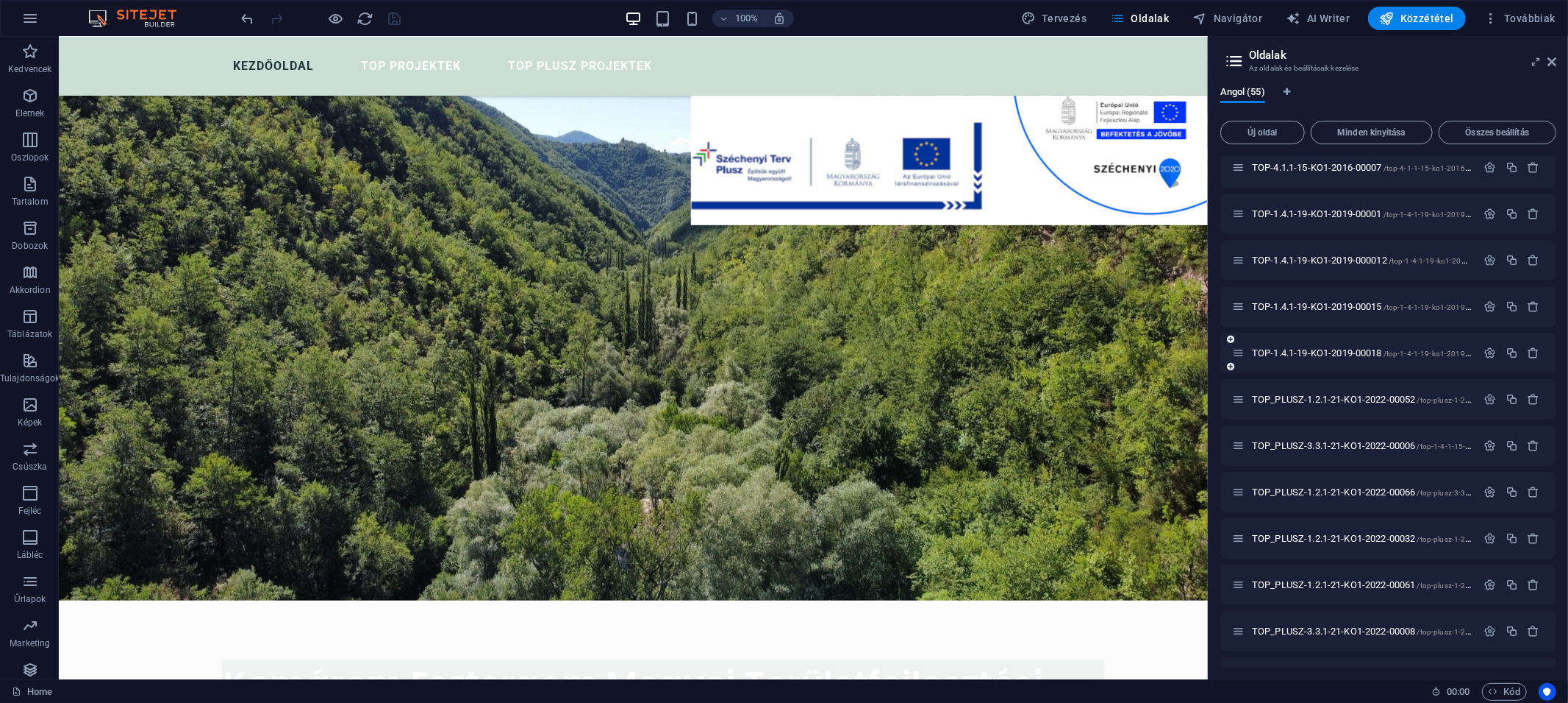
scroll to position [1074, 0]
click at [1321, 354] on span "TOP-1.4.1-19-KO1-2019-00018 /top-1-4-1-19-ko1-2019-00018" at bounding box center [1372, 353] width 239 height 11
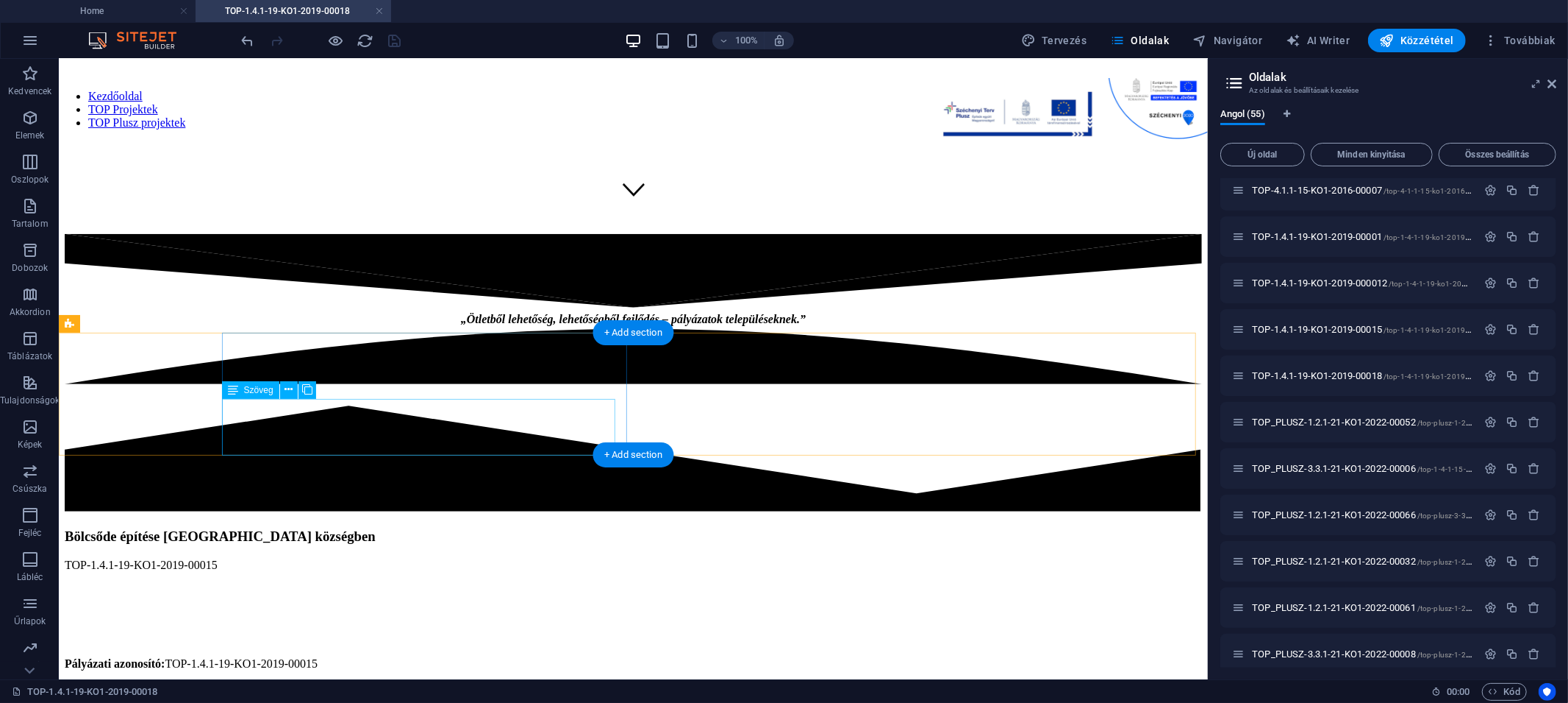
scroll to position [467, 0]
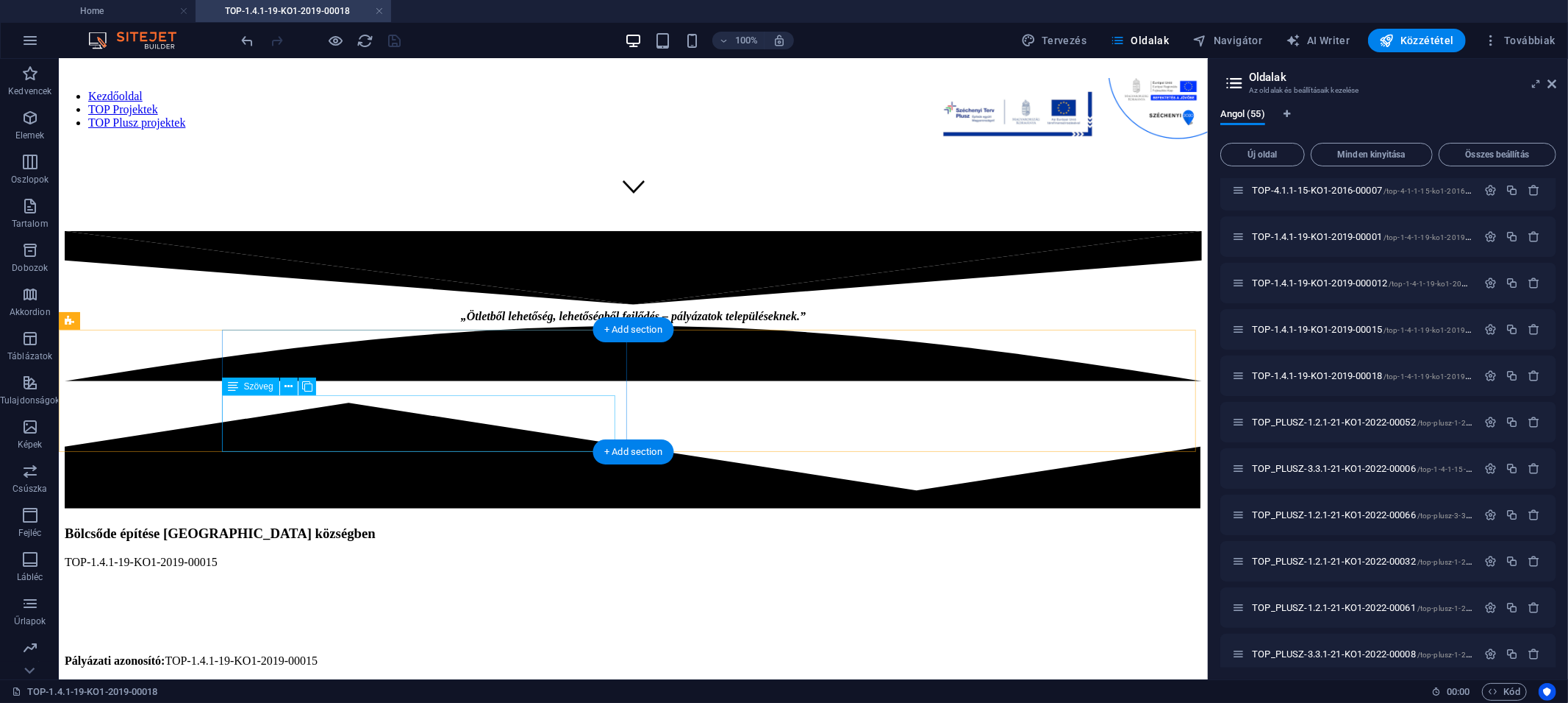
click at [320, 555] on div "TOP-1.4.1-19-KO1-2019-00015" at bounding box center [632, 586] width 1138 height 63
click at [319, 555] on div "TOP-1.4.1-19-KO1-2019-00015" at bounding box center [632, 586] width 1138 height 63
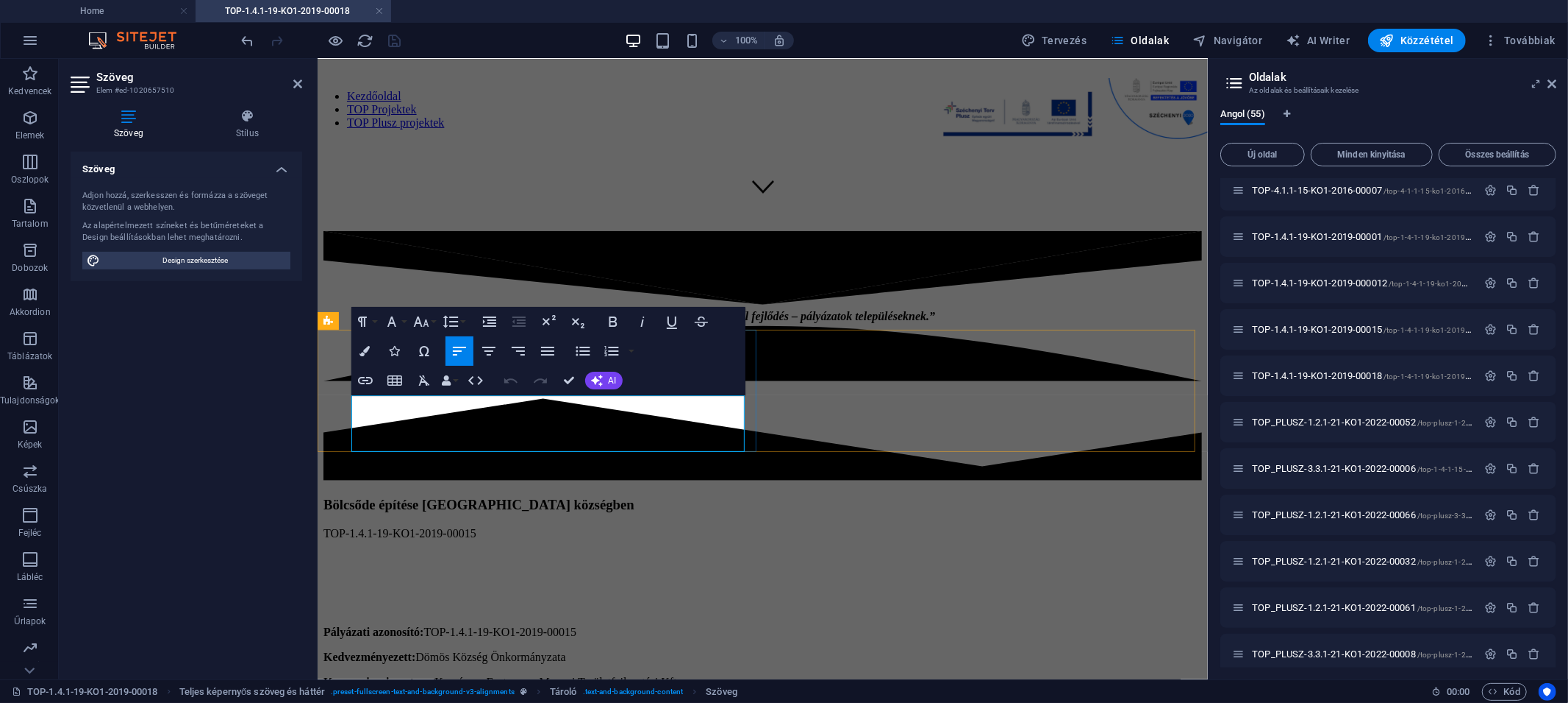
click at [408, 526] on p "TOP-1.4.1-19-KO1-2019-00015" at bounding box center [762, 532] width 879 height 13
click at [509, 551] on p at bounding box center [762, 557] width 879 height 13
click at [522, 526] on p "TOP-1.4.1-19-KO1-2019-00018" at bounding box center [762, 532] width 879 height 13
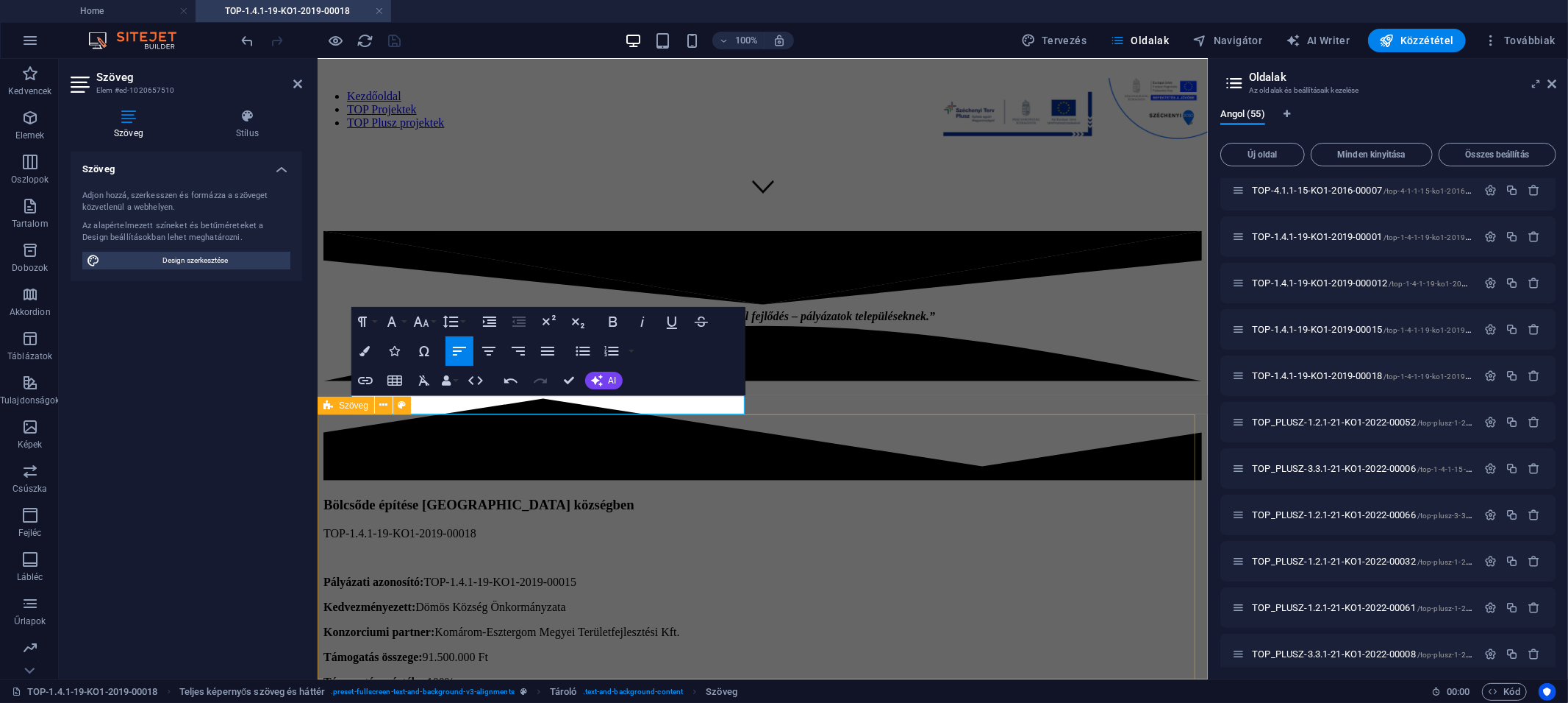
click at [529, 551] on div "Pályázati azonosító: TOP-1.4.1-19-KO1-2019-00015 Kedvezményezett: Dömös Község …" at bounding box center [762, 657] width 879 height 212
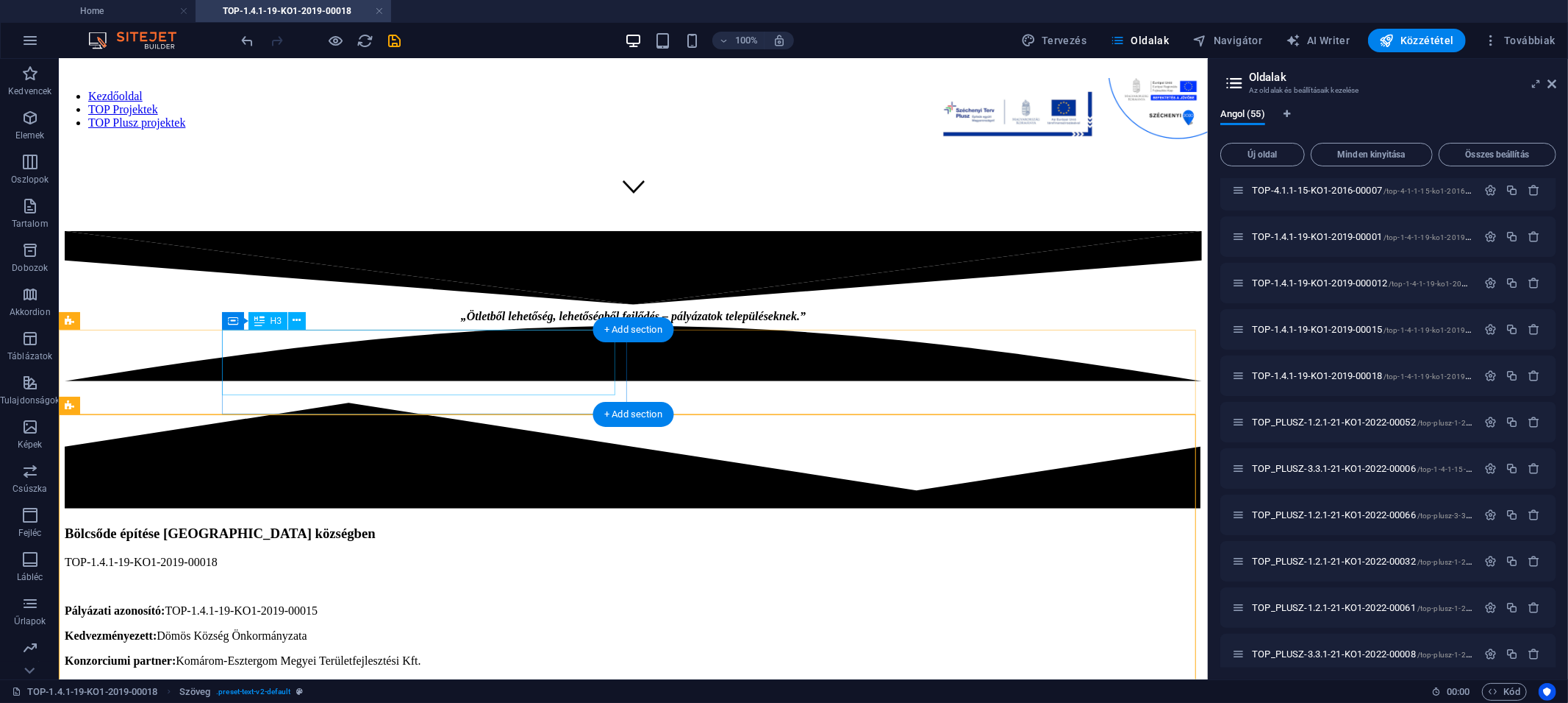
click at [434, 524] on div "Bölcsőde építése [GEOGRAPHIC_DATA] községben" at bounding box center [632, 532] width 1138 height 16
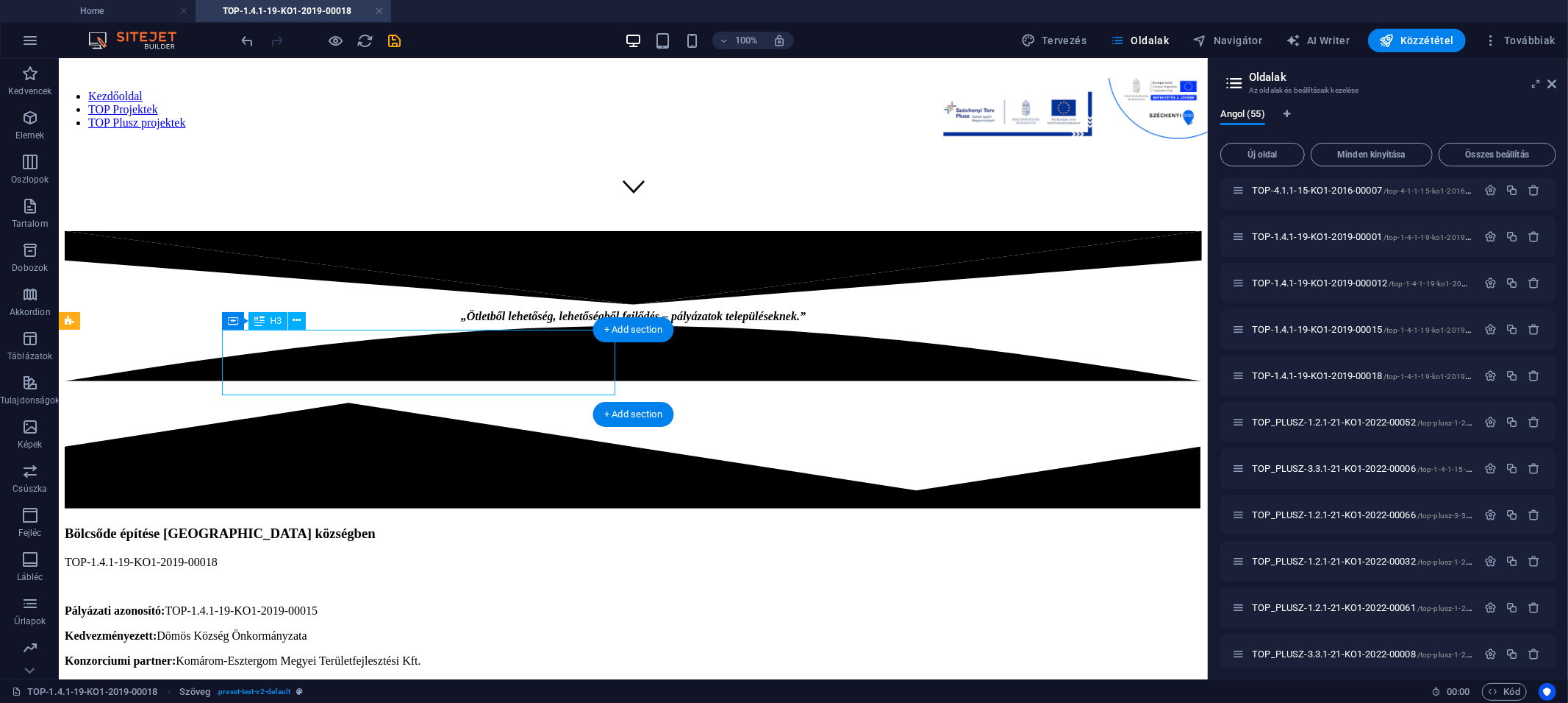
click at [434, 524] on div "Bölcsőde építése [GEOGRAPHIC_DATA] községben" at bounding box center [632, 532] width 1138 height 16
click at [175, 524] on h3 "Bölcsőde építése [GEOGRAPHIC_DATA] községben" at bounding box center [632, 532] width 1138 height 16
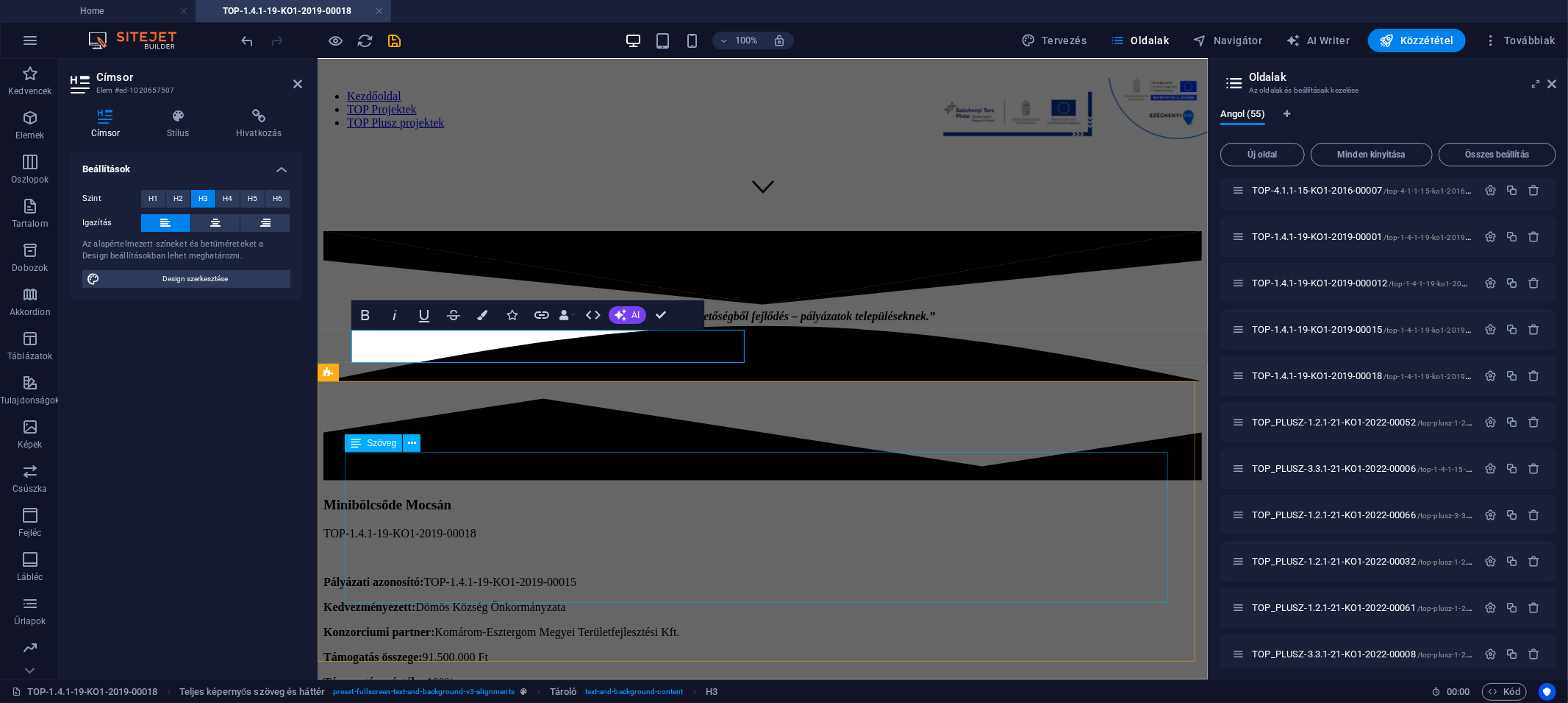
click at [436, 563] on div "Pályázati azonosító: TOP-1.4.1-19-KO1-2019-00015 Kedvezményezett: Dömös Község …" at bounding box center [762, 668] width 879 height 188
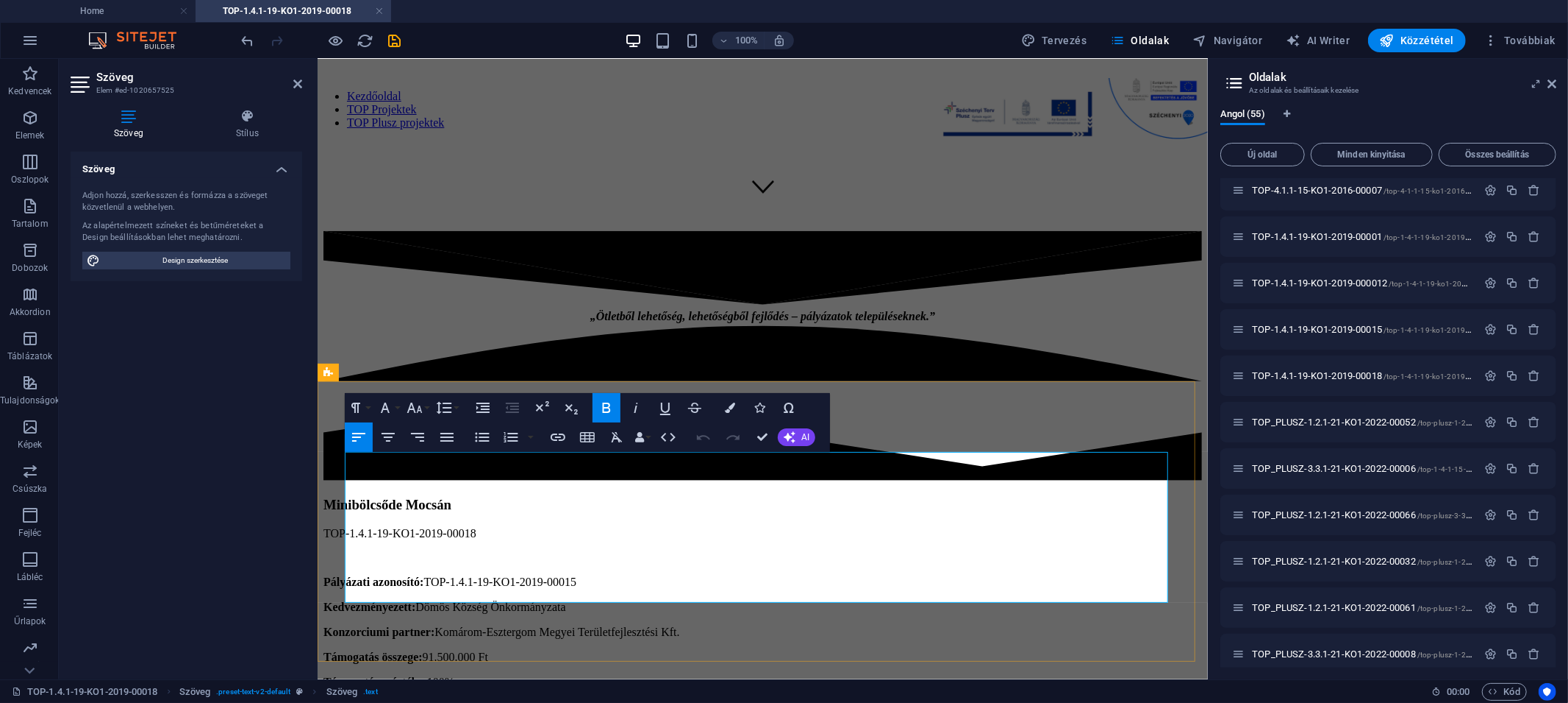
click at [470, 563] on p "Konzorciumi partner: Komárom-Esztergom Megyei Területfejlesztési Kft." at bounding box center [762, 631] width 879 height 13
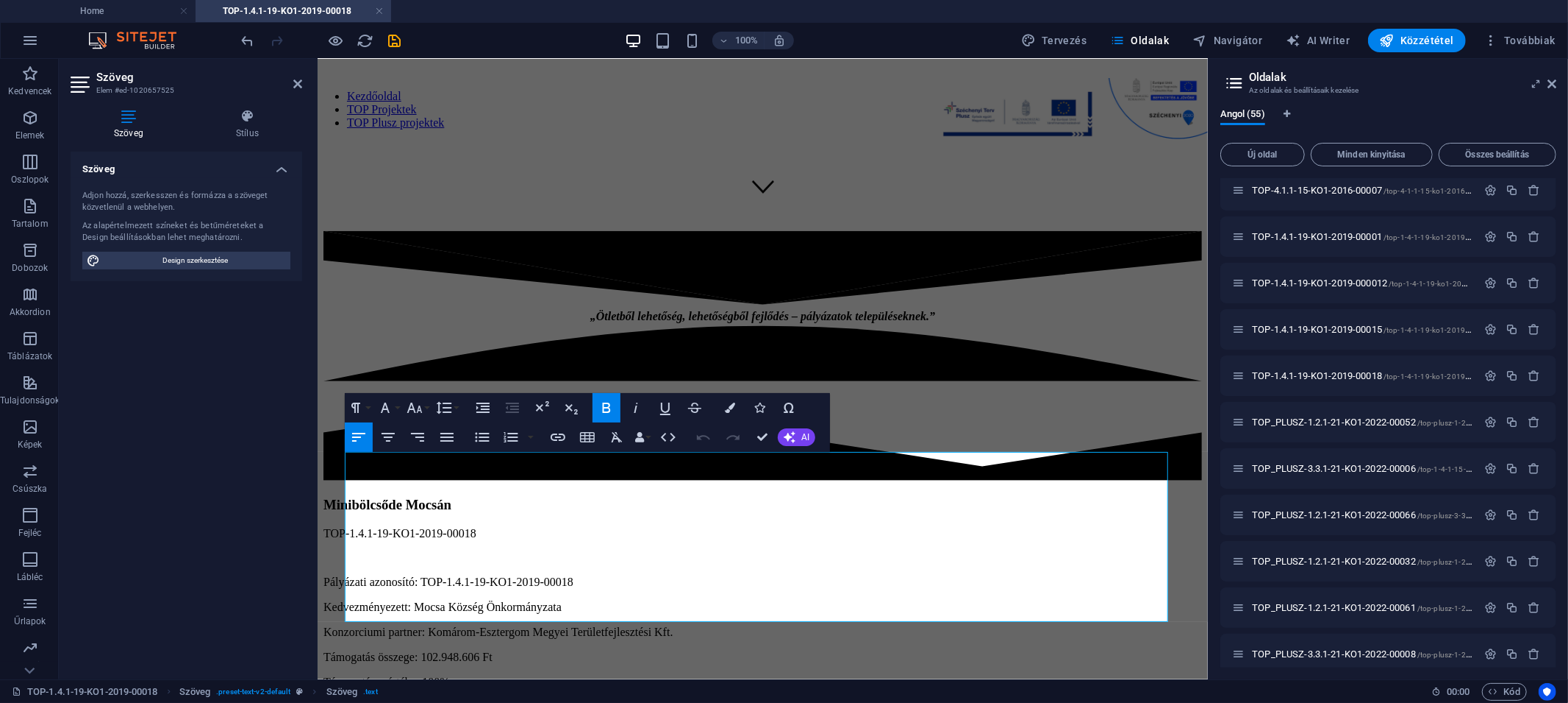
scroll to position [4551, 0]
drag, startPoint x: 444, startPoint y: 462, endPoint x: 322, endPoint y: 460, distance: 122.0
click at [323, 551] on div "Pályázati azonosító: TOP-1.4.1-19-KO1-2019-00018 Kedvezményezett: Mocsa Község …" at bounding box center [762, 669] width 879 height 237
click at [609, 406] on icon "button" at bounding box center [607, 407] width 8 height 10
drag, startPoint x: 438, startPoint y: 481, endPoint x: 839, endPoint y: 503, distance: 401.6
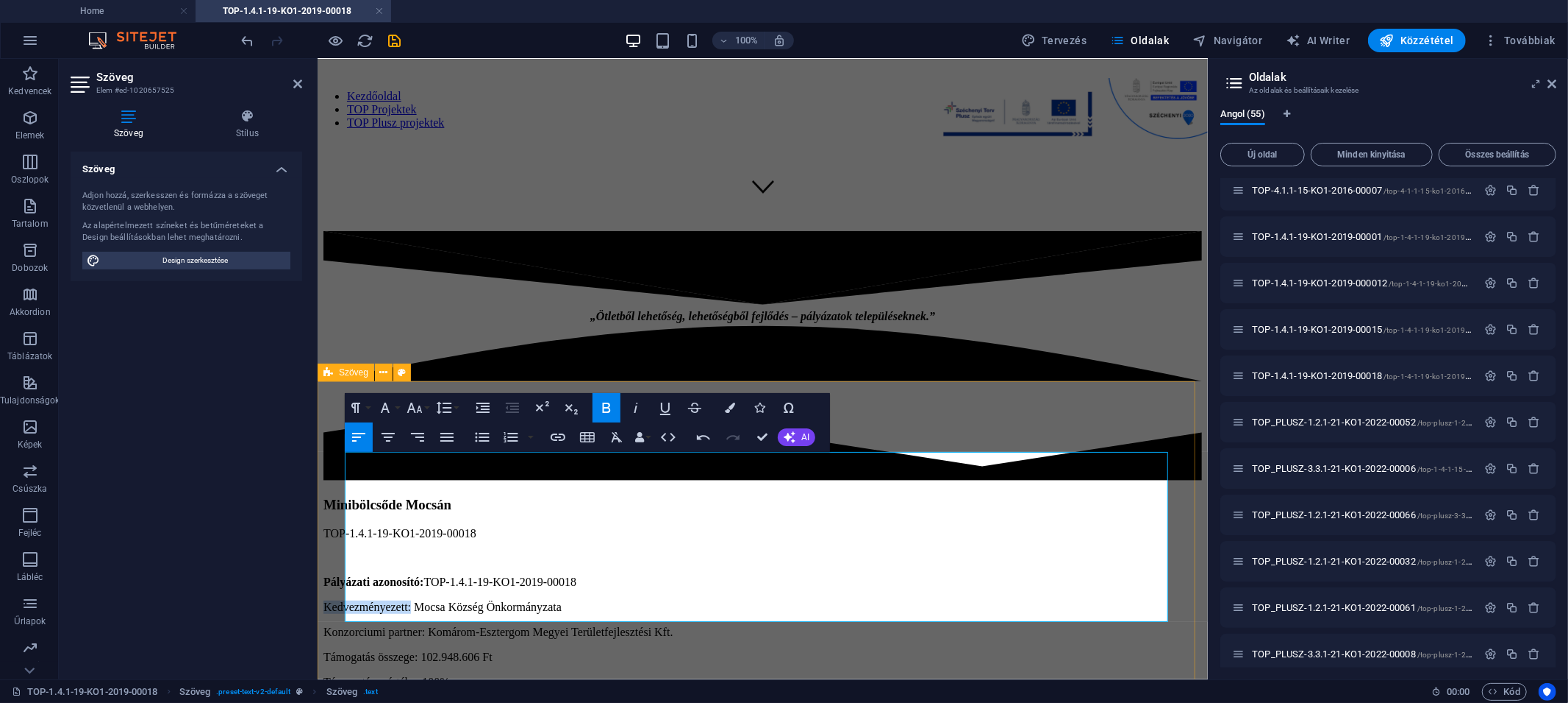
click at [608, 402] on icon "button" at bounding box center [607, 407] width 18 height 18
drag, startPoint x: 448, startPoint y: 500, endPoint x: 340, endPoint y: 500, distance: 108.0
click at [340, 551] on div "Pályázati azonosító: TOP-1.4.1-19-KO1-2019-00018 Kedvezményezett: Mocsa Község …" at bounding box center [762, 669] width 879 height 237
click at [607, 411] on icon "button" at bounding box center [607, 407] width 8 height 10
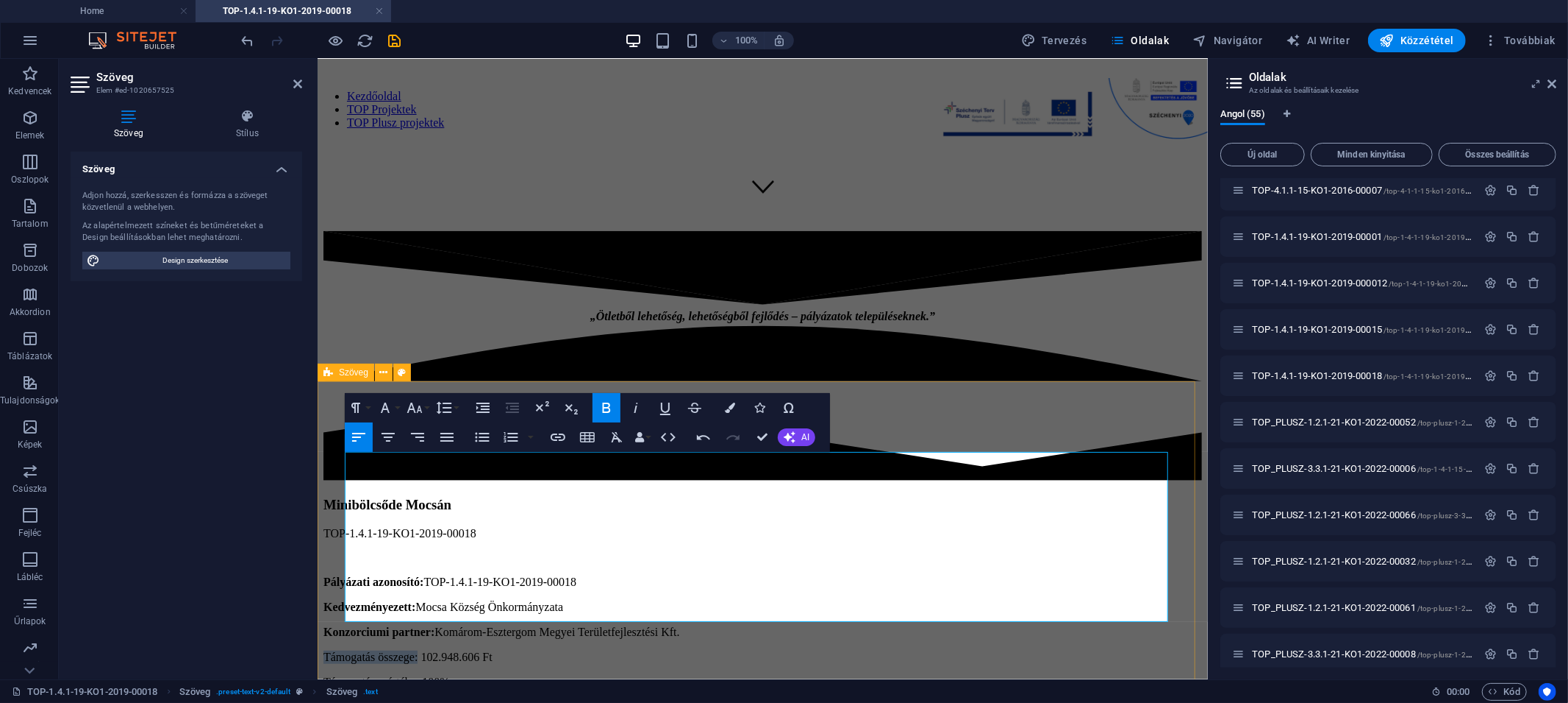
drag, startPoint x: 402, startPoint y: 517, endPoint x: 310, endPoint y: 522, distance: 92.1
click at [603, 409] on icon "button" at bounding box center [607, 407] width 8 height 10
drag, startPoint x: 454, startPoint y: 540, endPoint x: 329, endPoint y: 534, distance: 125.1
click at [329, 551] on div "Pályázati azonosító: TOP-1.4.1-19-KO1-2019-00018 Kedvezményezett: Mocsa Község …" at bounding box center [762, 669] width 879 height 237
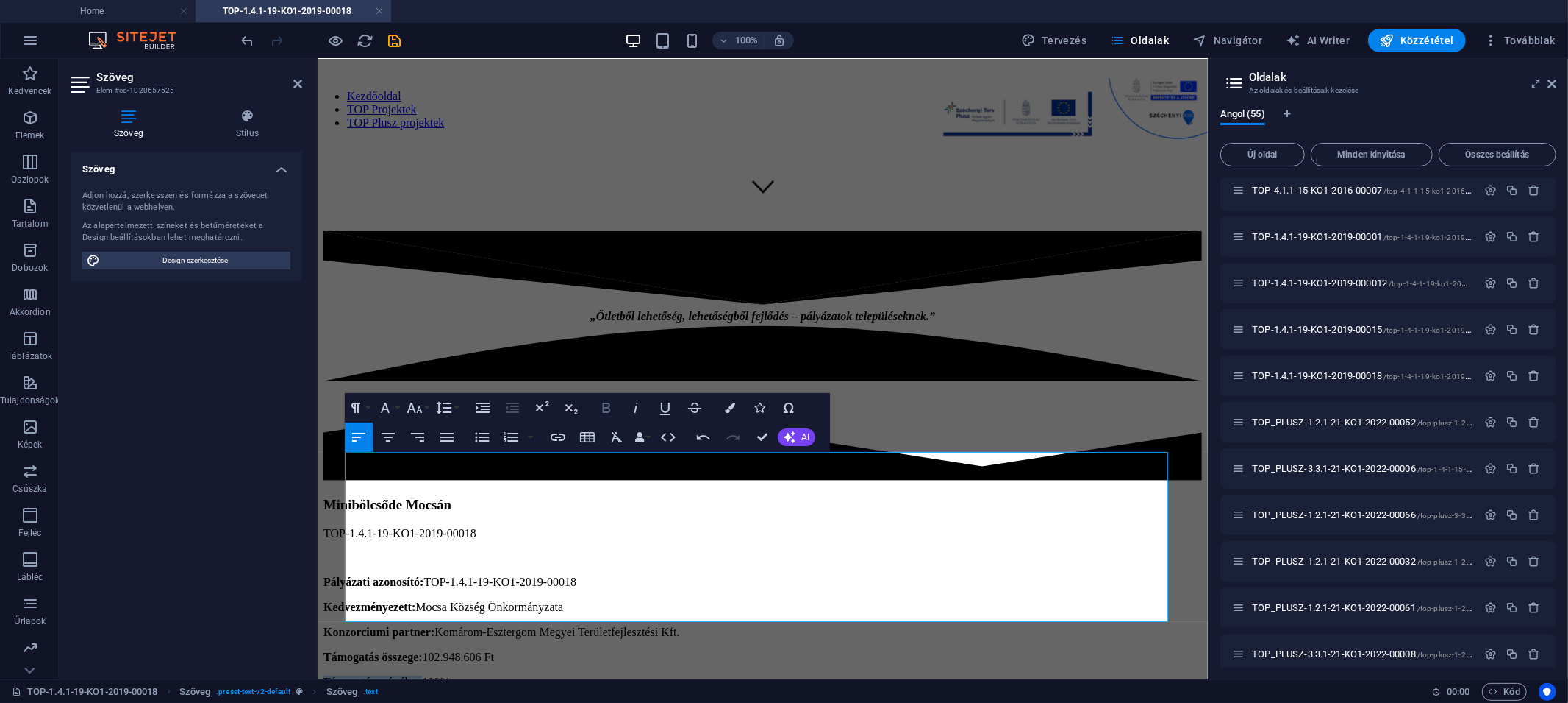
click at [600, 407] on icon "button" at bounding box center [607, 407] width 18 height 18
drag, startPoint x: 410, startPoint y: 558, endPoint x: 331, endPoint y: 554, distance: 79.1
click at [331, 554] on div "Pályázati azonosító: TOP-1.4.1-19-KO1-2019-00018 Kedvezményezett: Mocsa Község …" at bounding box center [762, 669] width 879 height 237
click at [603, 410] on icon "button" at bounding box center [607, 407] width 8 height 10
drag, startPoint x: 433, startPoint y: 577, endPoint x: 335, endPoint y: 573, distance: 98.1
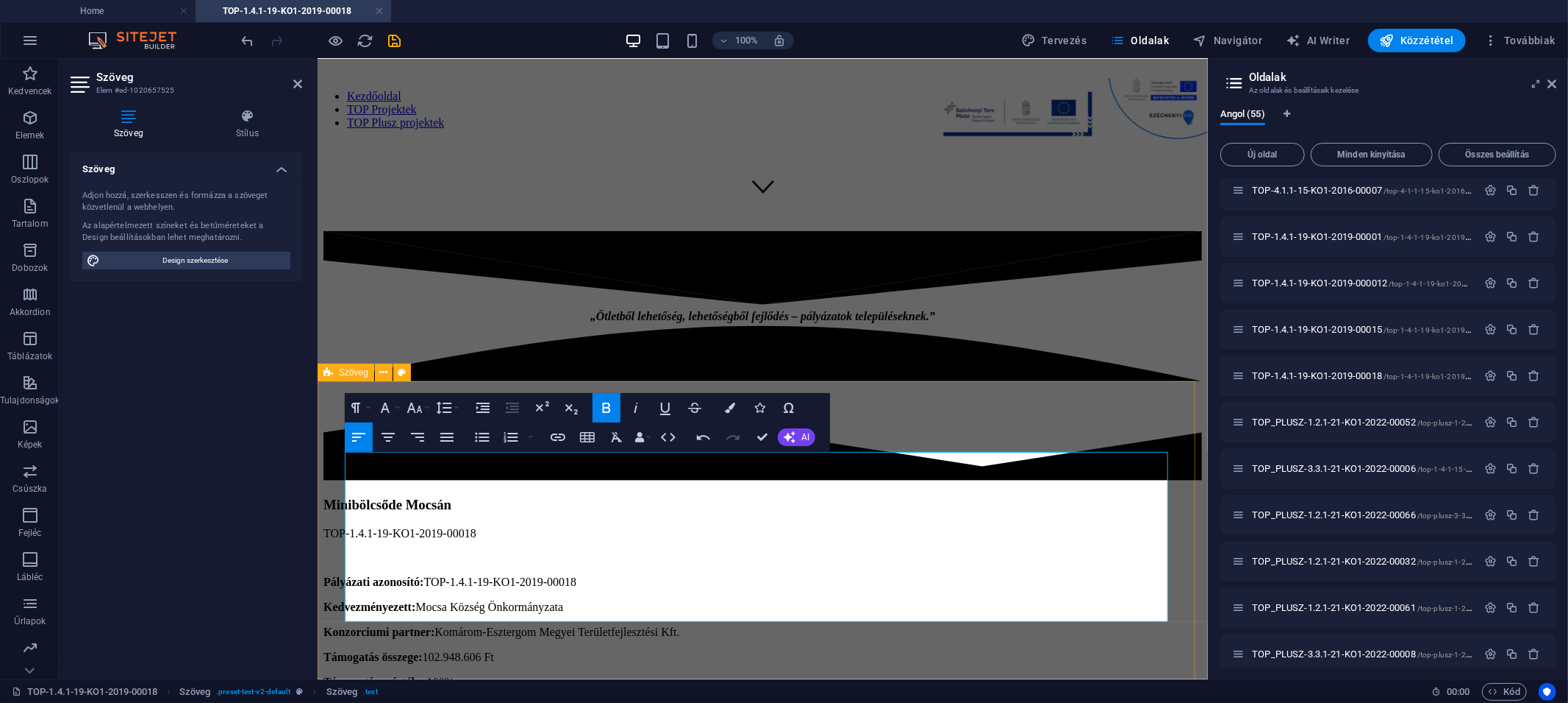
click at [331, 563] on div "Pályázati azonosító: TOP-1.4.1-19-KO1-2019-00018 Kedvezményezett: Mocsa Község …" at bounding box center [762, 669] width 879 height 237
click at [612, 404] on icon "button" at bounding box center [607, 407] width 18 height 18
drag, startPoint x: 538, startPoint y: 591, endPoint x: 334, endPoint y: 591, distance: 204.0
click at [334, 563] on div "Pályázati azonosító: TOP-1.4.1-19-KO1-2019-00018 Kedvezményezett: Mocsa Község …" at bounding box center [762, 669] width 879 height 237
click at [603, 405] on icon "button" at bounding box center [607, 407] width 8 height 10
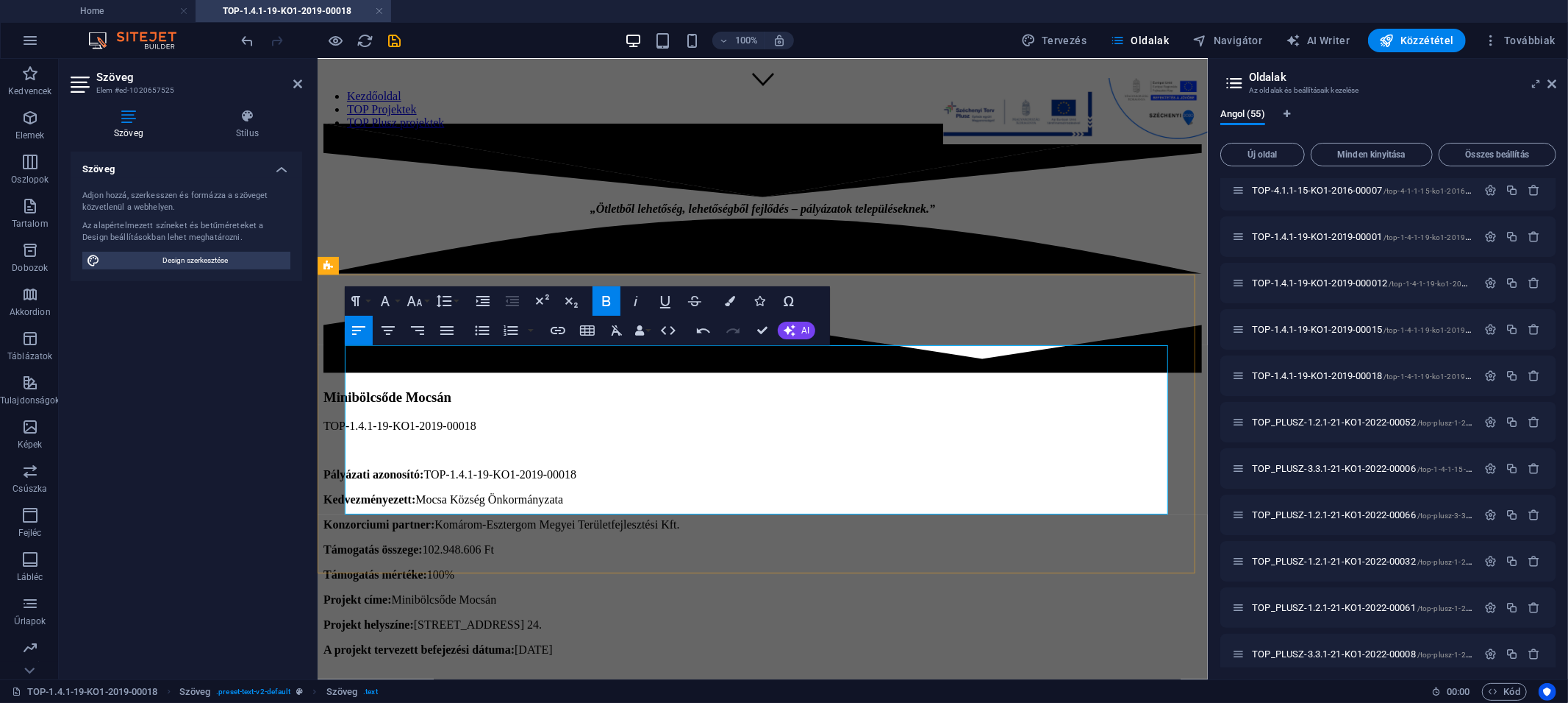
scroll to position [894, 0]
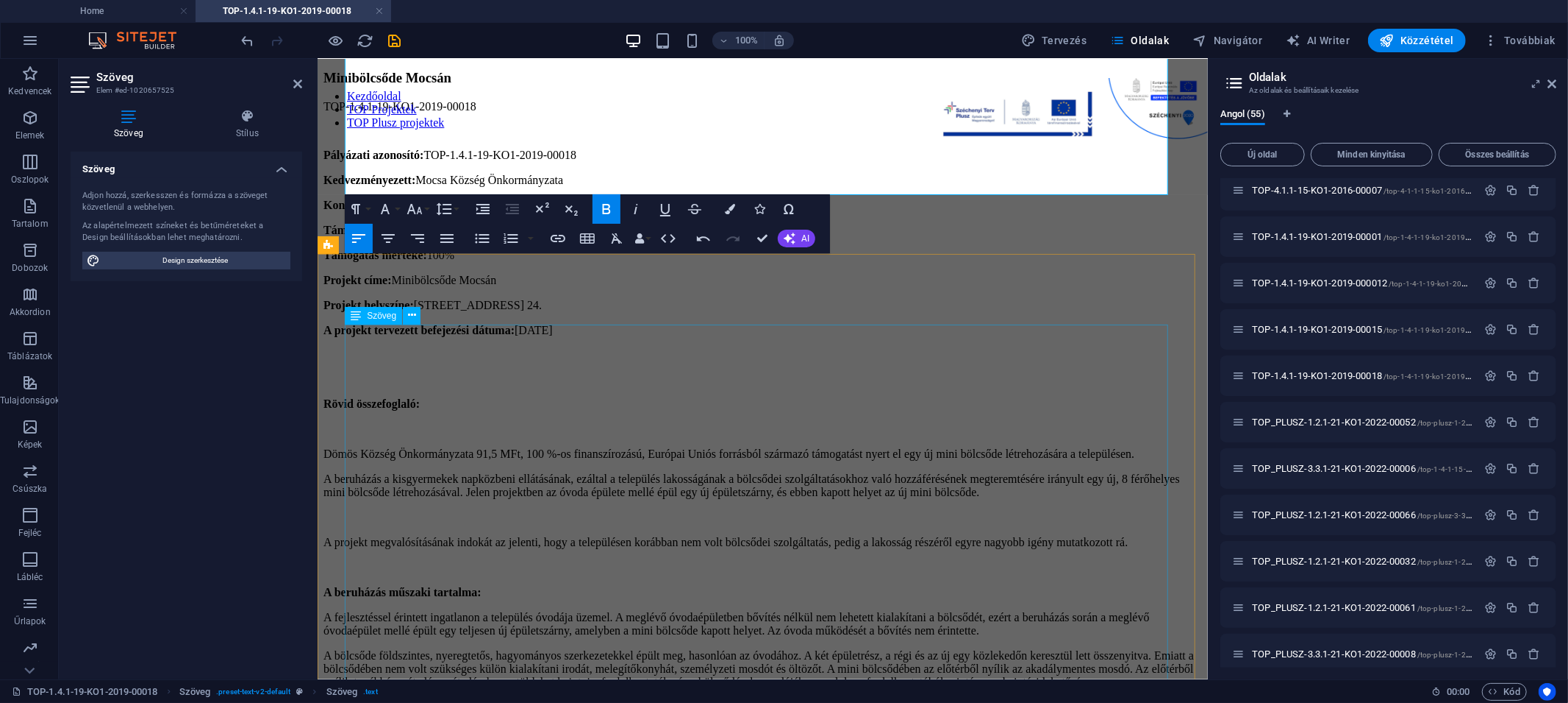
click at [540, 453] on div "Rövid összefoglaló: Dömös Község Önkormányzata 91,5 MFt, 100 %-os finanszírozás…" at bounding box center [762, 661] width 879 height 530
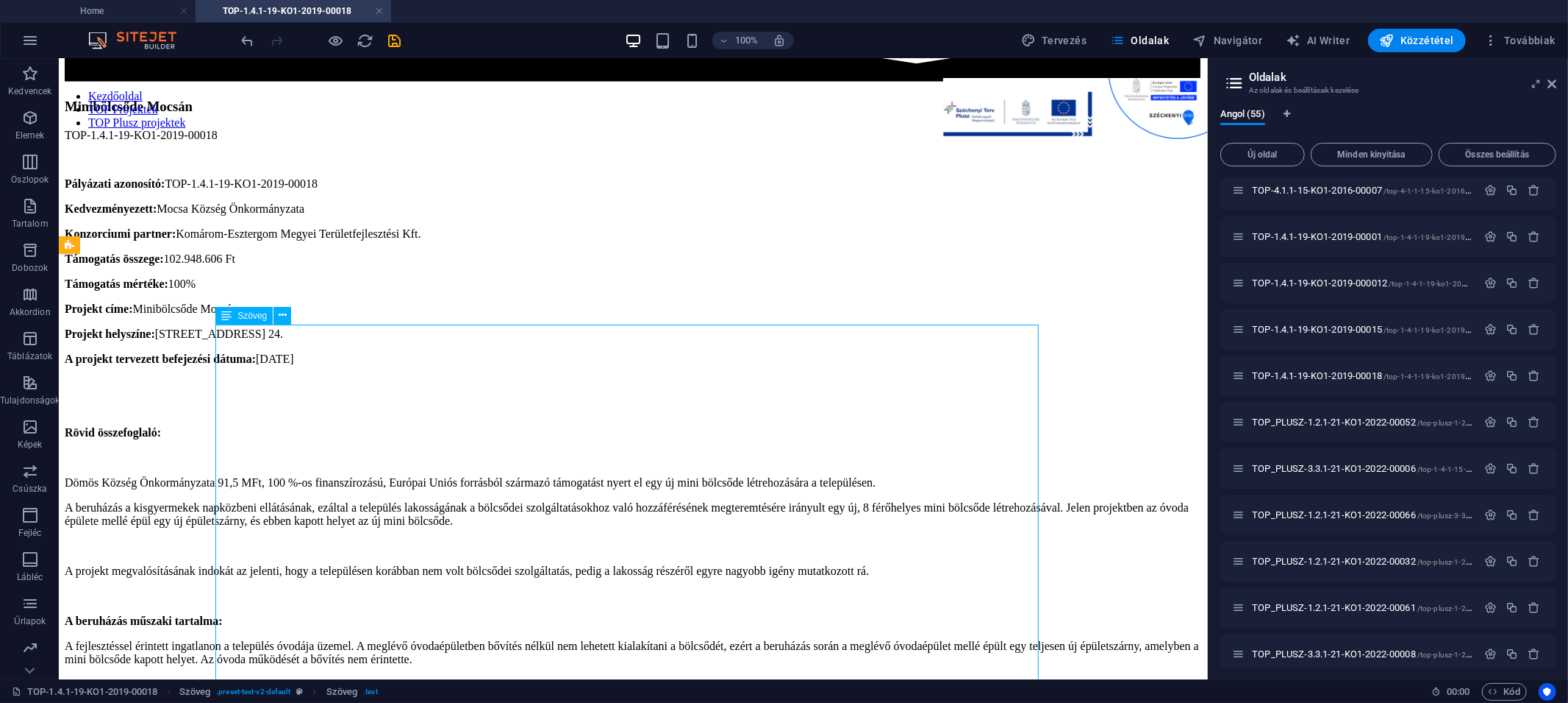
click at [544, 441] on div "Rövid összefoglaló: Dömös Község Önkormányzata 91,5 MFt, 100 %-os finanszírozás…" at bounding box center [632, 683] width 1138 height 517
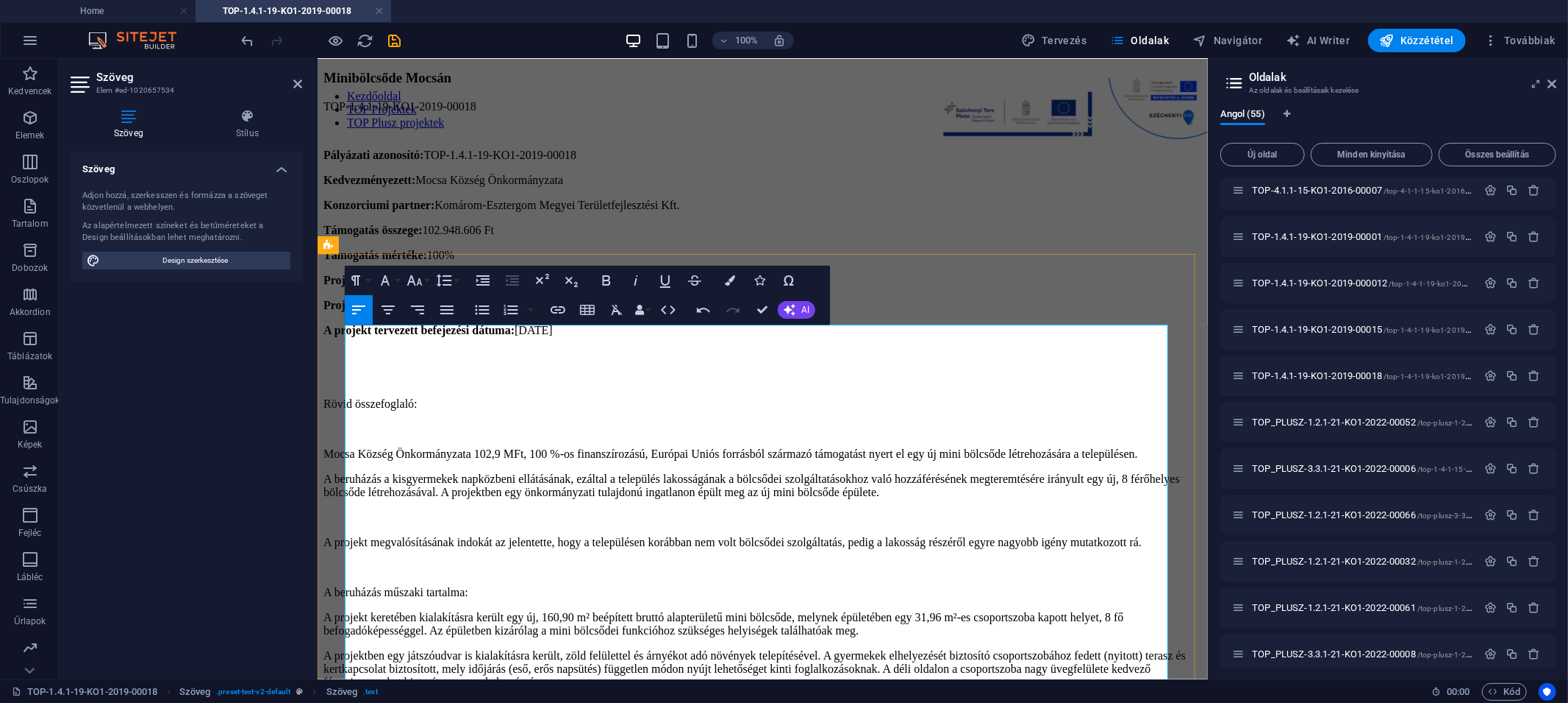
scroll to position [25611, 0]
click at [417, 396] on p "Rövid összefoglaló:" at bounding box center [762, 403] width 879 height 13
click at [600, 278] on icon "button" at bounding box center [607, 280] width 18 height 18
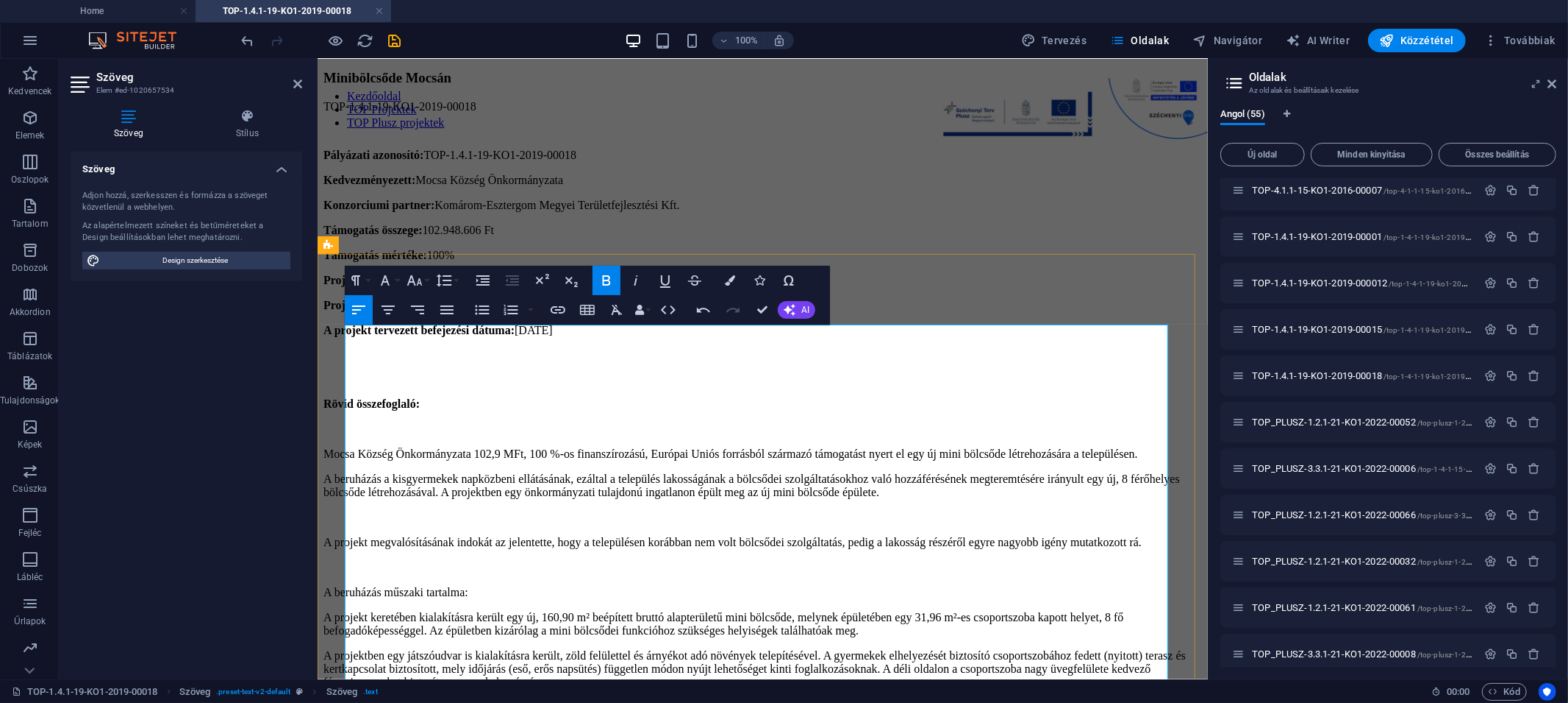
click at [451, 563] on p "A beruházás műszaki tartalma:" at bounding box center [762, 591] width 879 height 13
click at [607, 277] on icon "button" at bounding box center [607, 280] width 18 height 18
click at [395, 39] on icon "save" at bounding box center [395, 41] width 17 height 17
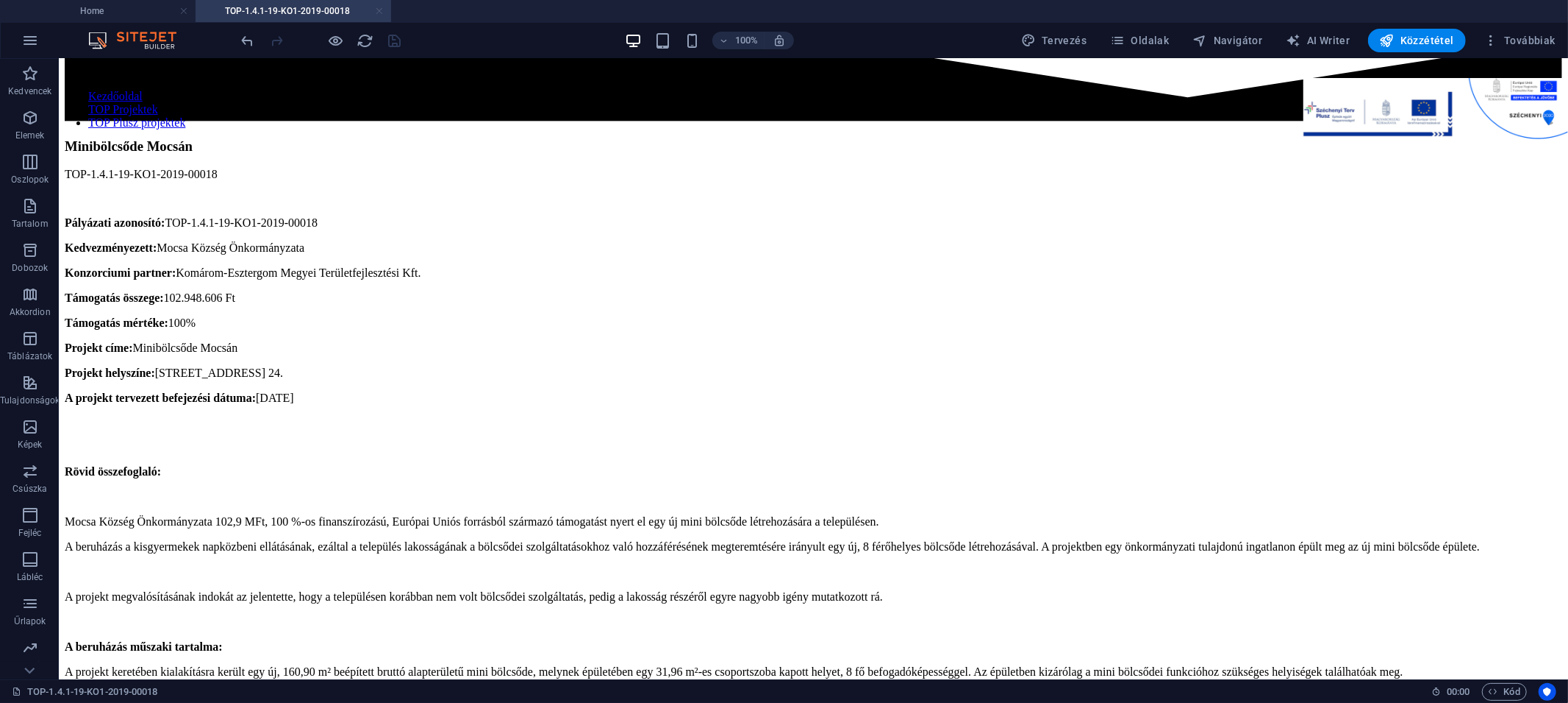
click at [381, 14] on link at bounding box center [379, 12] width 9 height 14
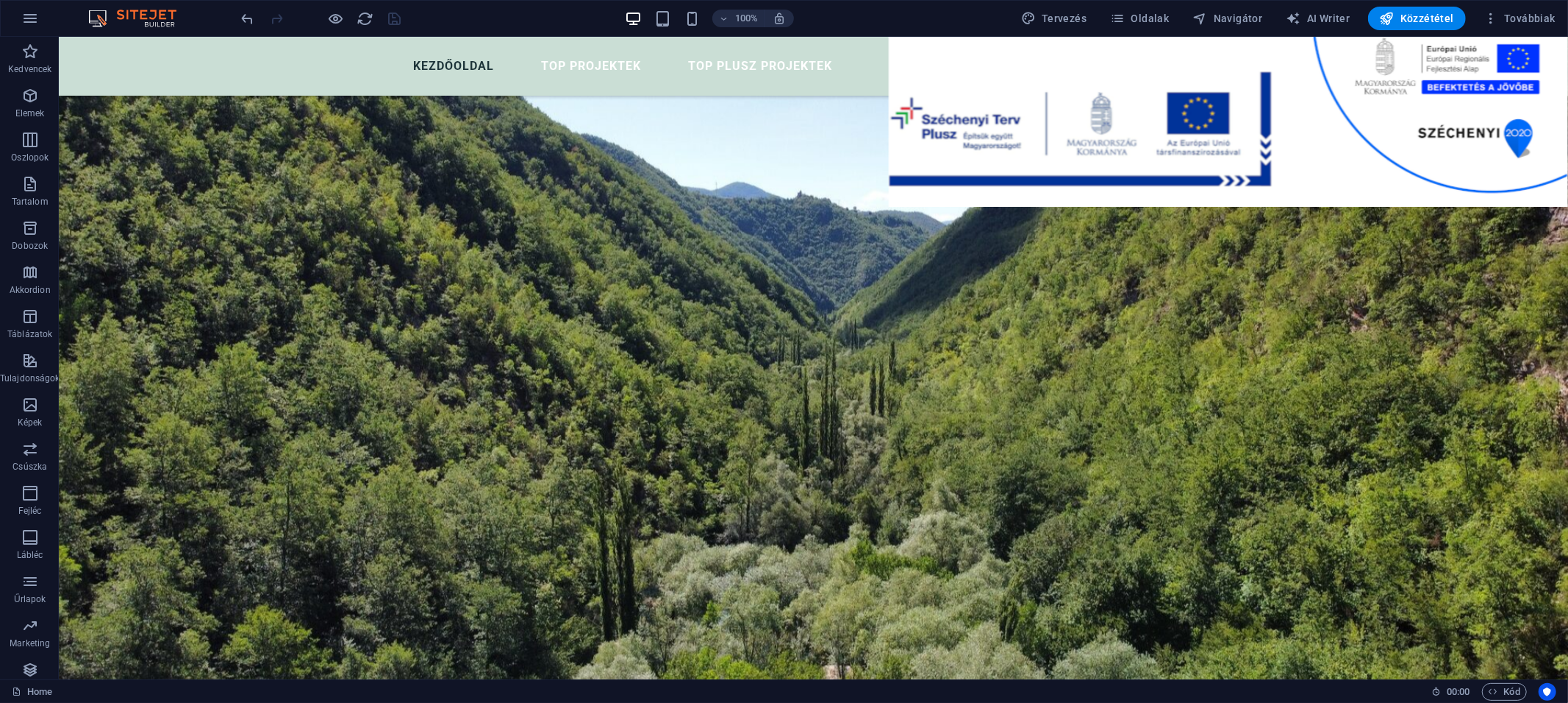
scroll to position [79, 0]
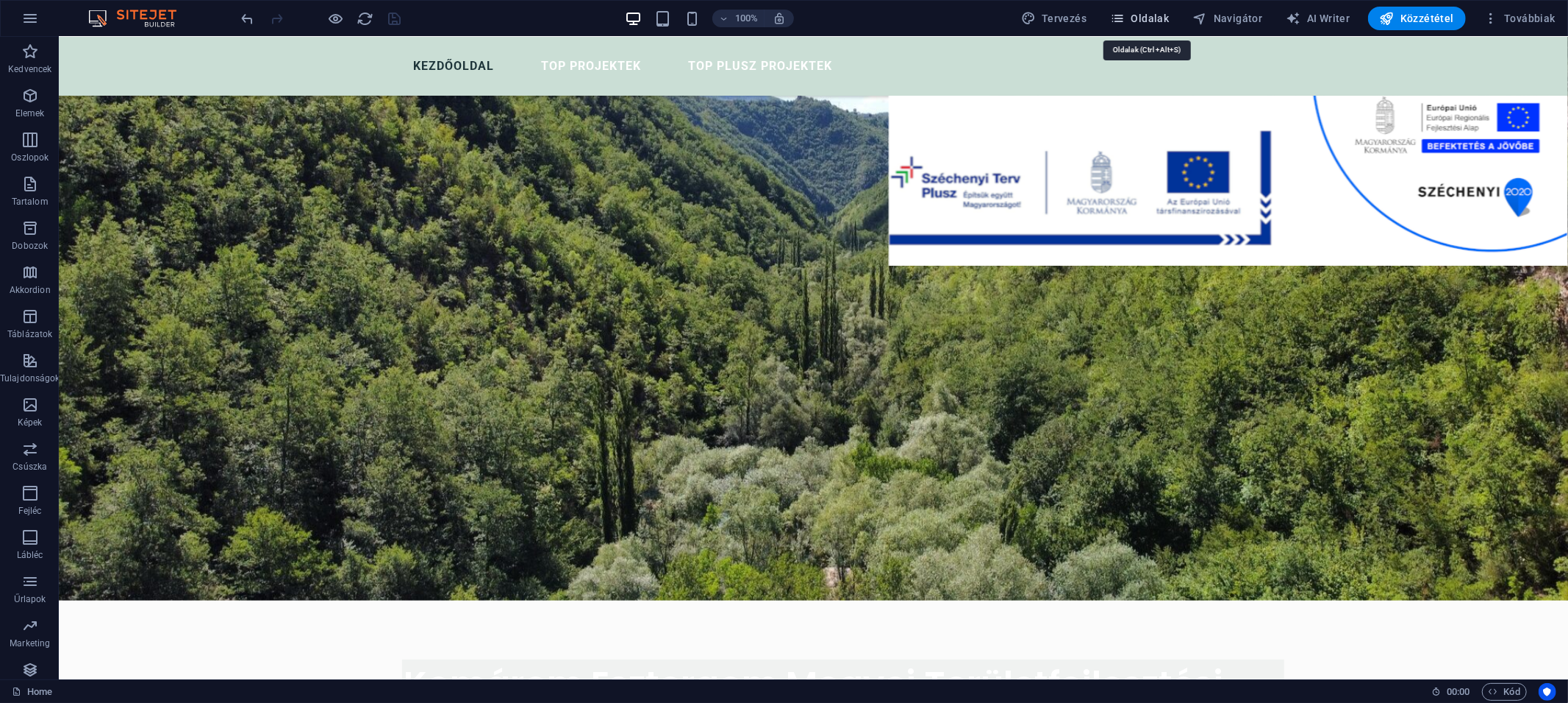
click at [1154, 9] on button "Oldalak" at bounding box center [1139, 18] width 71 height 23
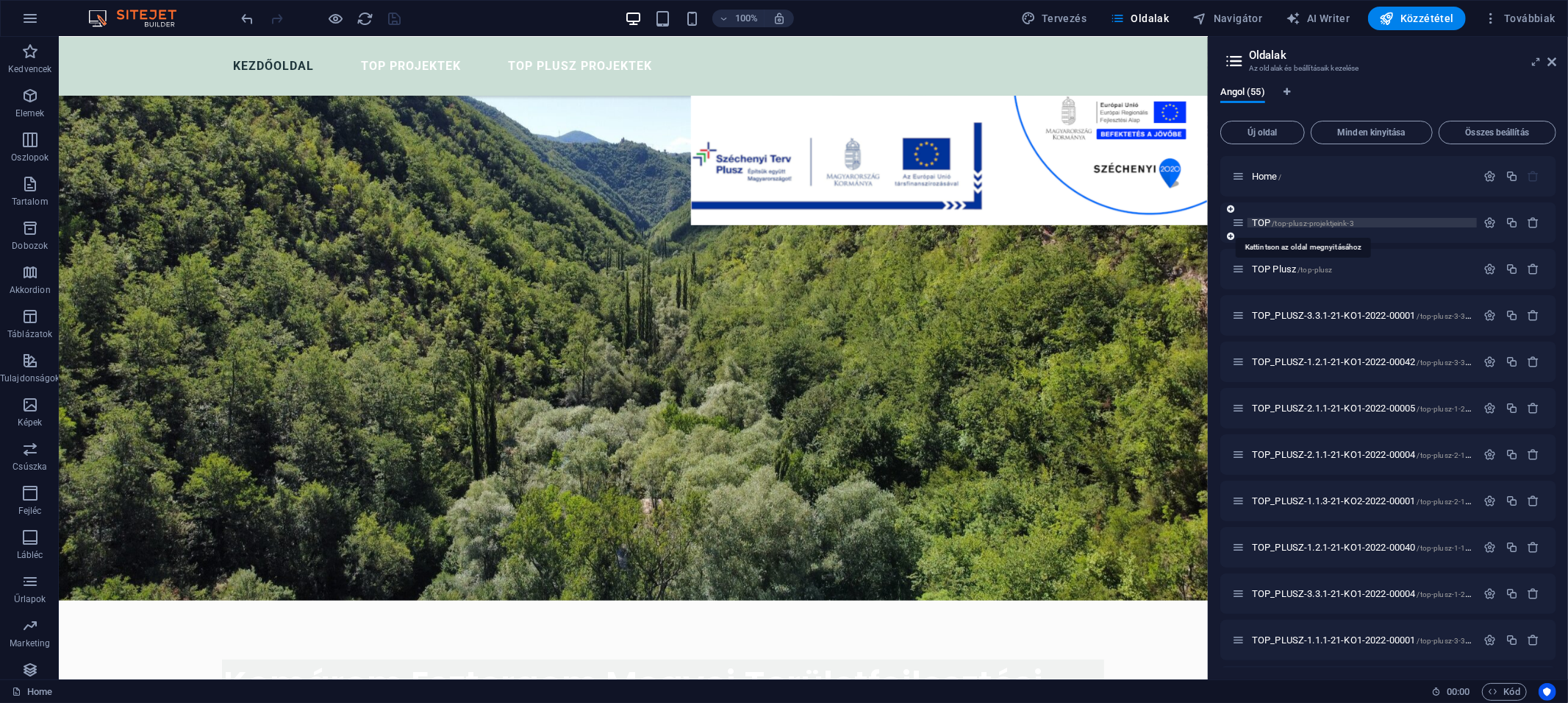
click at [1266, 225] on span "TOP /top-plusz-projektjeink-3" at bounding box center [1303, 222] width 102 height 11
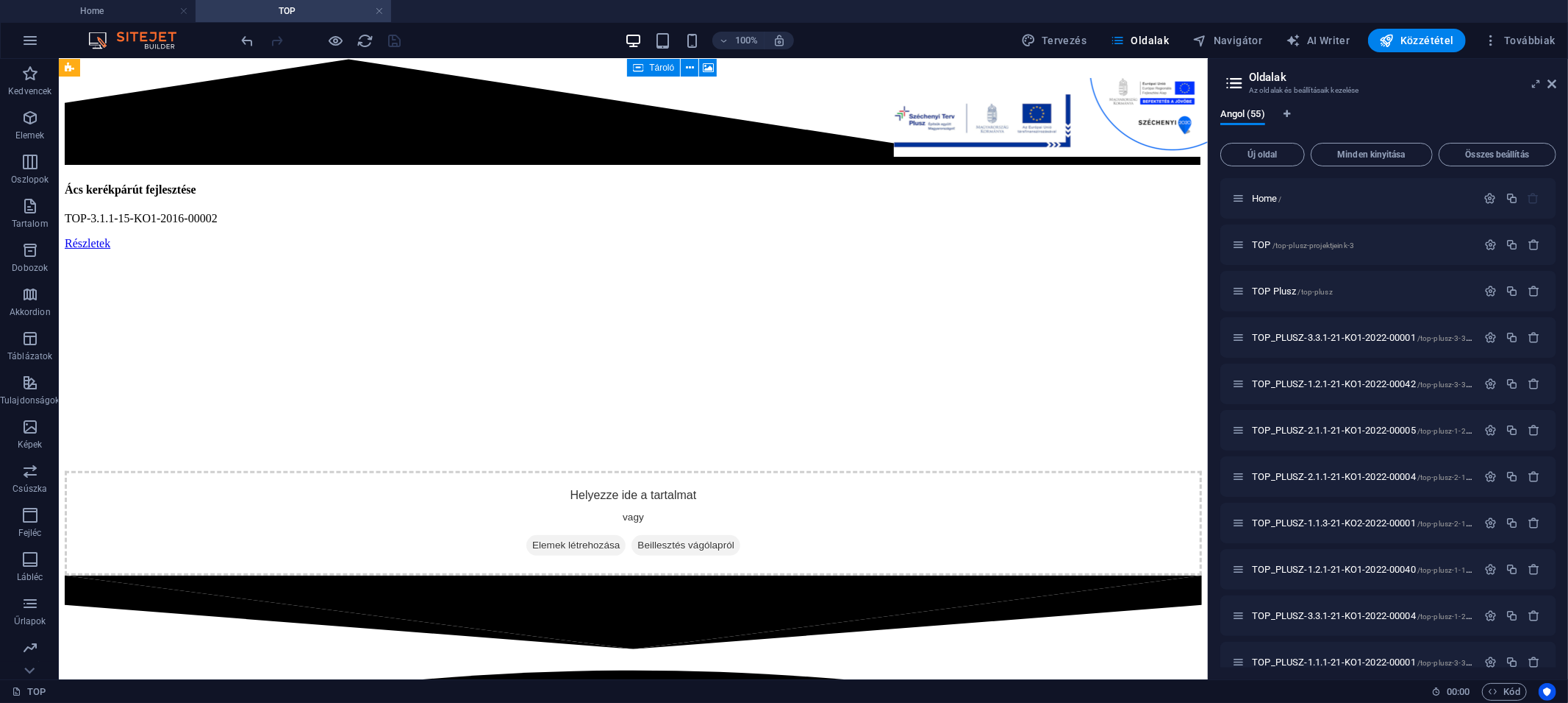
scroll to position [1026, 0]
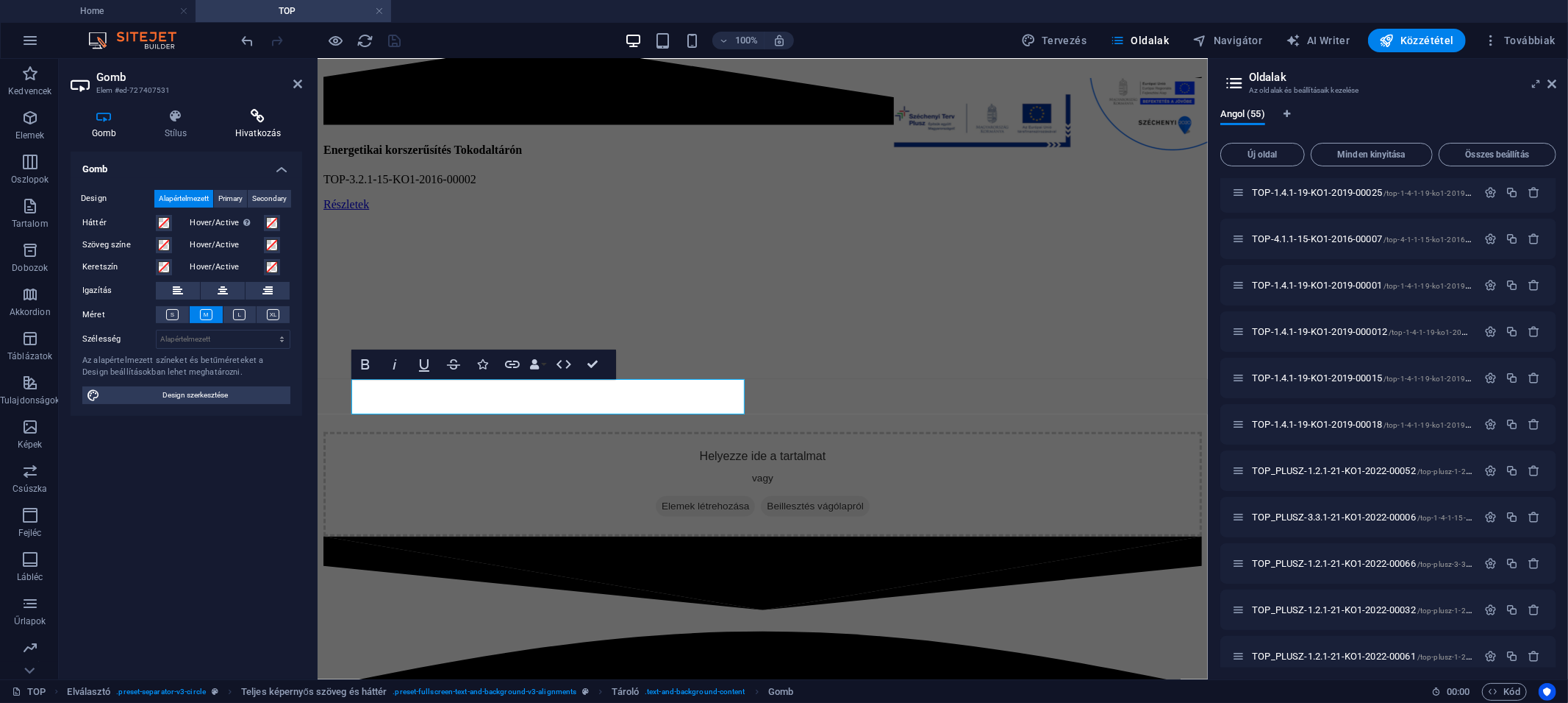
click at [240, 115] on icon at bounding box center [257, 116] width 88 height 15
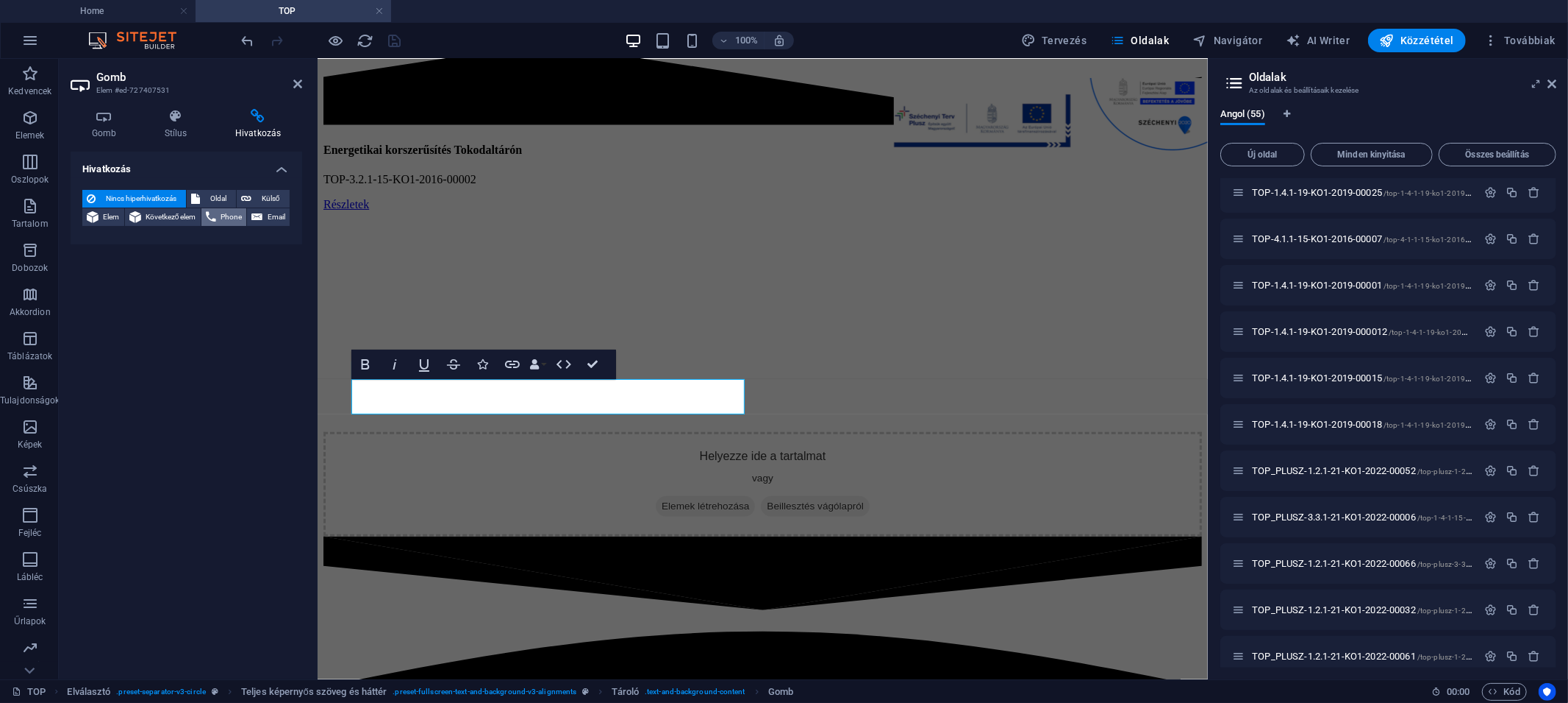
click at [213, 195] on span "Oldal" at bounding box center [218, 198] width 27 height 18
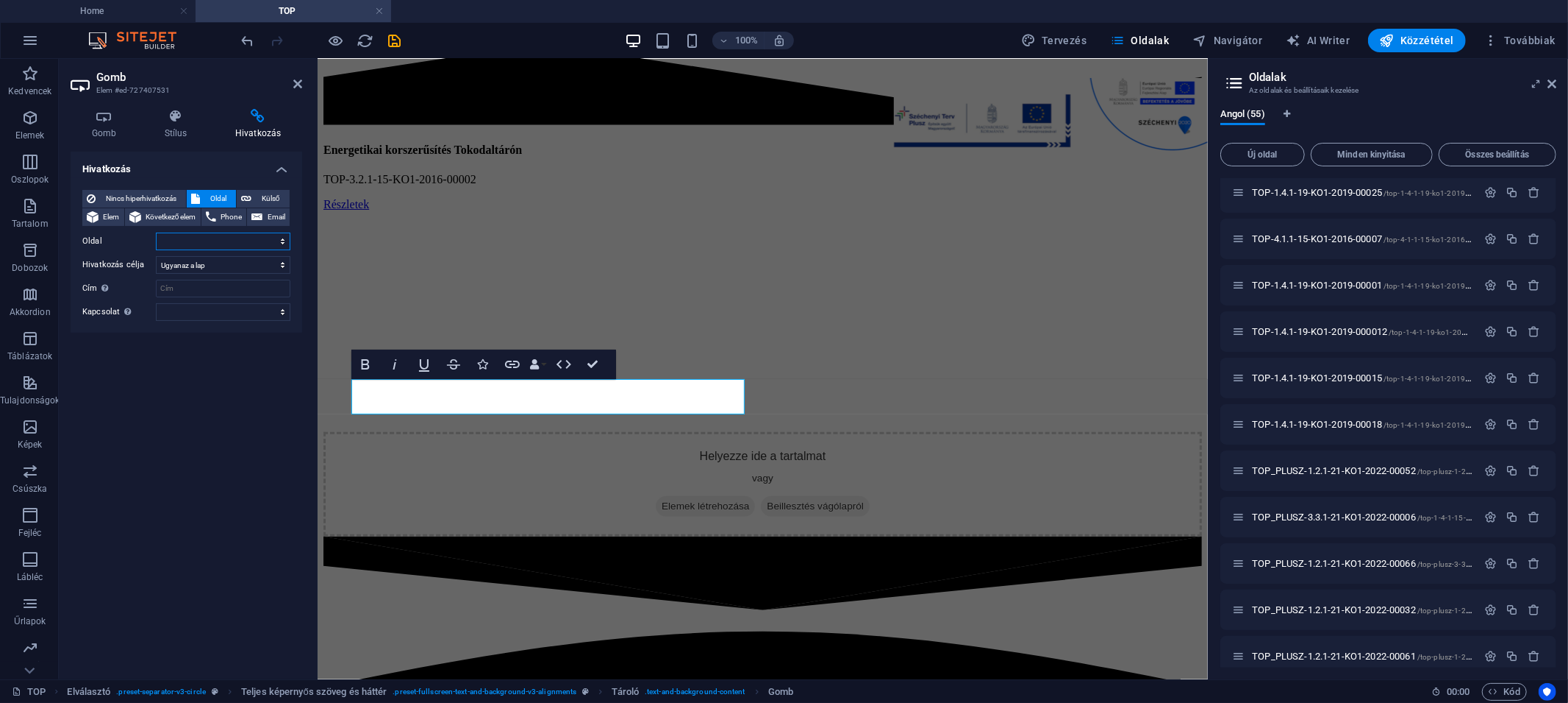
click at [230, 236] on select "Home TOP TOP Plusz TOP_PLUSZ-3.3.1-21-KO1-2022-00001 TOP_PLUSZ-1.2.1-21-KO1-202…" at bounding box center [223, 241] width 135 height 18
select select "27"
click at [156, 233] on select "Home TOP TOP Plusz TOP_PLUSZ-3.3.1-21-KO1-2022-00001 TOP_PLUSZ-1.2.1-21-KO1-202…" at bounding box center [223, 241] width 135 height 18
drag, startPoint x: 399, startPoint y: 41, endPoint x: 359, endPoint y: 10, distance: 50.6
click at [399, 41] on icon "save" at bounding box center [395, 41] width 17 height 17
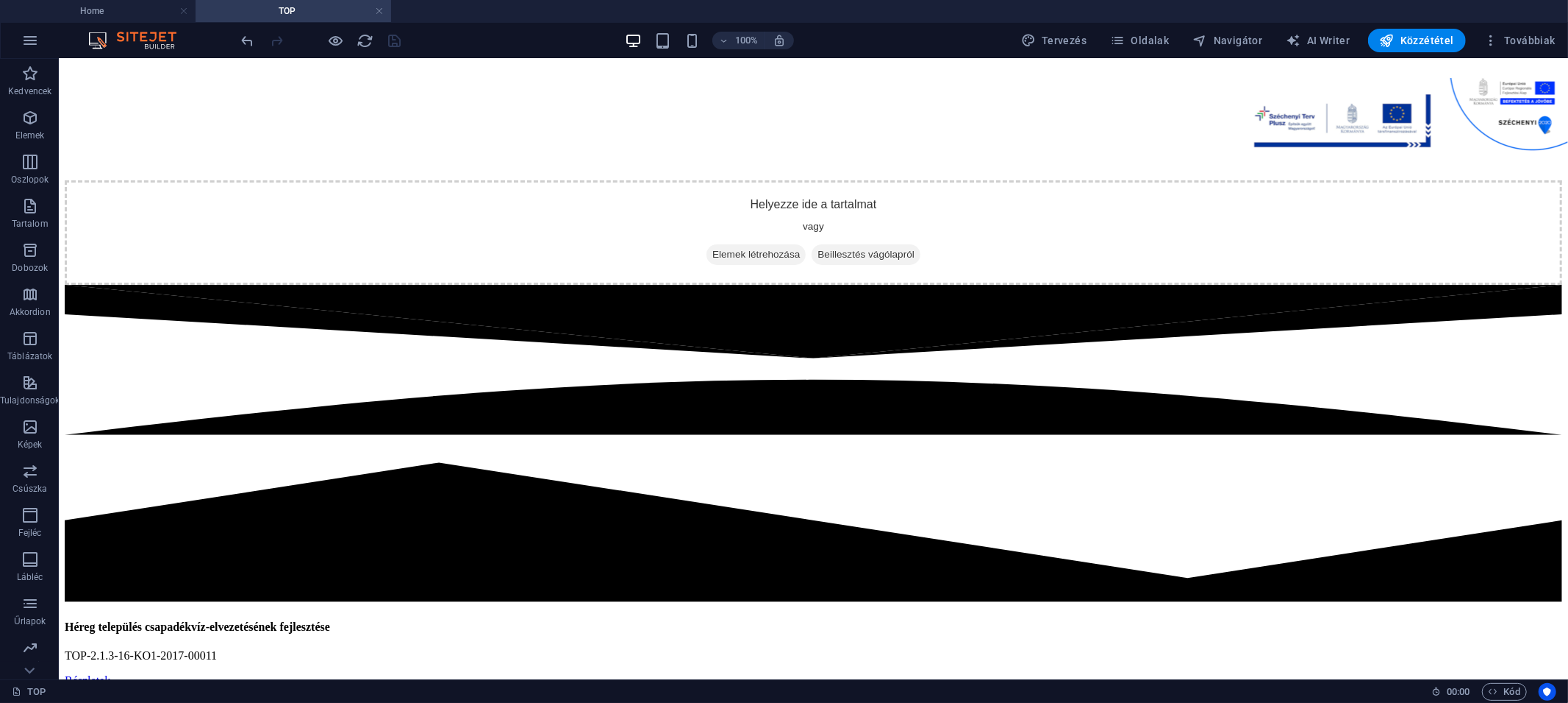
scroll to position [32686, 0]
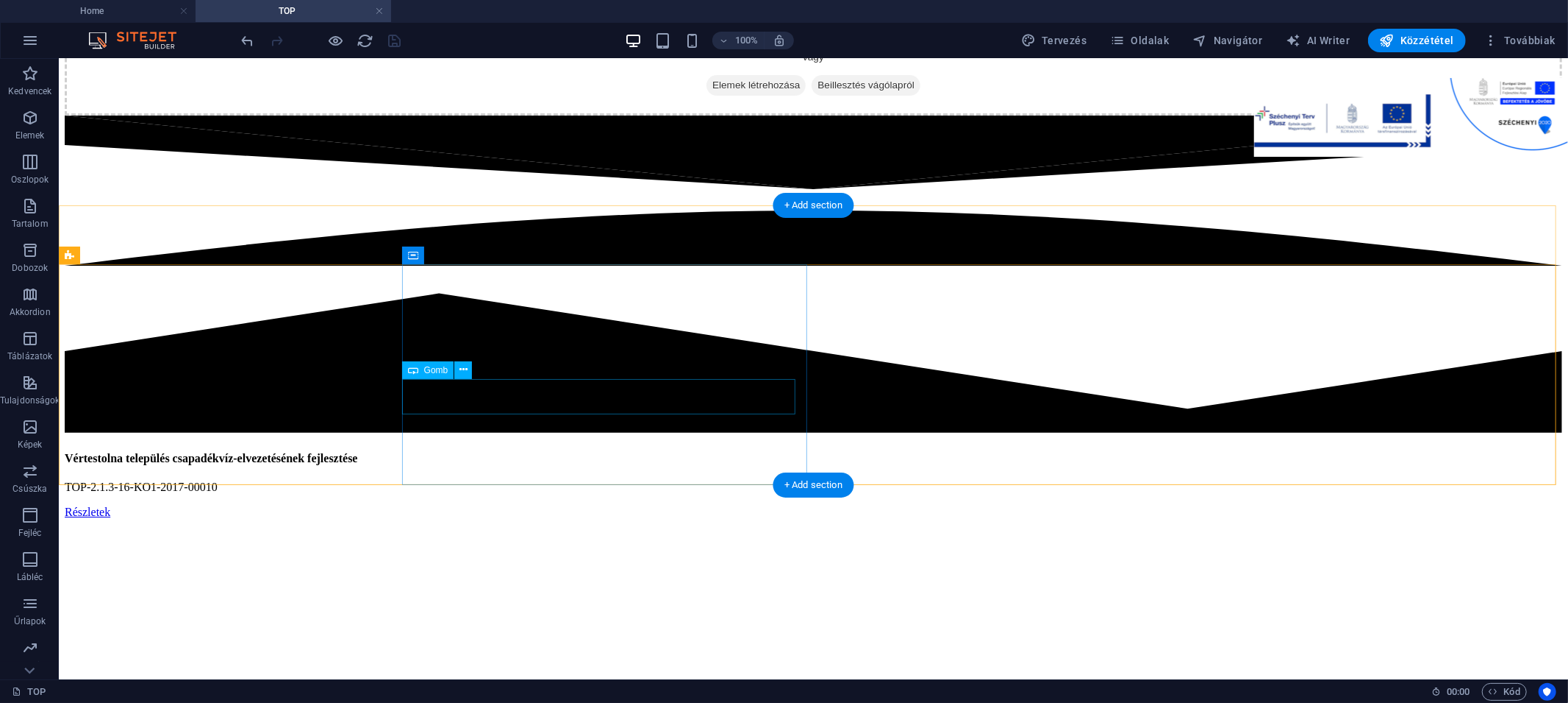
select select
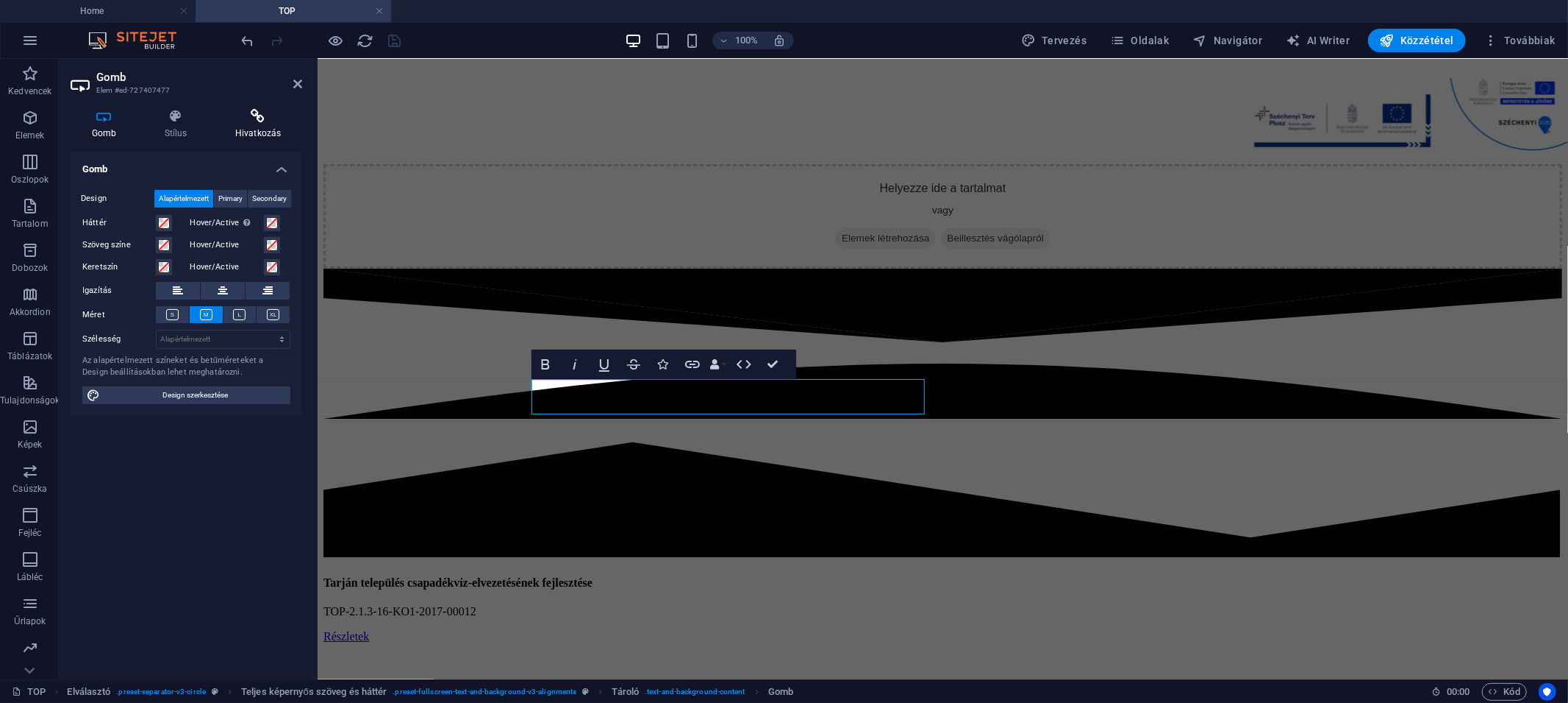
click at [261, 118] on icon at bounding box center [257, 116] width 88 height 15
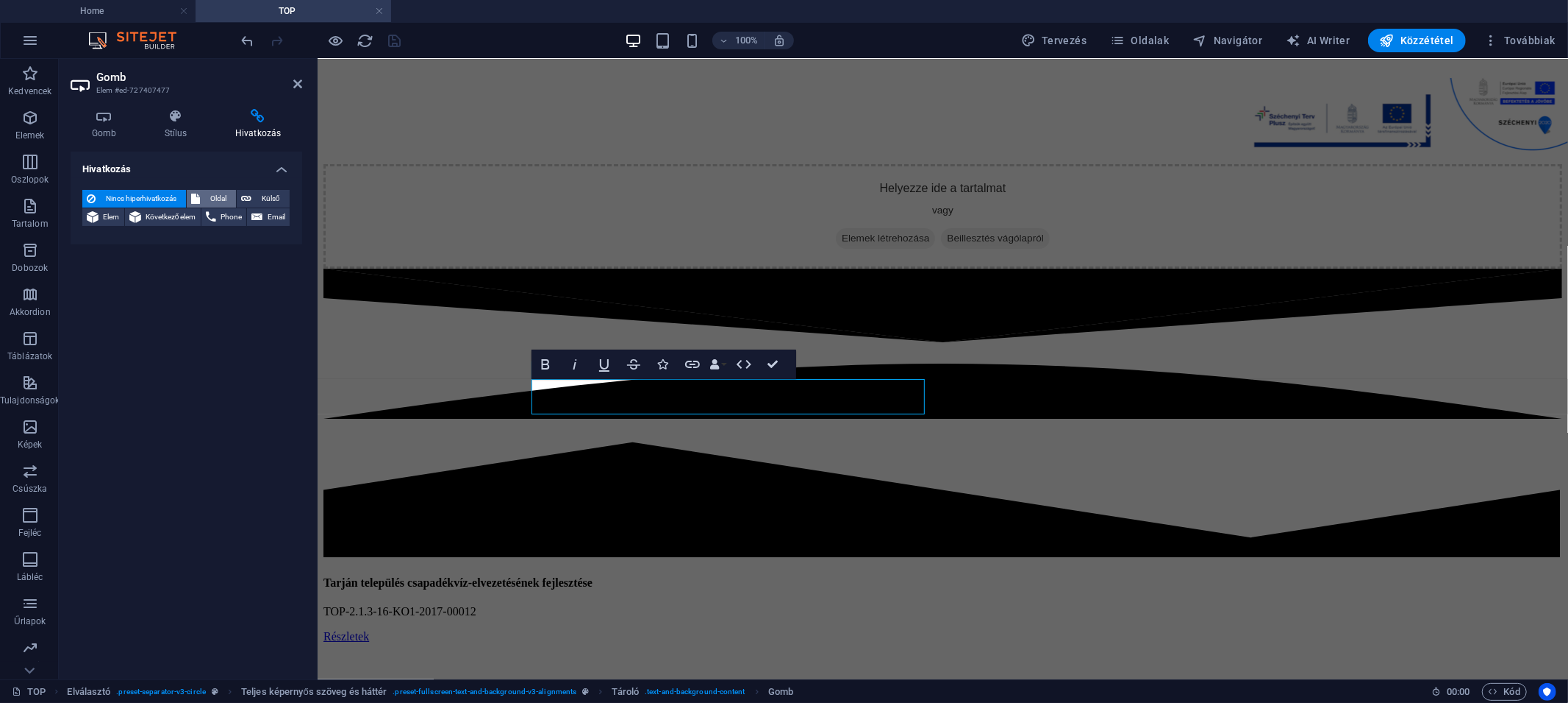
click at [225, 199] on span "Oldal" at bounding box center [218, 198] width 27 height 18
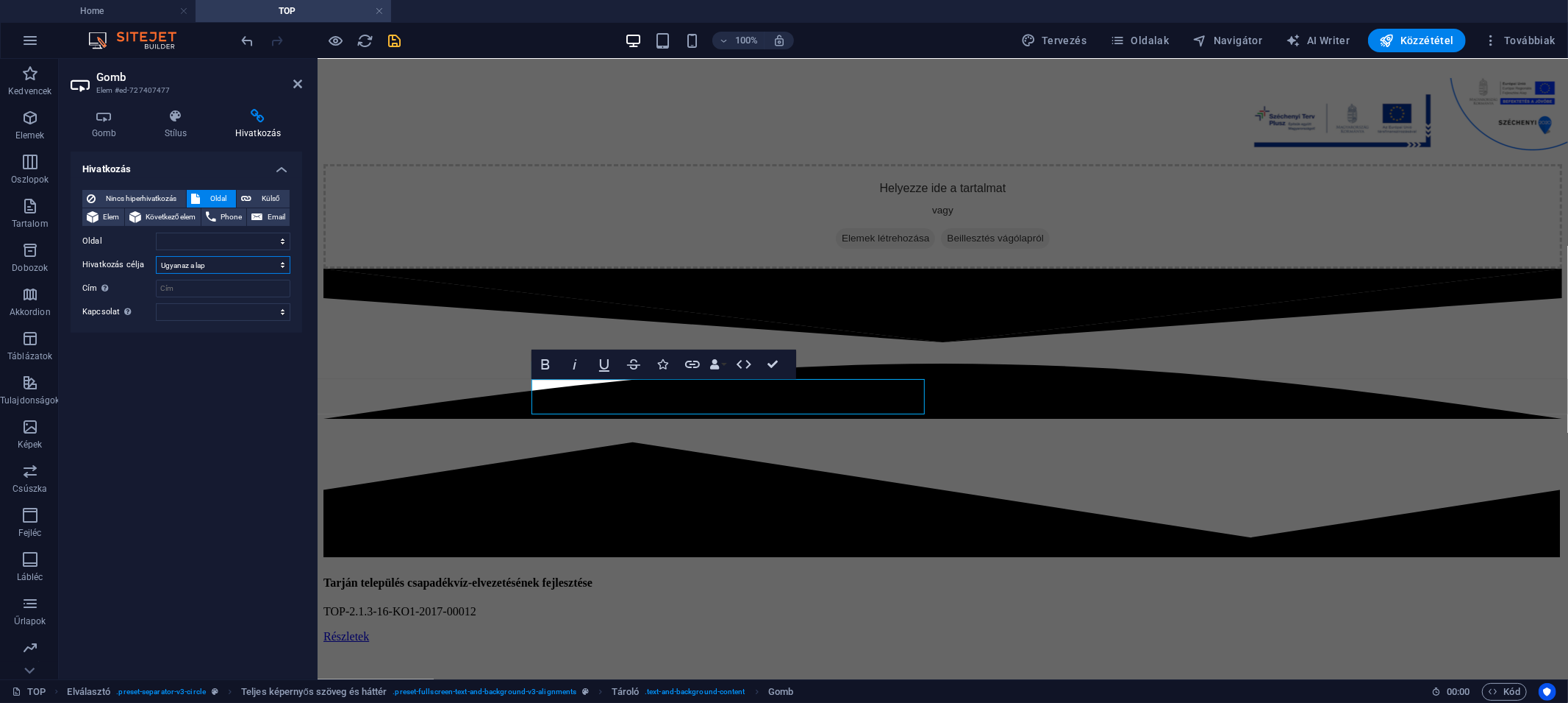
click at [226, 264] on select "Új lap Ugyanaz a lap Átfedés" at bounding box center [223, 265] width 135 height 18
click at [156, 256] on select "Új lap Ugyanaz a lap Átfedés" at bounding box center [223, 265] width 135 height 18
click at [239, 243] on select "Home TOP TOP Plusz TOP_PLUSZ-3.3.1-21-KO1-2022-00001 TOP_PLUSZ-1.2.1-21-KO1-202…" at bounding box center [223, 241] width 135 height 18
select select "26"
click at [156, 233] on select "Home TOP TOP Plusz TOP_PLUSZ-3.3.1-21-KO1-2022-00001 TOP_PLUSZ-1.2.1-21-KO1-202…" at bounding box center [223, 241] width 135 height 18
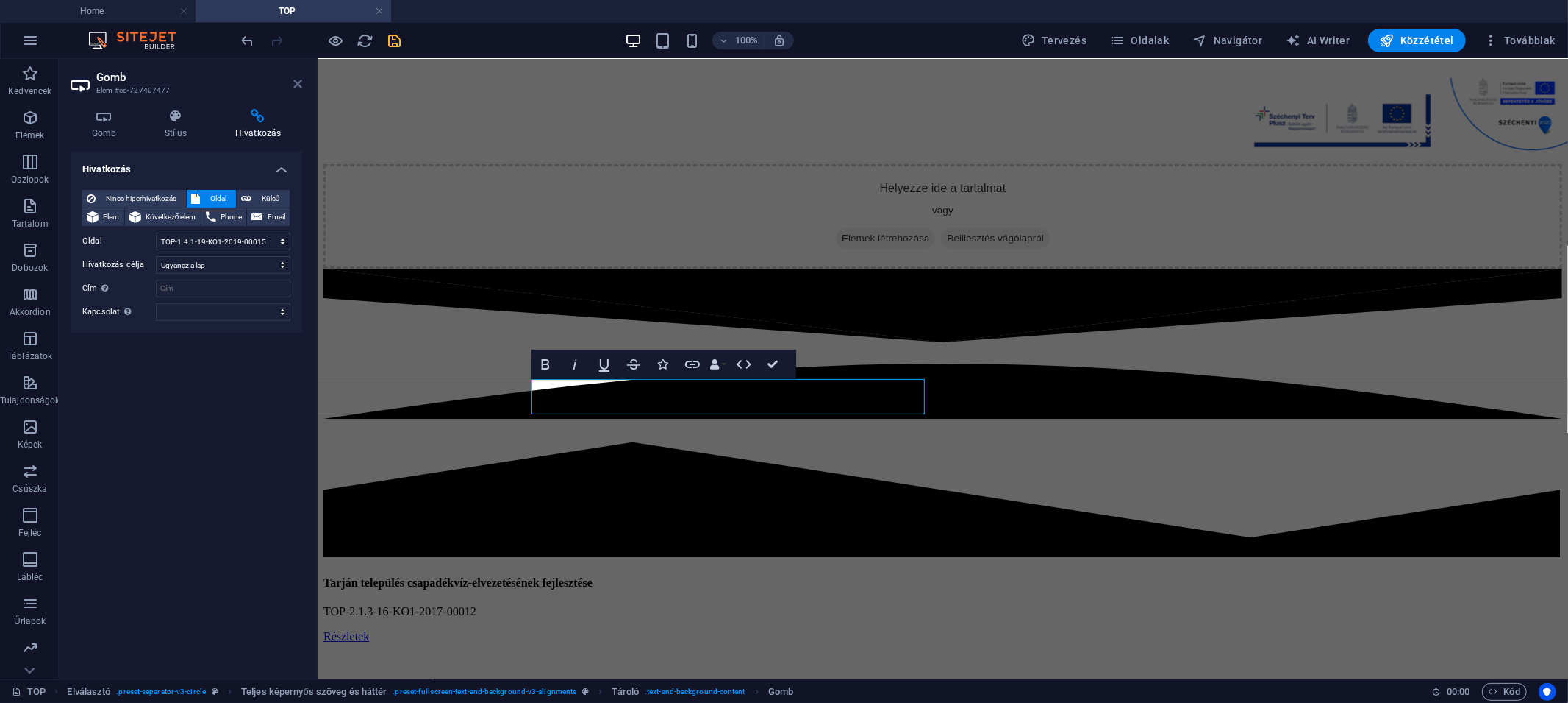
click at [300, 83] on icon at bounding box center [297, 83] width 9 height 12
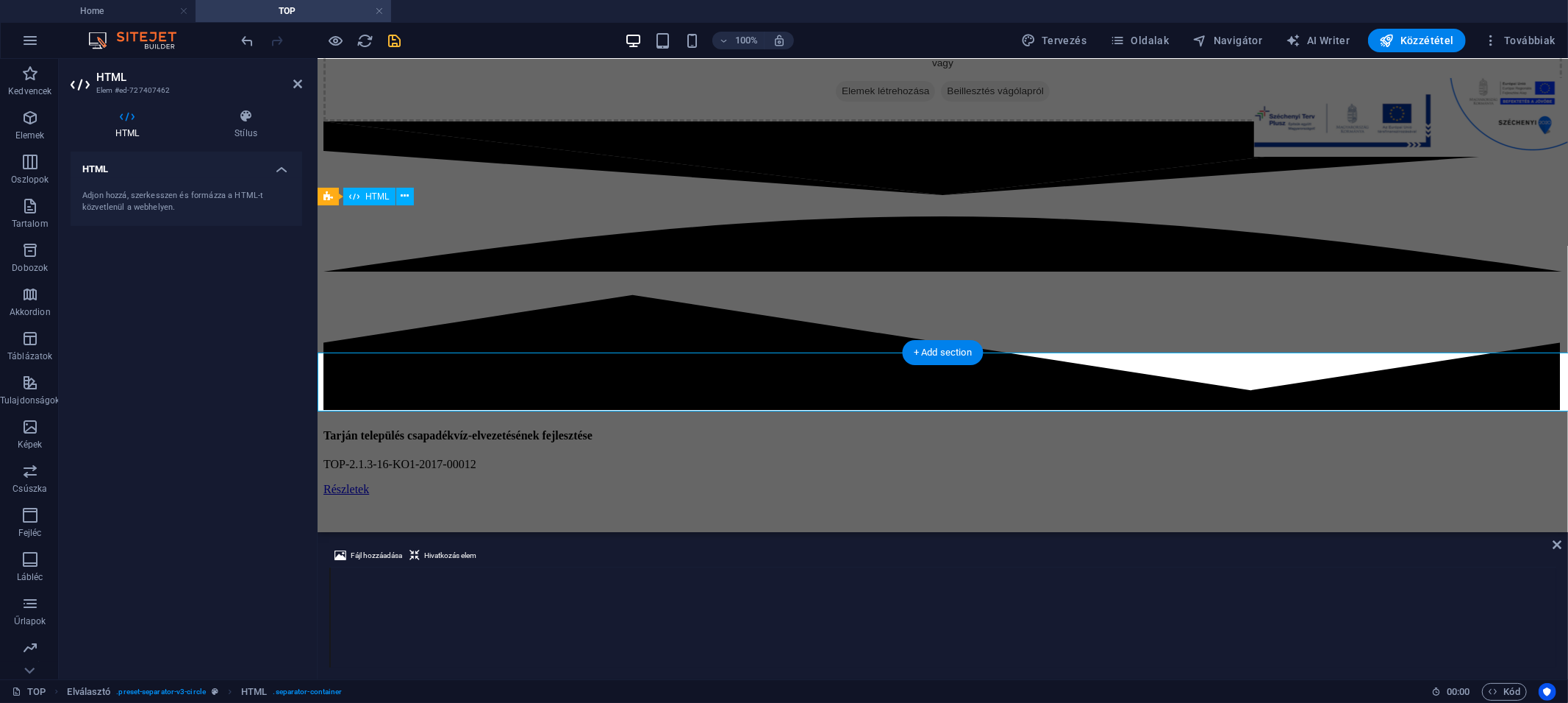
scroll to position [32539, 0]
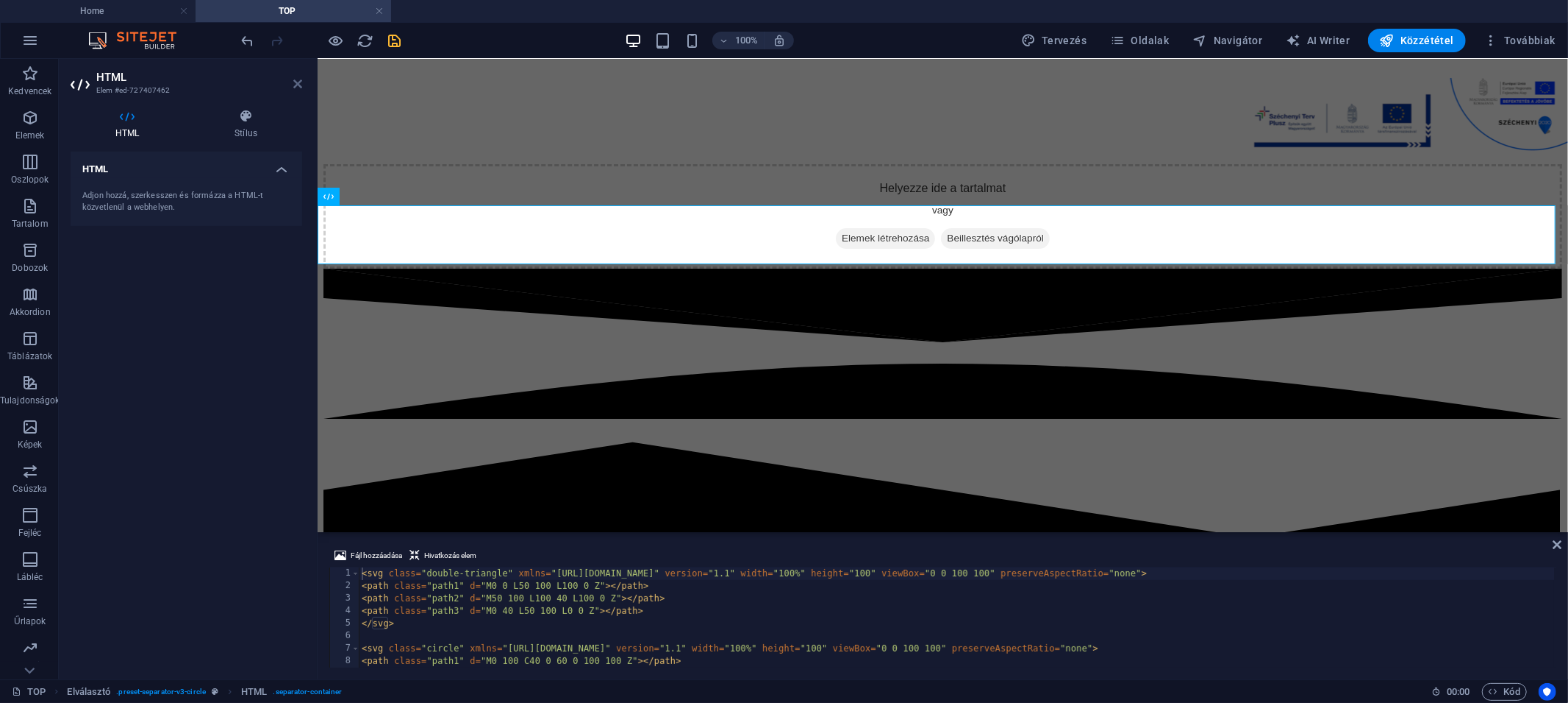
click at [299, 84] on icon at bounding box center [297, 83] width 9 height 12
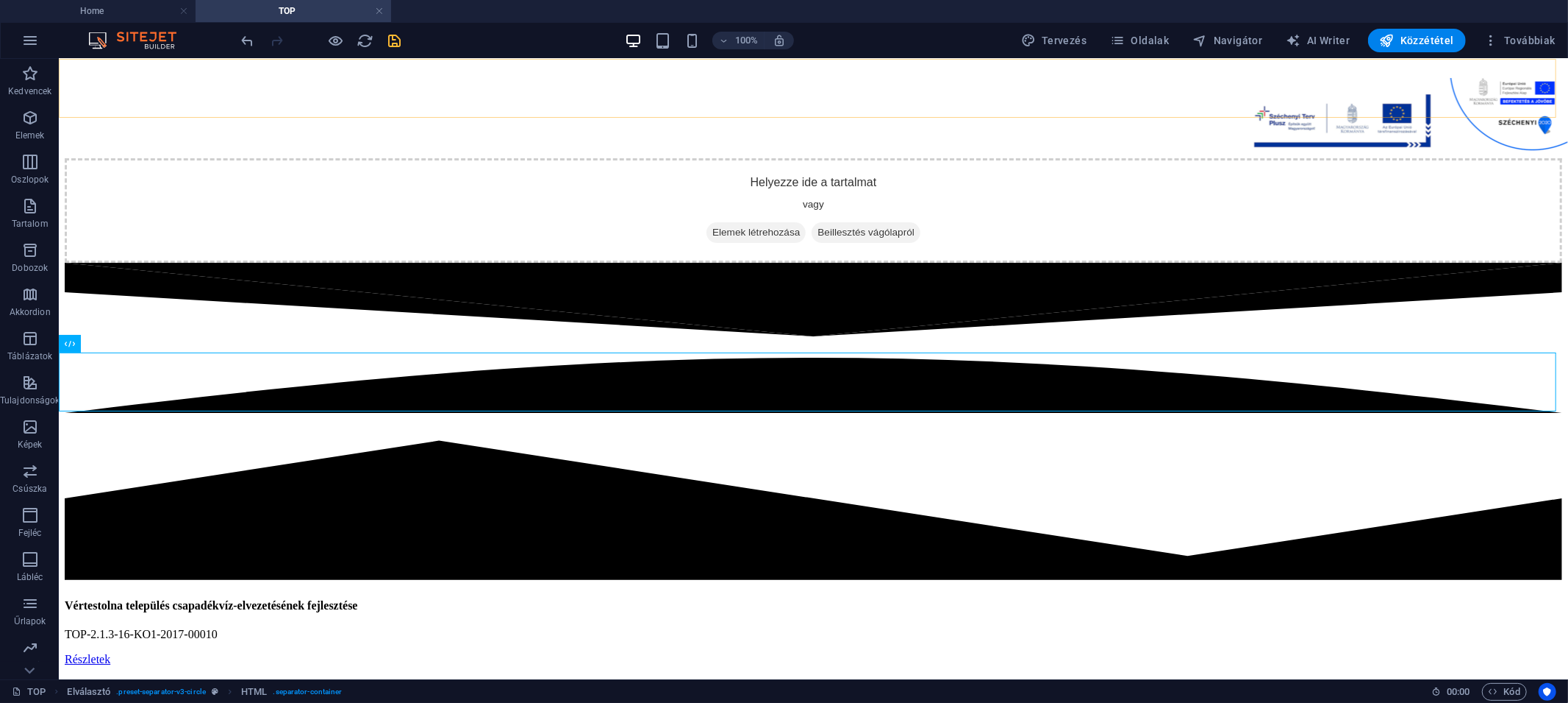
scroll to position [29635, 0]
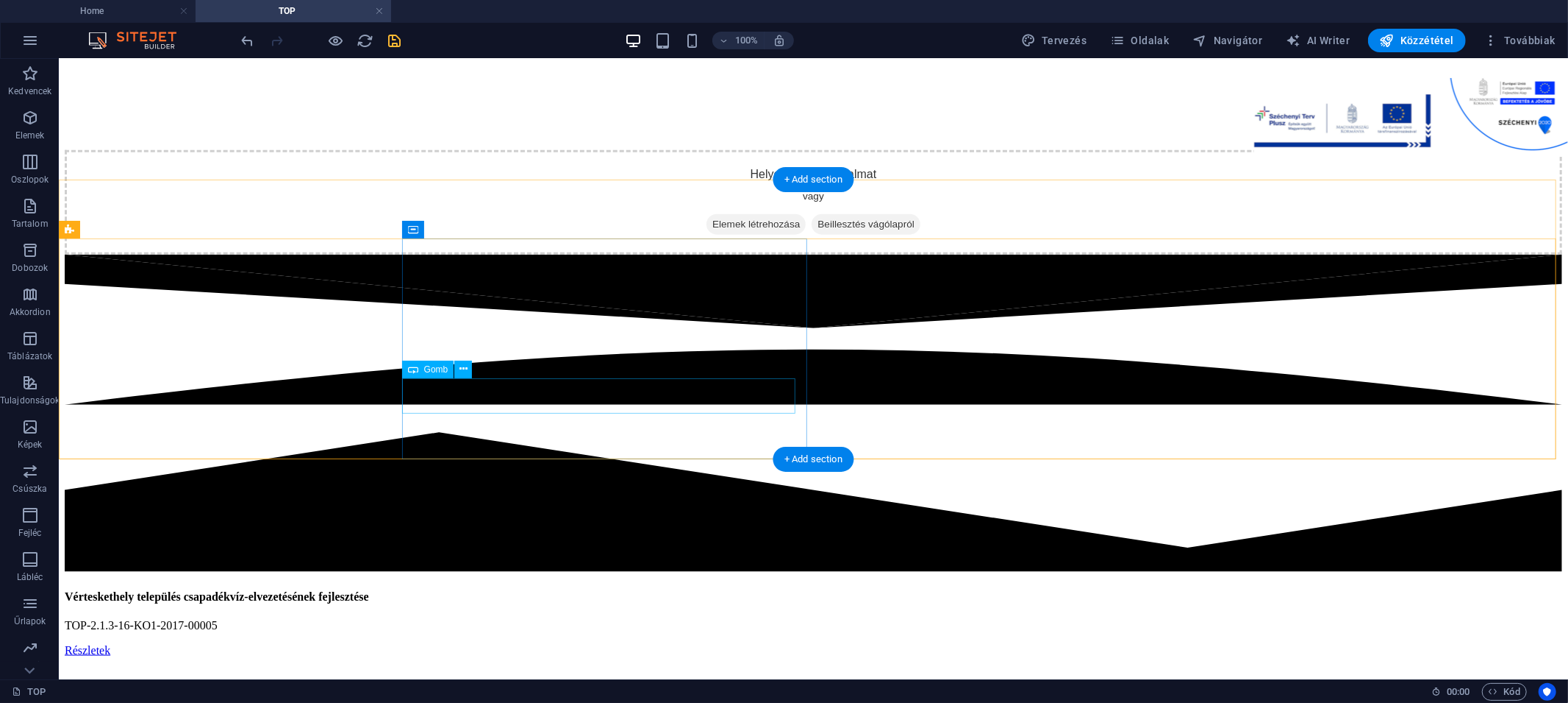
select select
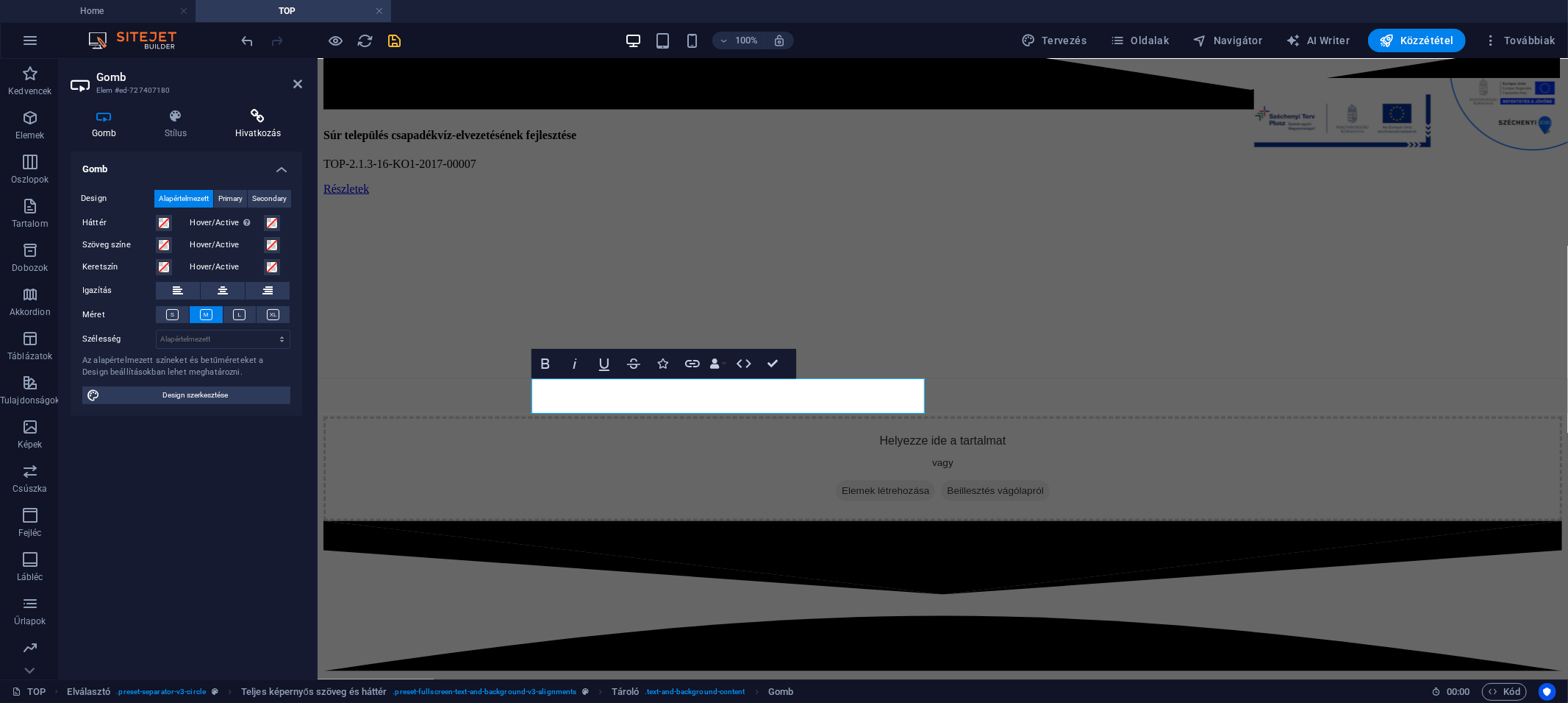
click at [257, 131] on h4 "Hivatkozás" at bounding box center [257, 125] width 88 height 31
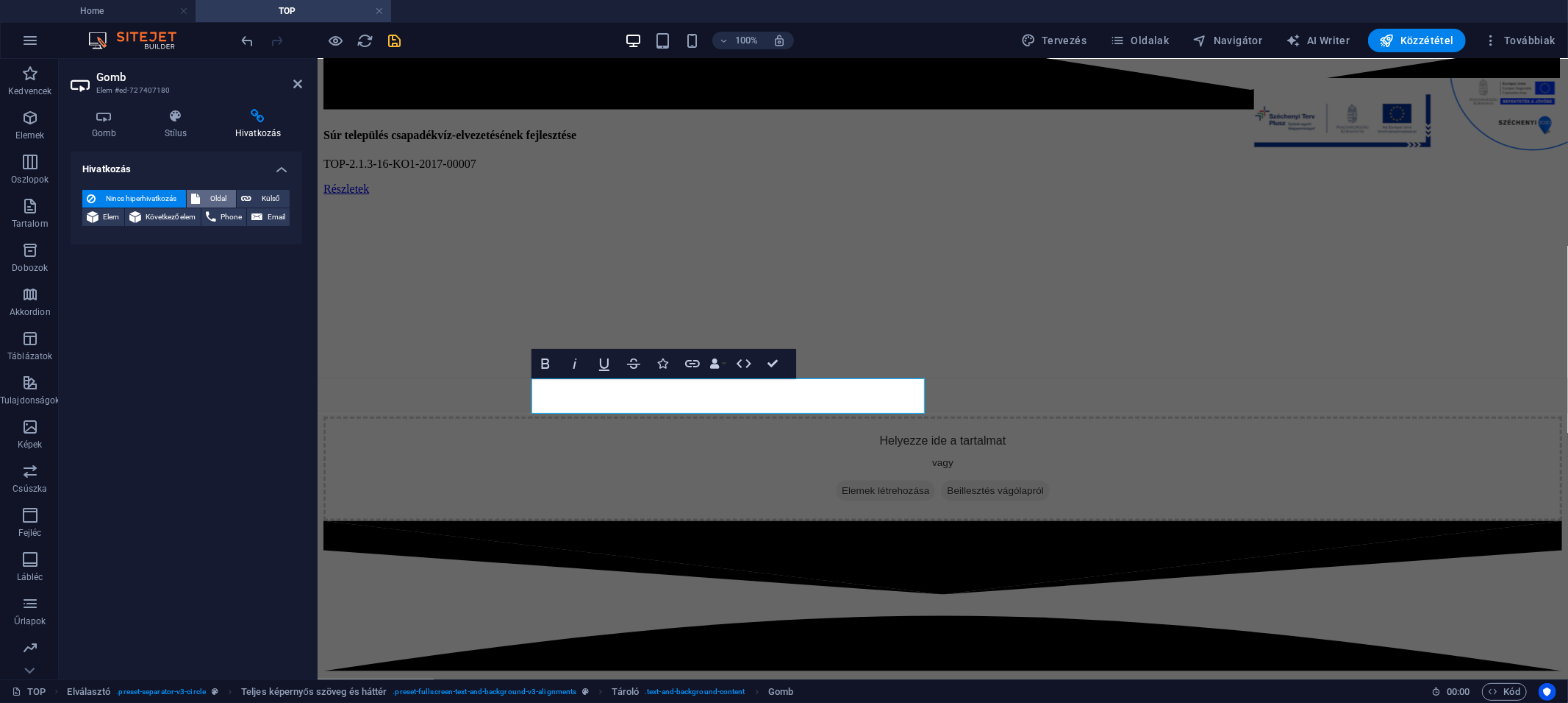
click at [211, 196] on span "Oldal" at bounding box center [218, 198] width 27 height 18
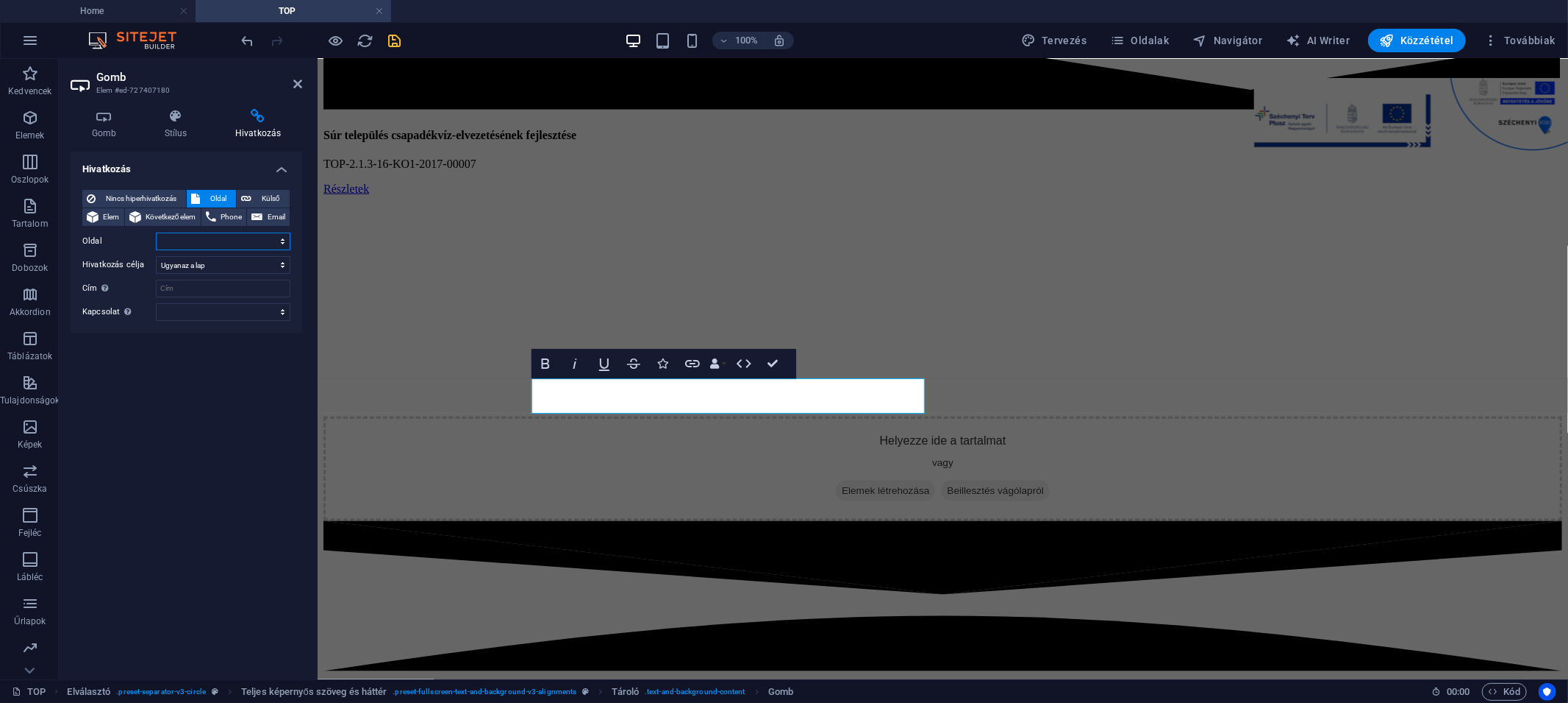
click at [216, 241] on select "Home TOP TOP Plusz TOP_PLUSZ-3.3.1-21-KO1-2022-00001 TOP_PLUSZ-1.2.1-21-KO1-202…" at bounding box center [223, 241] width 135 height 18
select select "24"
click at [156, 233] on select "Home TOP TOP Plusz TOP_PLUSZ-3.3.1-21-KO1-2022-00001 TOP_PLUSZ-1.2.1-21-KO1-202…" at bounding box center [223, 241] width 135 height 18
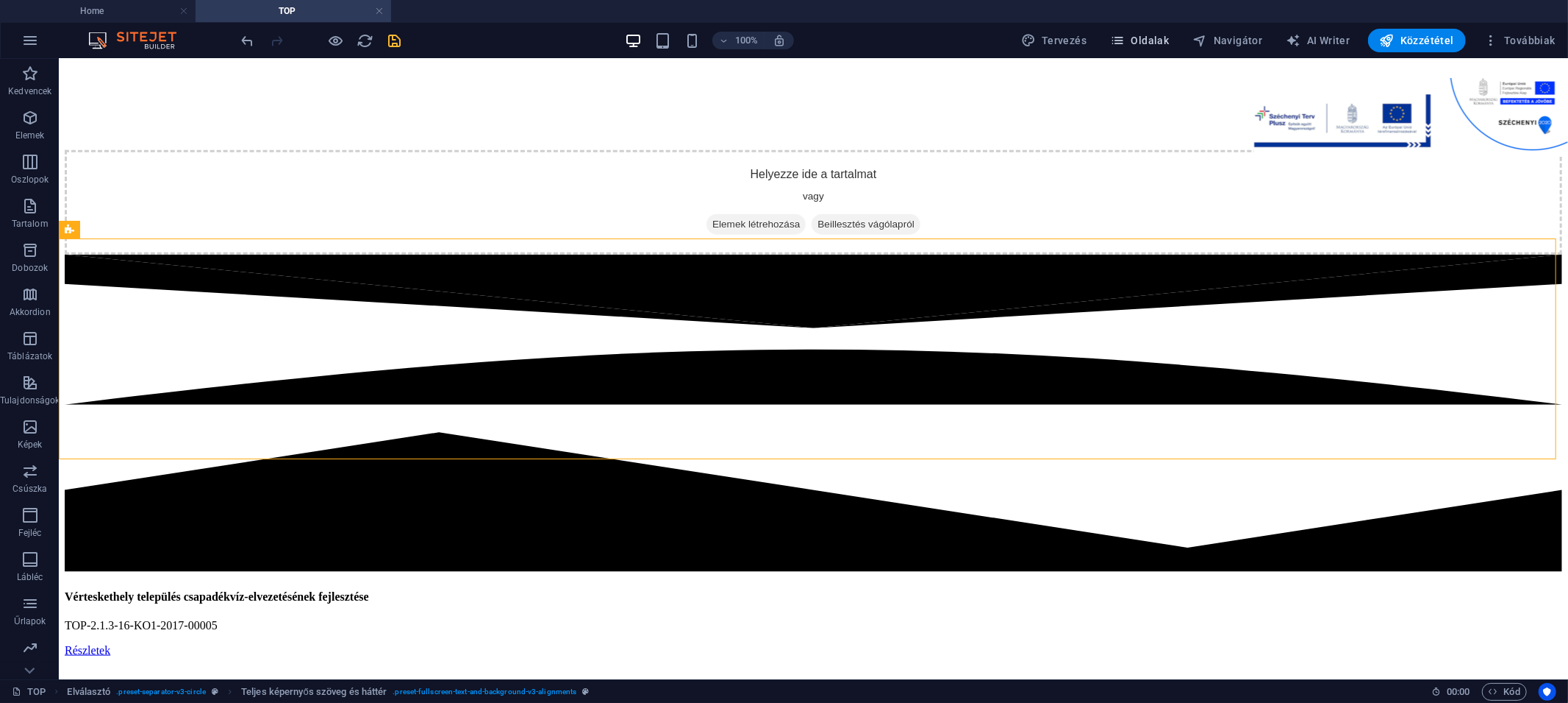
scroll to position [32127, 0]
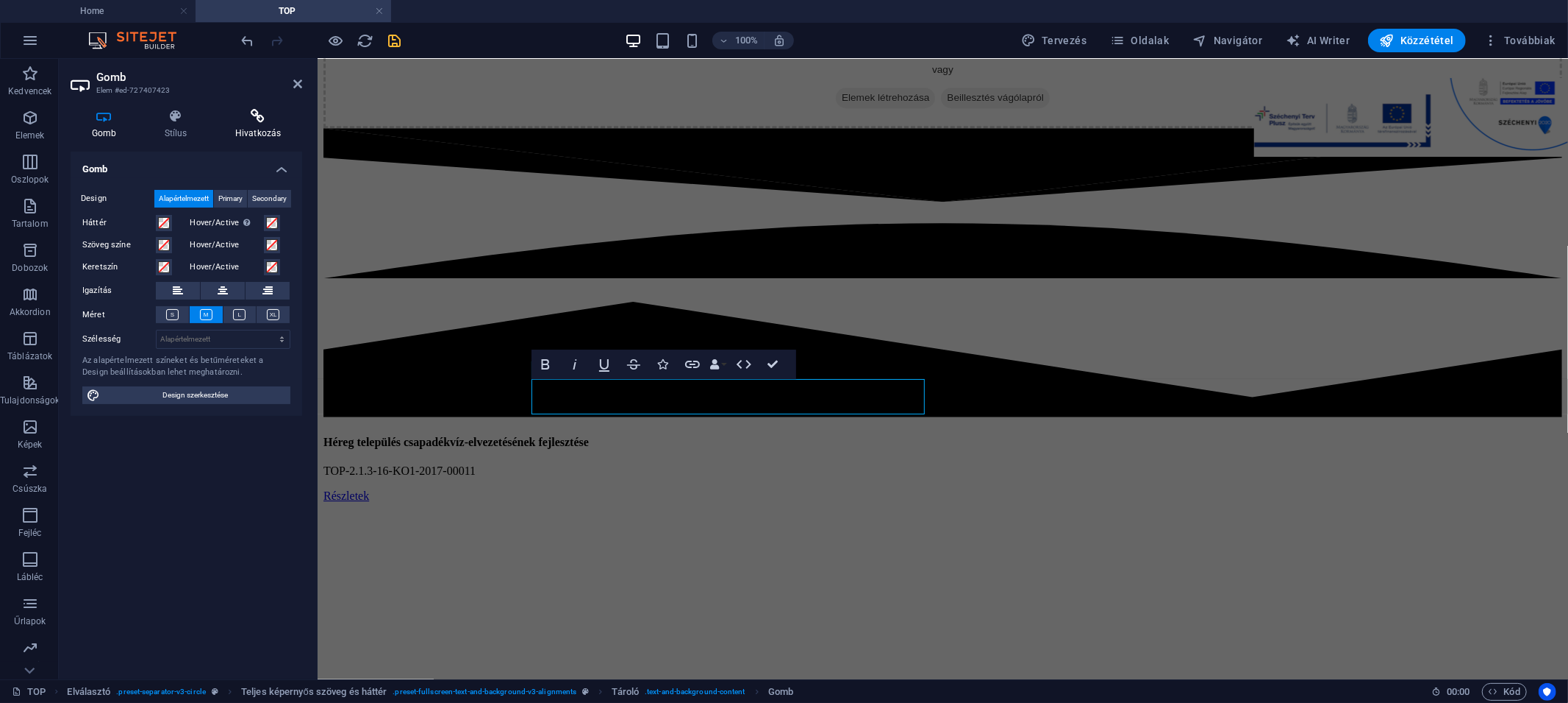
click at [241, 110] on icon at bounding box center [257, 116] width 88 height 15
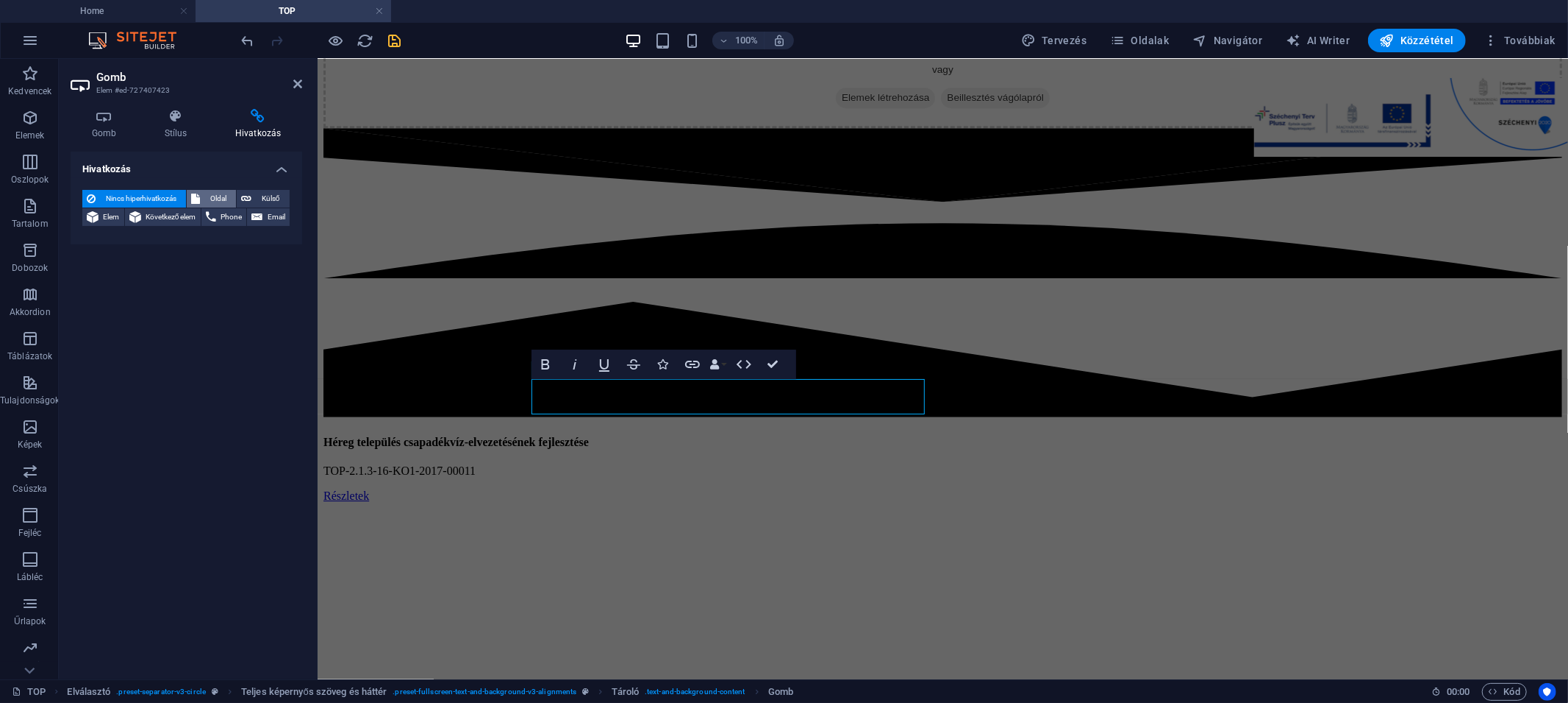
click at [223, 195] on span "Oldal" at bounding box center [218, 198] width 27 height 18
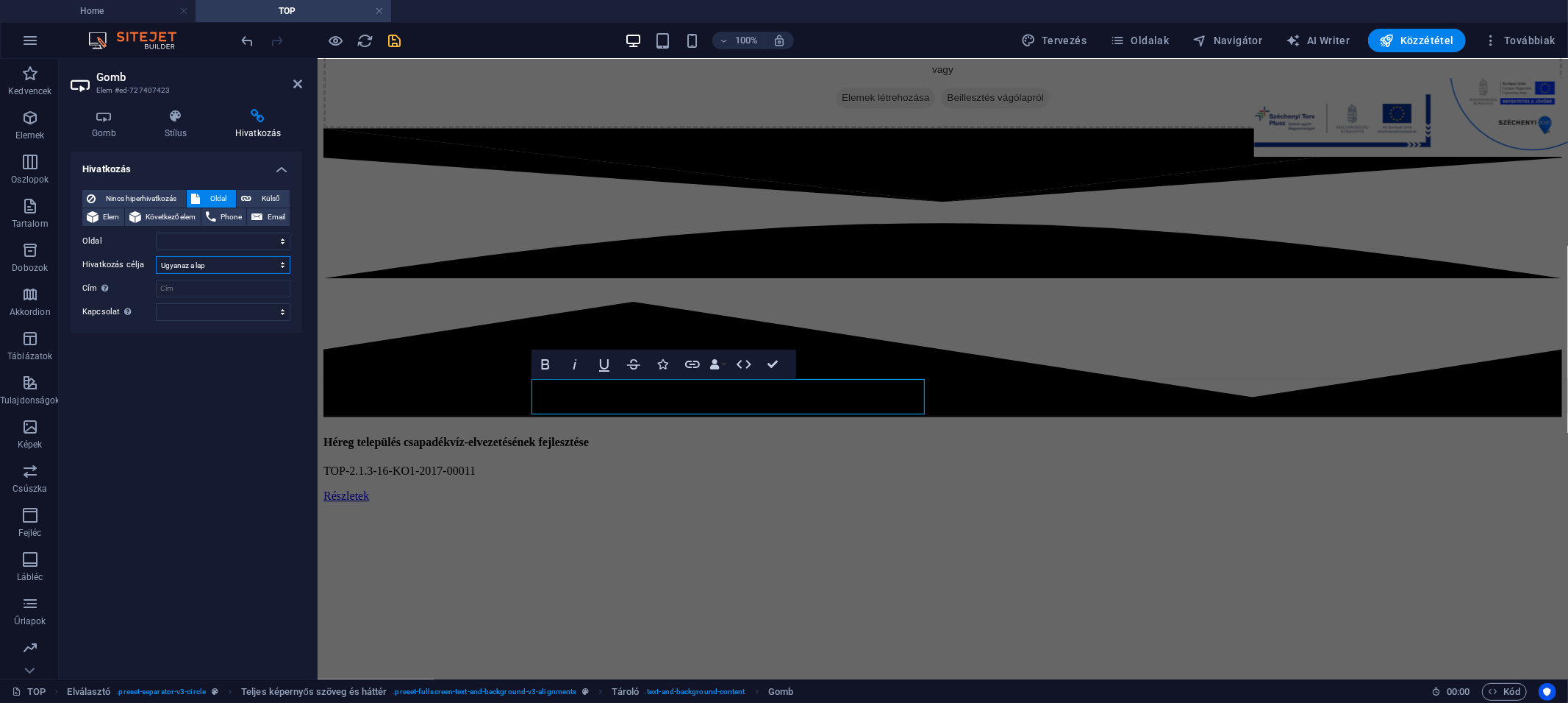
click at [232, 258] on select "Új lap Ugyanaz a lap Átfedés" at bounding box center [223, 265] width 135 height 18
click at [156, 256] on select "Új lap Ugyanaz a lap Átfedés" at bounding box center [223, 265] width 135 height 18
click at [233, 247] on select "Home TOP TOP Plusz TOP_PLUSZ-3.3.1-21-KO1-2022-00001 TOP_PLUSZ-1.2.1-21-KO1-202…" at bounding box center [223, 241] width 135 height 18
select select "25"
click at [156, 233] on select "Home TOP TOP Plusz TOP_PLUSZ-3.3.1-21-KO1-2022-00001 TOP_PLUSZ-1.2.1-21-KO1-202…" at bounding box center [223, 241] width 135 height 18
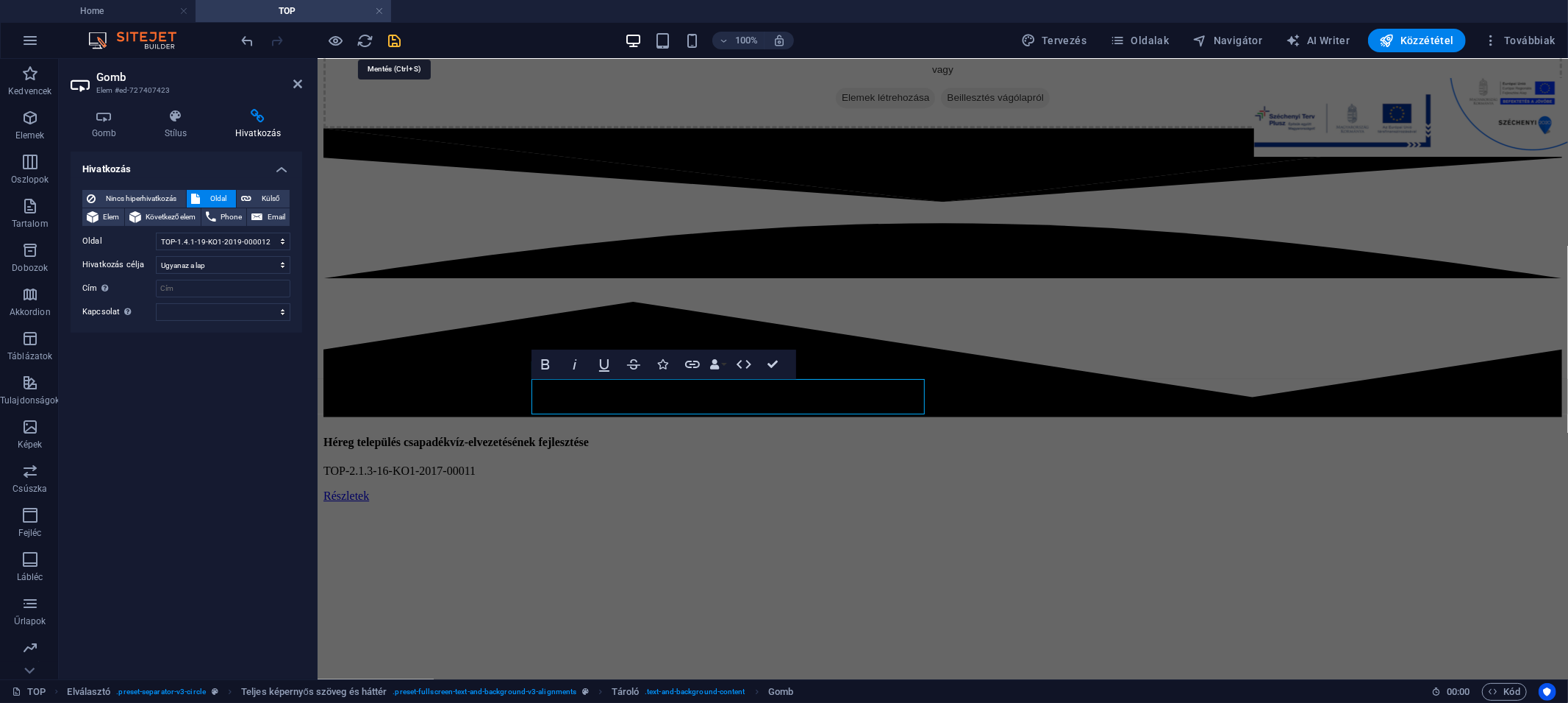
click at [401, 36] on icon "save" at bounding box center [395, 41] width 17 height 17
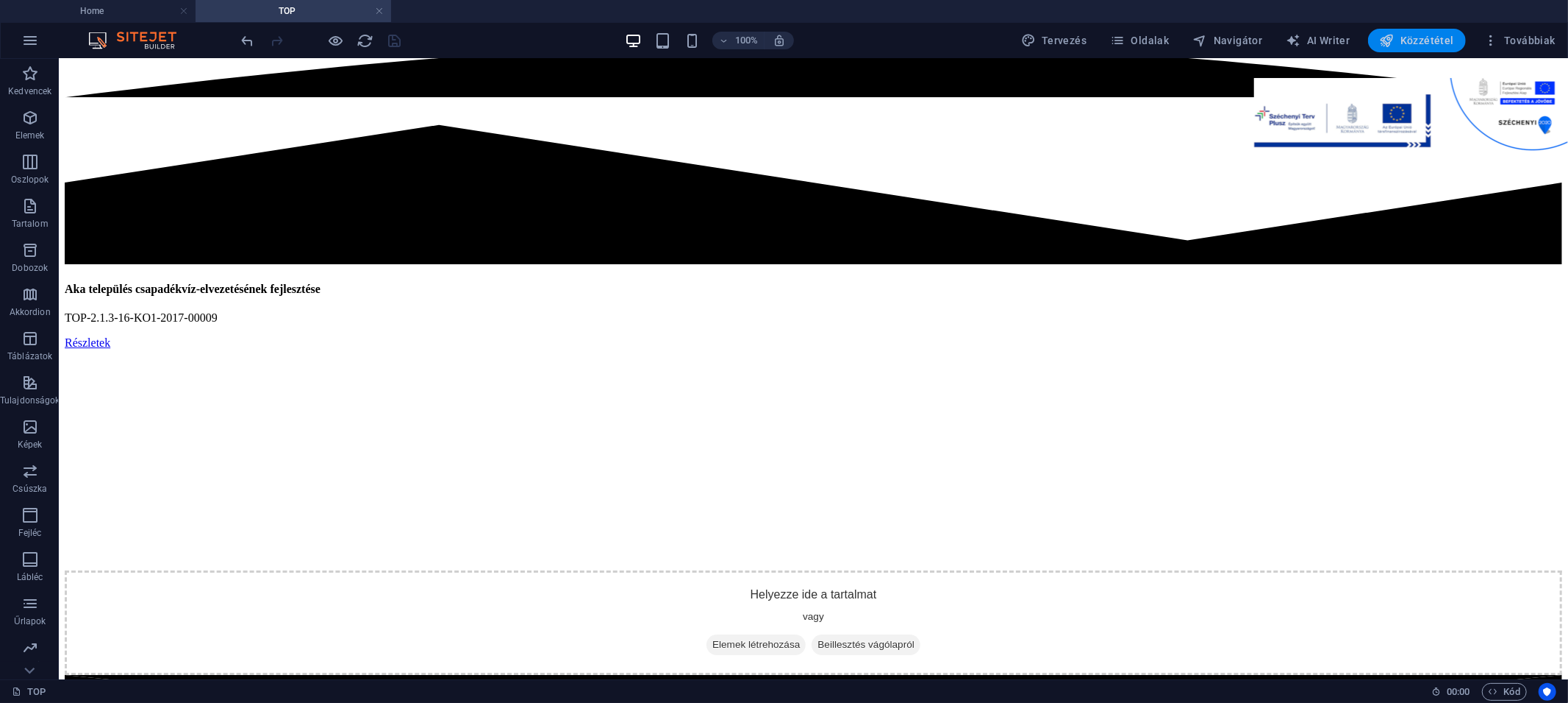
click at [1372, 38] on span "Közzététel" at bounding box center [1417, 40] width 74 height 15
